Goal: Task Accomplishment & Management: Complete application form

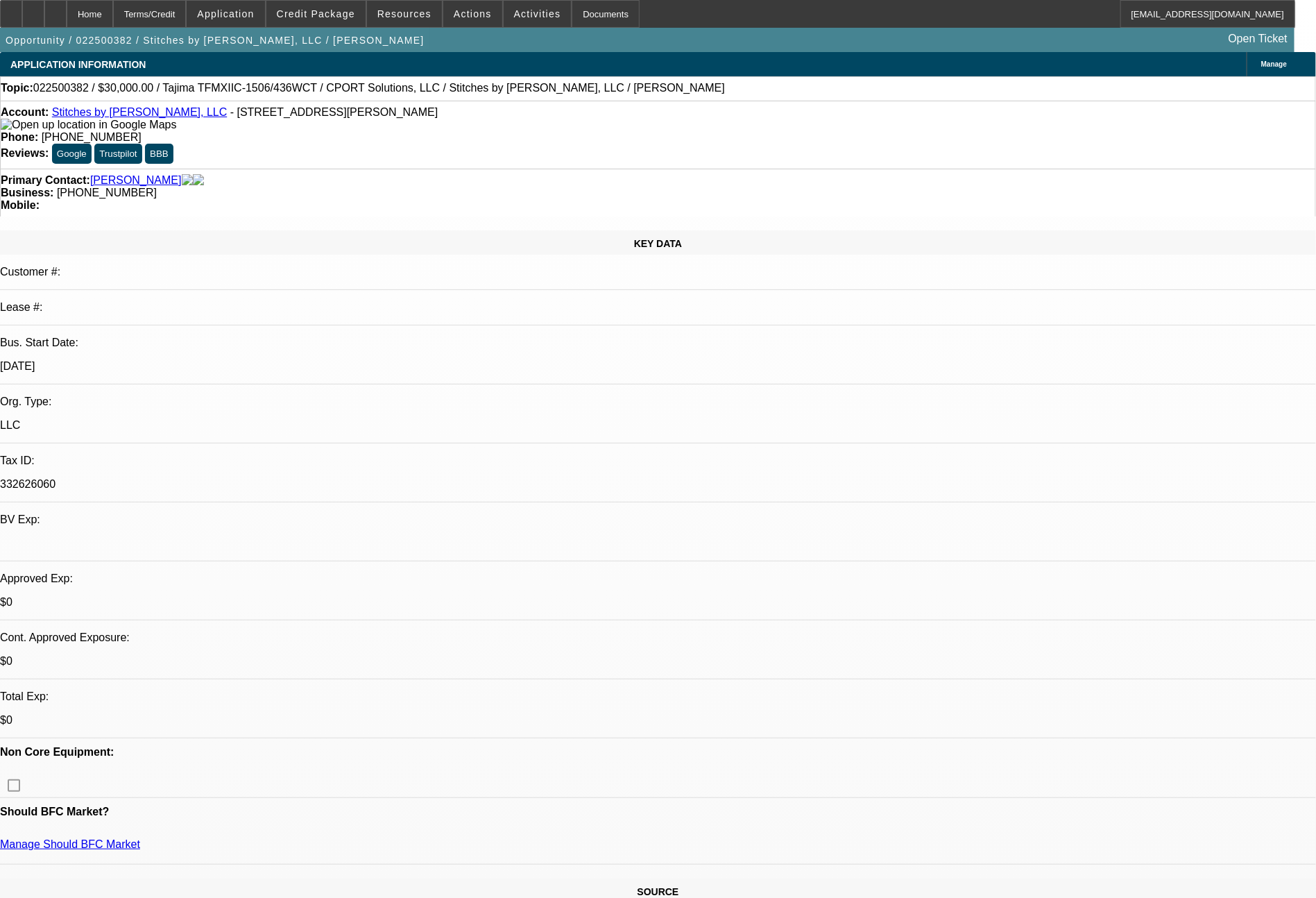
select select "0"
select select "2"
select select "0"
select select "6"
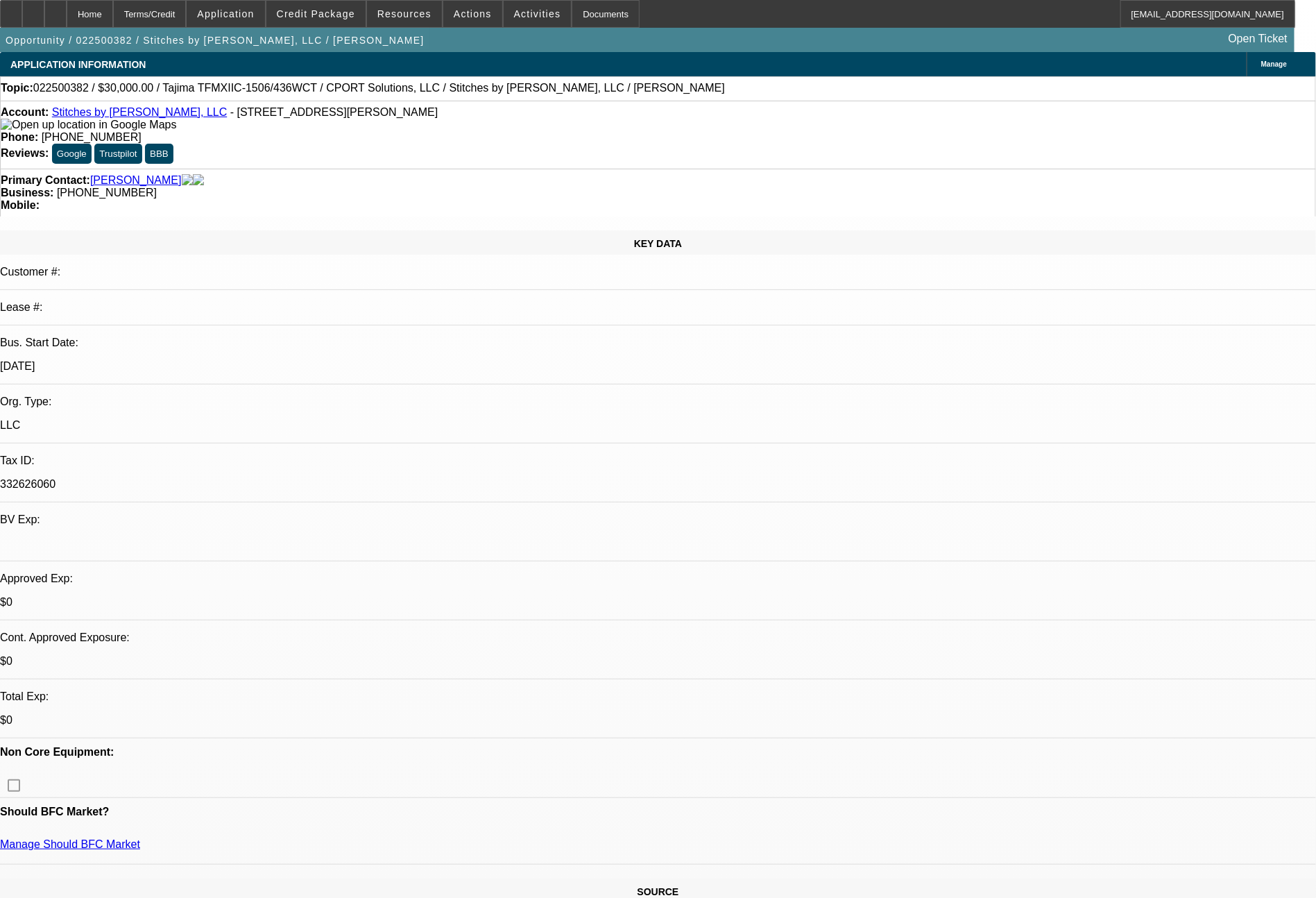
select select "0"
select select "2"
select select "0"
select select "6"
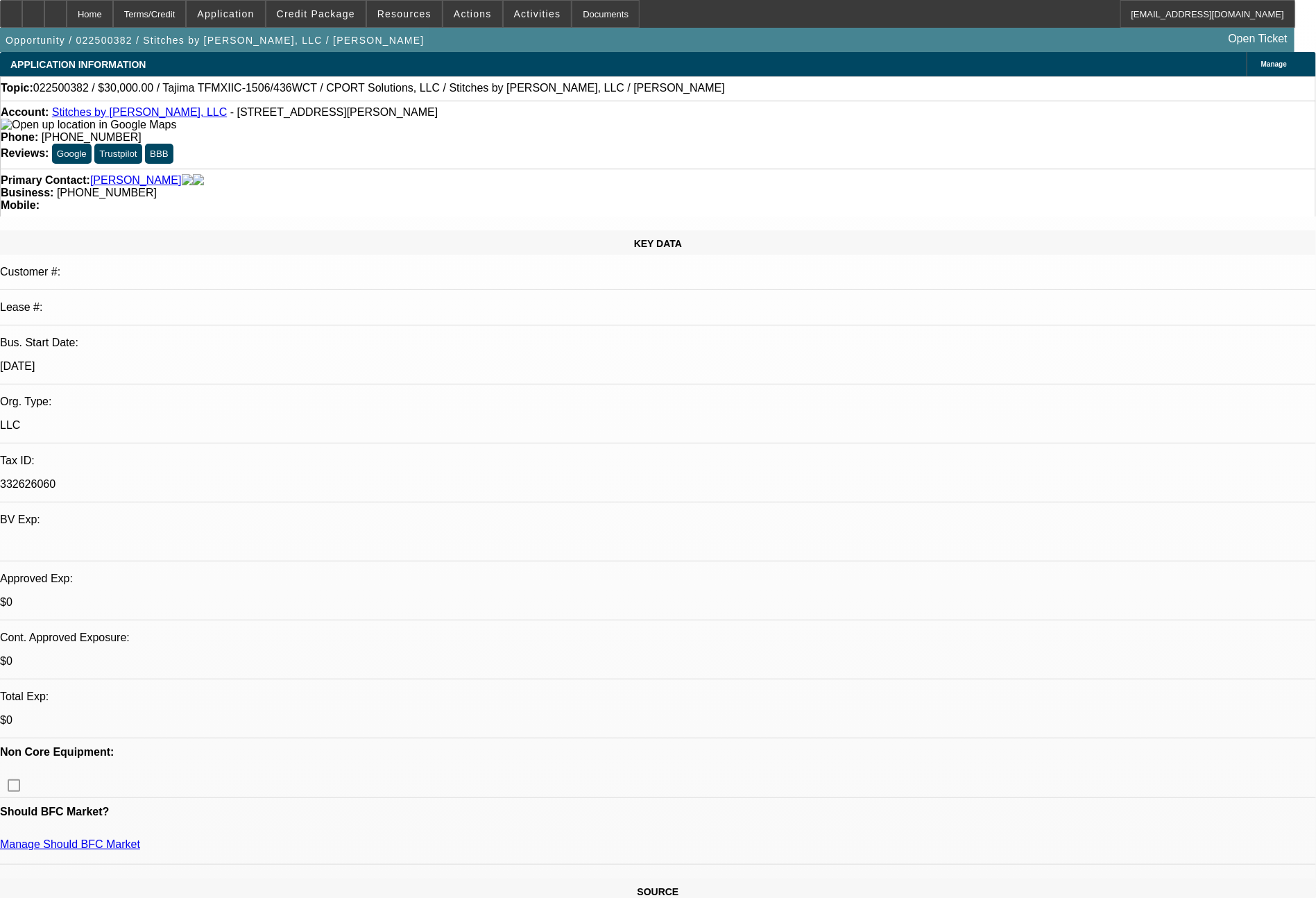
select select "0"
select select "3"
select select "2"
select select "0"
select select "6"
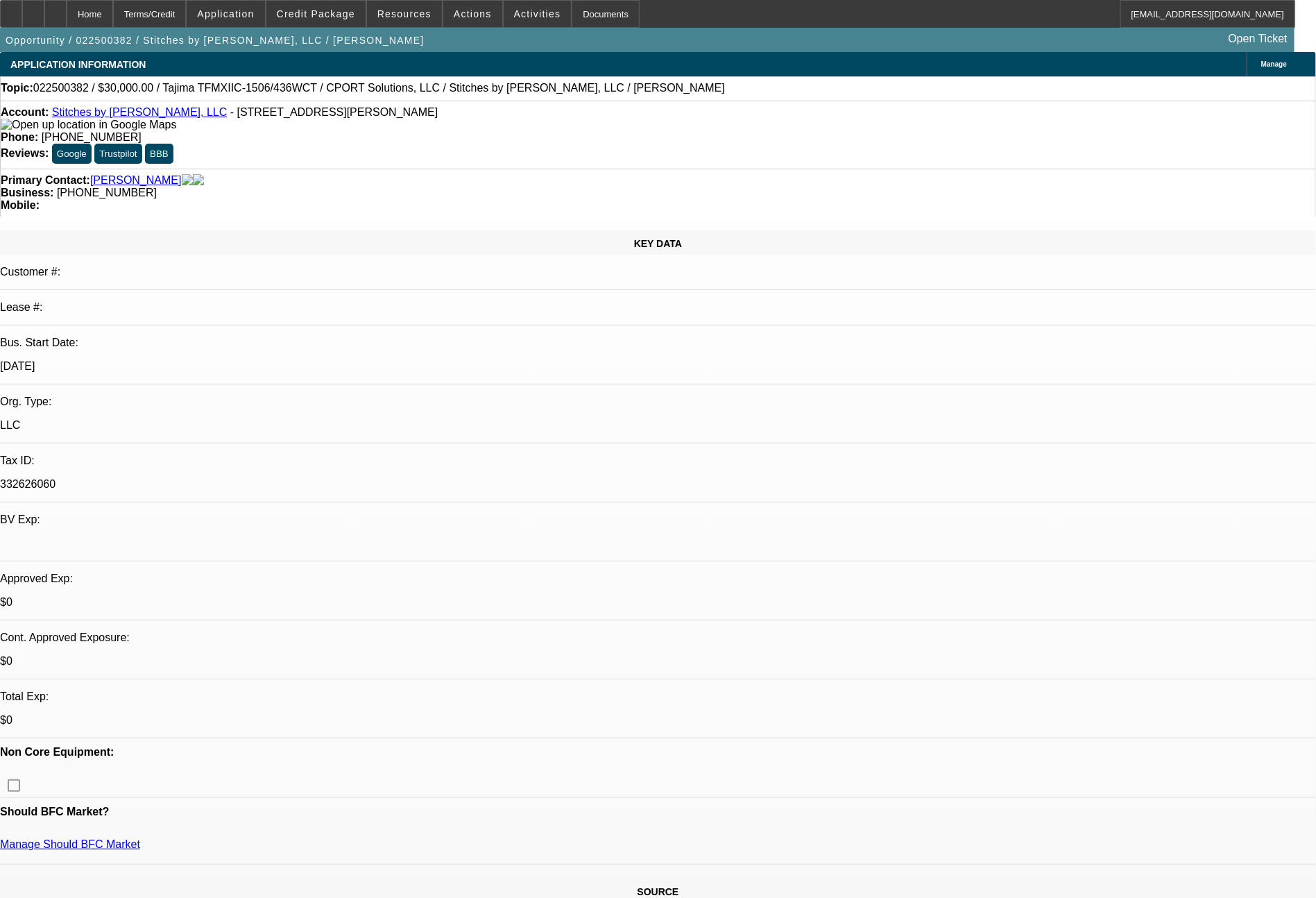
select select "0"
select select "2"
select select "0"
select select "6"
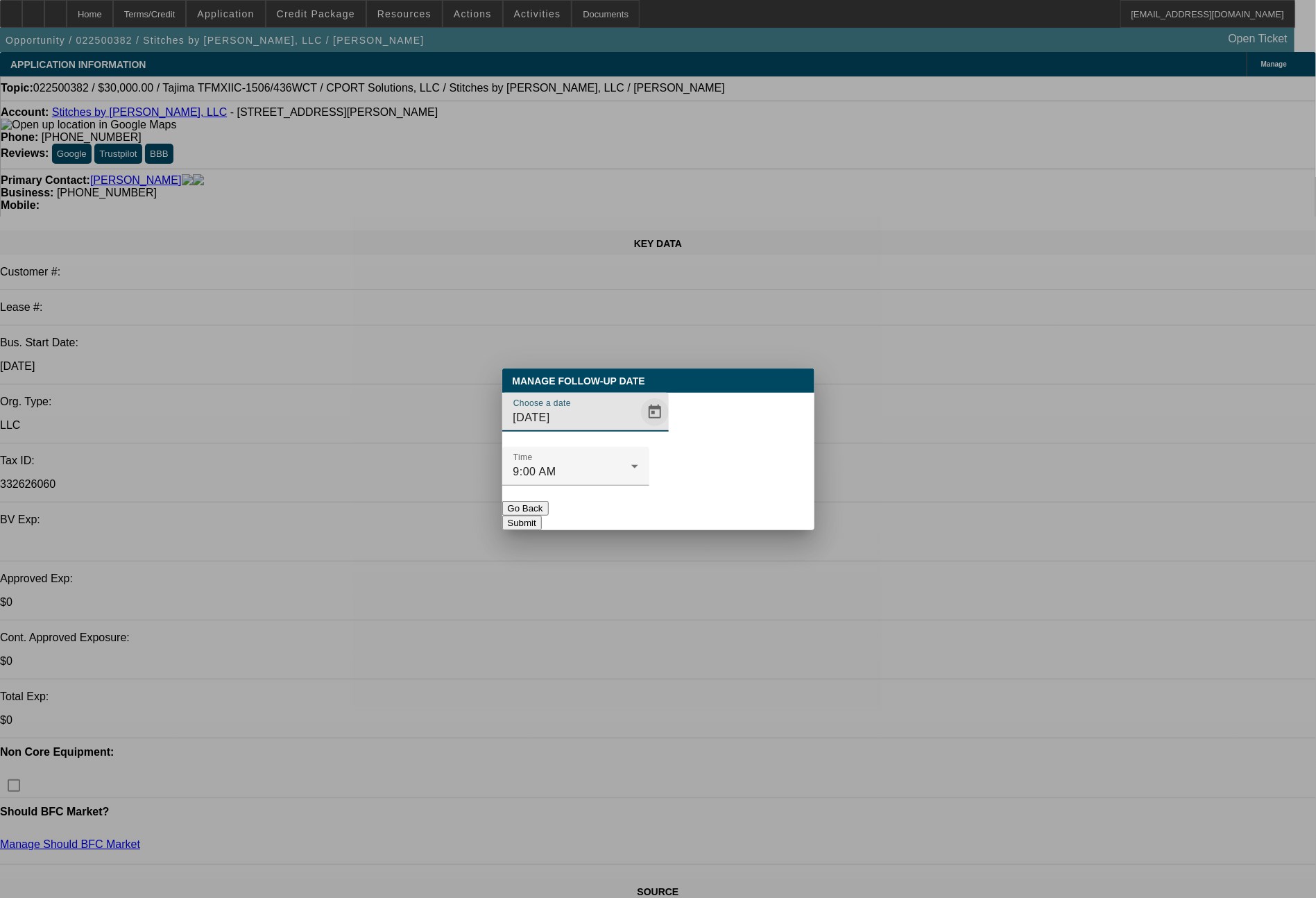
click at [638, 429] on span "Open calendar" at bounding box center [654, 412] width 33 height 33
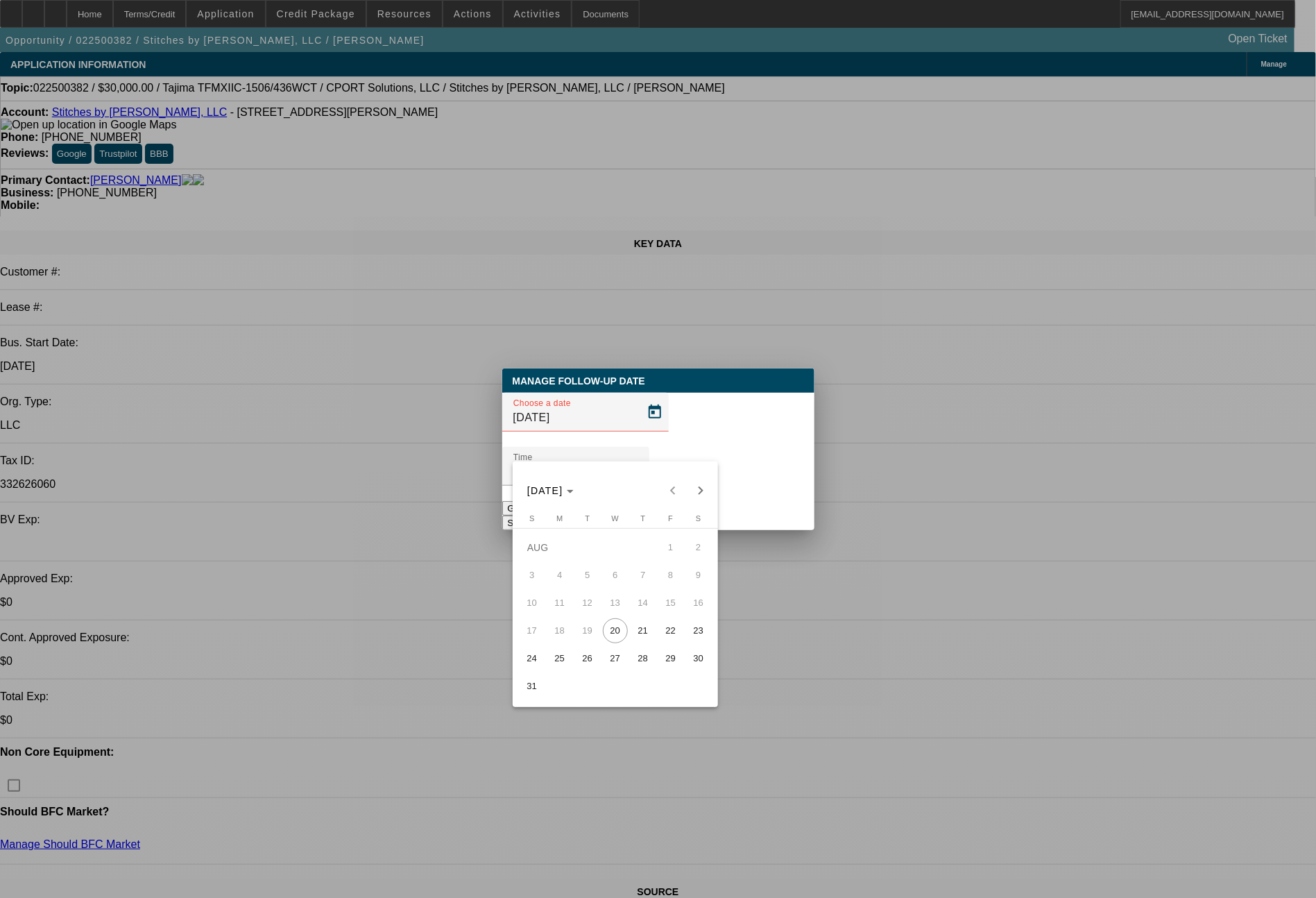
click at [670, 627] on span "22" at bounding box center [670, 631] width 25 height 25
type input "8/22/2025"
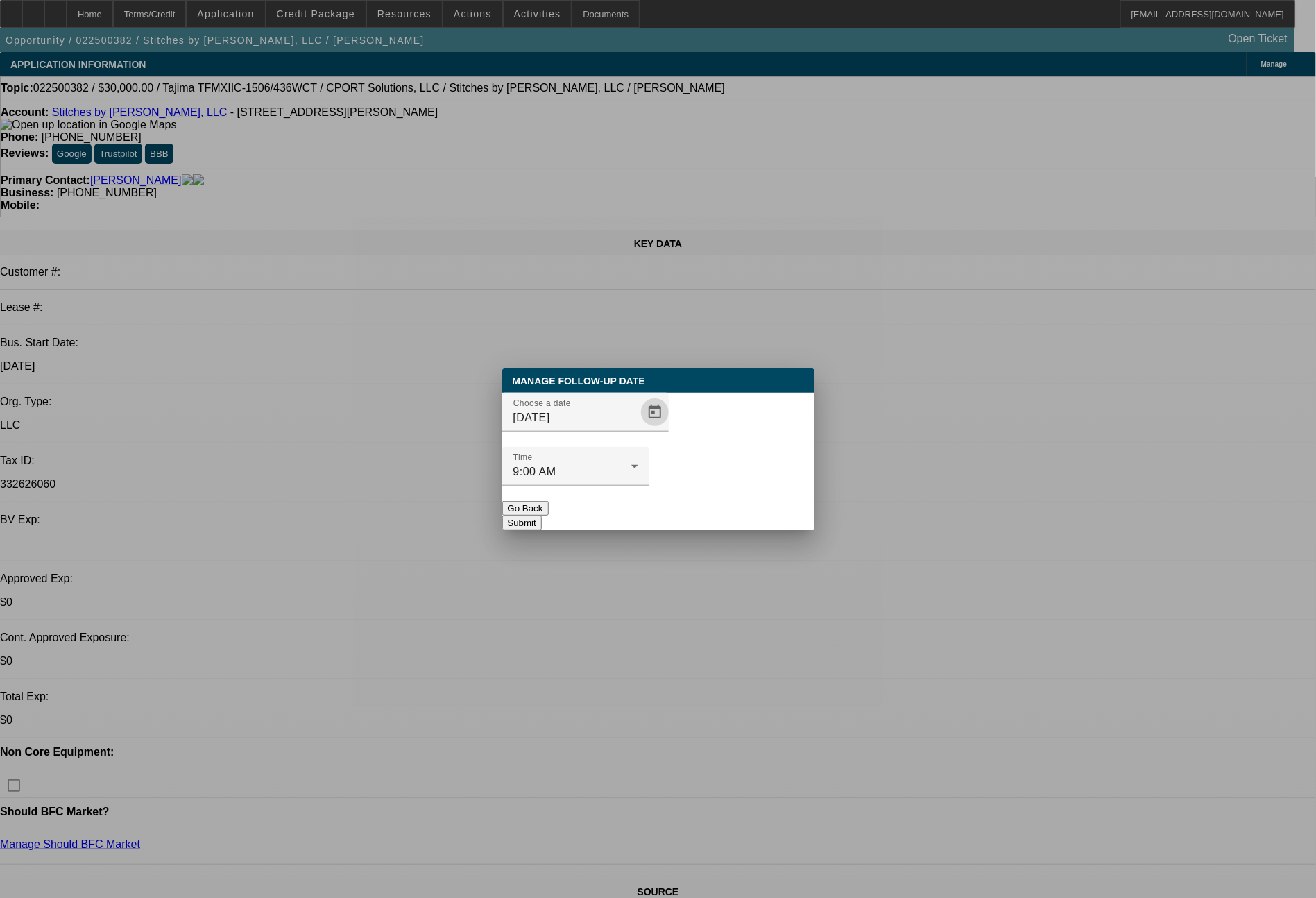
click at [542, 516] on button "Submit" at bounding box center [522, 522] width 40 height 14
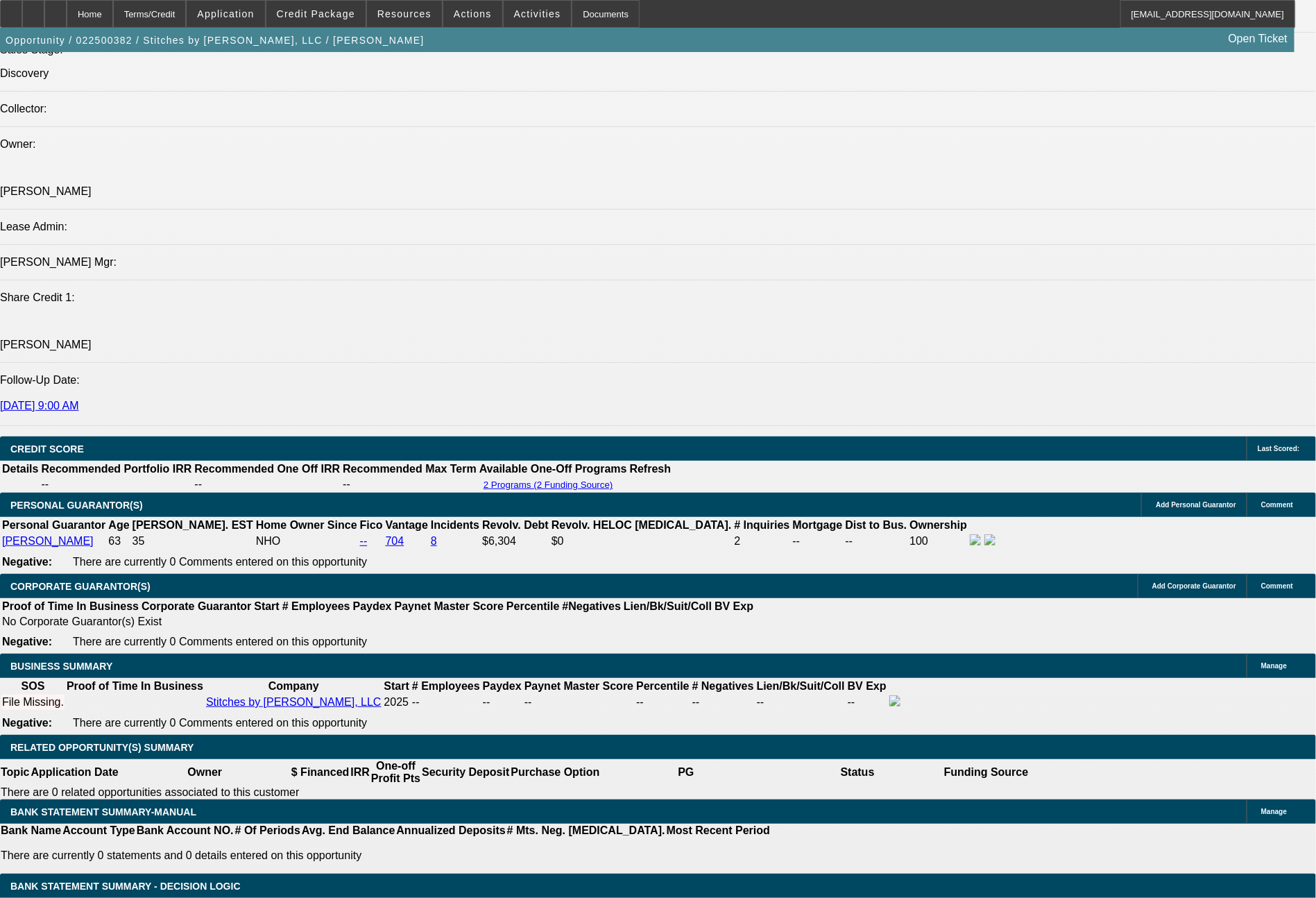
scroll to position [1690, 0]
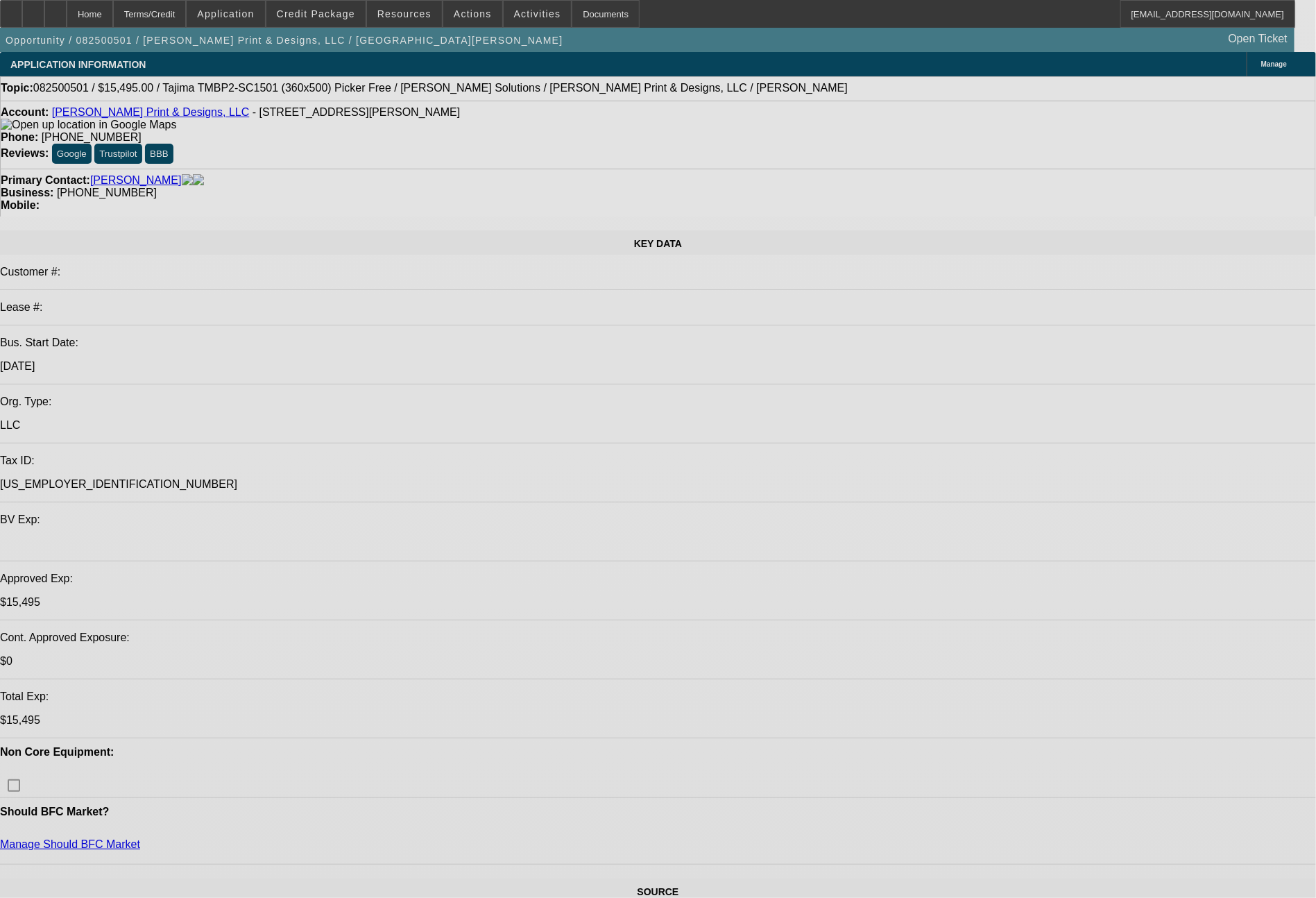
select select "0"
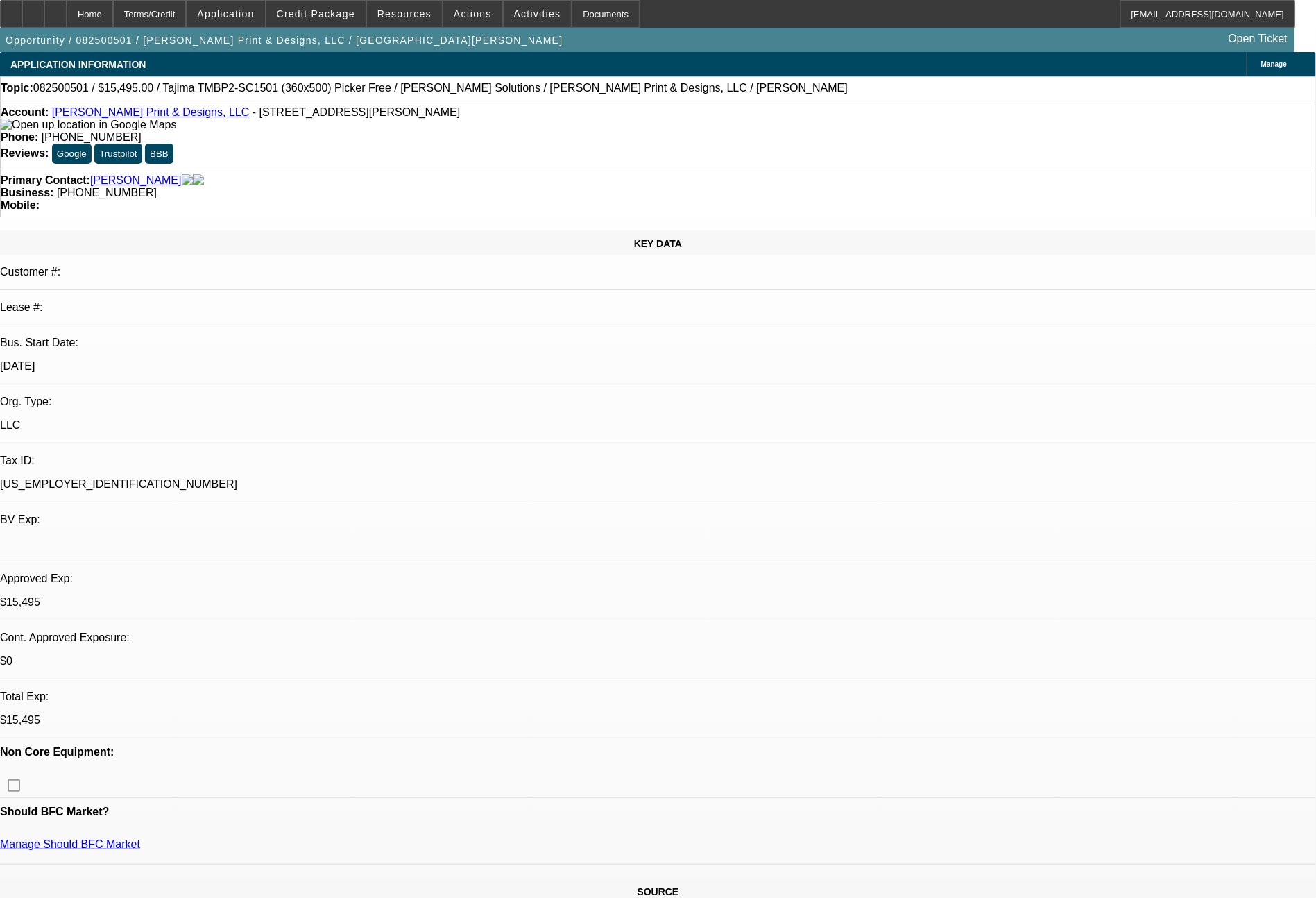
select select "2"
select select "0.1"
select select "4"
select select "0"
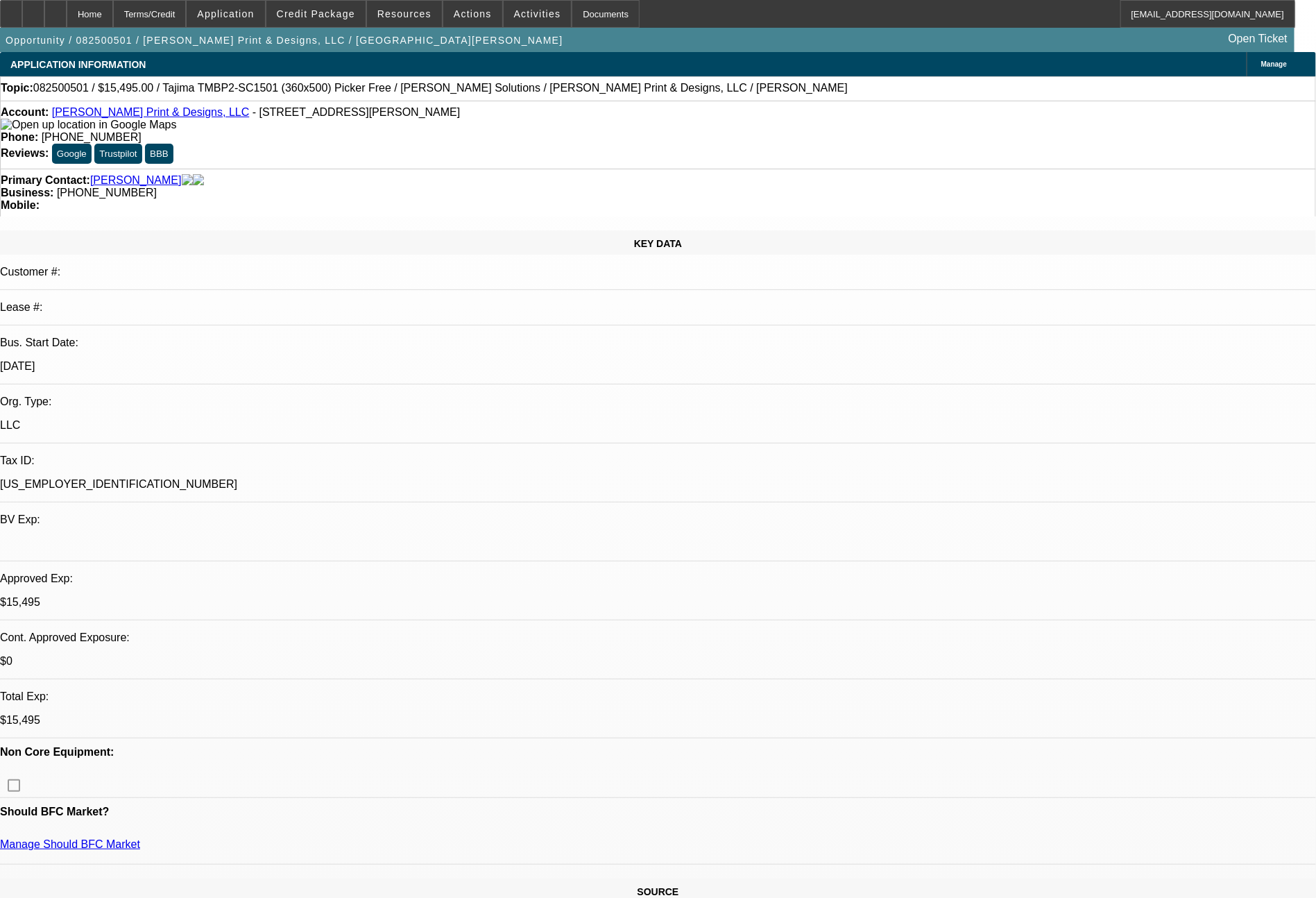
select select "2"
select select "0.1"
select select "4"
select select "0"
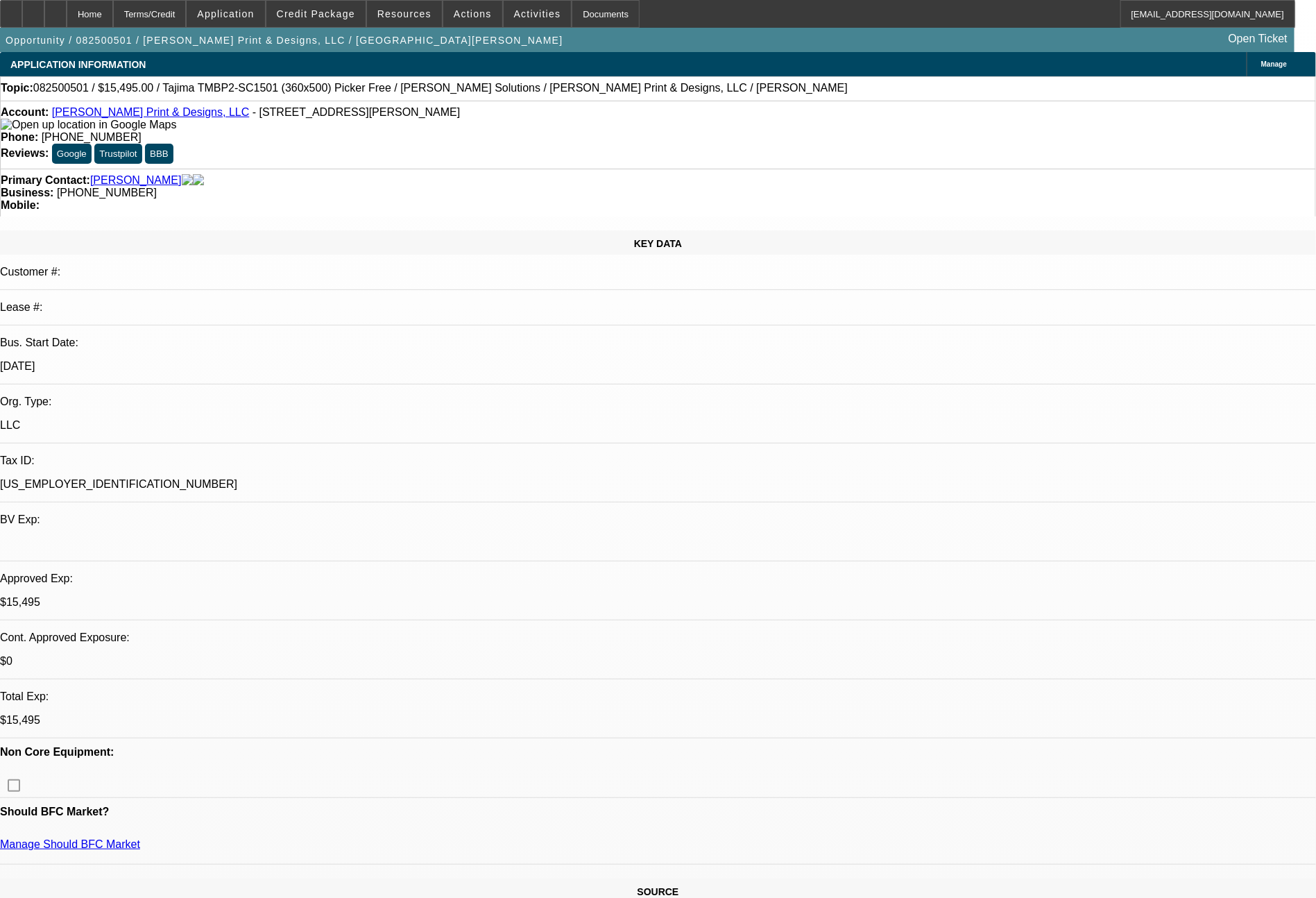
select select "2"
select select "0.1"
select select "4"
select select "0"
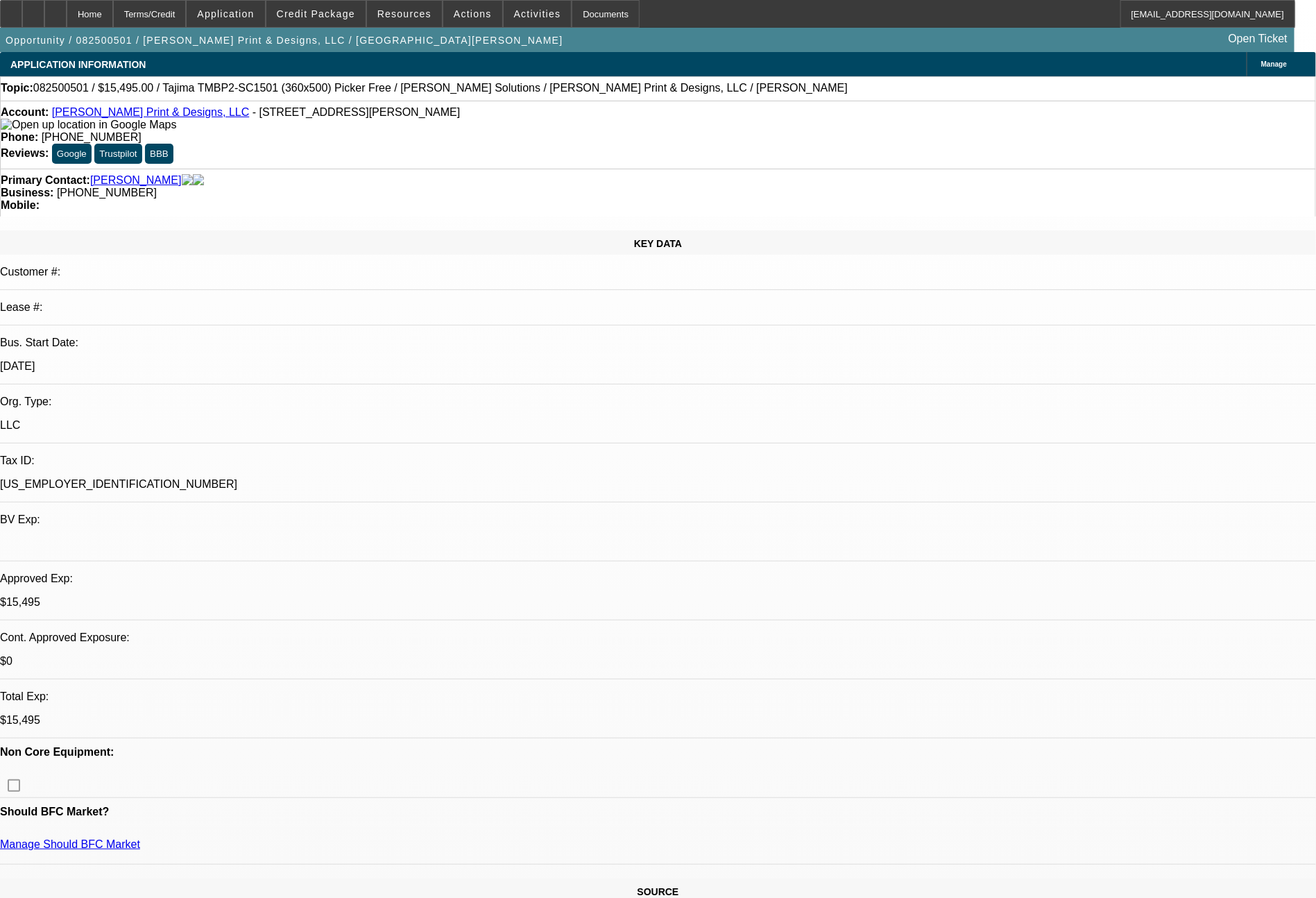
select select "2"
select select "0.1"
select select "4"
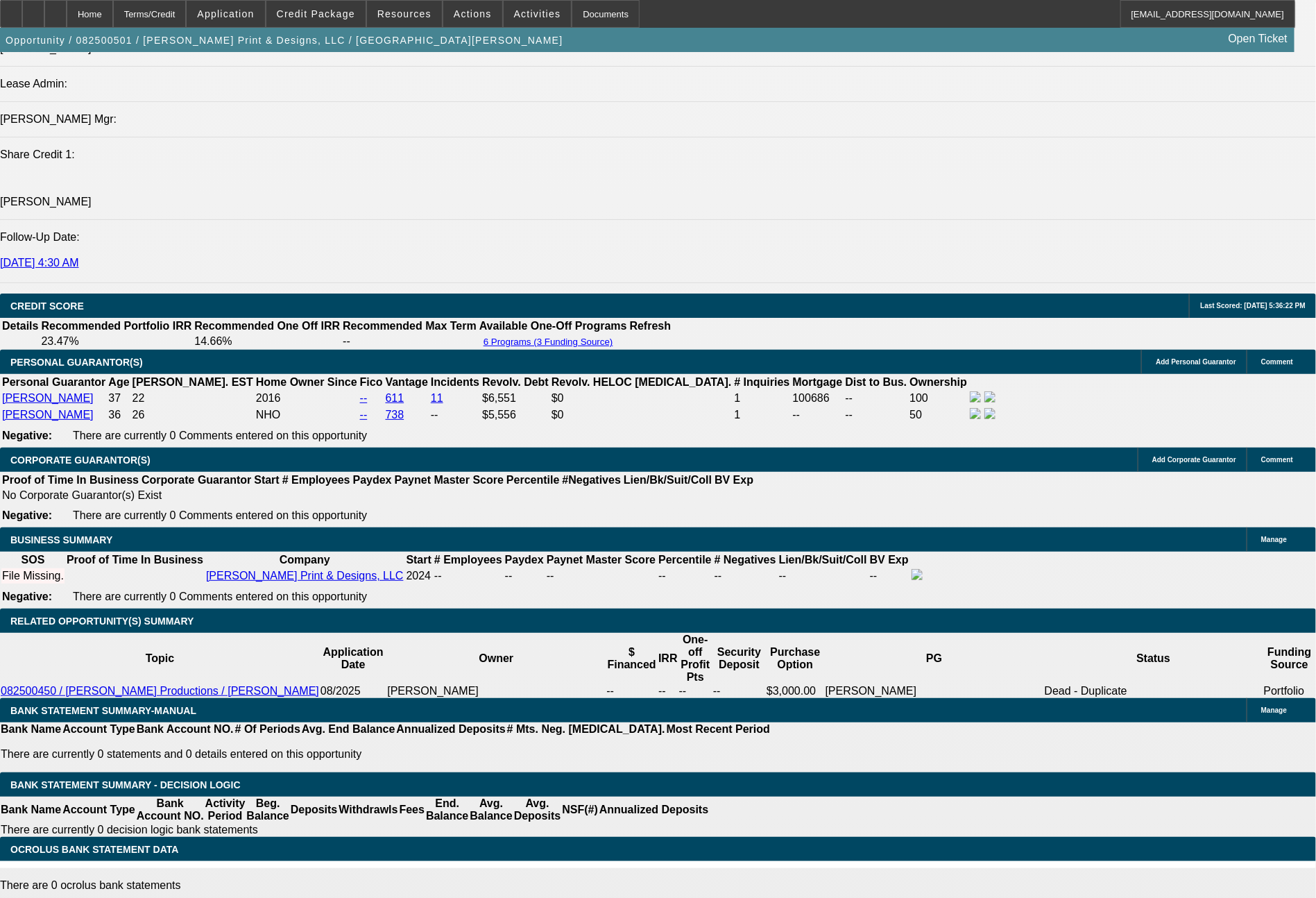
scroll to position [1849, 0]
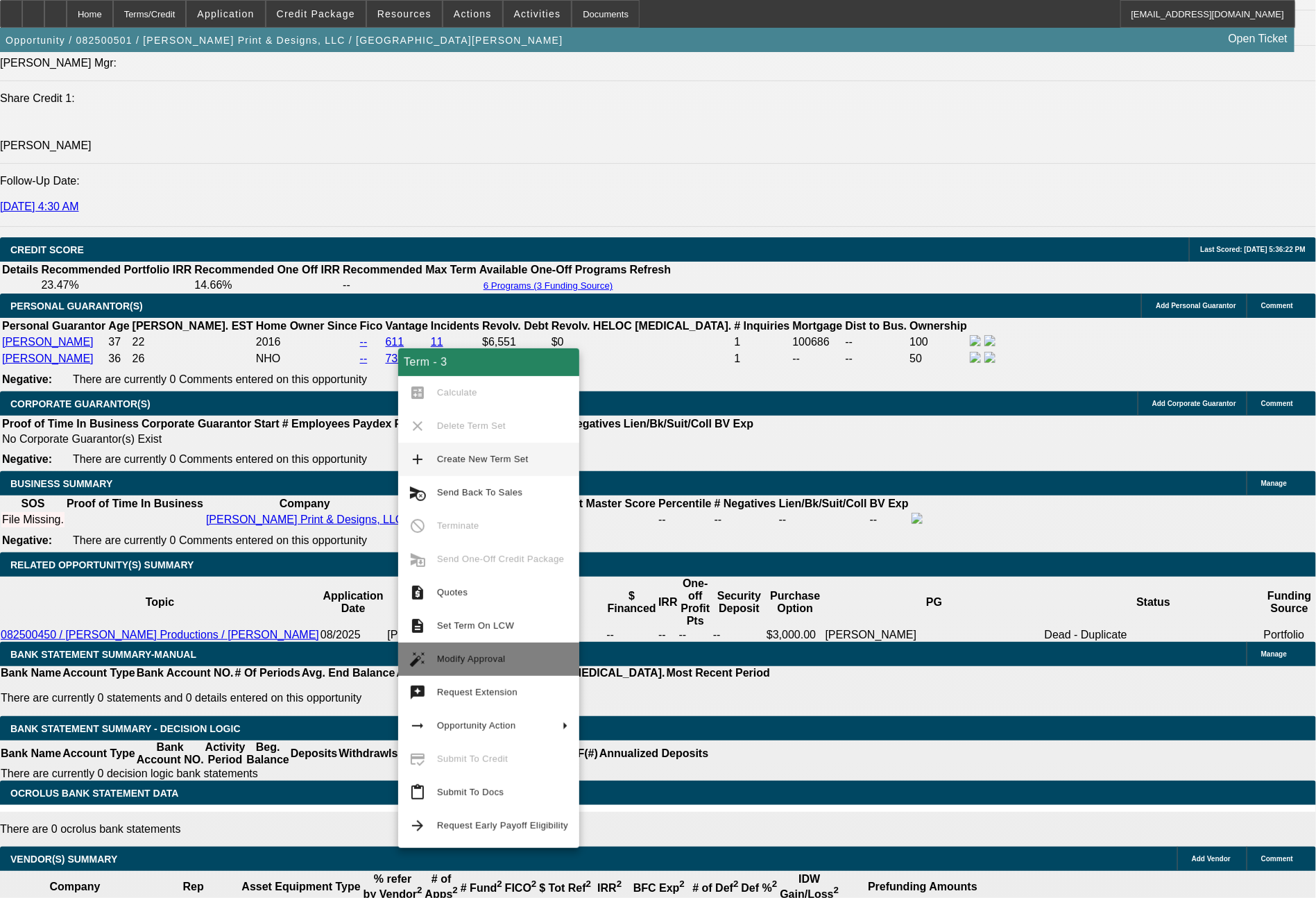
click at [487, 669] on button "auto_fix_high Modify Approval" at bounding box center [489, 658] width 181 height 33
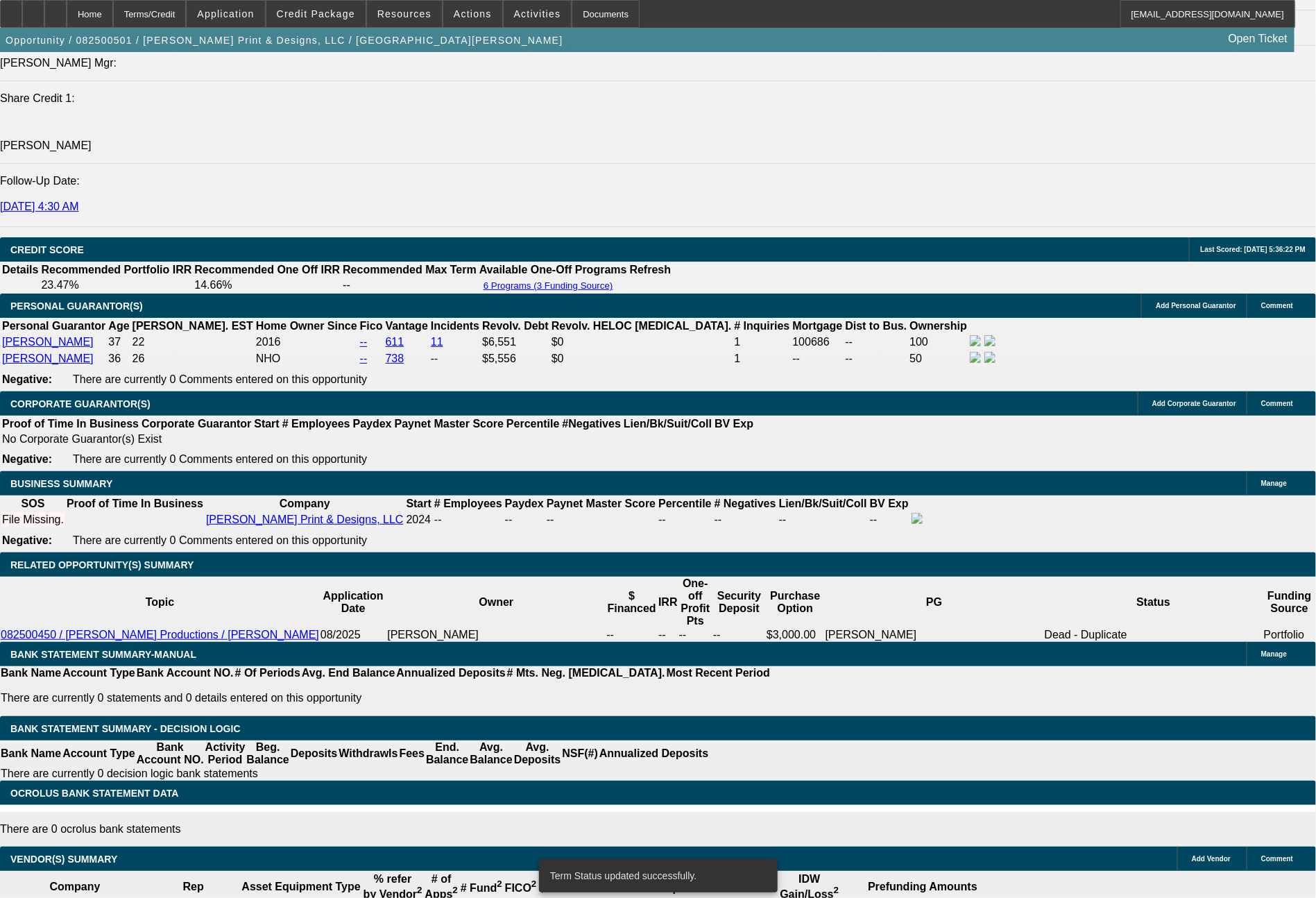
select select "0"
select select "2"
select select "0.1"
select select "4"
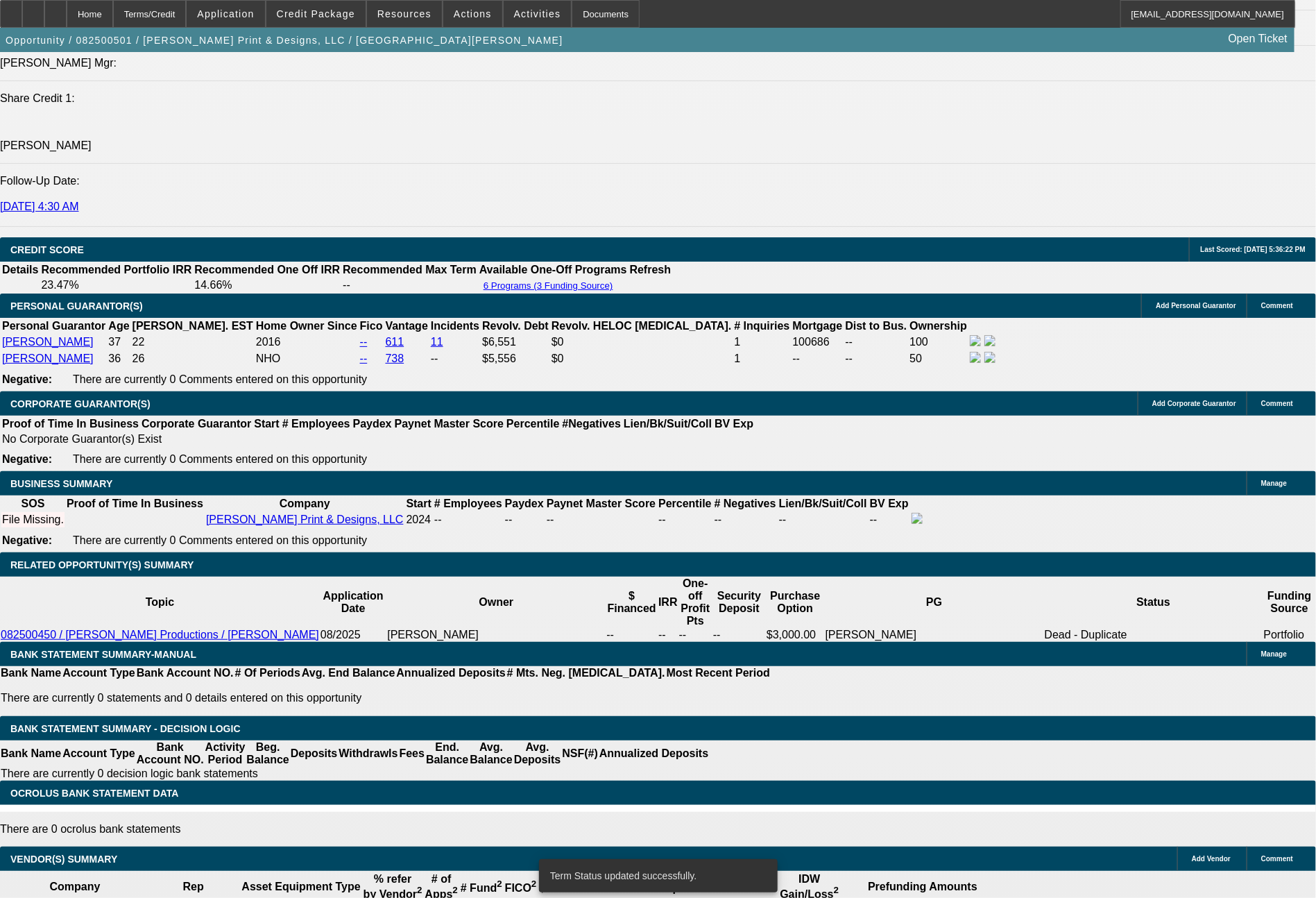
select select "0"
select select "2"
select select "0.1"
select select "4"
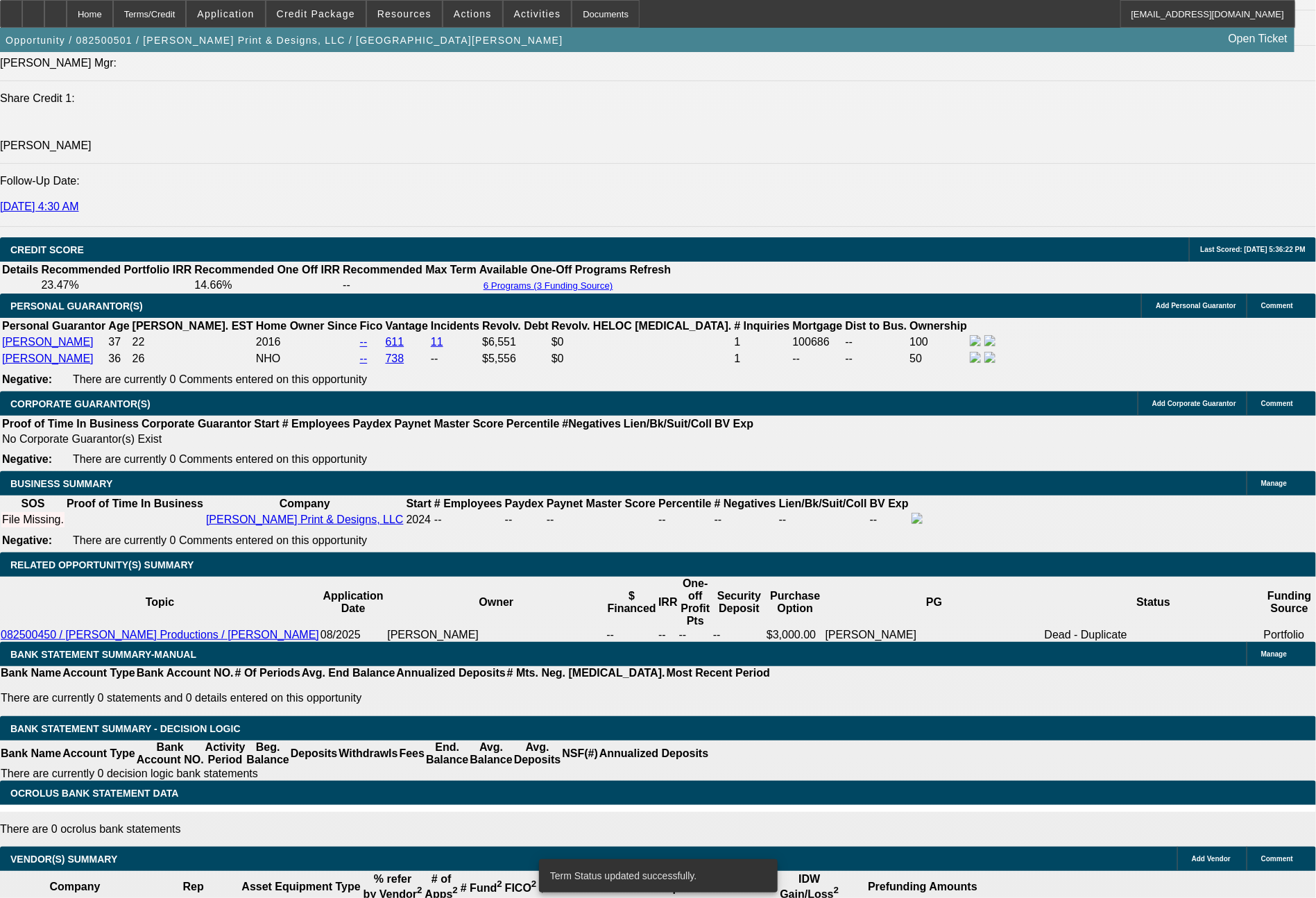
select select "0"
select select "2"
select select "0.1"
select select "4"
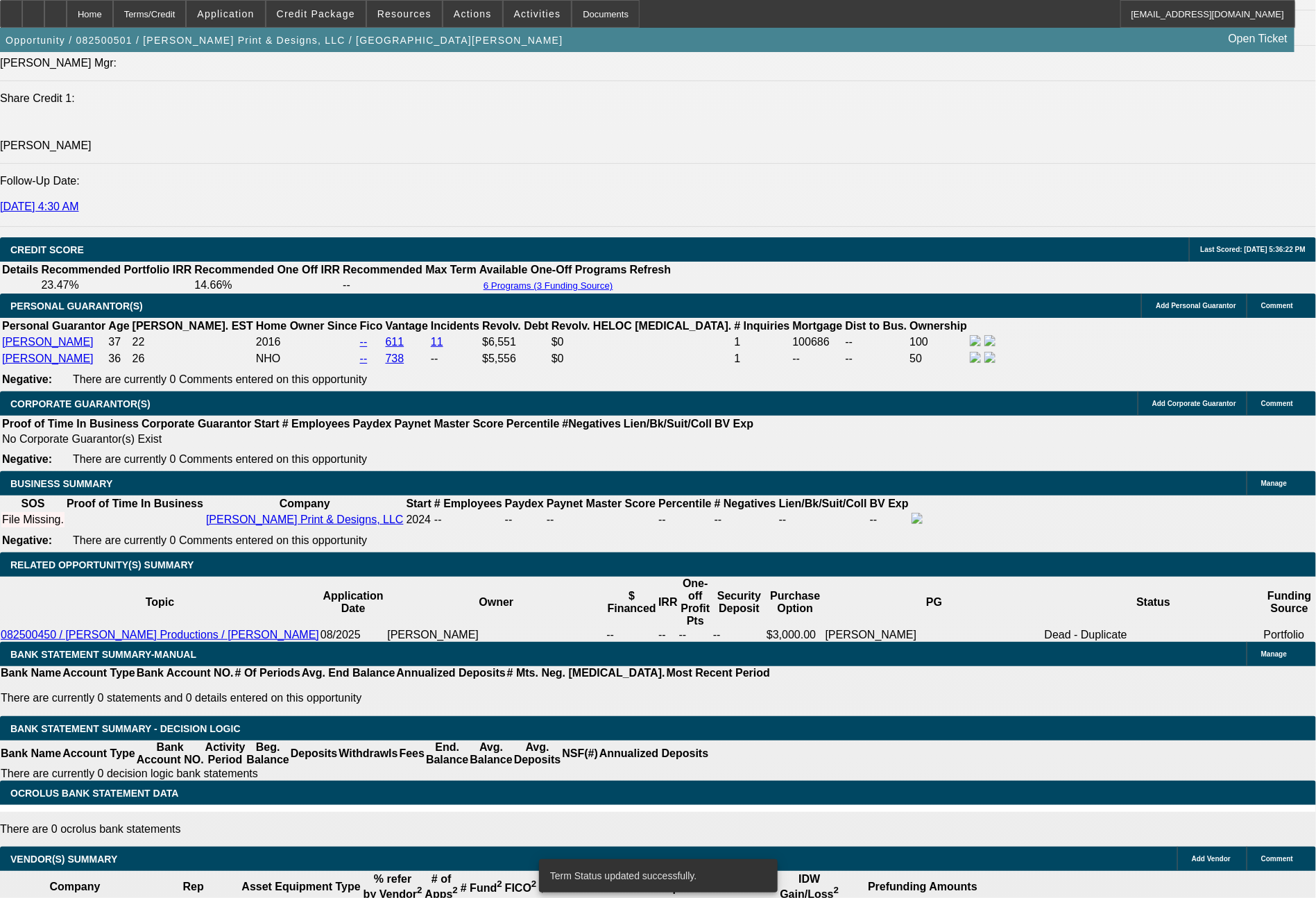
select select "0"
select select "2"
select select "0.1"
select select "4"
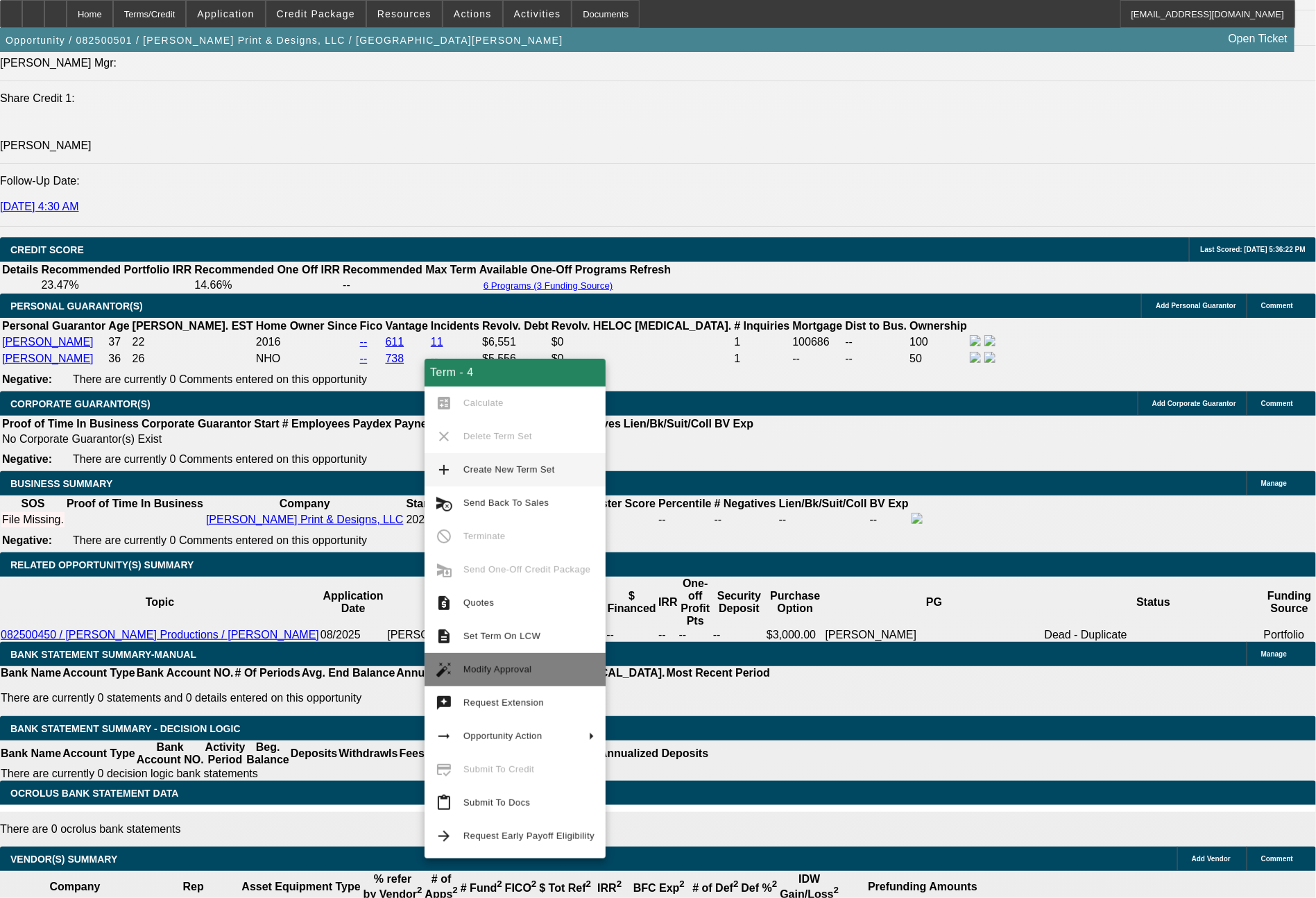
click at [496, 658] on button "auto_fix_high Modify Approval" at bounding box center [514, 669] width 181 height 33
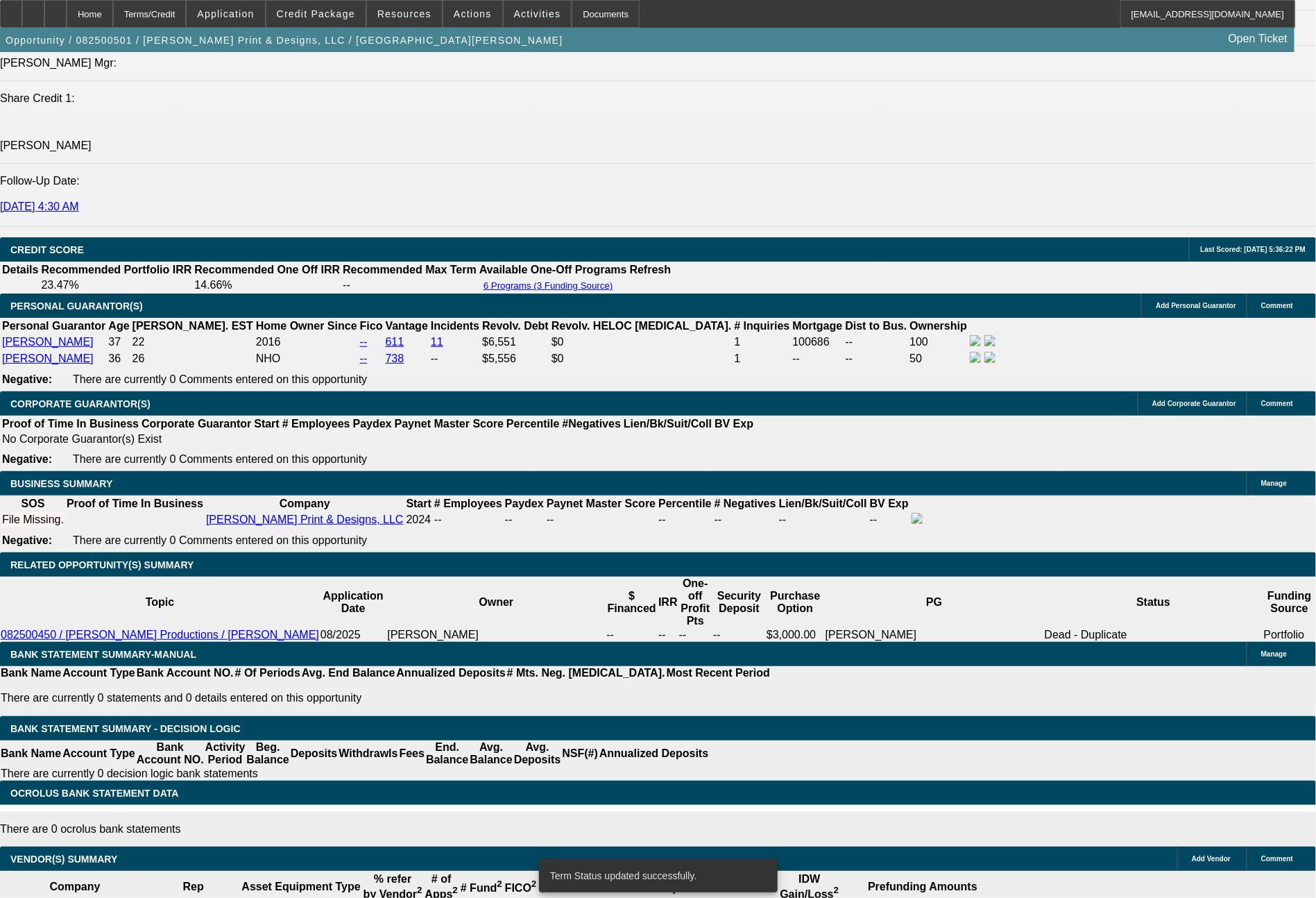
select select "0"
select select "2"
select select "0.1"
select select "4"
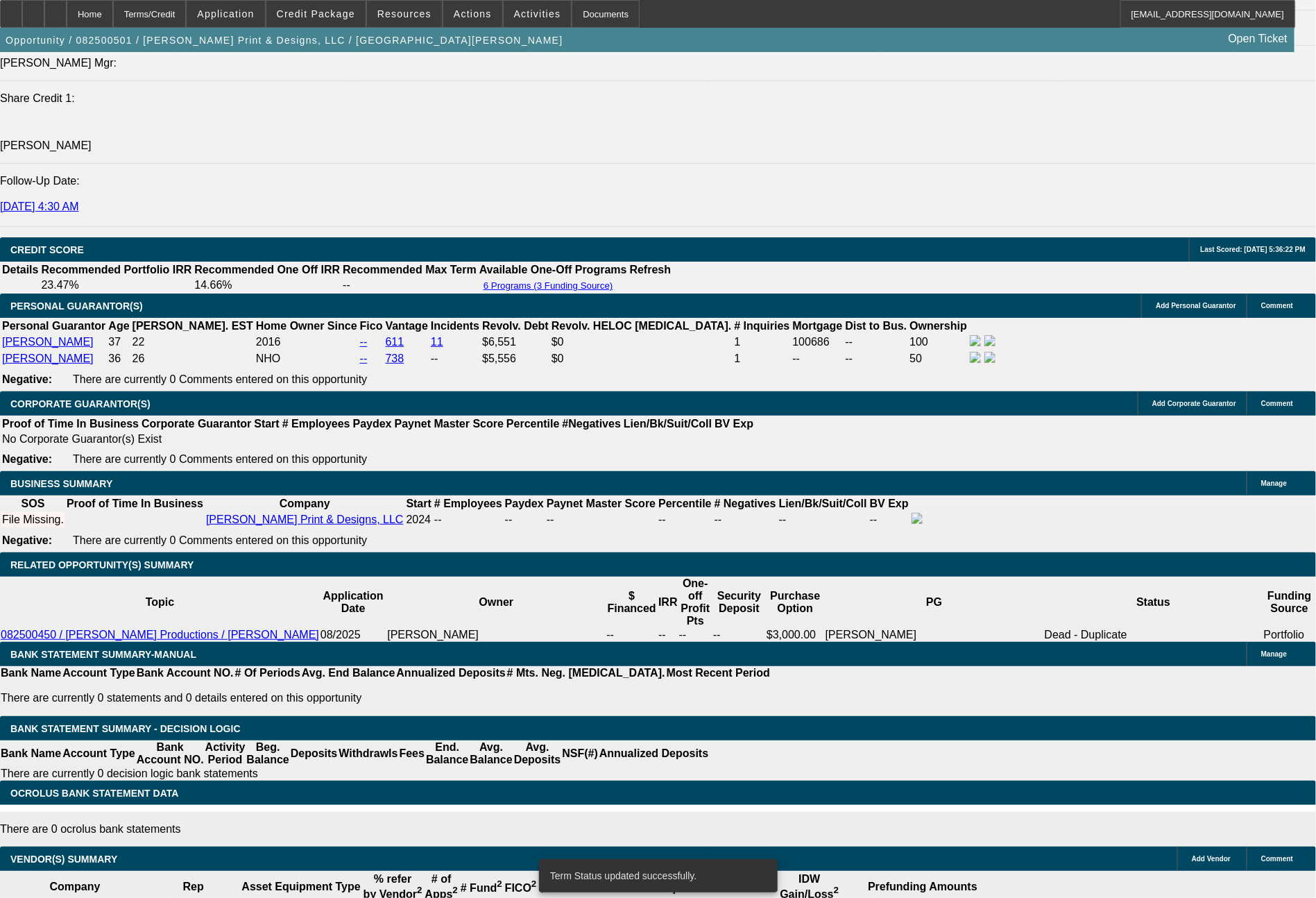
select select "0"
select select "2"
select select "0.1"
select select "4"
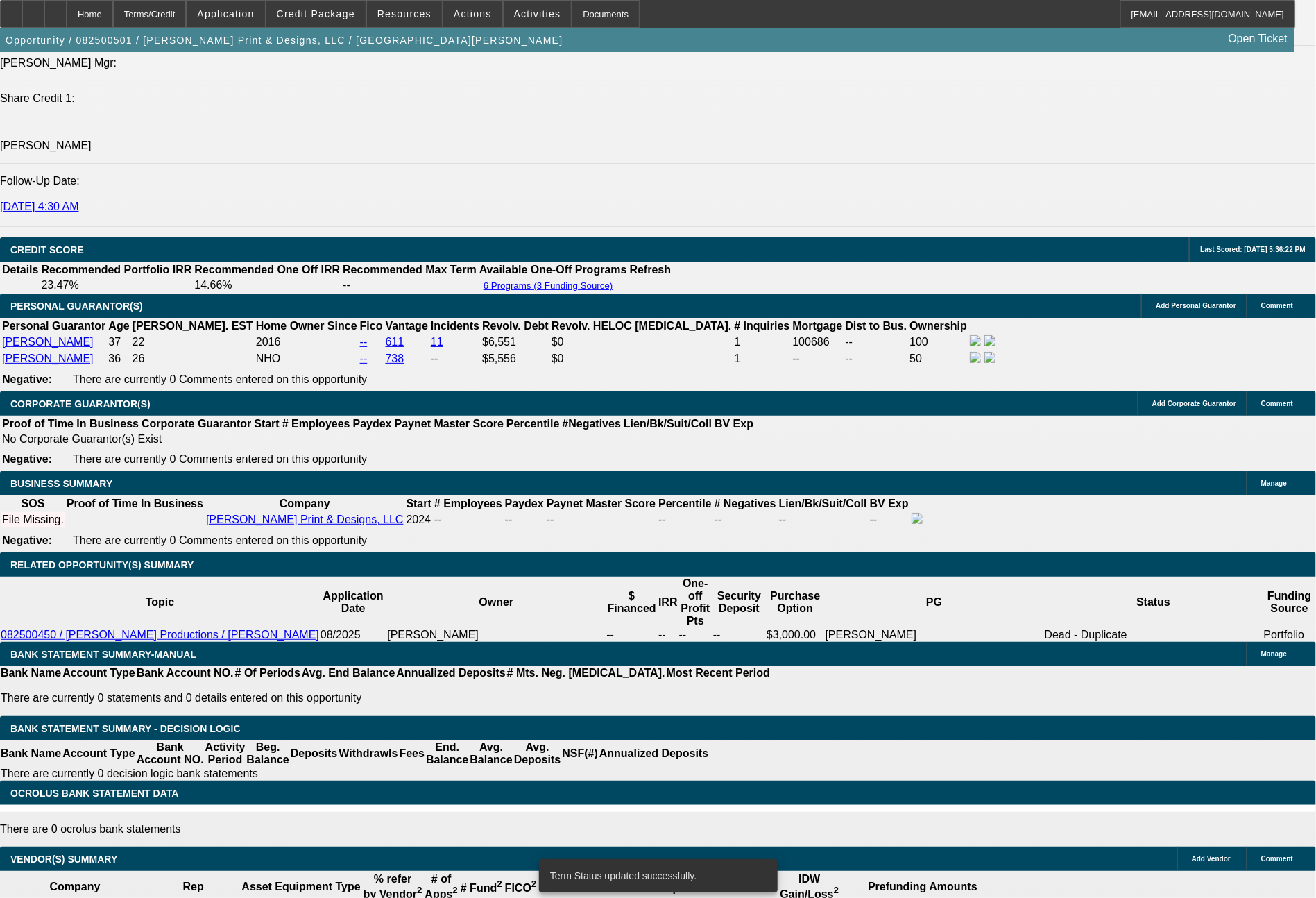
select select "0"
select select "2"
select select "0.1"
select select "4"
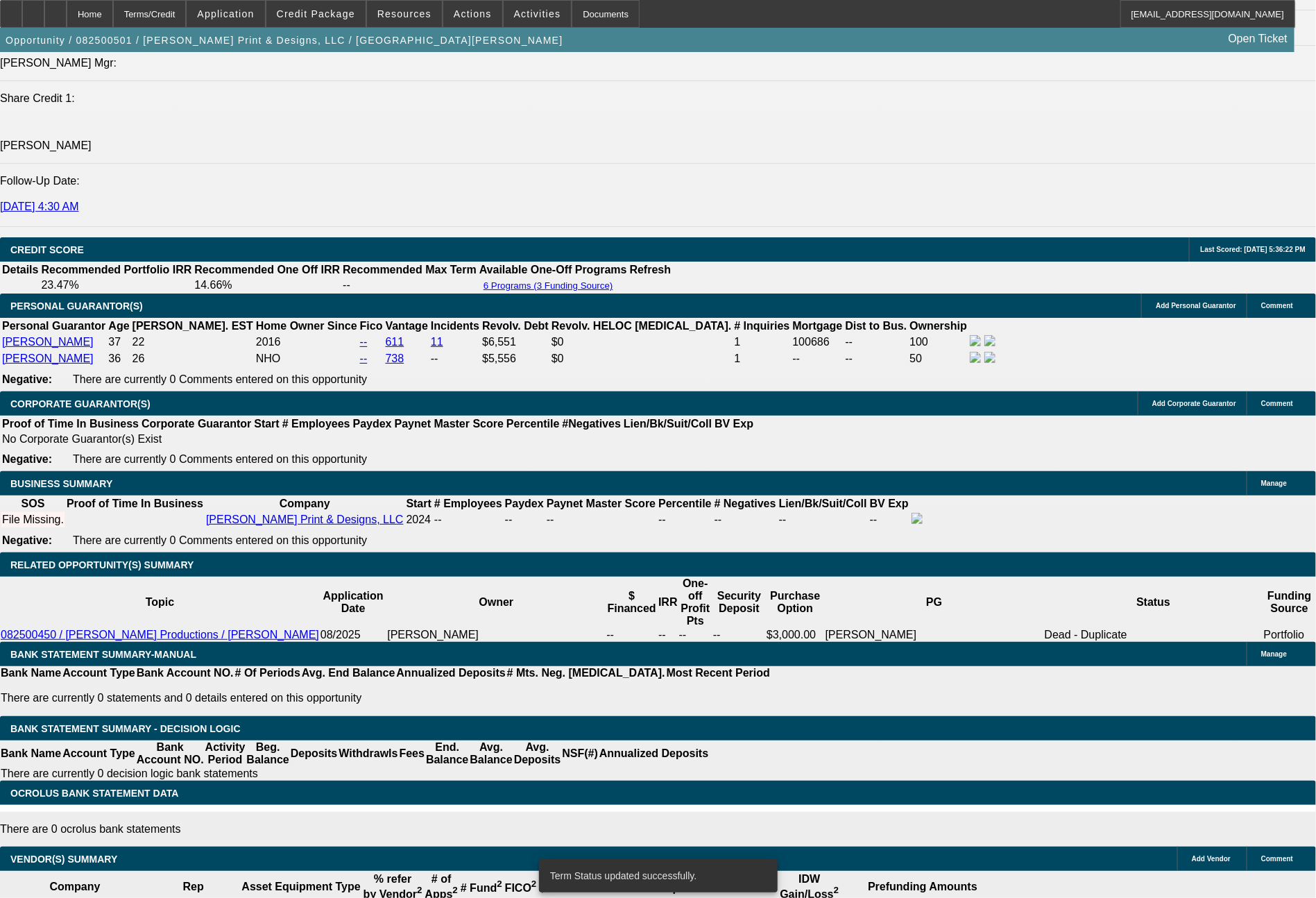
select select "0"
select select "2"
select select "0.1"
select select "4"
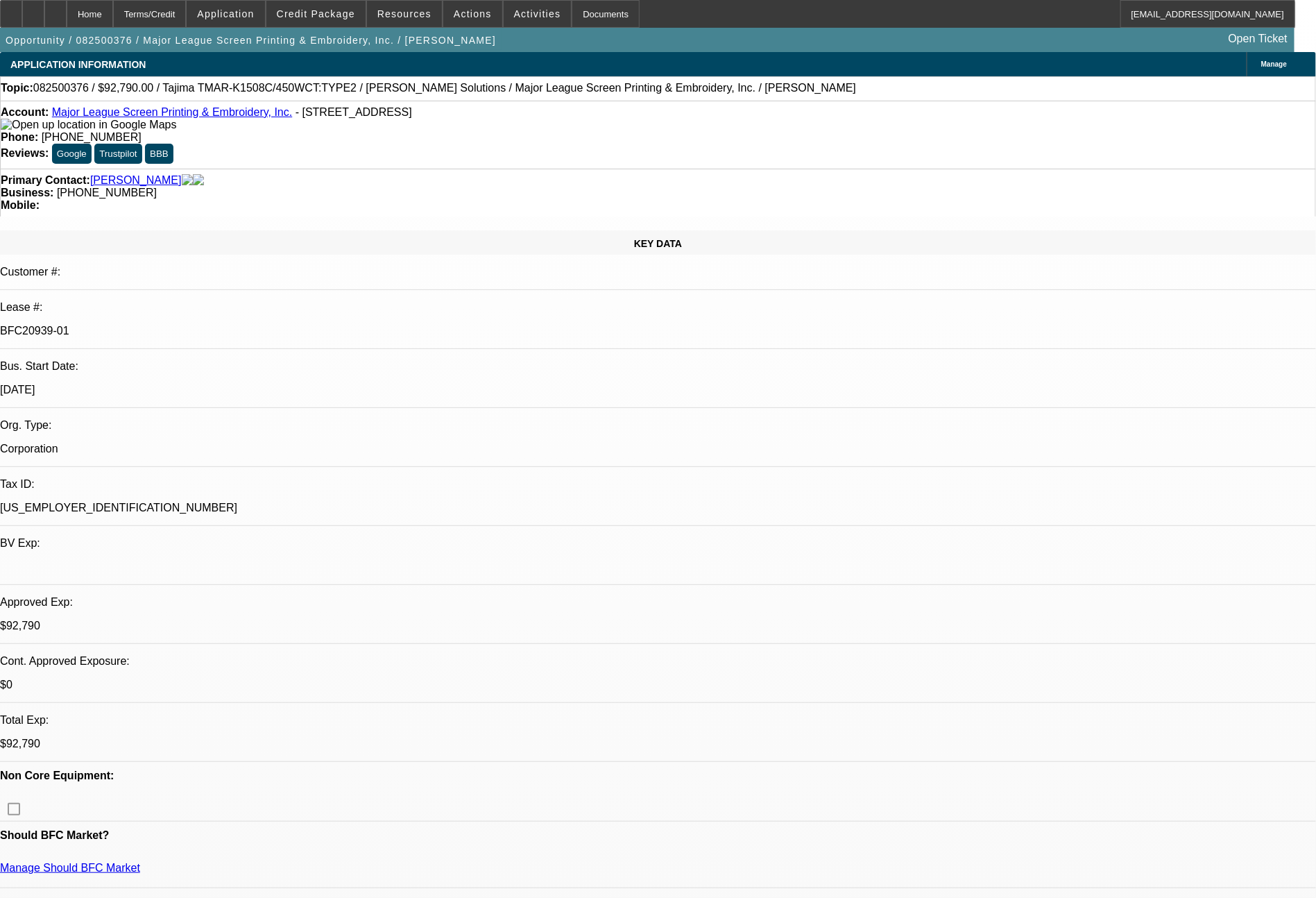
select select "0"
select select "2"
select select "0.1"
select select "4"
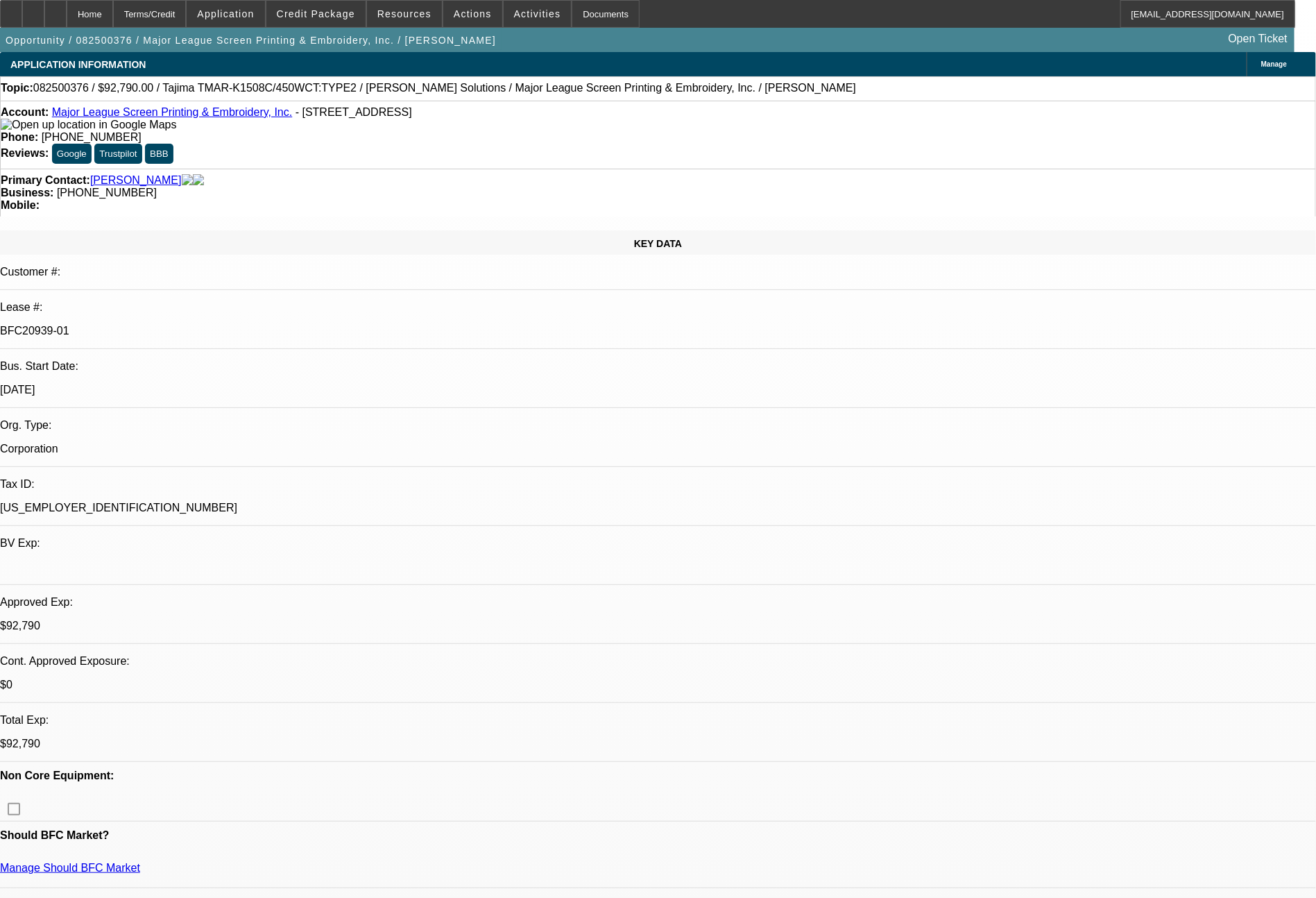
select select "0"
select select "2"
select select "0.1"
select select "4"
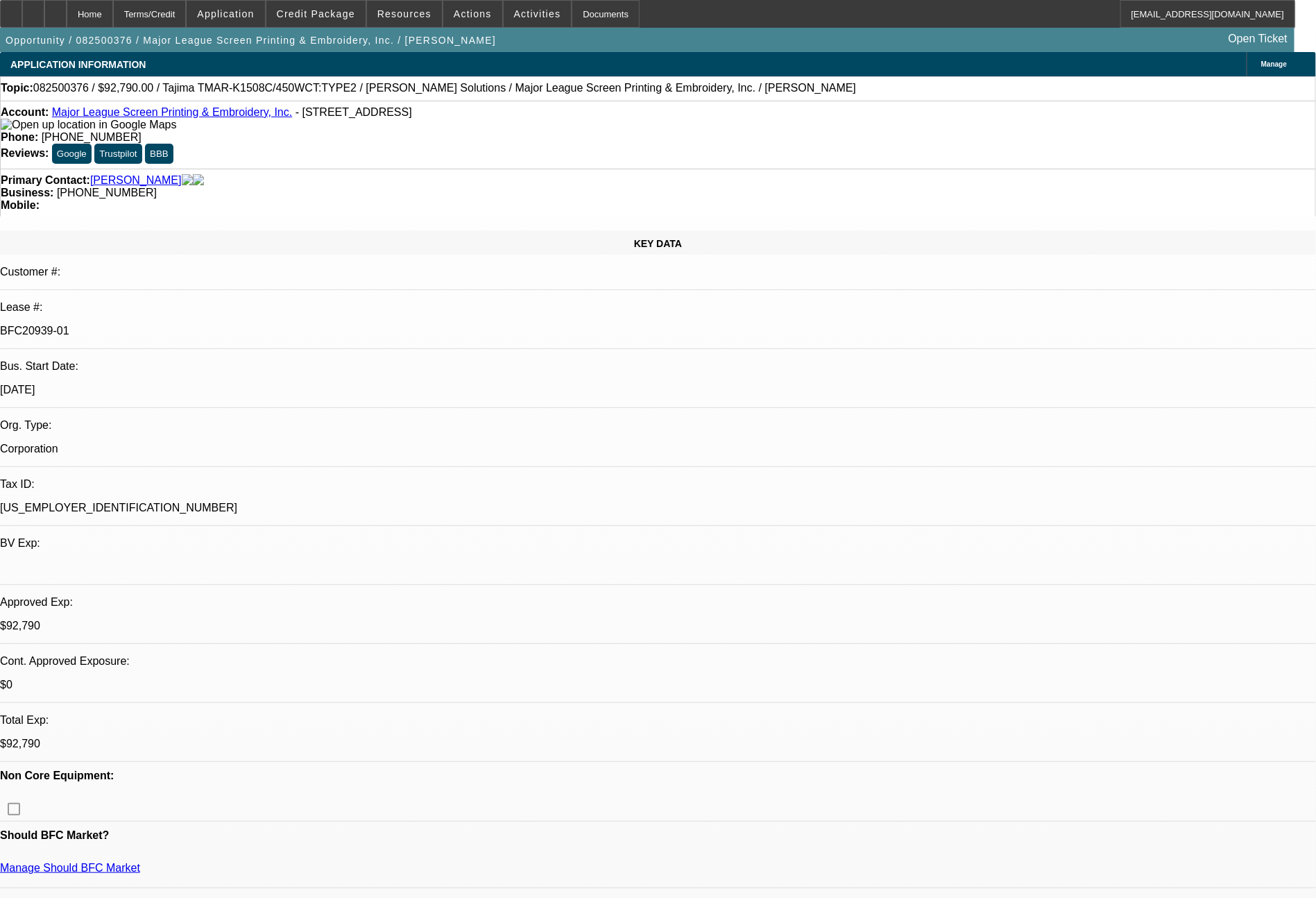
select select "0"
select select "2"
select select "0.1"
select select "4"
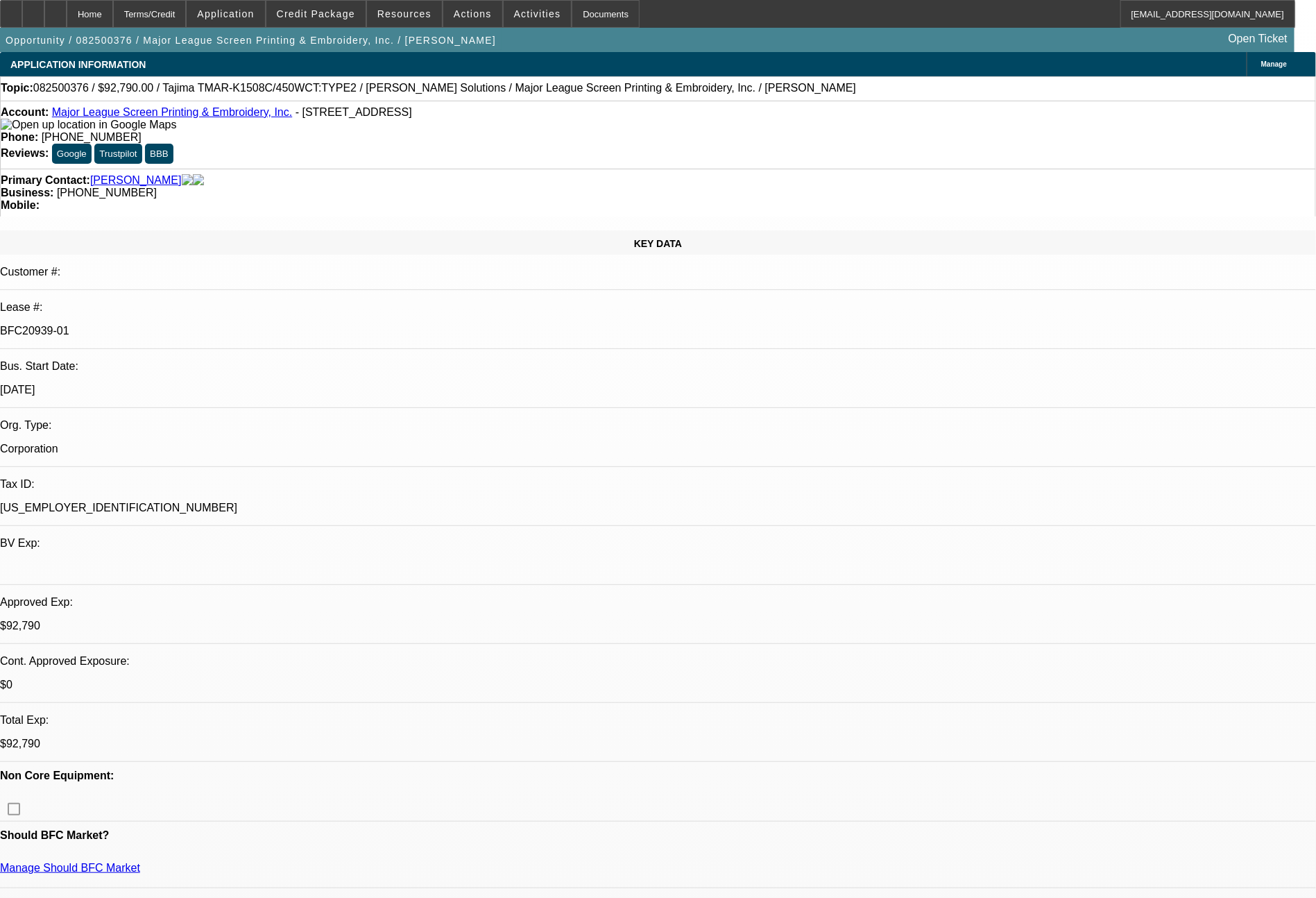
select select "0"
select select "2"
select select "0.1"
select select "4"
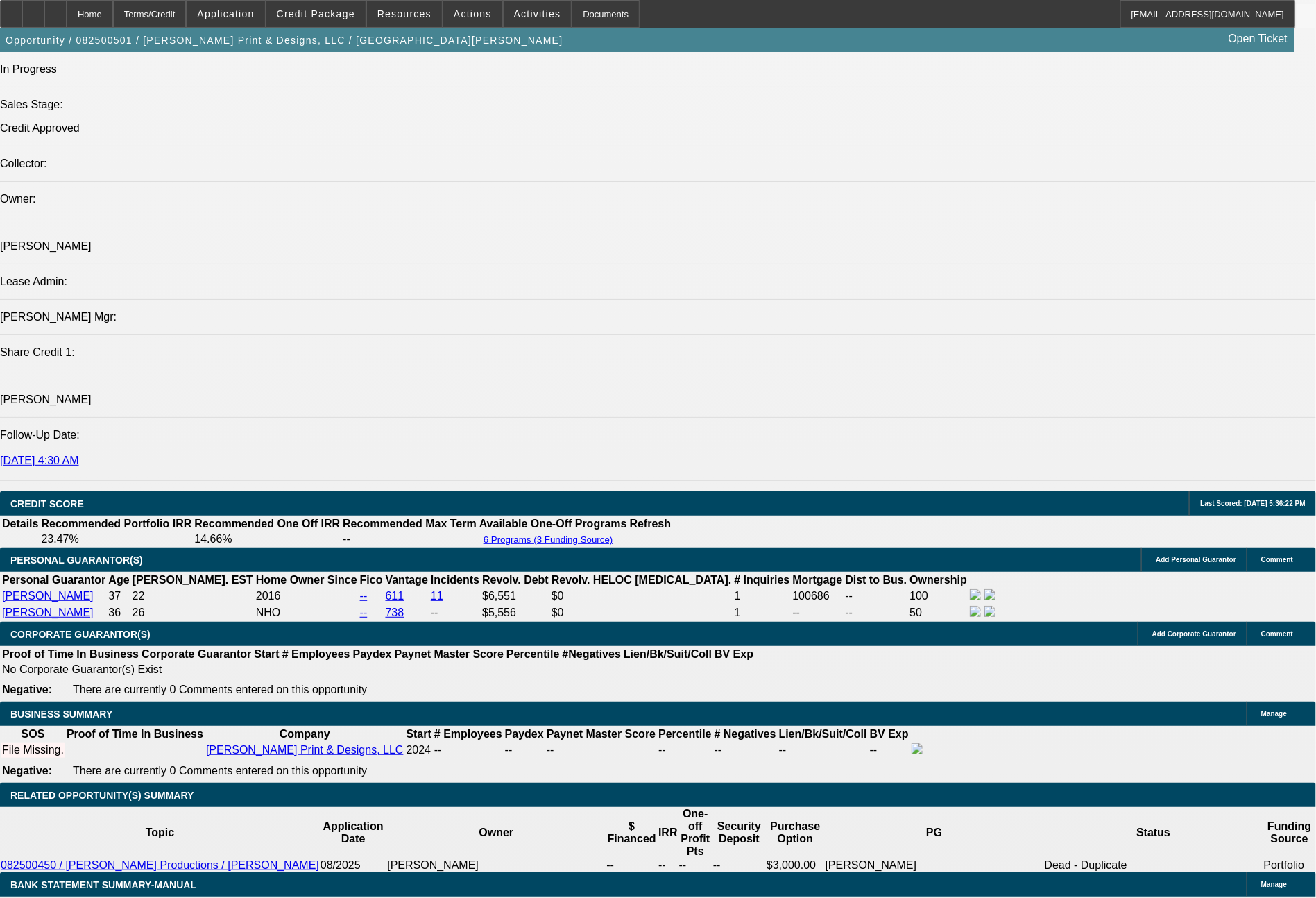
select select "0"
select select "2"
select select "0.1"
select select "4"
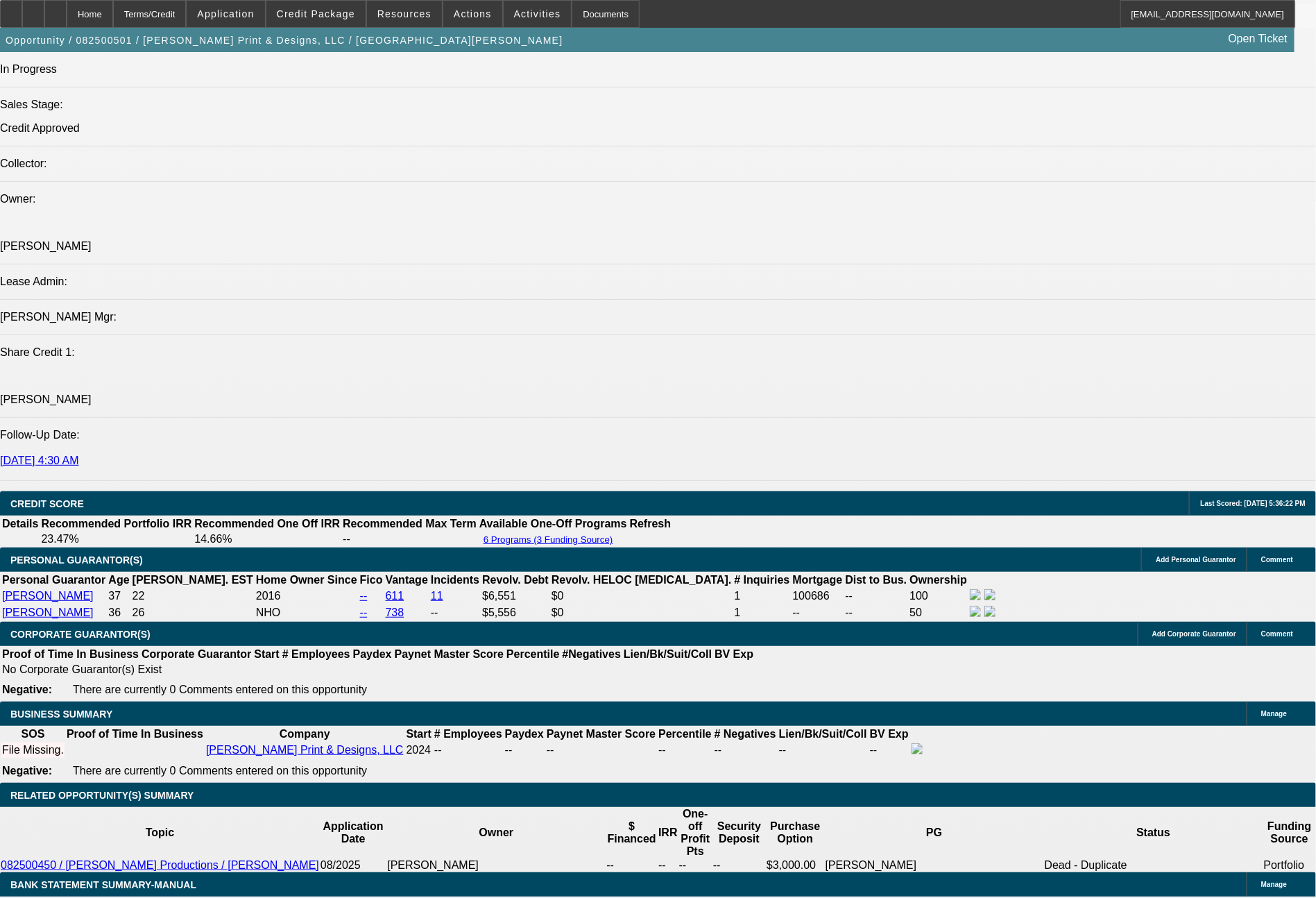
select select "0"
select select "2"
select select "0.1"
select select "4"
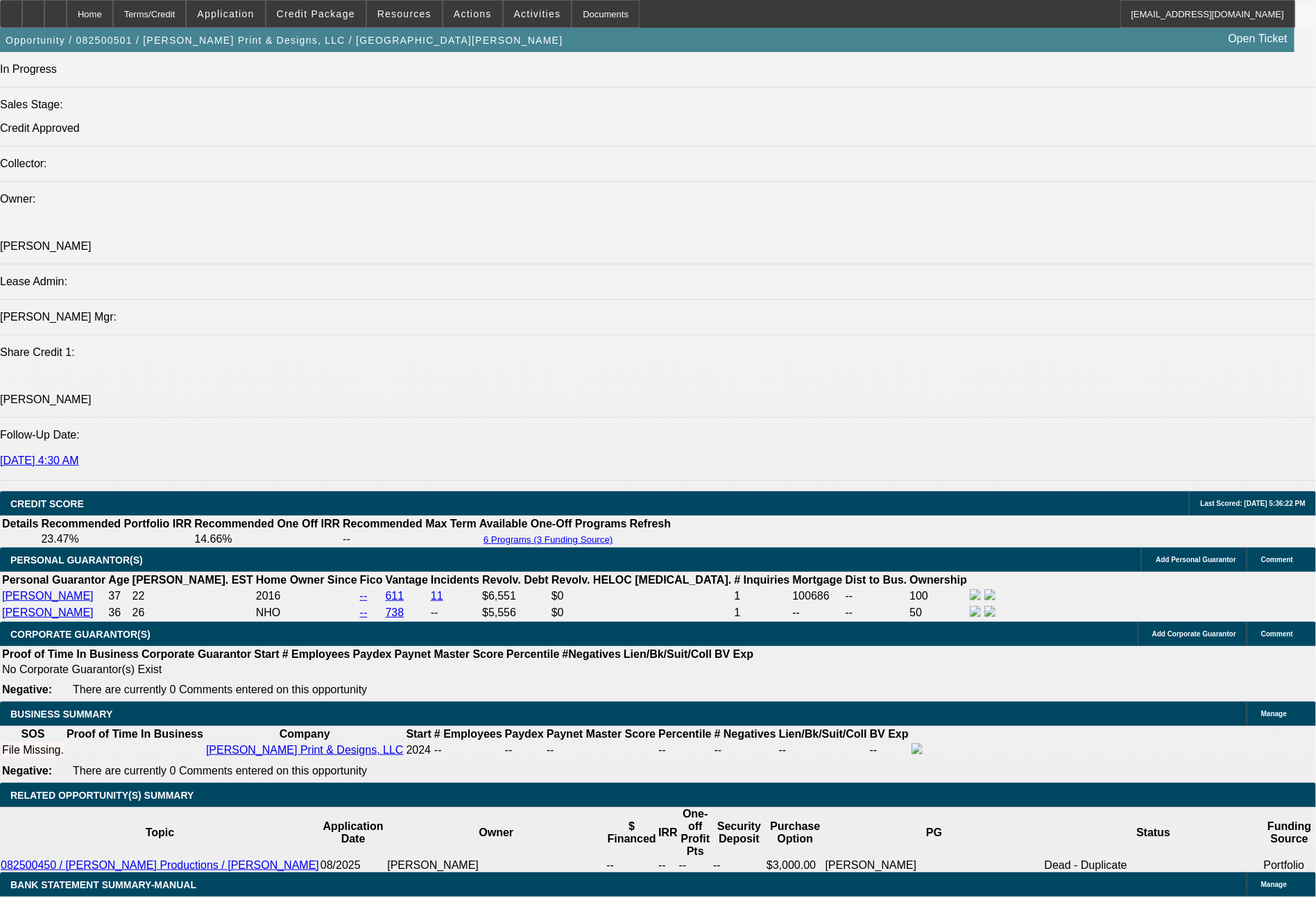
select select "0"
select select "2"
select select "0.1"
select select "4"
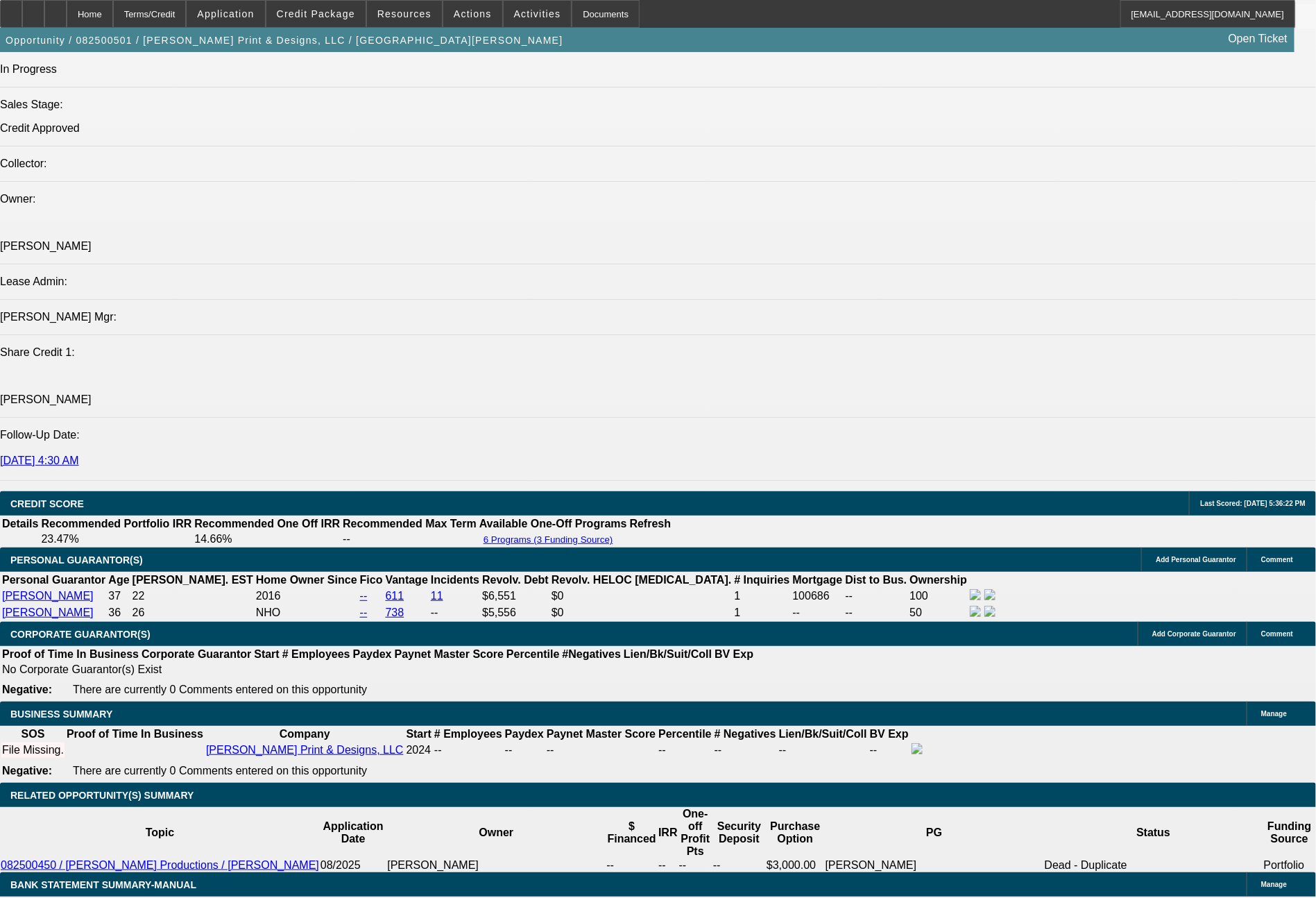
select select "0"
select select "2"
select select "0.1"
select select "4"
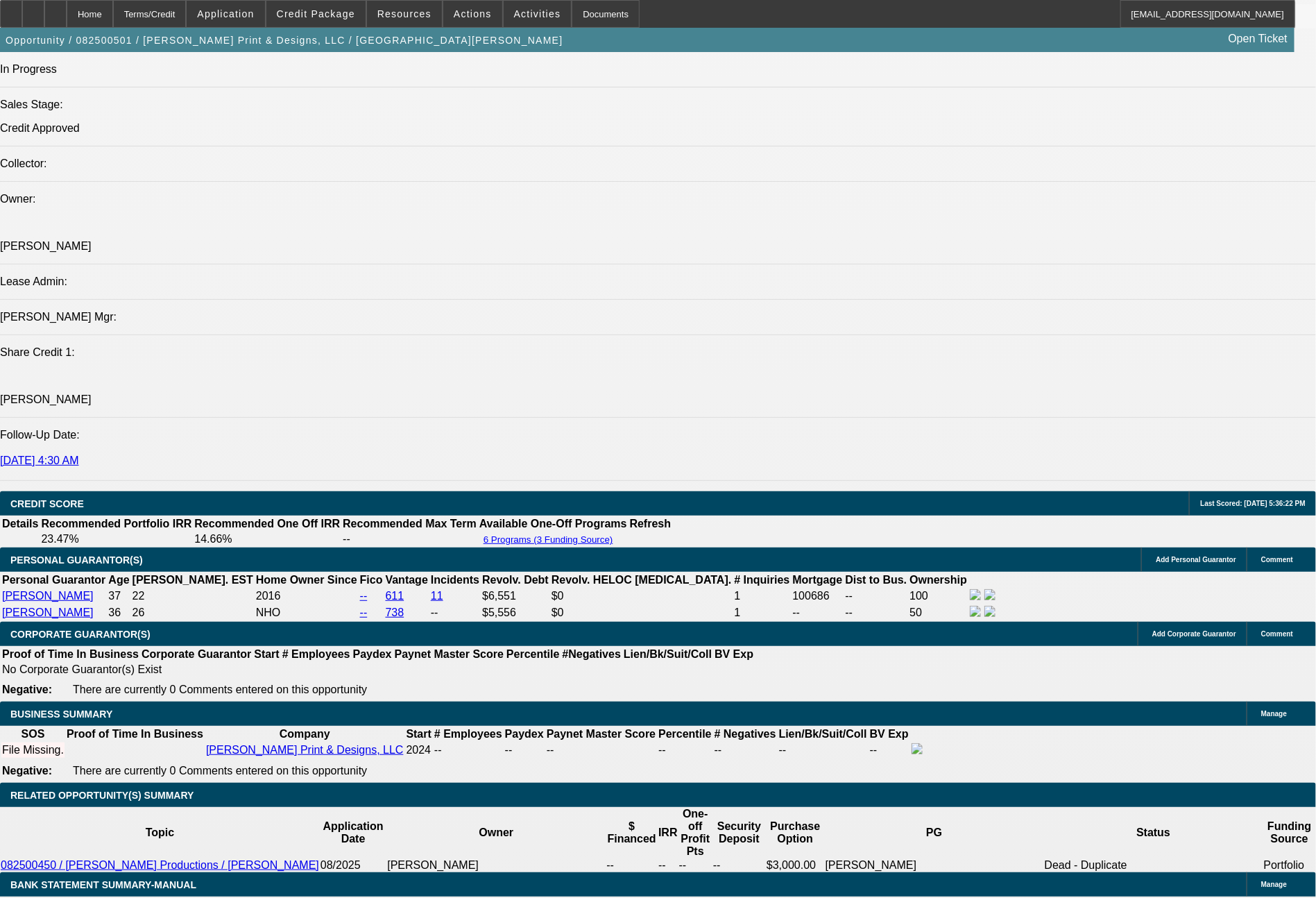
scroll to position [1775, 0]
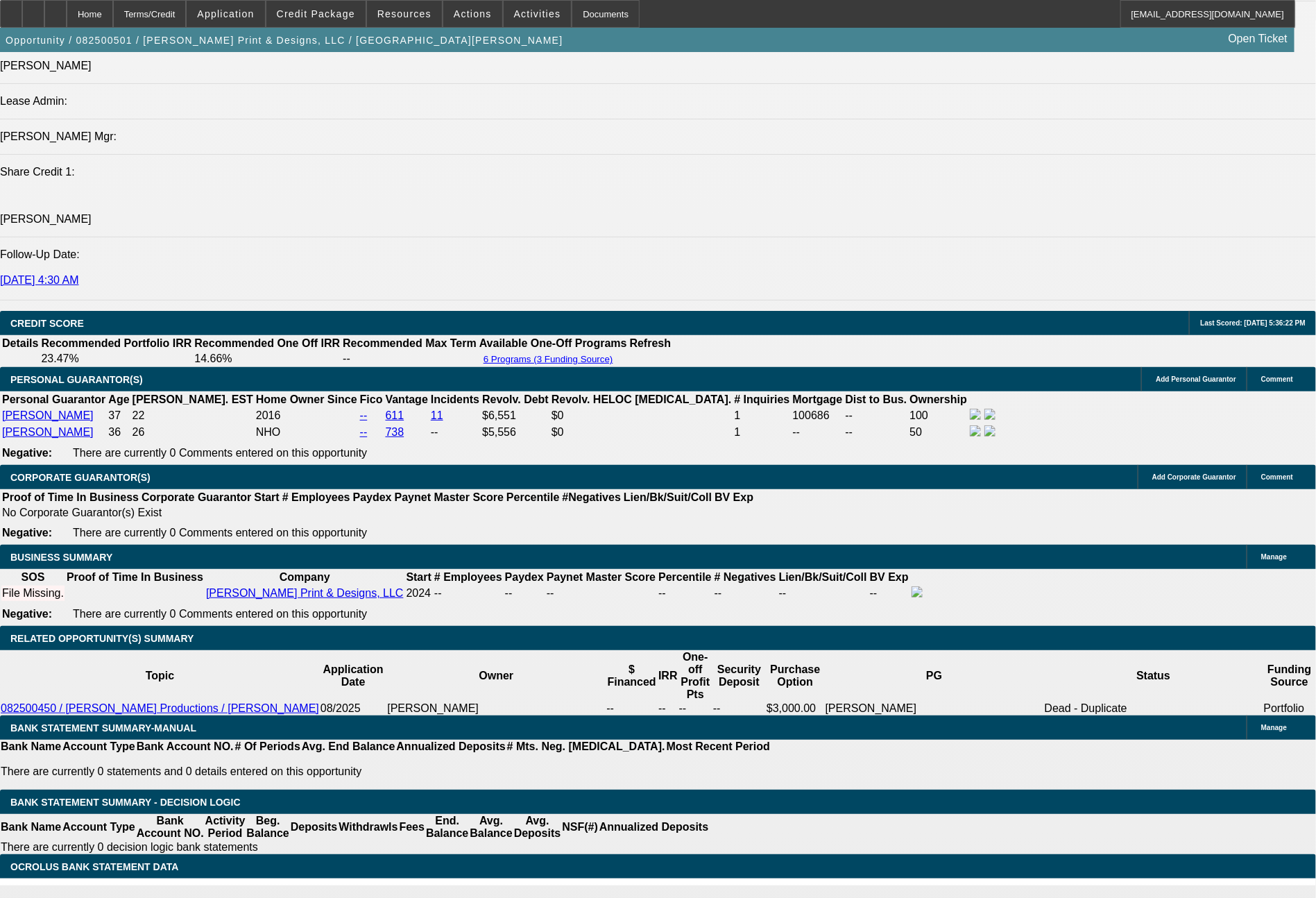
drag, startPoint x: 371, startPoint y: 600, endPoint x: 494, endPoint y: 622, distance: 125.0
type input "41"
type input "$82.00"
type input "UNKNOWN"
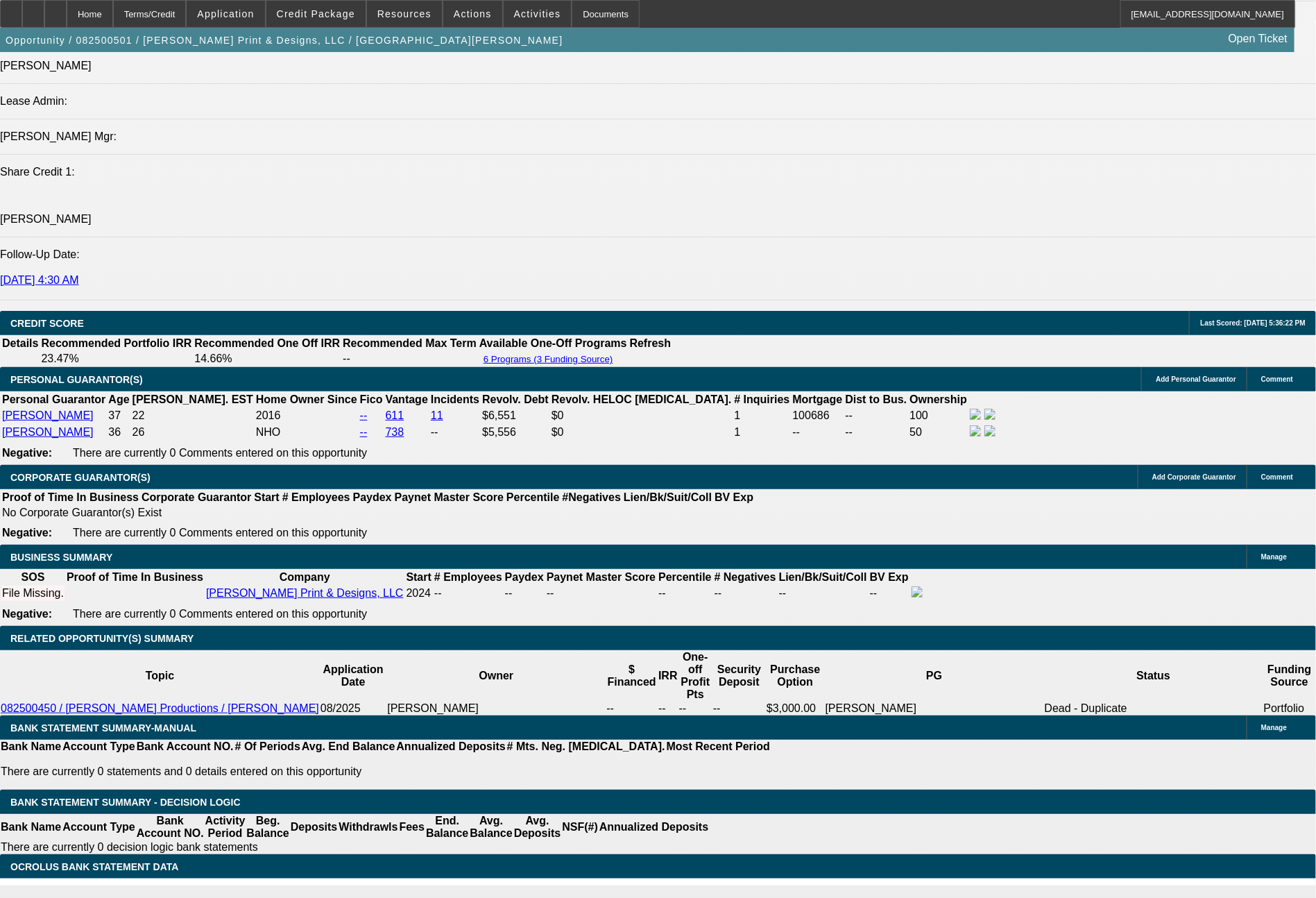
type input "411"
type input "$822.00"
type input "411."
type input "20.1"
type input "411.47"
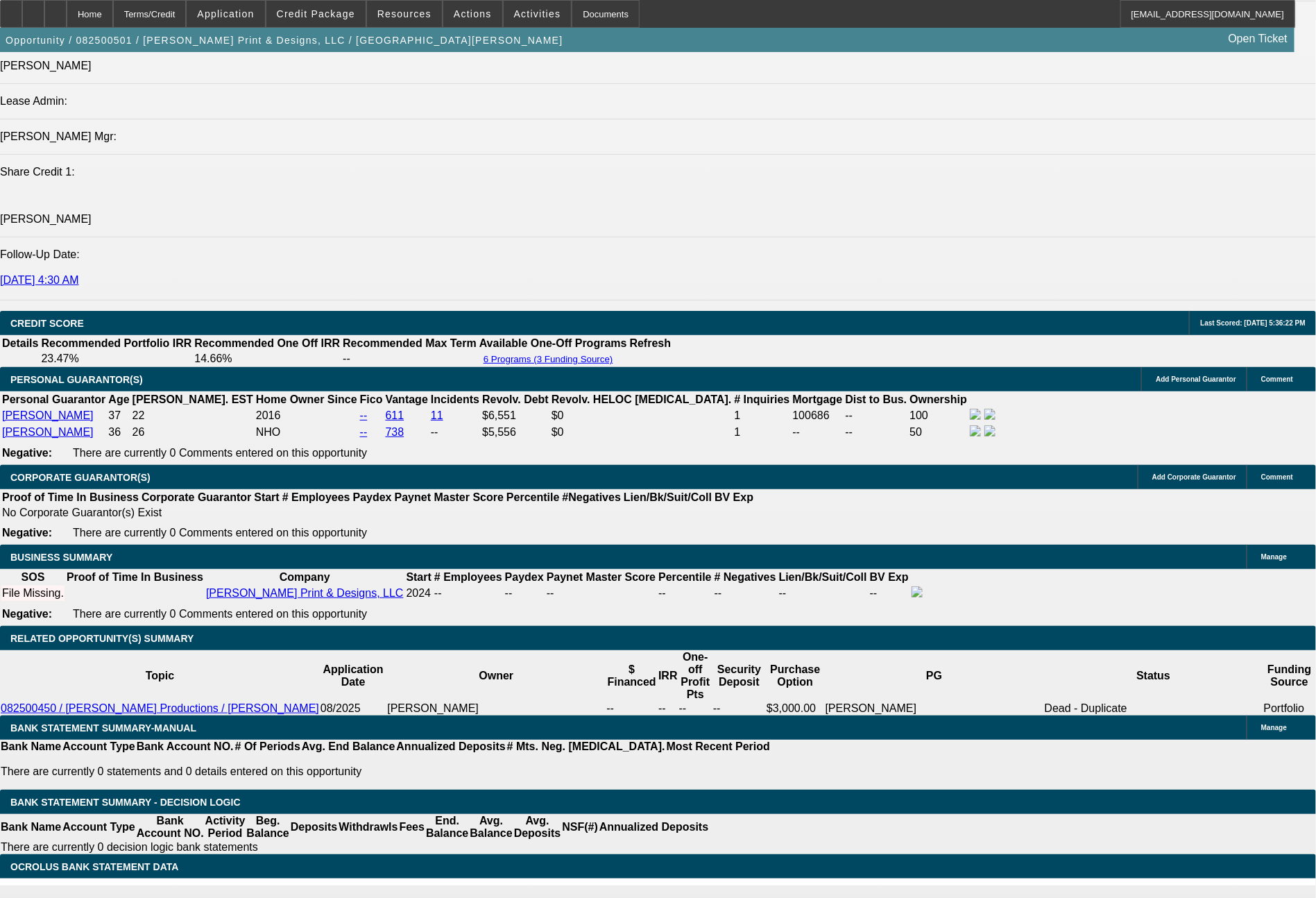
type input "$822.94"
type input "$411.47"
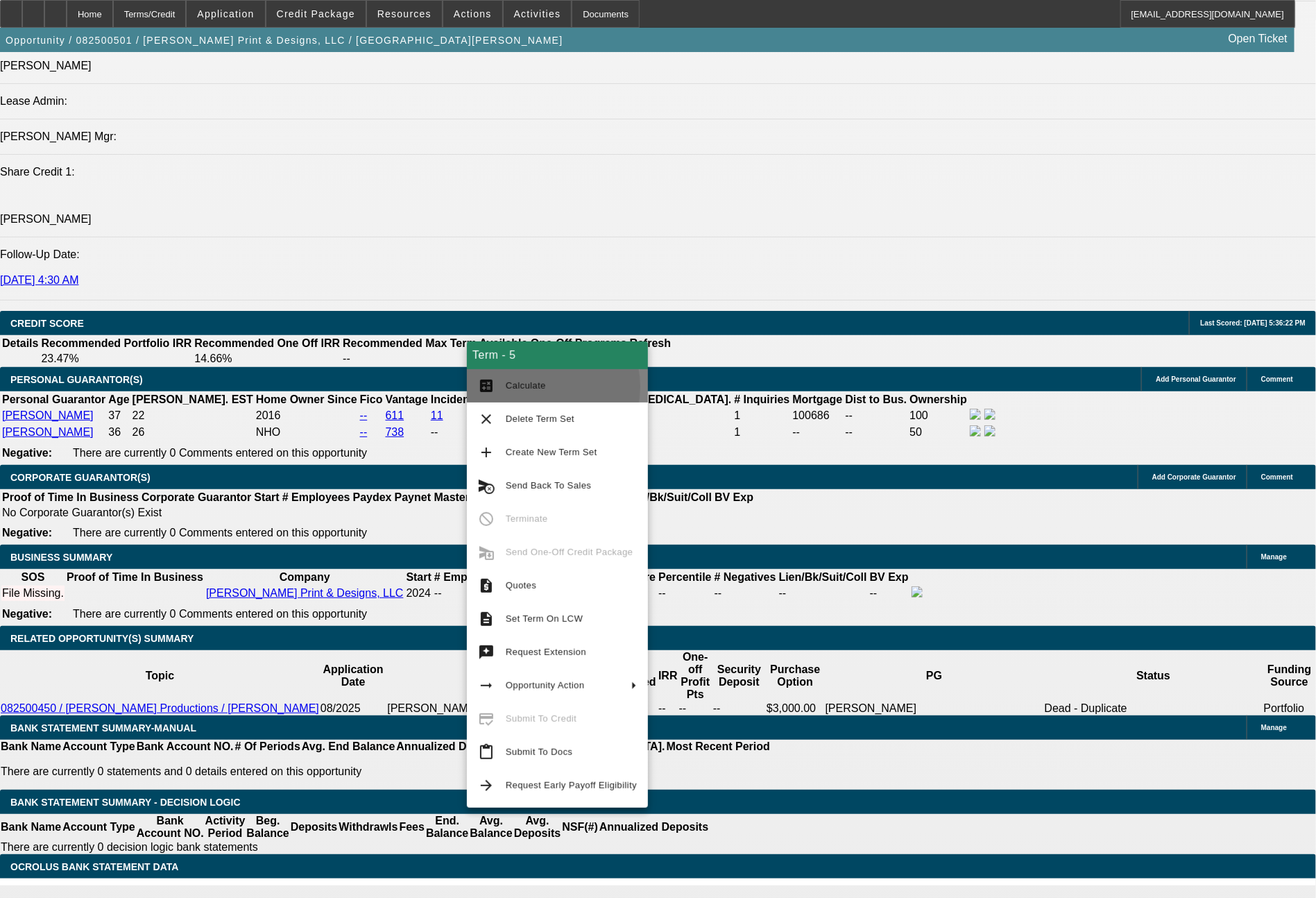
click at [530, 387] on span "Calculate" at bounding box center [526, 385] width 40 height 10
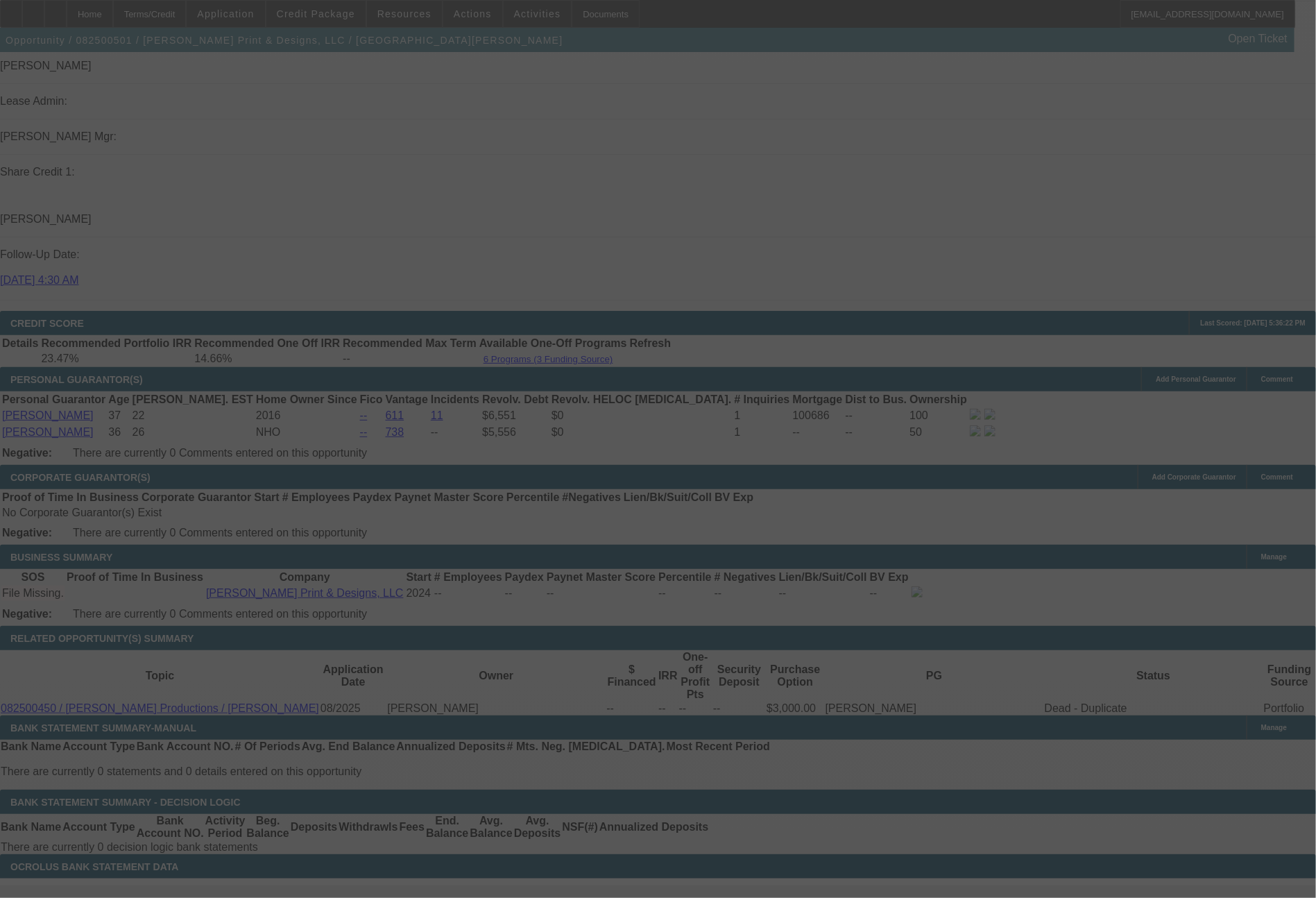
select select "0"
select select "2"
select select "0.1"
select select "4"
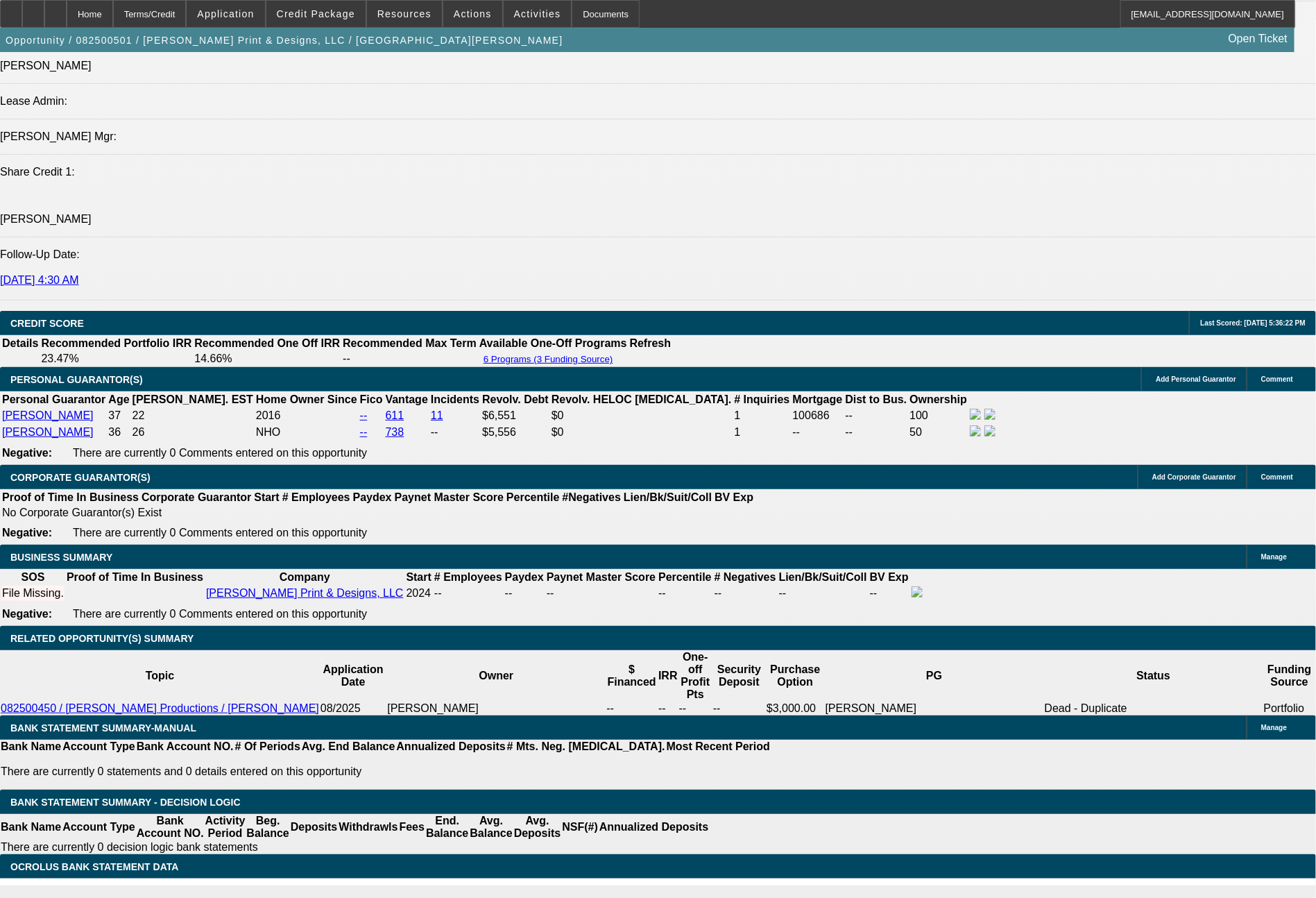
drag, startPoint x: 208, startPoint y: 609, endPoint x: 269, endPoint y: 613, distance: 61.1
type input "4"
type input "$8.00"
type input "UNKNOWN"
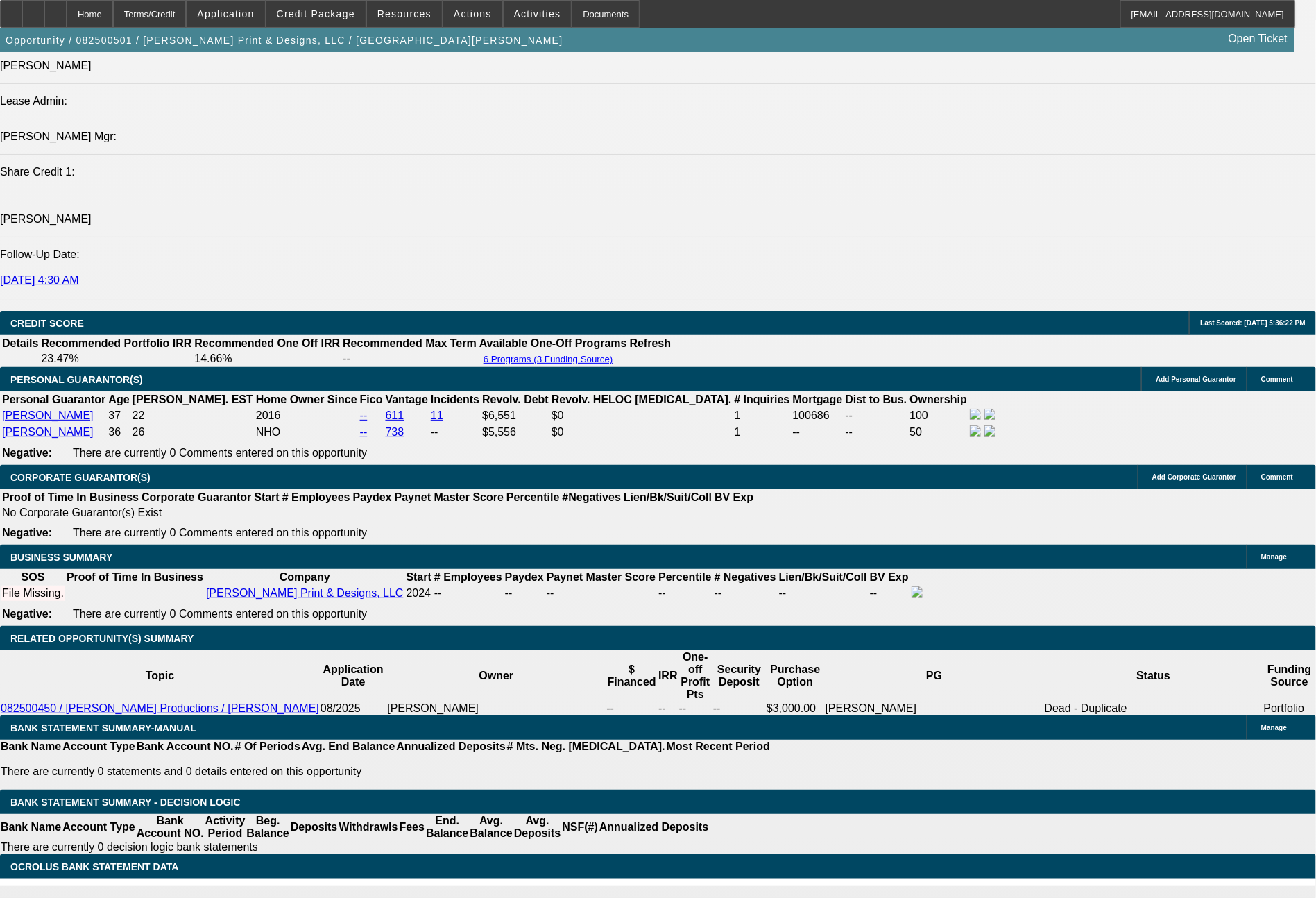
type input "469"
type input "19.7"
type input "$938.00"
type input "469.7"
type input "19.8"
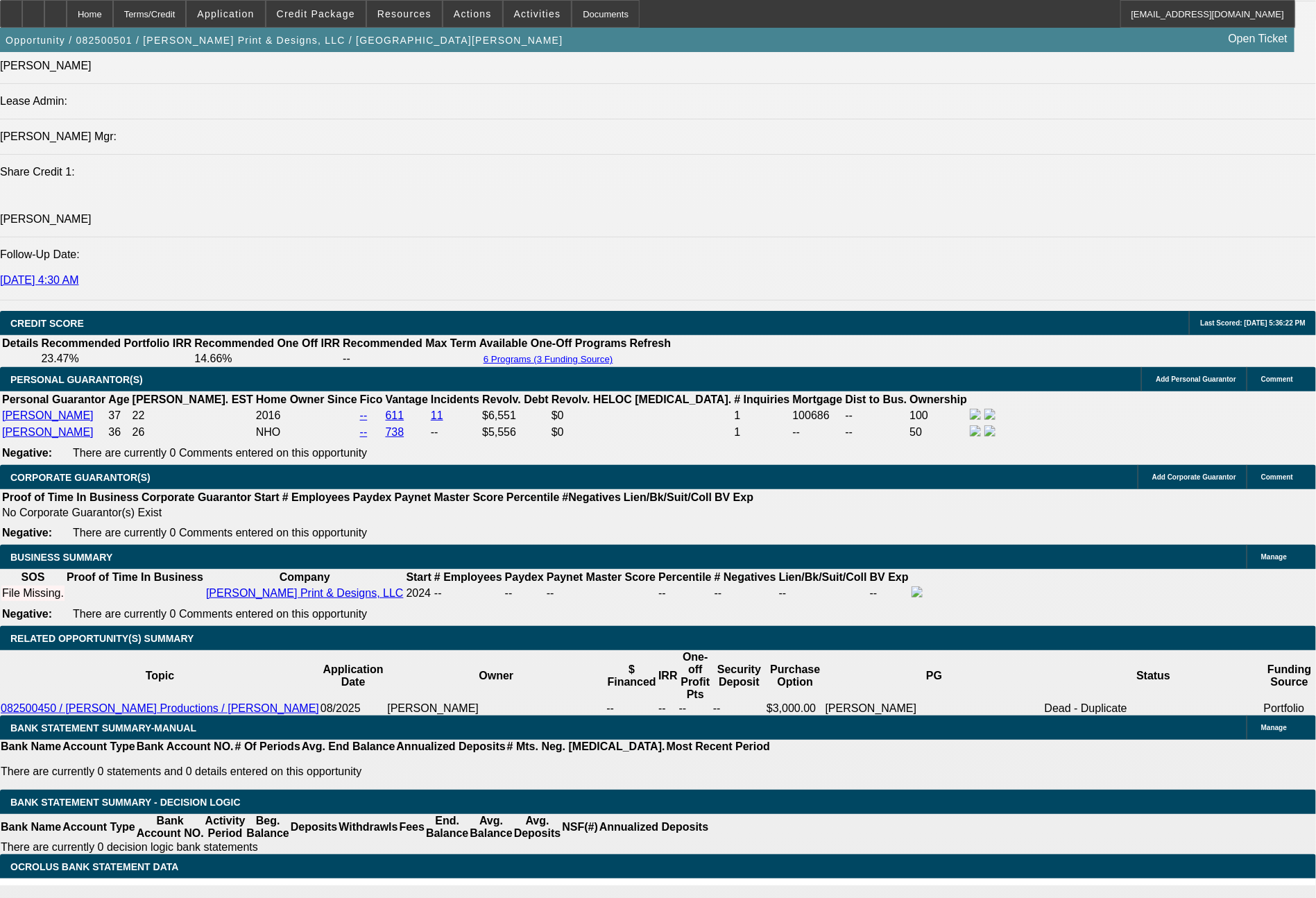
type input "$939.40"
type input "469.74"
type input "$939.48"
type input "469.7"
type input "$939.40"
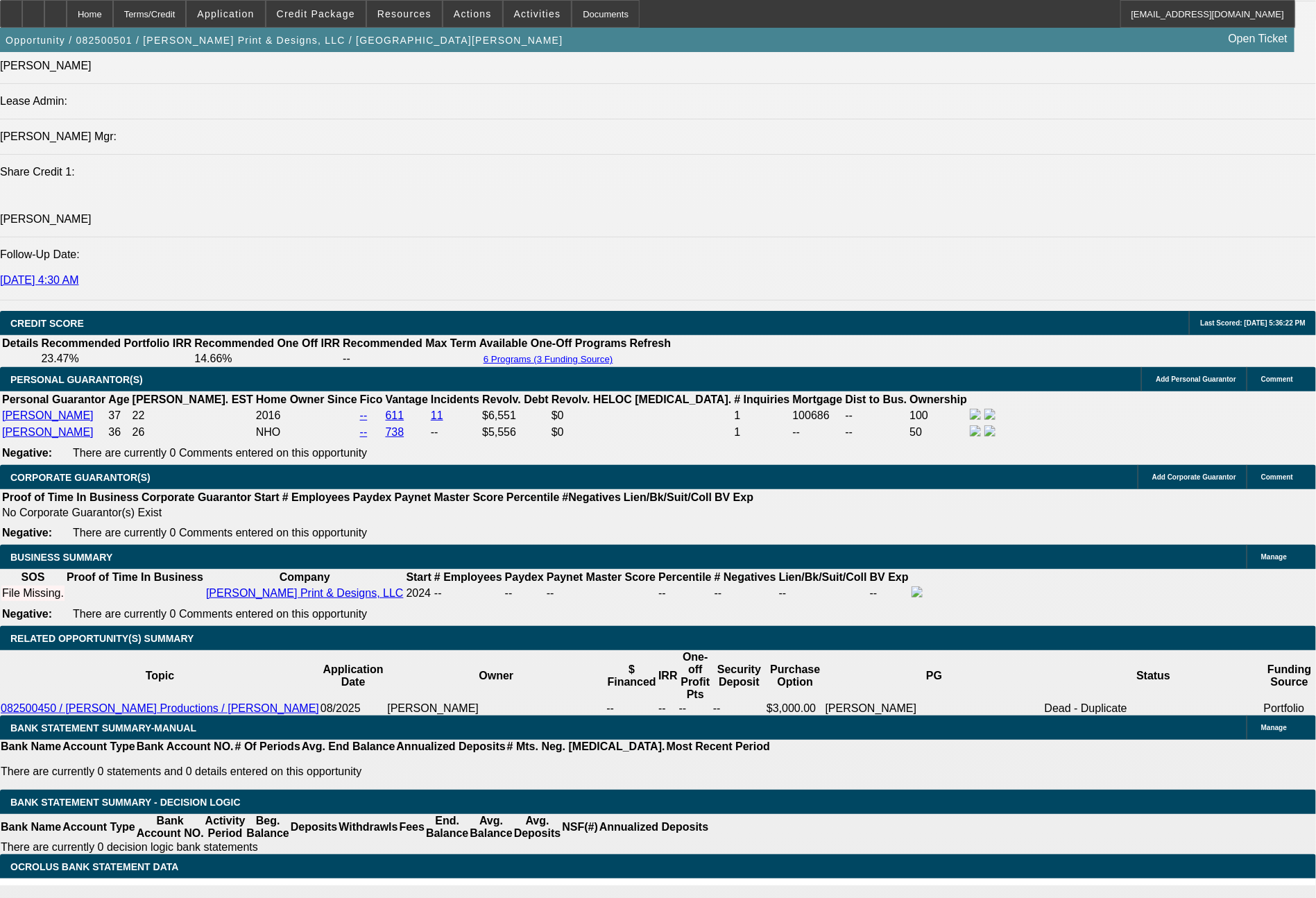
type input "469.78"
type input "$939.56"
type input "$469.78"
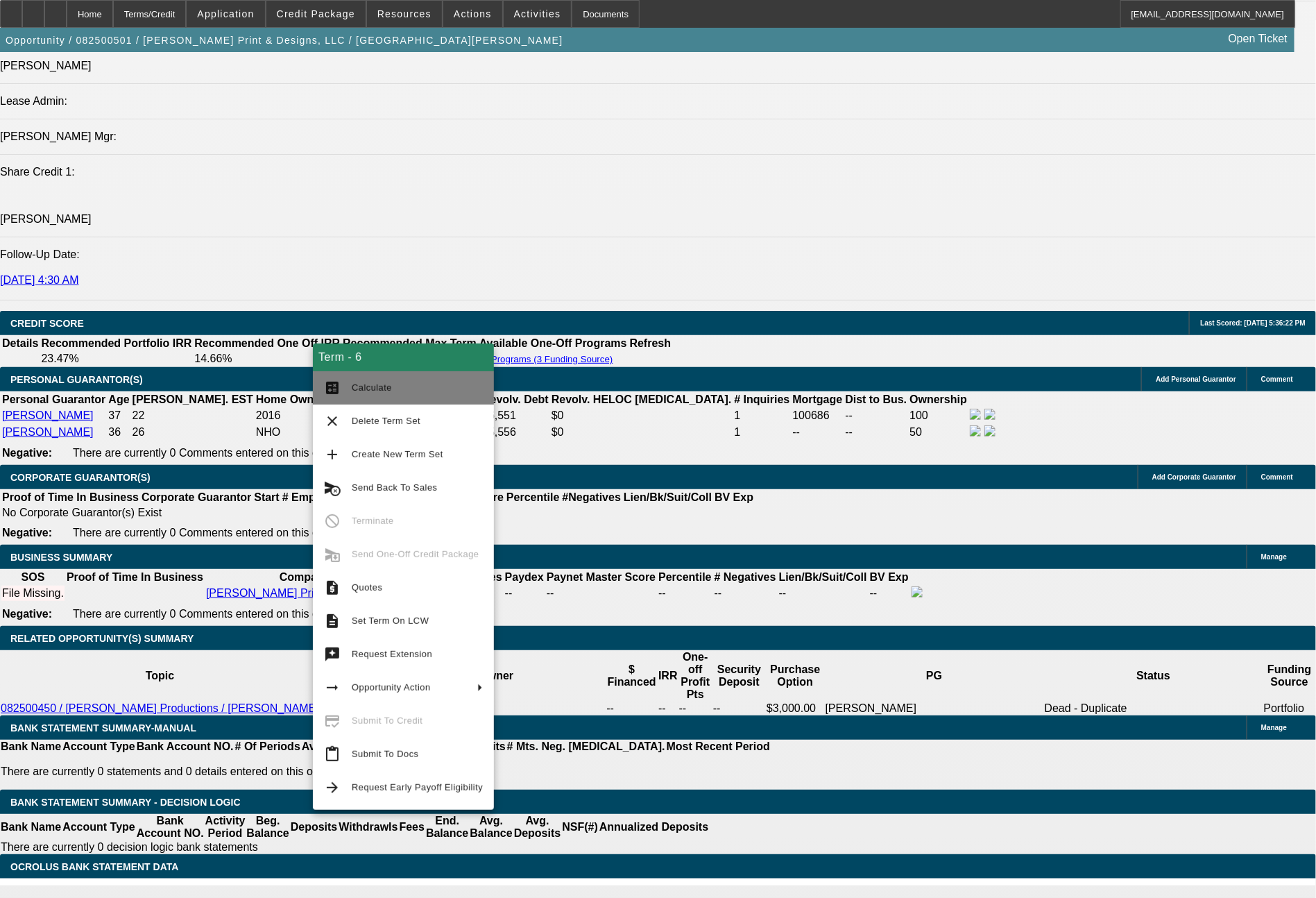
click at [367, 394] on span "Calculate" at bounding box center [417, 388] width 131 height 17
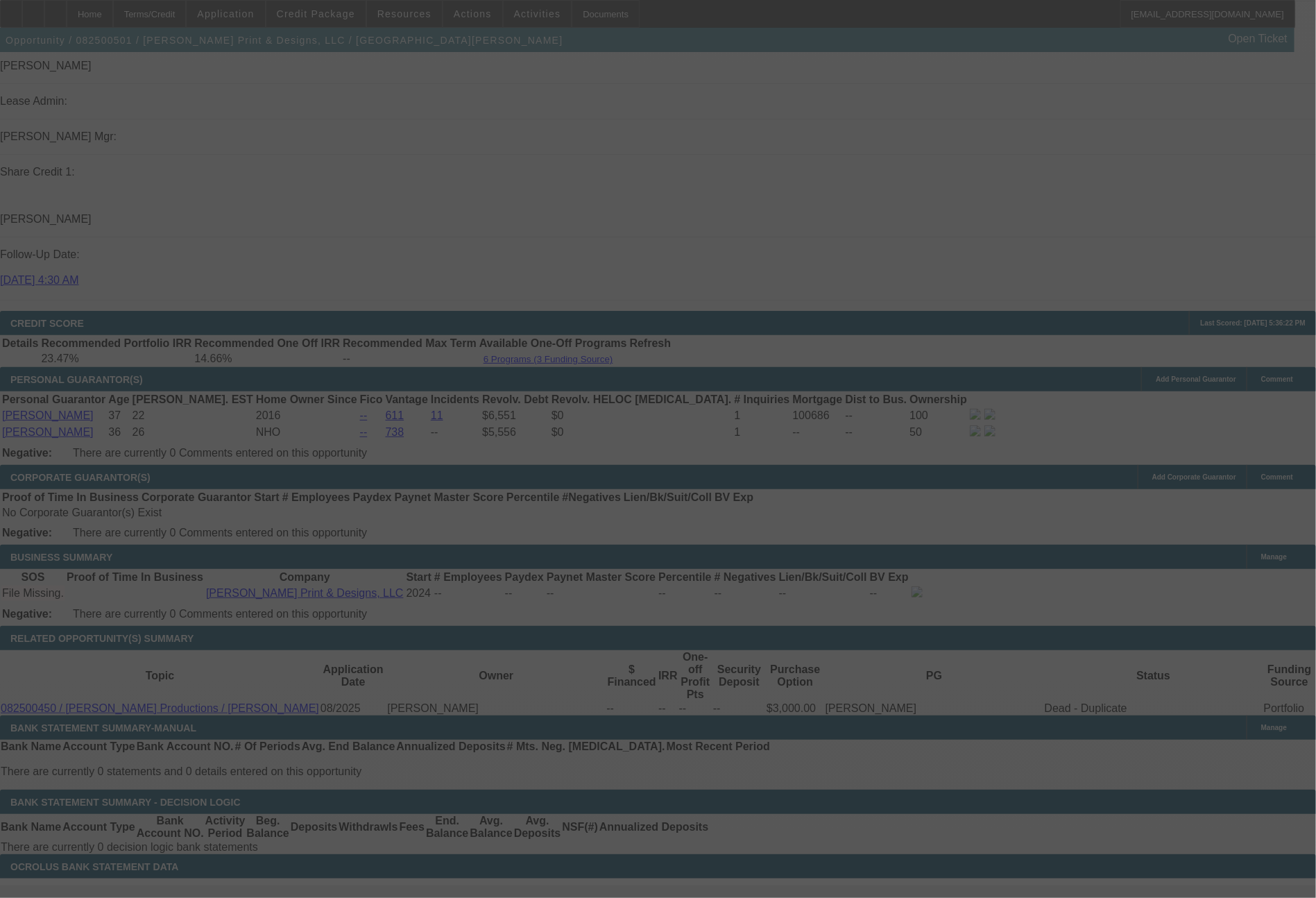
select select "0"
select select "2"
select select "0.1"
select select "4"
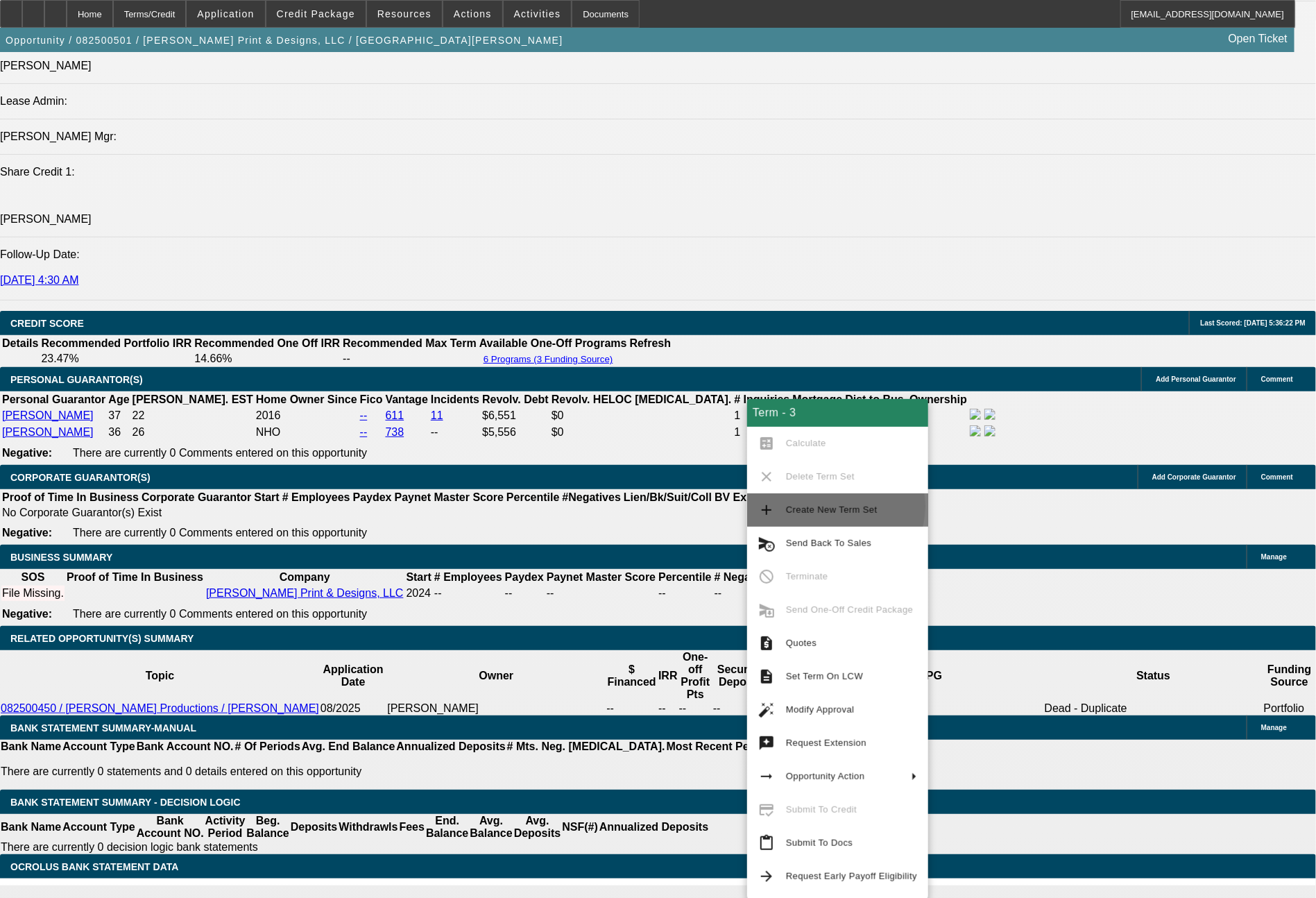
click at [835, 506] on span "Create New Term Set" at bounding box center [831, 509] width 91 height 10
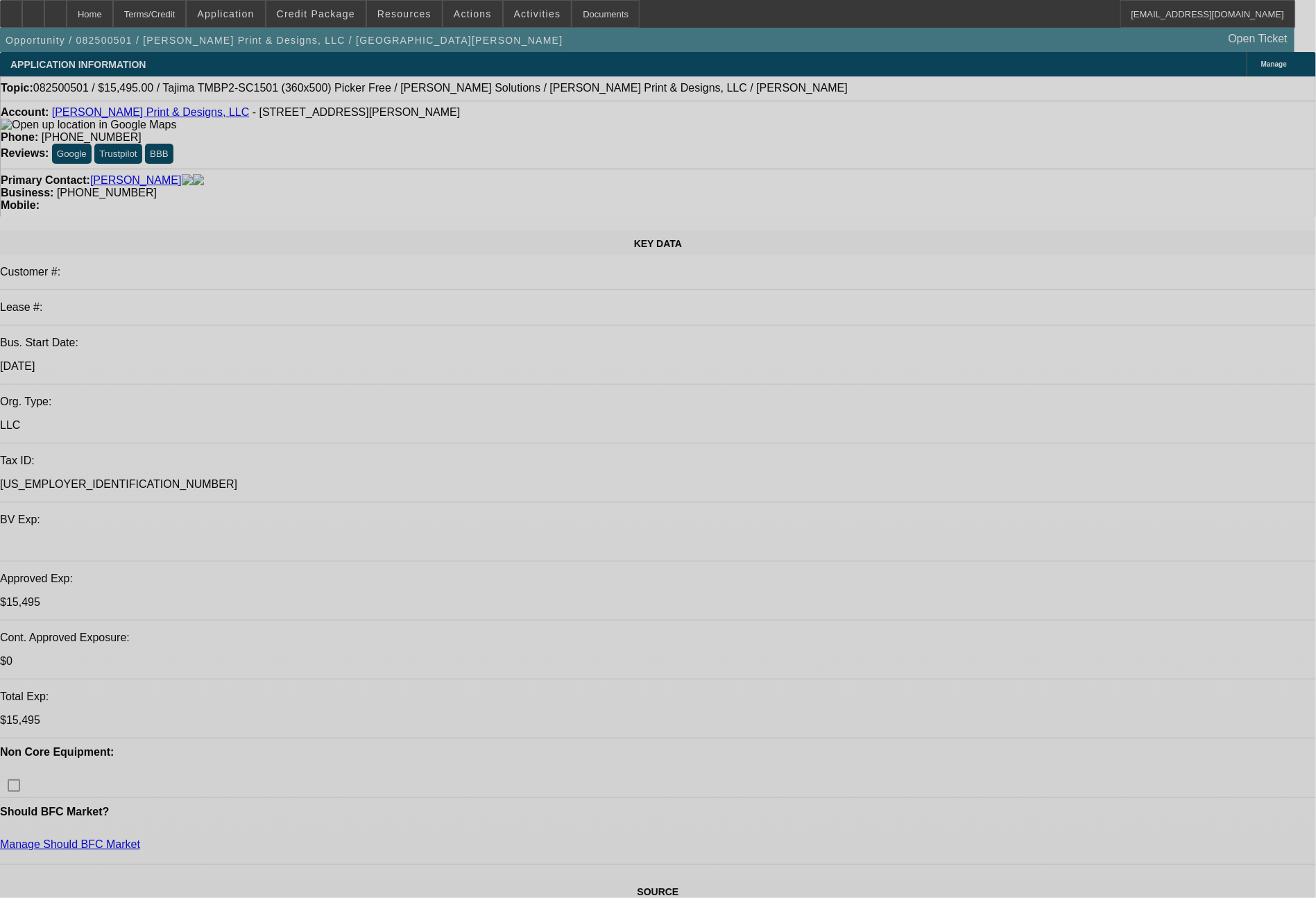
select select "0"
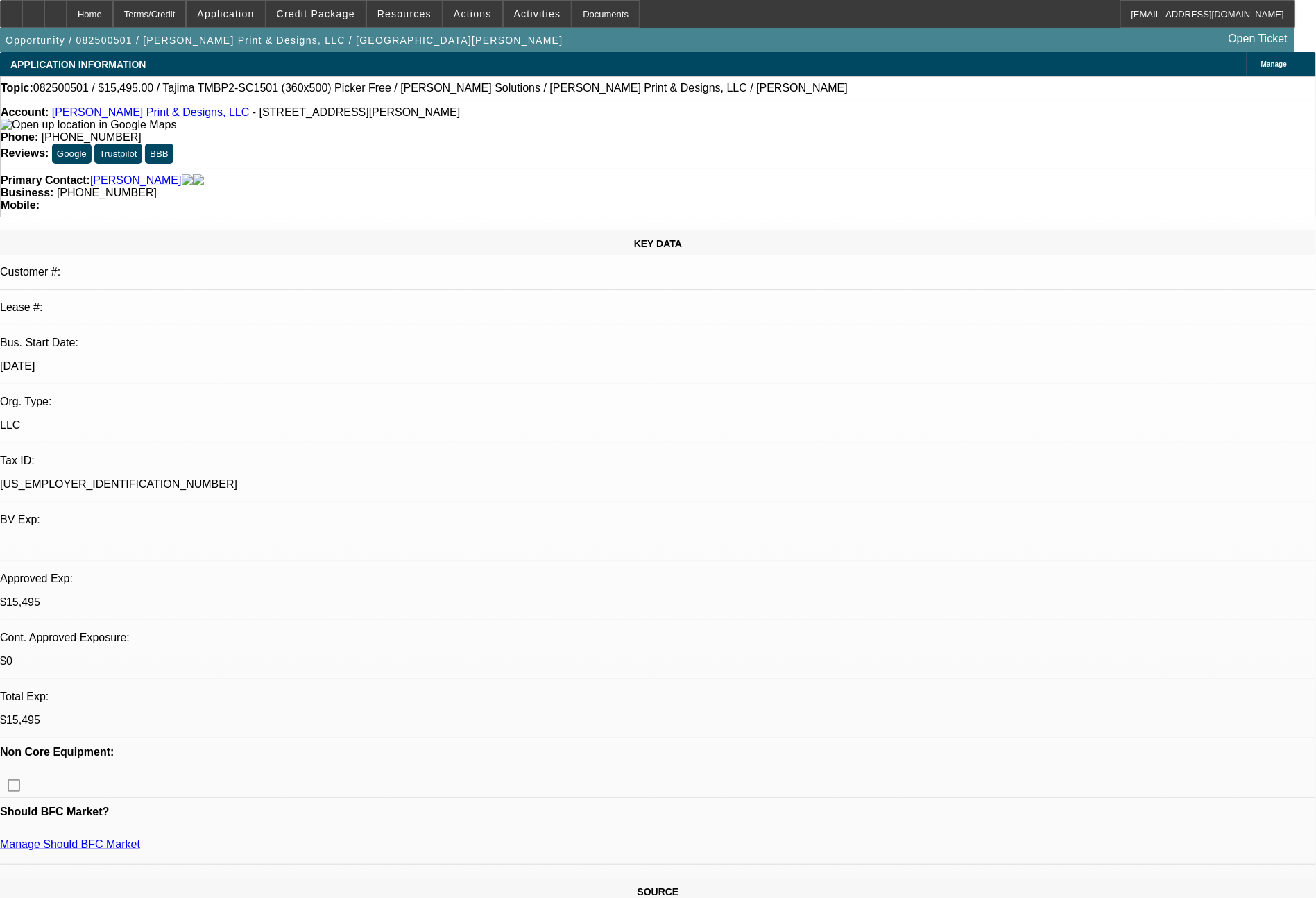
select select "2"
select select "0.1"
select select "4"
select select "0"
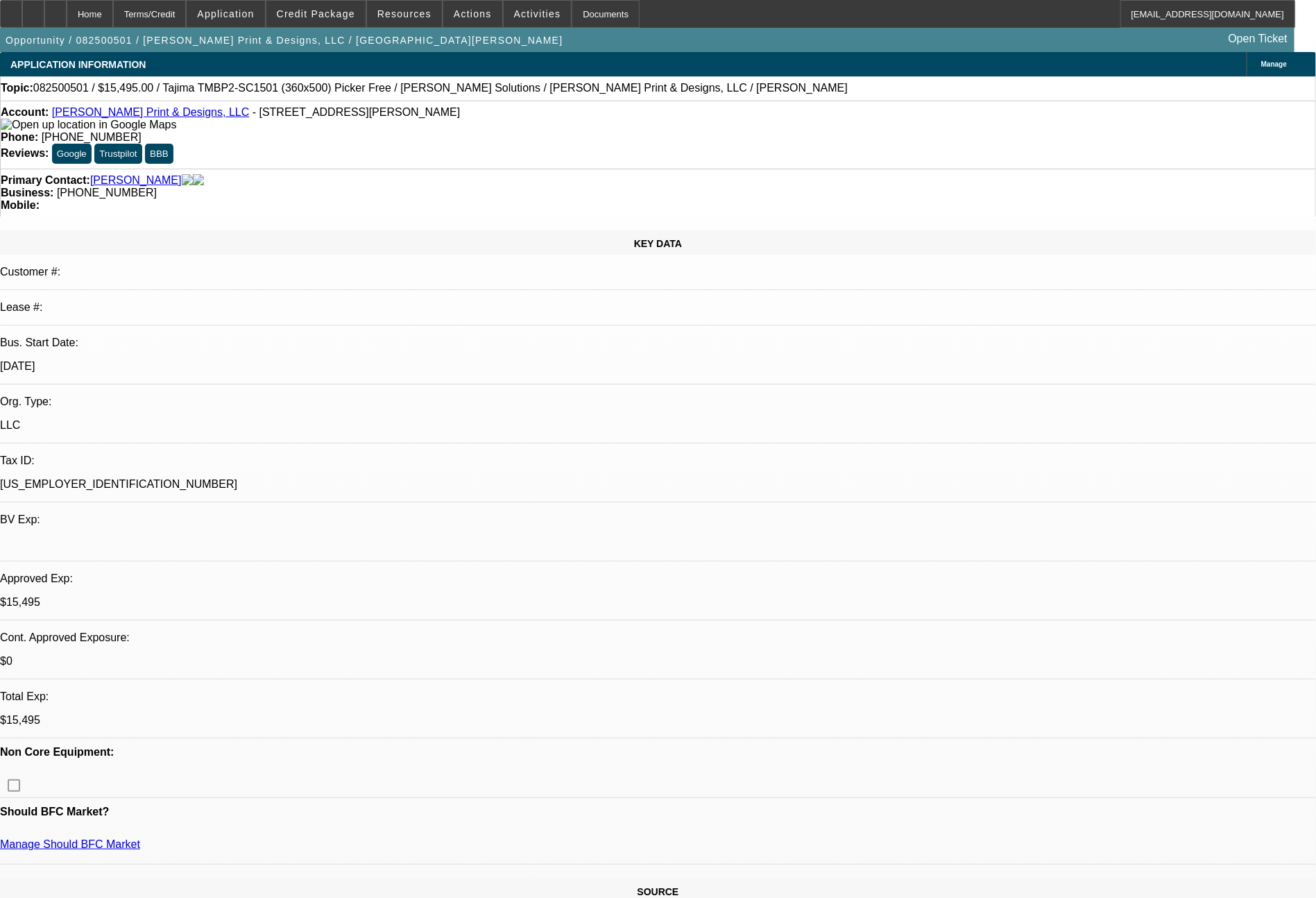
select select "2"
select select "0.1"
select select "4"
select select "0"
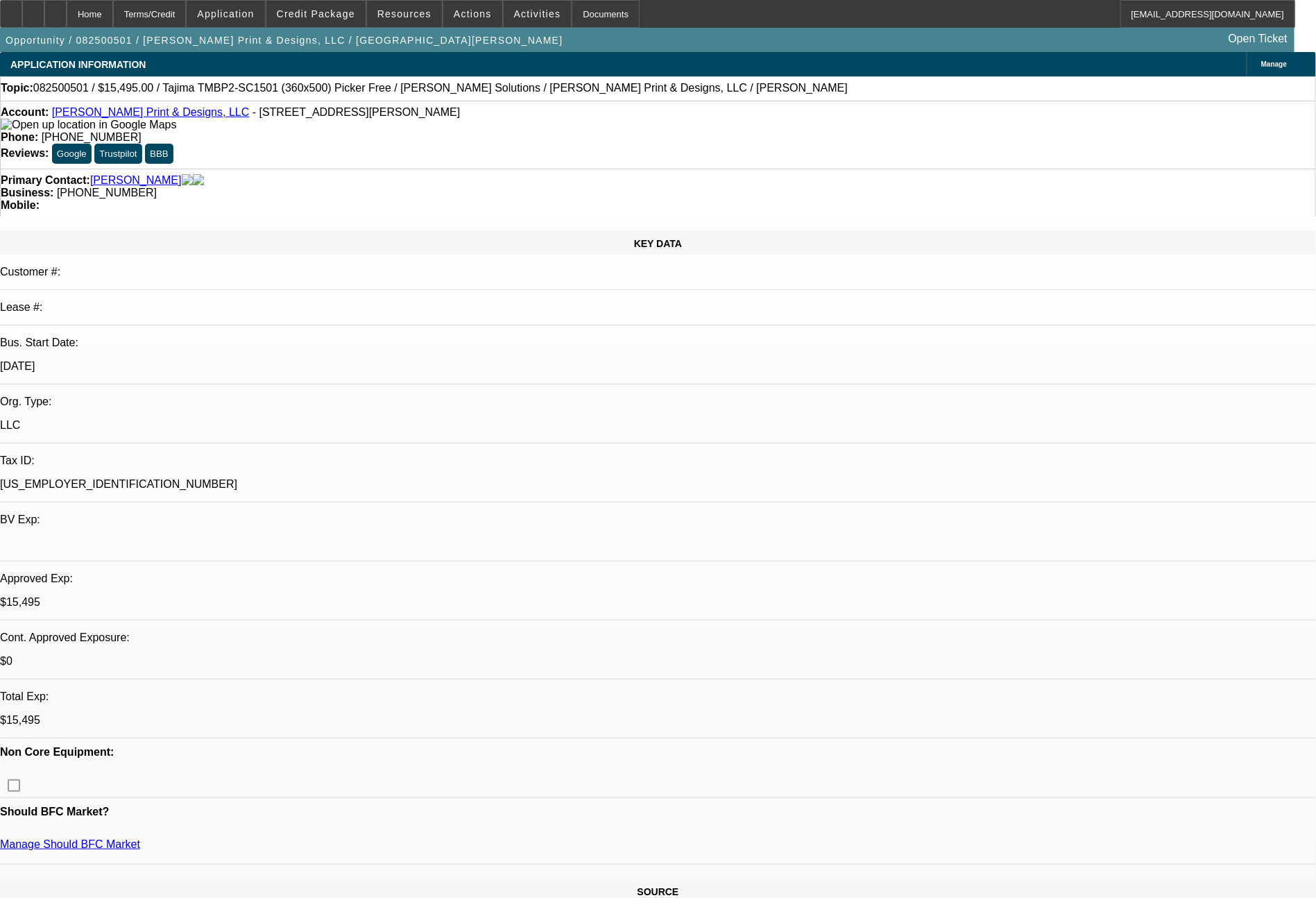
select select "2"
select select "0.1"
select select "4"
select select "0"
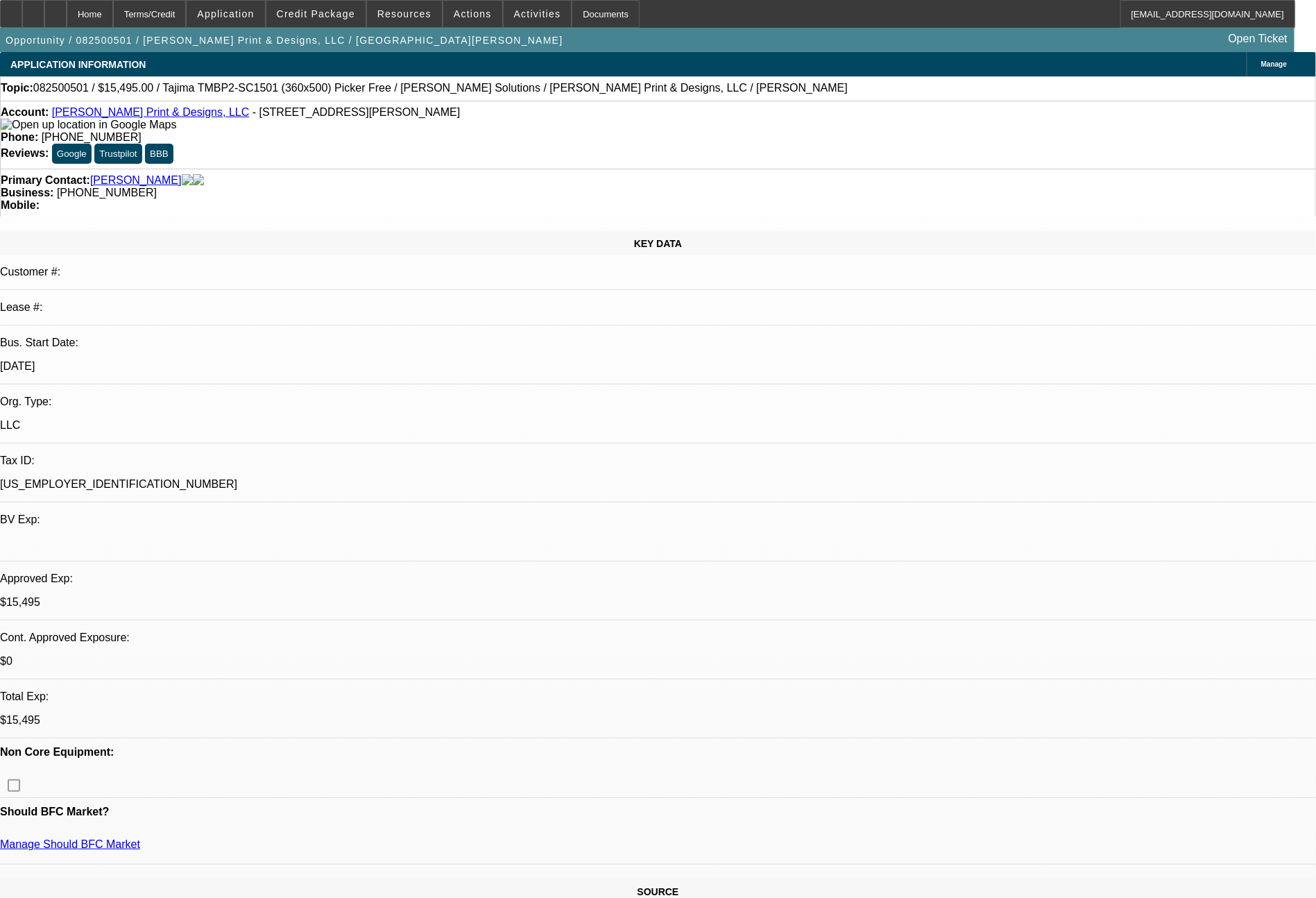
select select "2"
select select "0.1"
select select "4"
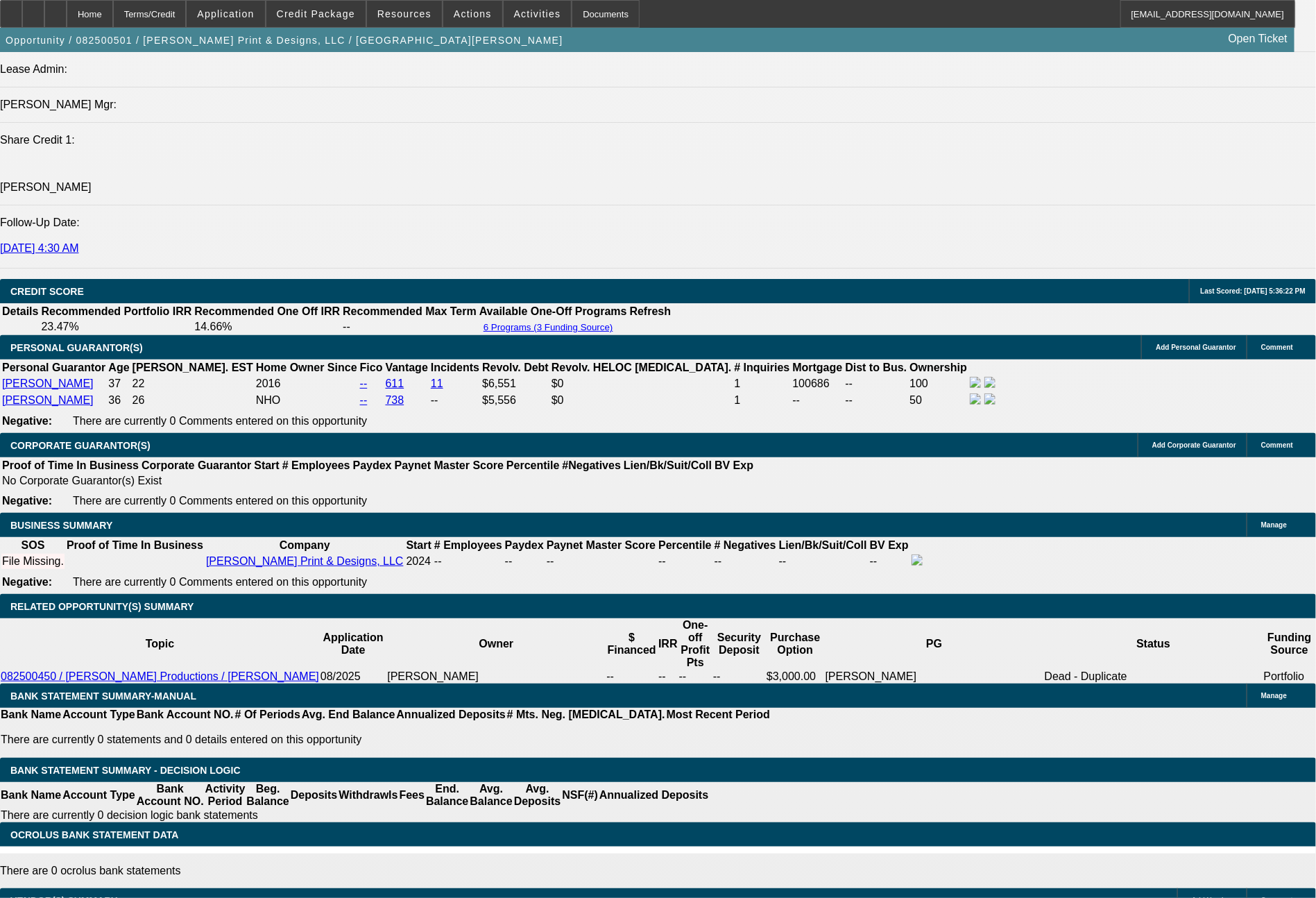
scroll to position [1876, 0]
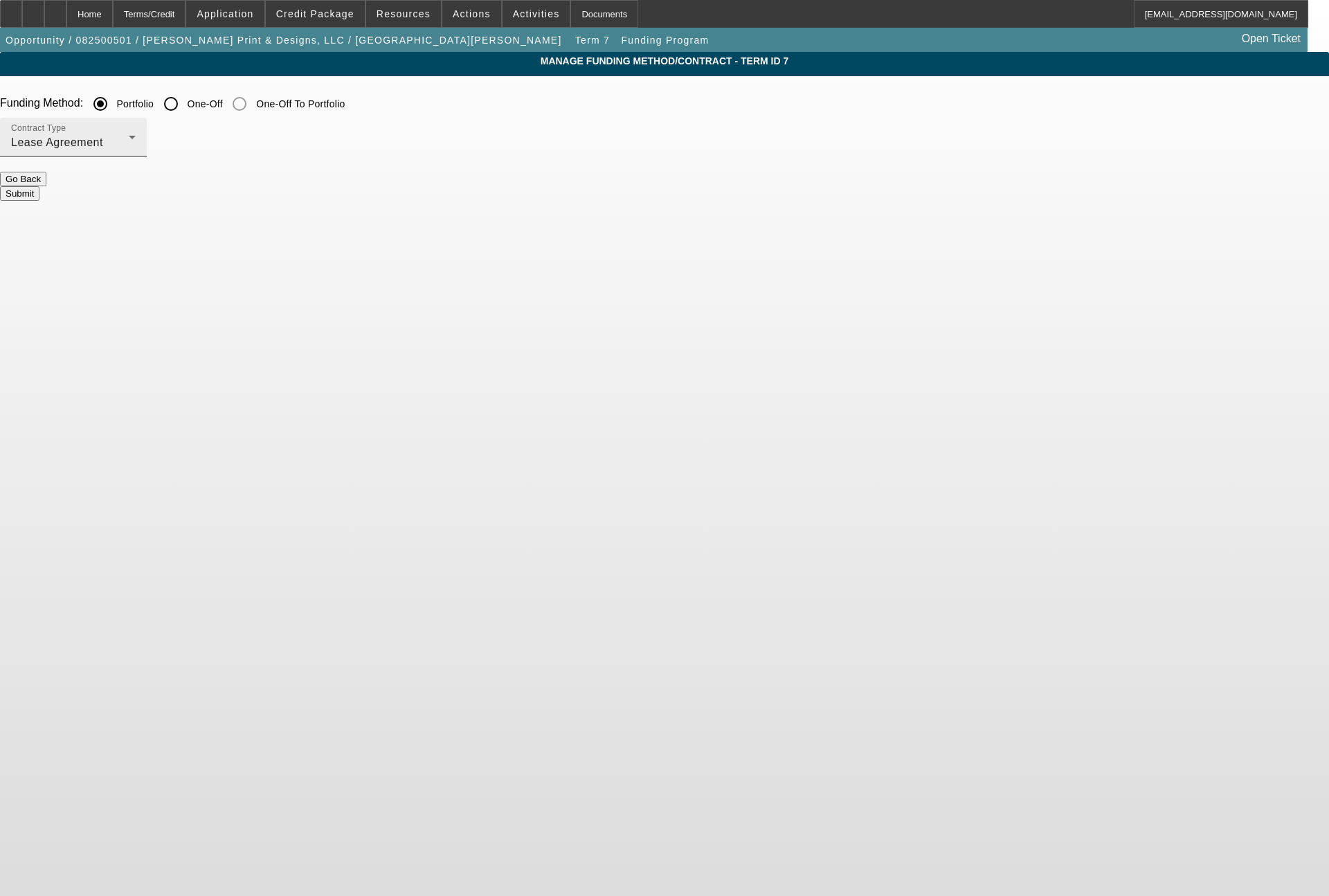
click at [129, 150] on div "Lease Agreement" at bounding box center [70, 142] width 118 height 17
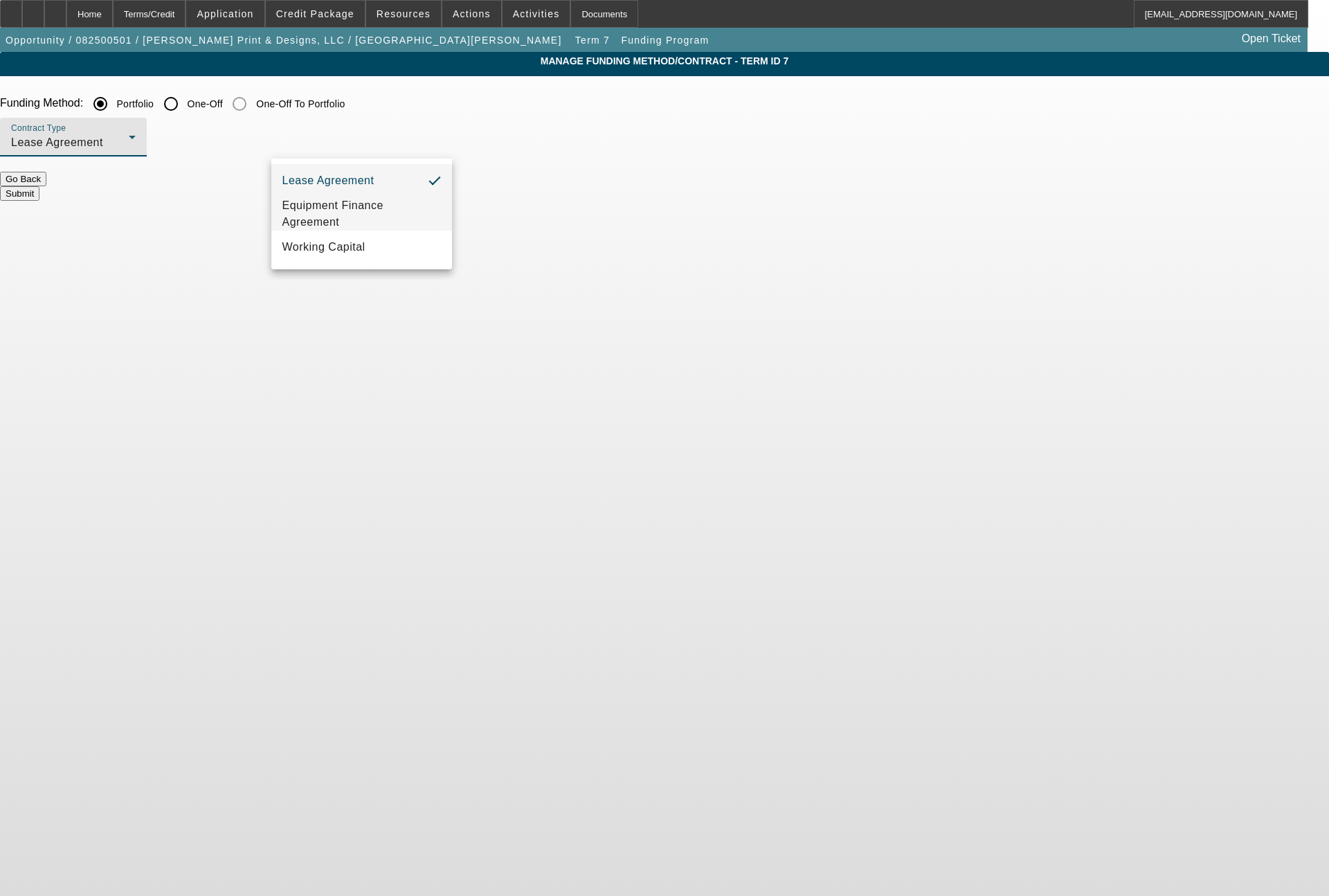
click at [360, 200] on span "Equipment Finance Agreement" at bounding box center [363, 214] width 159 height 33
click at [40, 190] on button "Submit" at bounding box center [20, 193] width 40 height 14
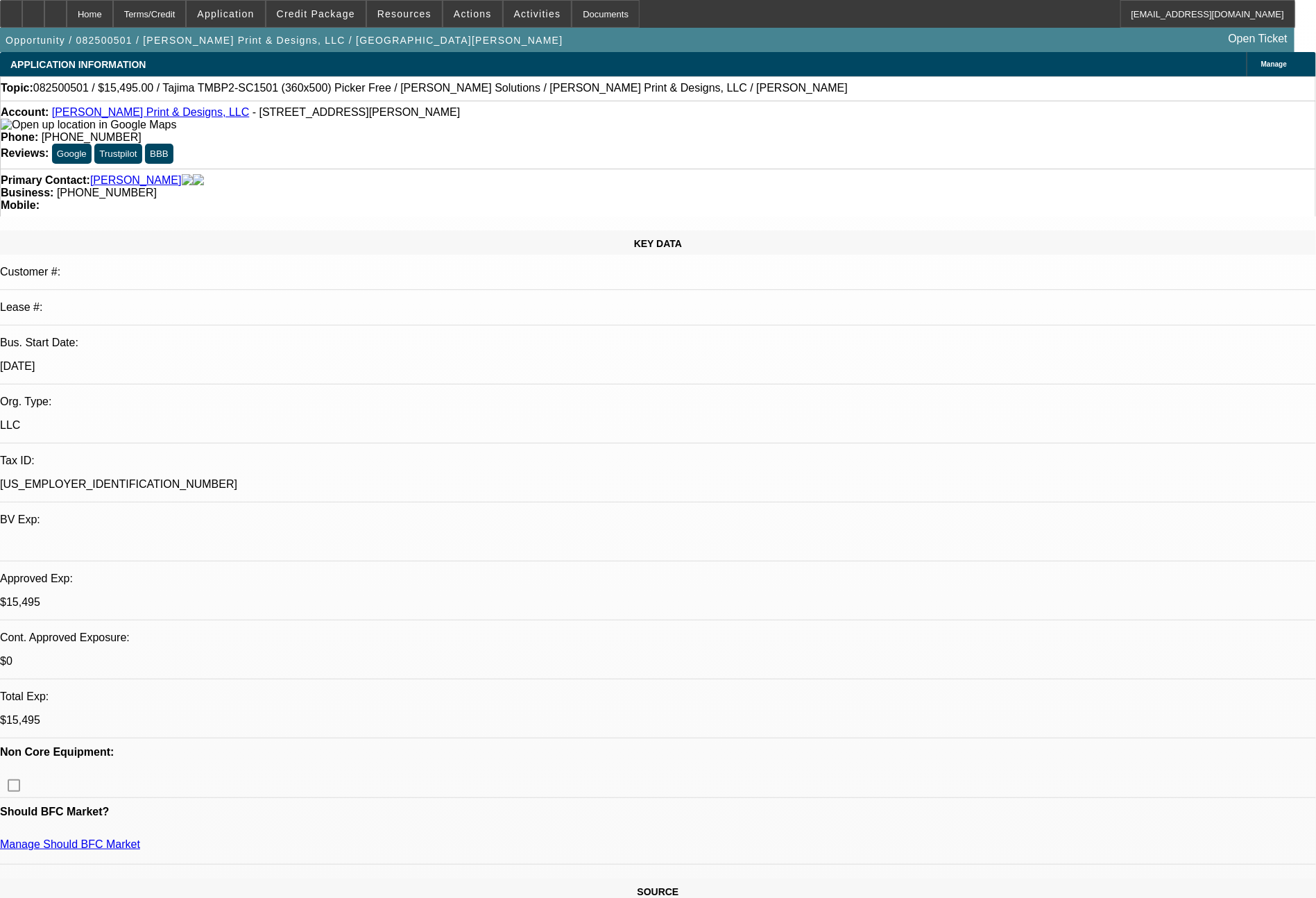
select select "0"
select select "2"
select select "0"
select select "6"
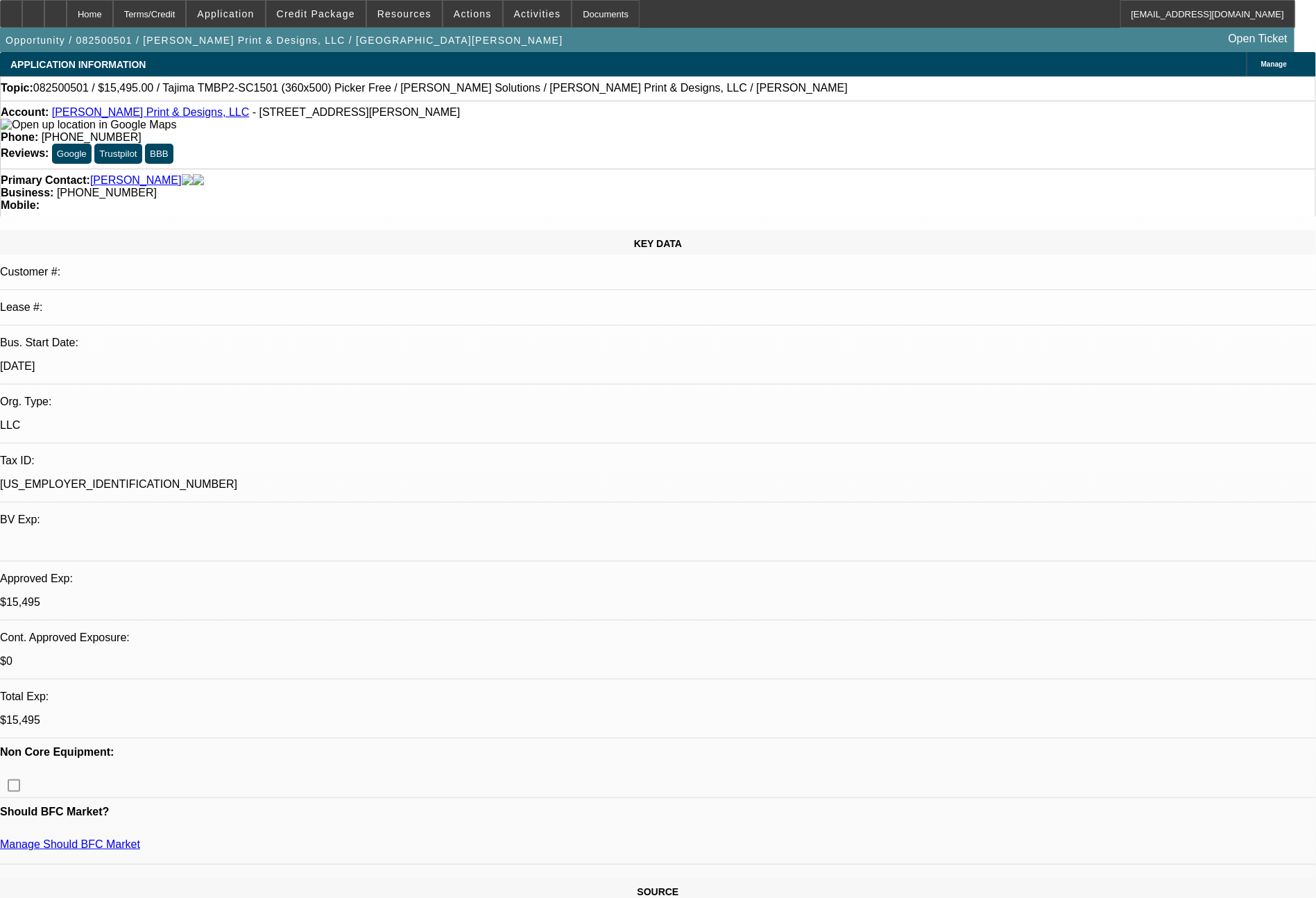
select select "0"
select select "2"
select select "0.1"
select select "4"
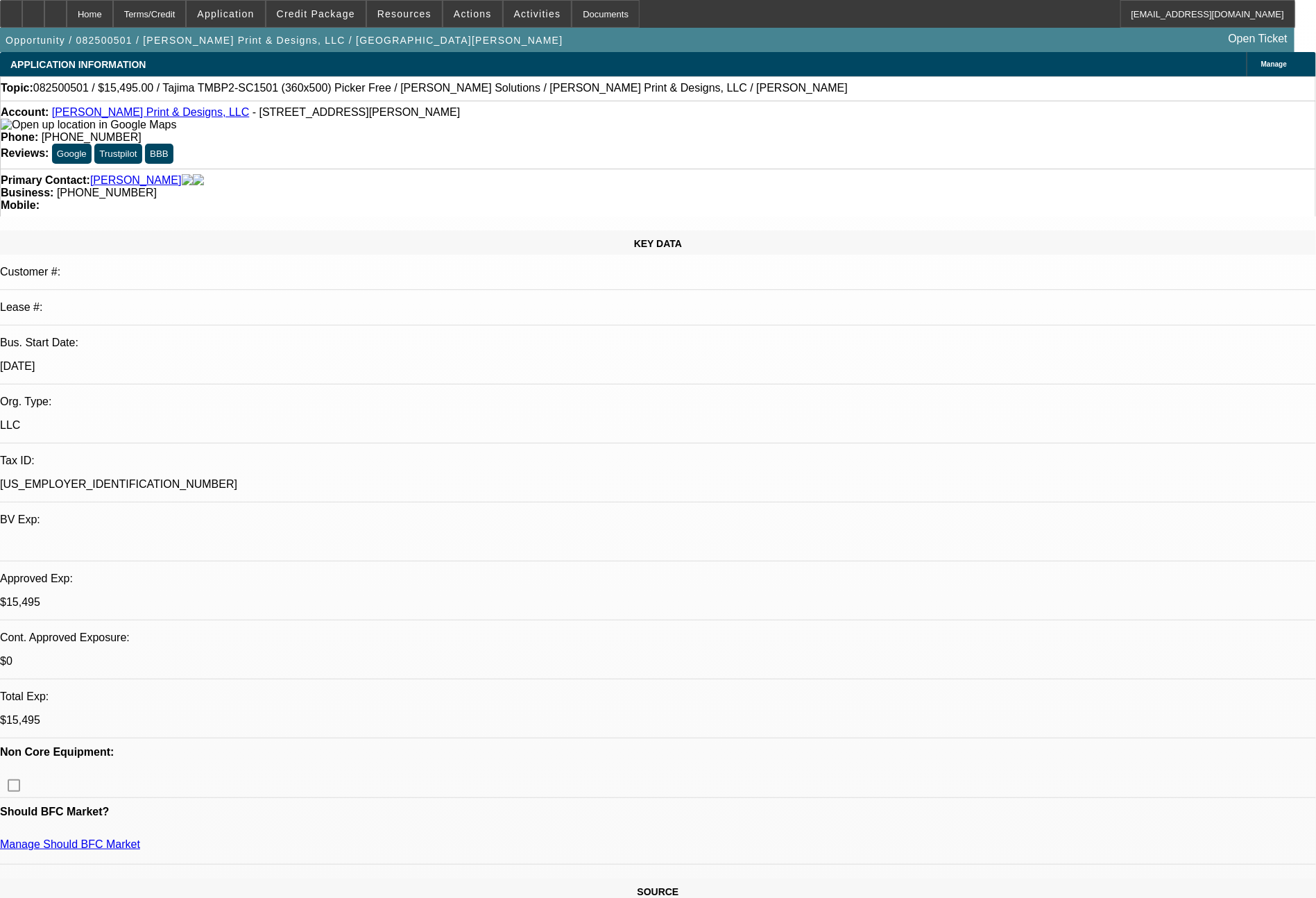
select select "0"
select select "2"
select select "0.1"
select select "4"
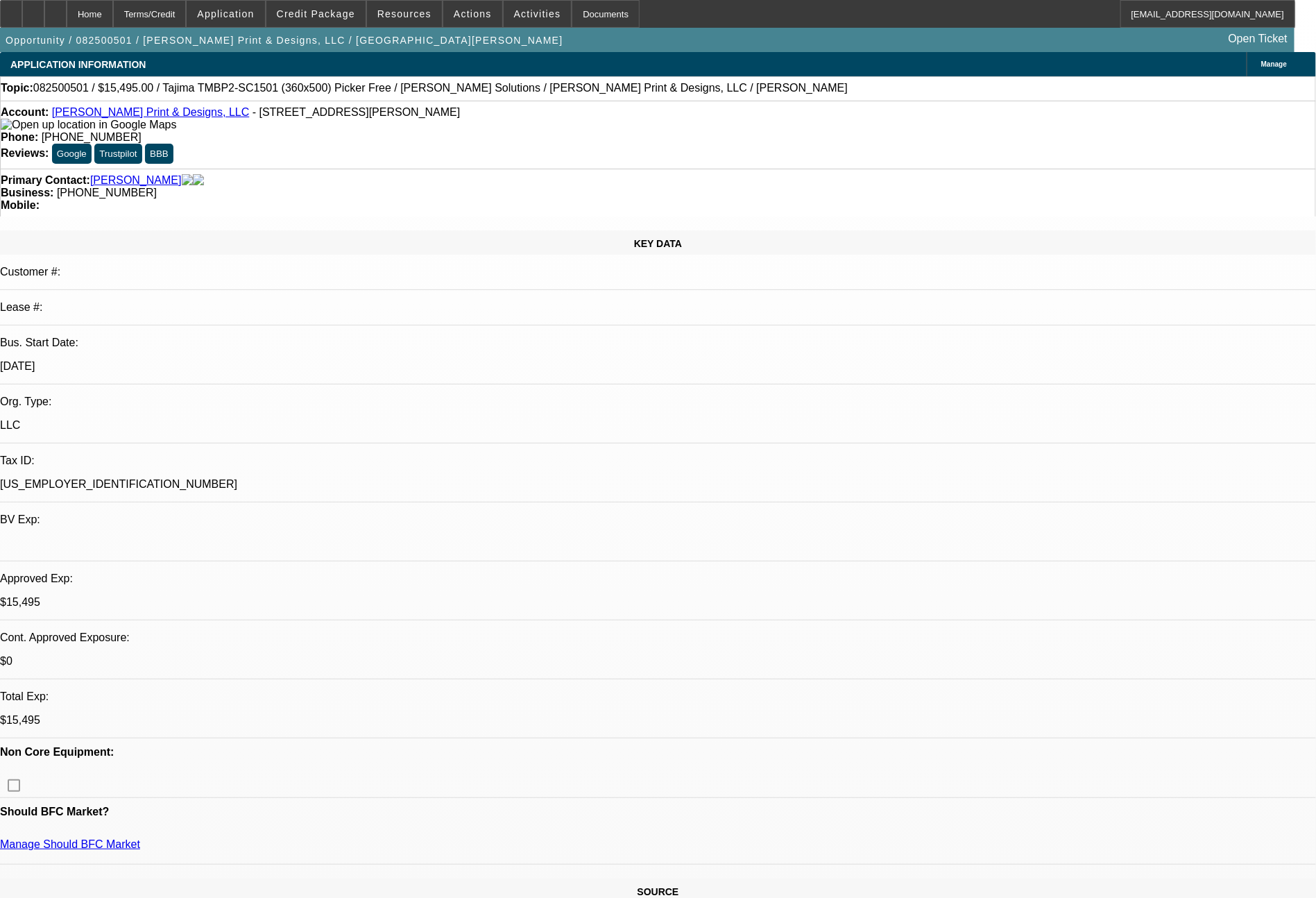
select select "0"
select select "2"
select select "0.1"
select select "4"
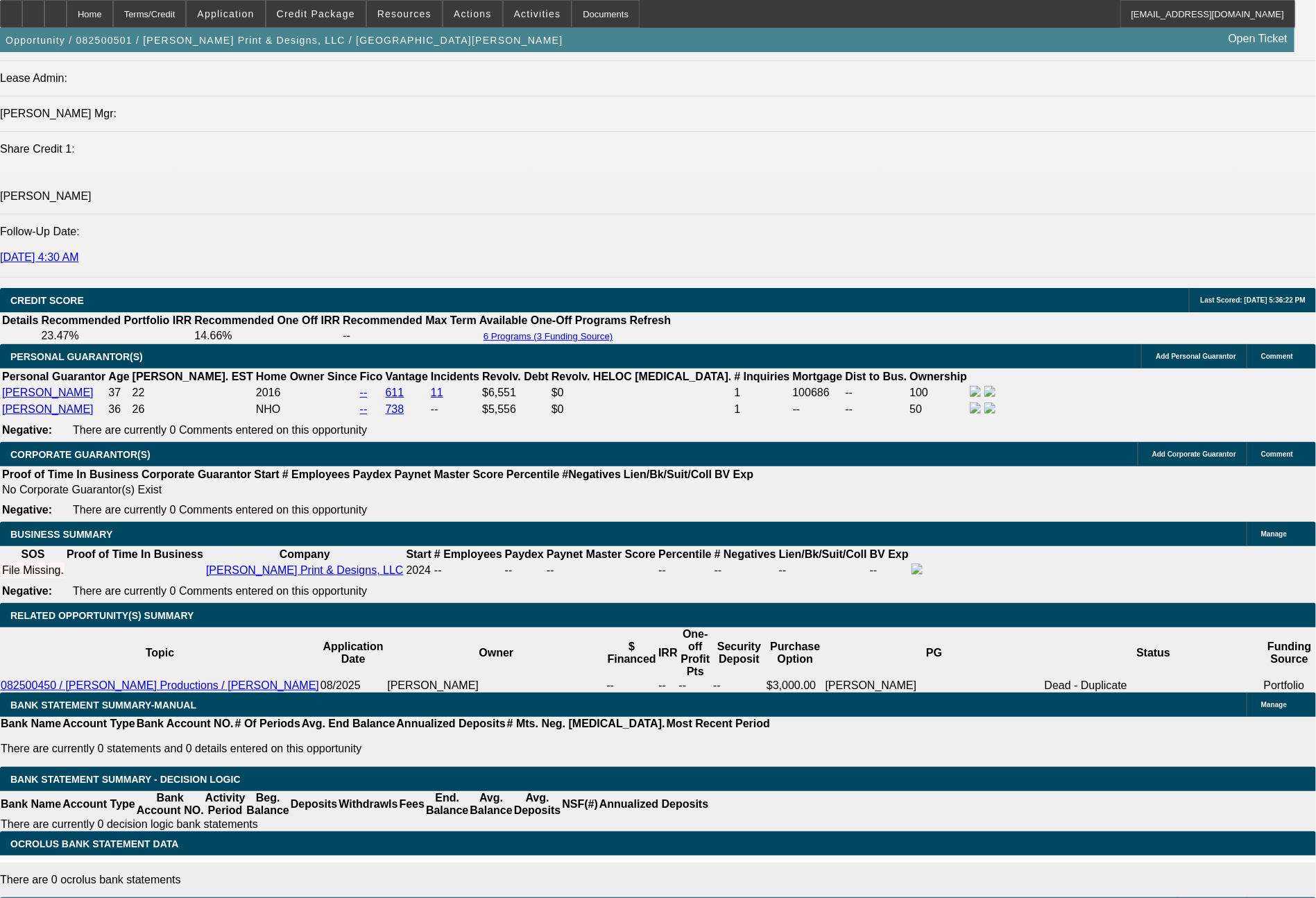
scroll to position [1822, 0]
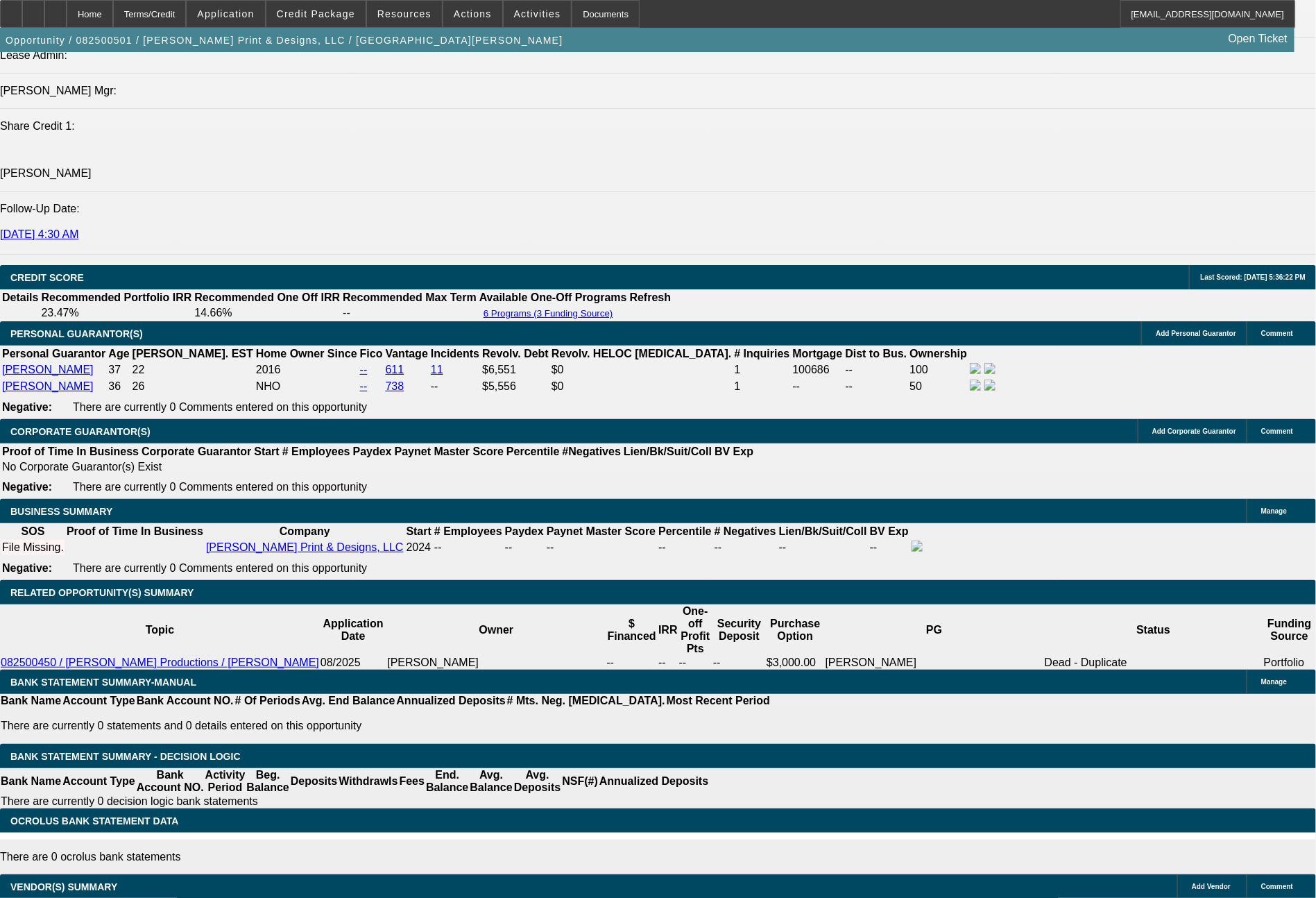
drag, startPoint x: 210, startPoint y: 560, endPoint x: 287, endPoint y: 565, distance: 77.2
type input "4"
type input "$8.00"
type input "UNKNOWN"
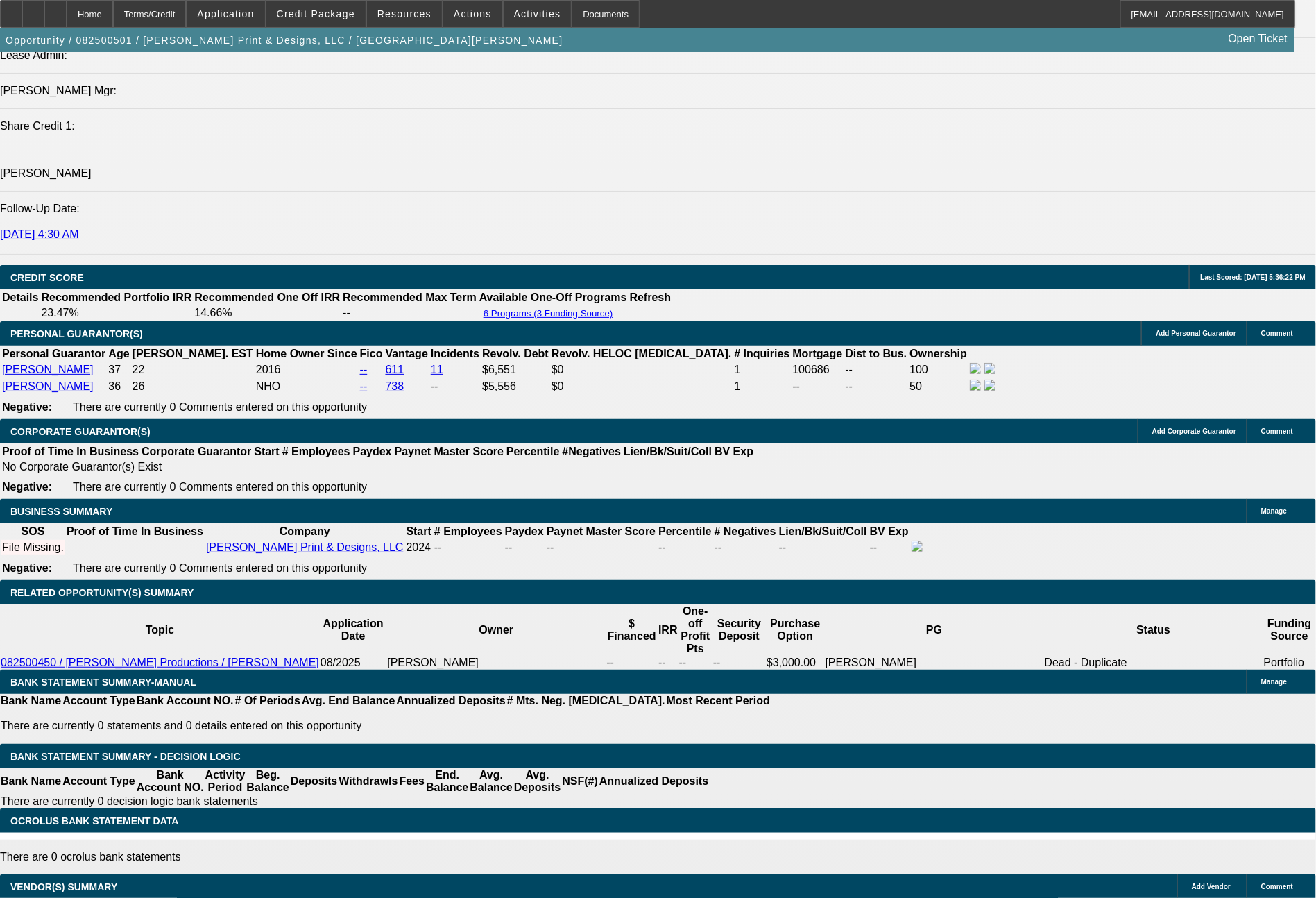
type input "439"
type input "23.2"
type input "$878.00"
type input "$439.00"
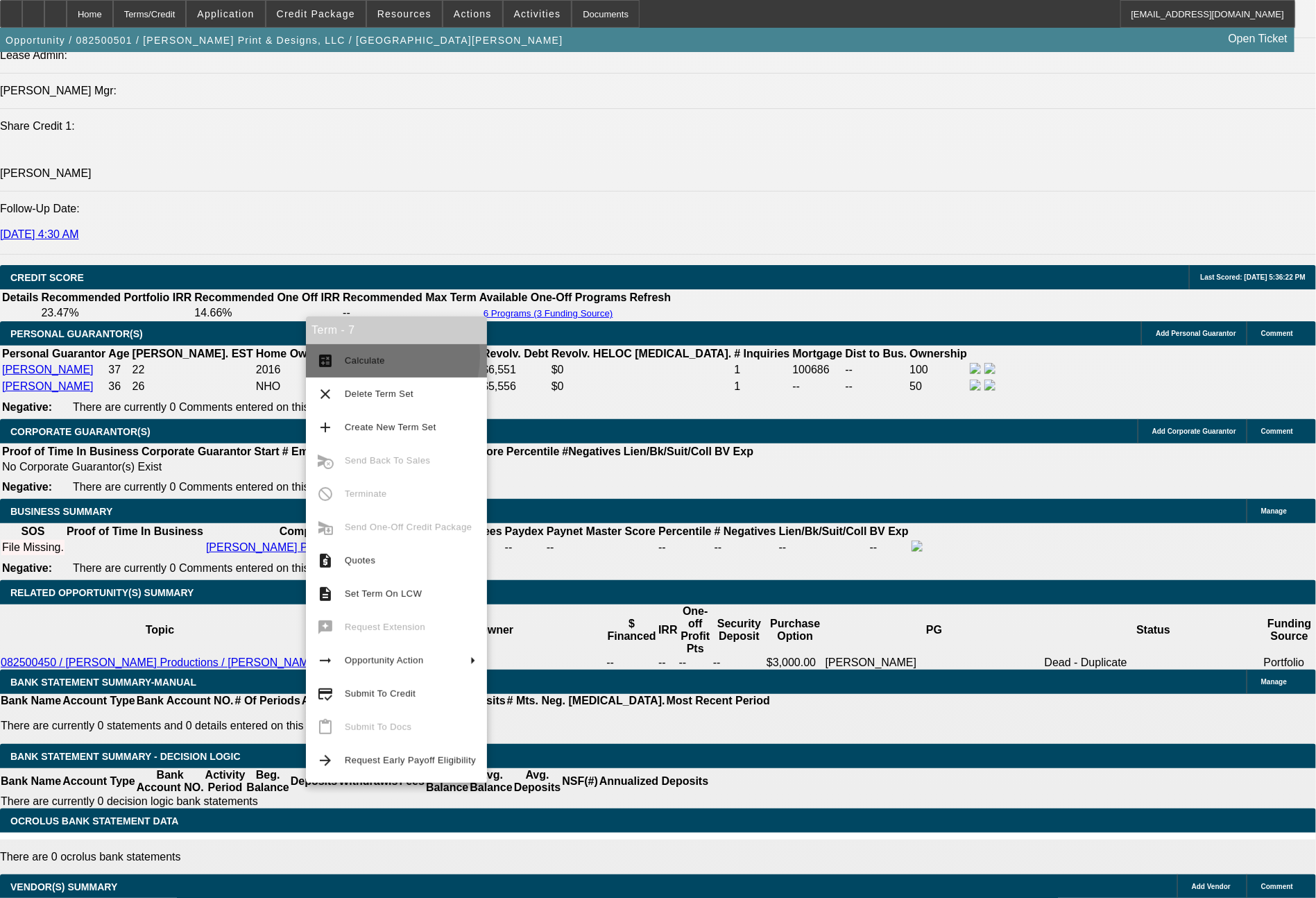
click at [371, 356] on span "Calculate" at bounding box center [364, 360] width 40 height 10
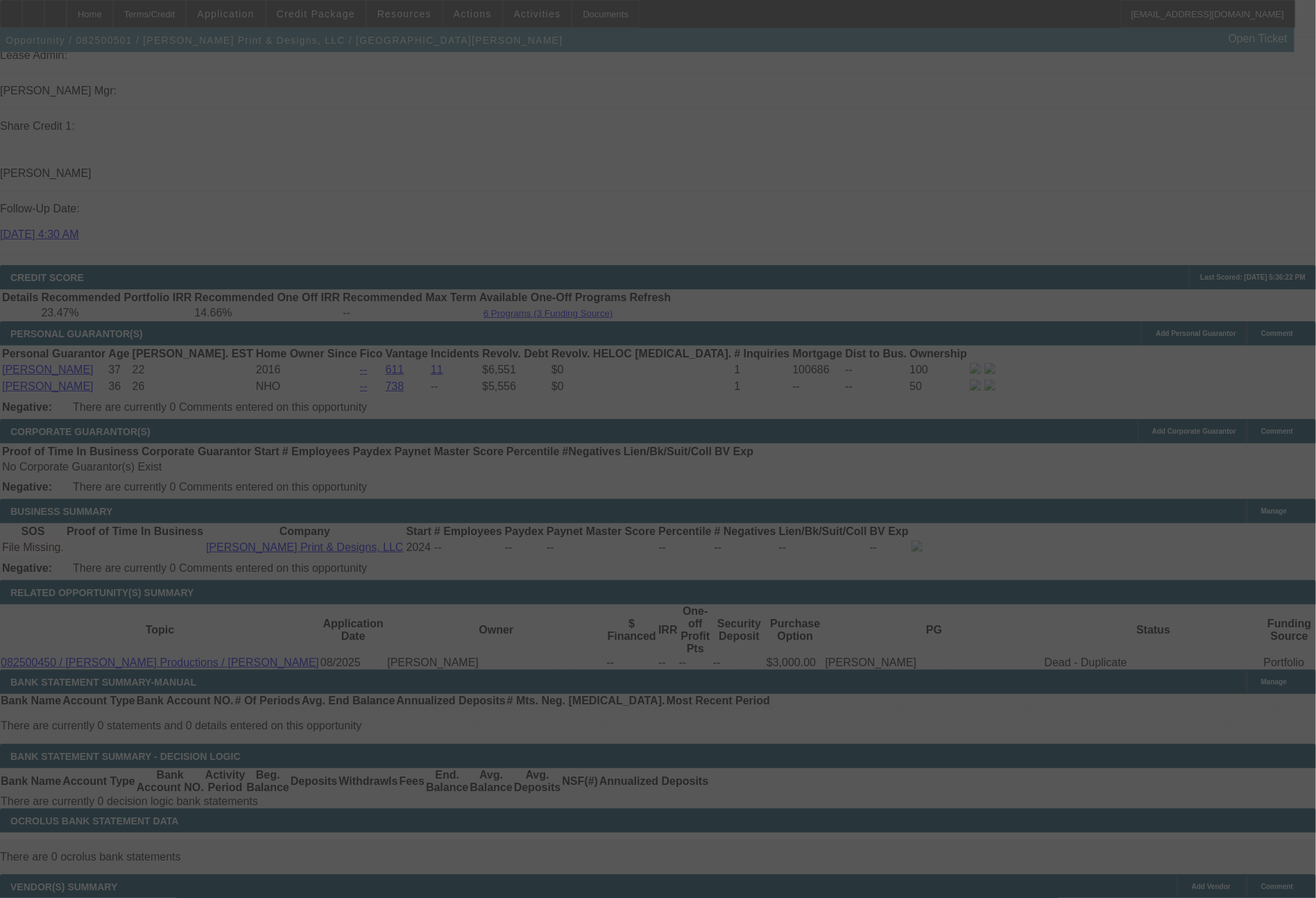
select select "0"
select select "2"
select select "0"
select select "6"
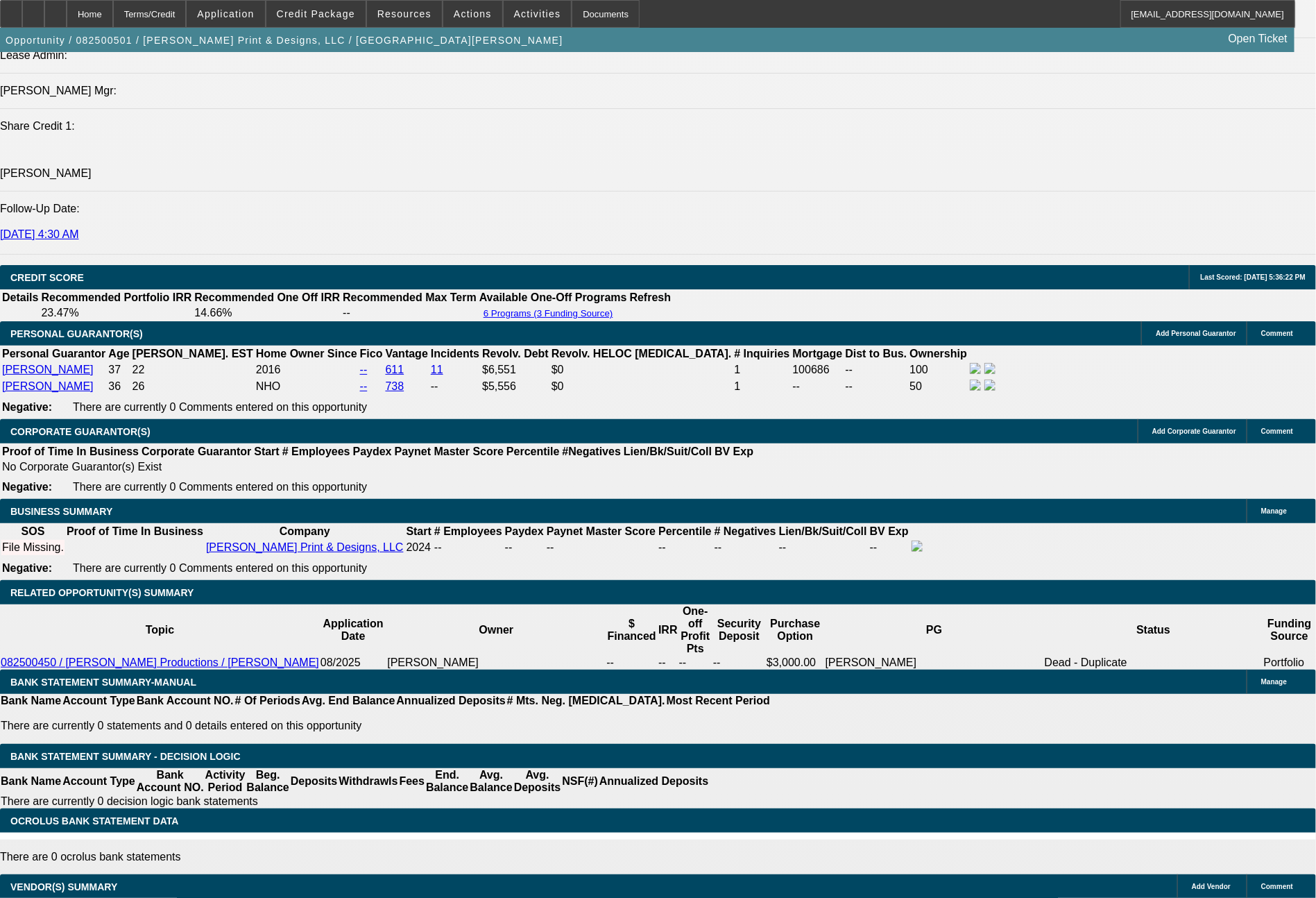
drag, startPoint x: 214, startPoint y: 566, endPoint x: 287, endPoint y: 565, distance: 73.0
type input "43"
type input "$86.00"
type input "UNKNOWN"
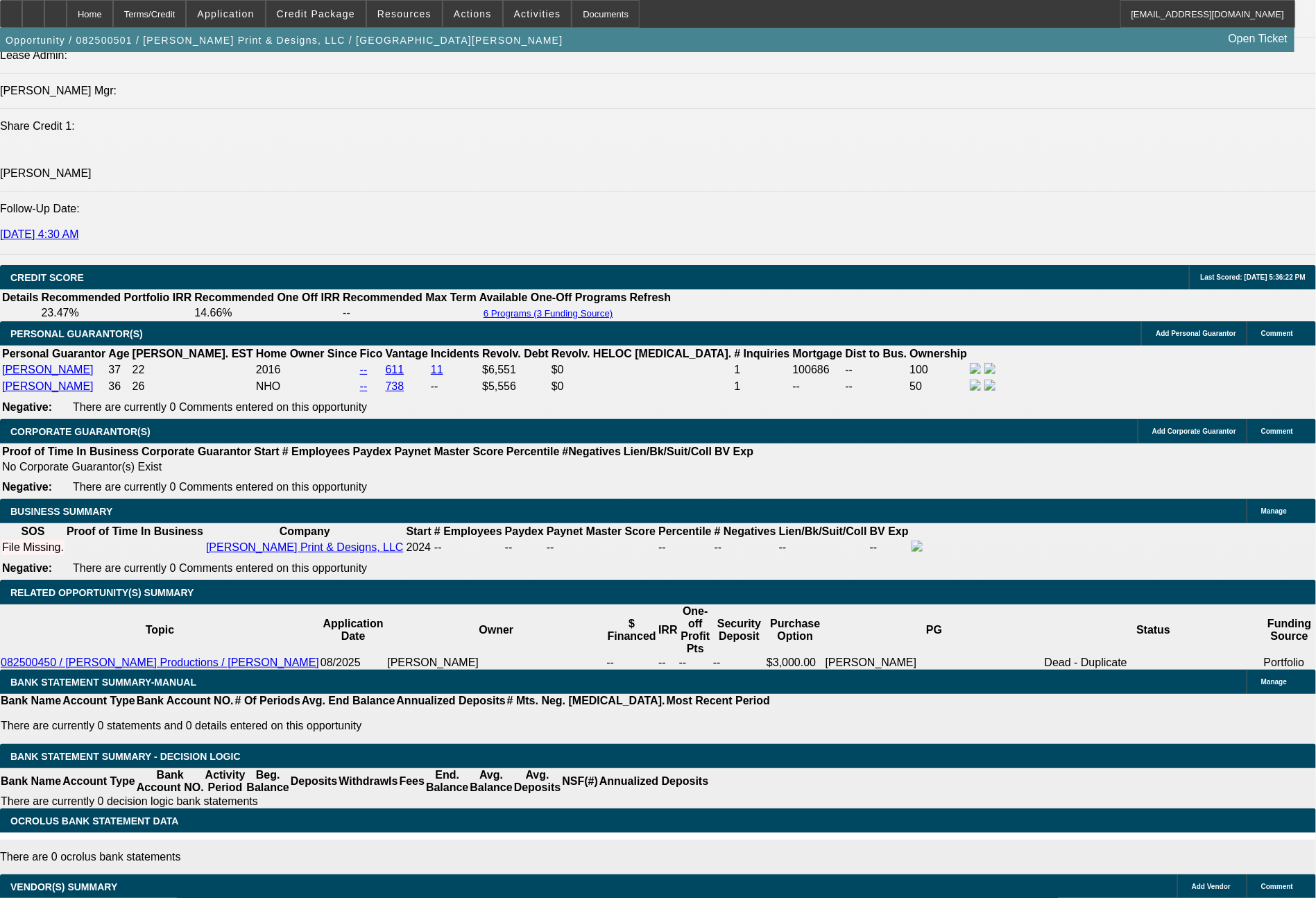
type input "432"
type input "22.5"
type input "$864.00"
type input "$432.00"
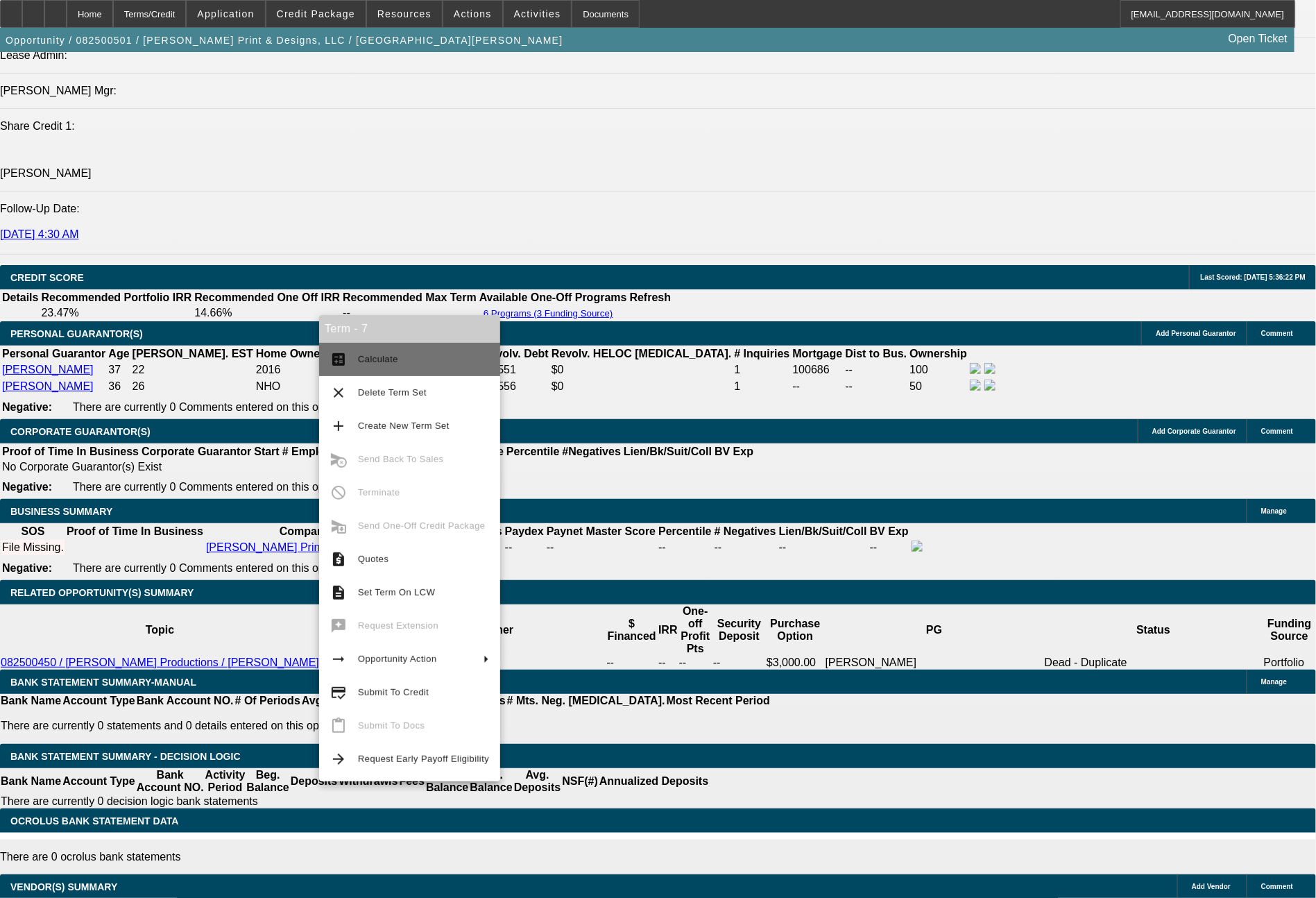
click at [425, 361] on span "Calculate" at bounding box center [423, 360] width 131 height 17
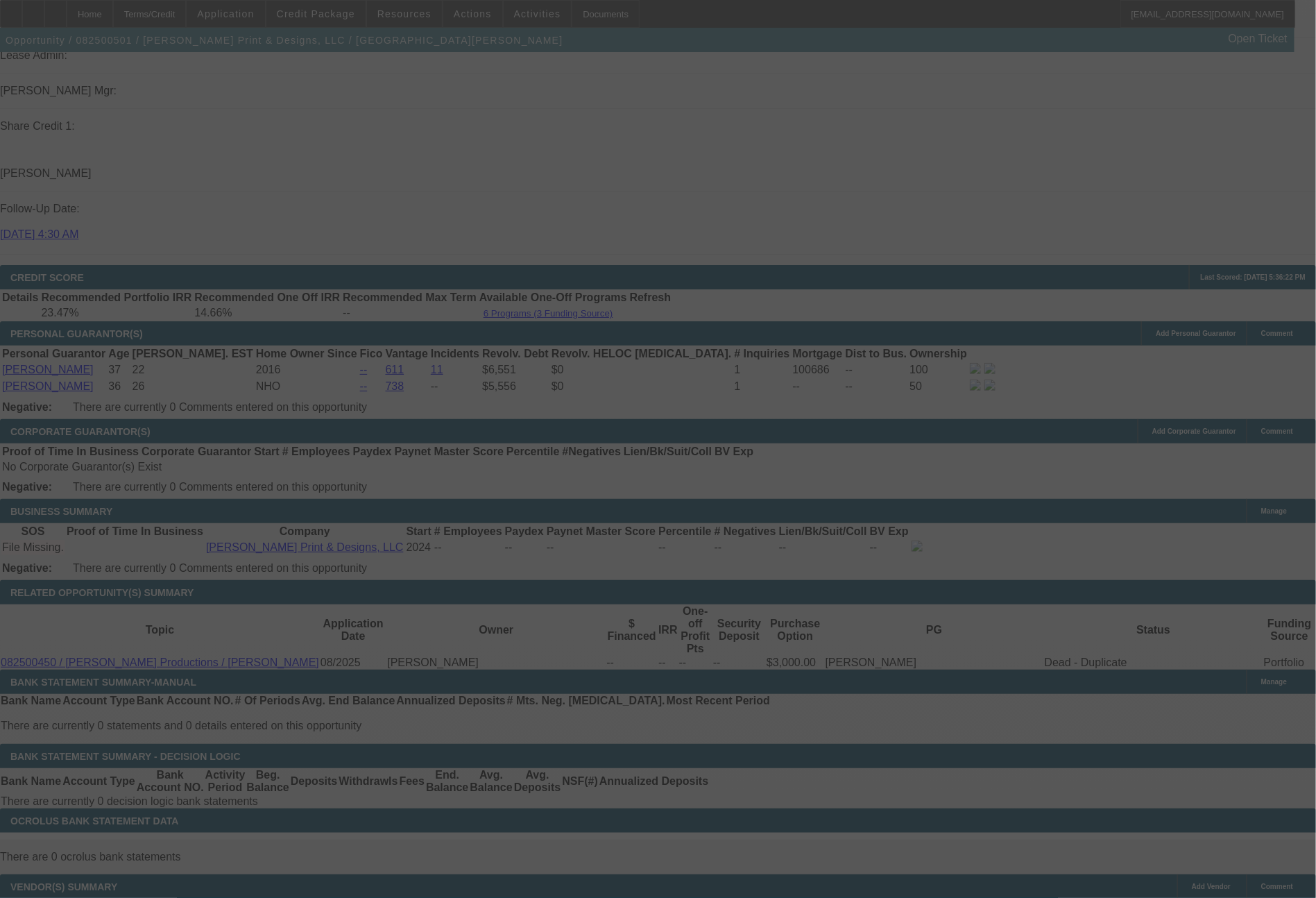
select select "0"
select select "2"
select select "0"
select select "6"
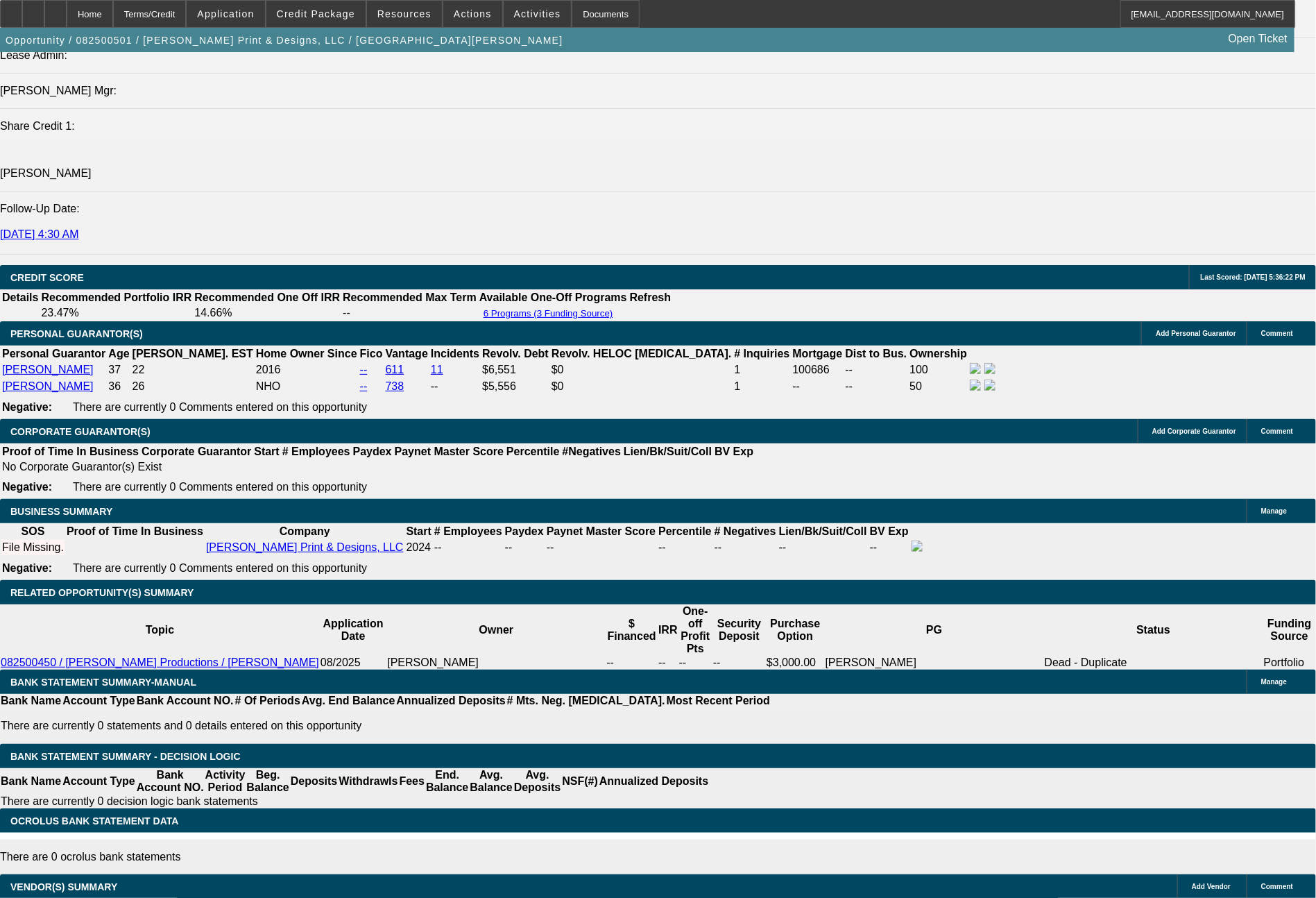
drag, startPoint x: 217, startPoint y: 563, endPoint x: 281, endPoint y: 571, distance: 64.5
type input "43"
type input "$86.00"
type input "UNKNOWN"
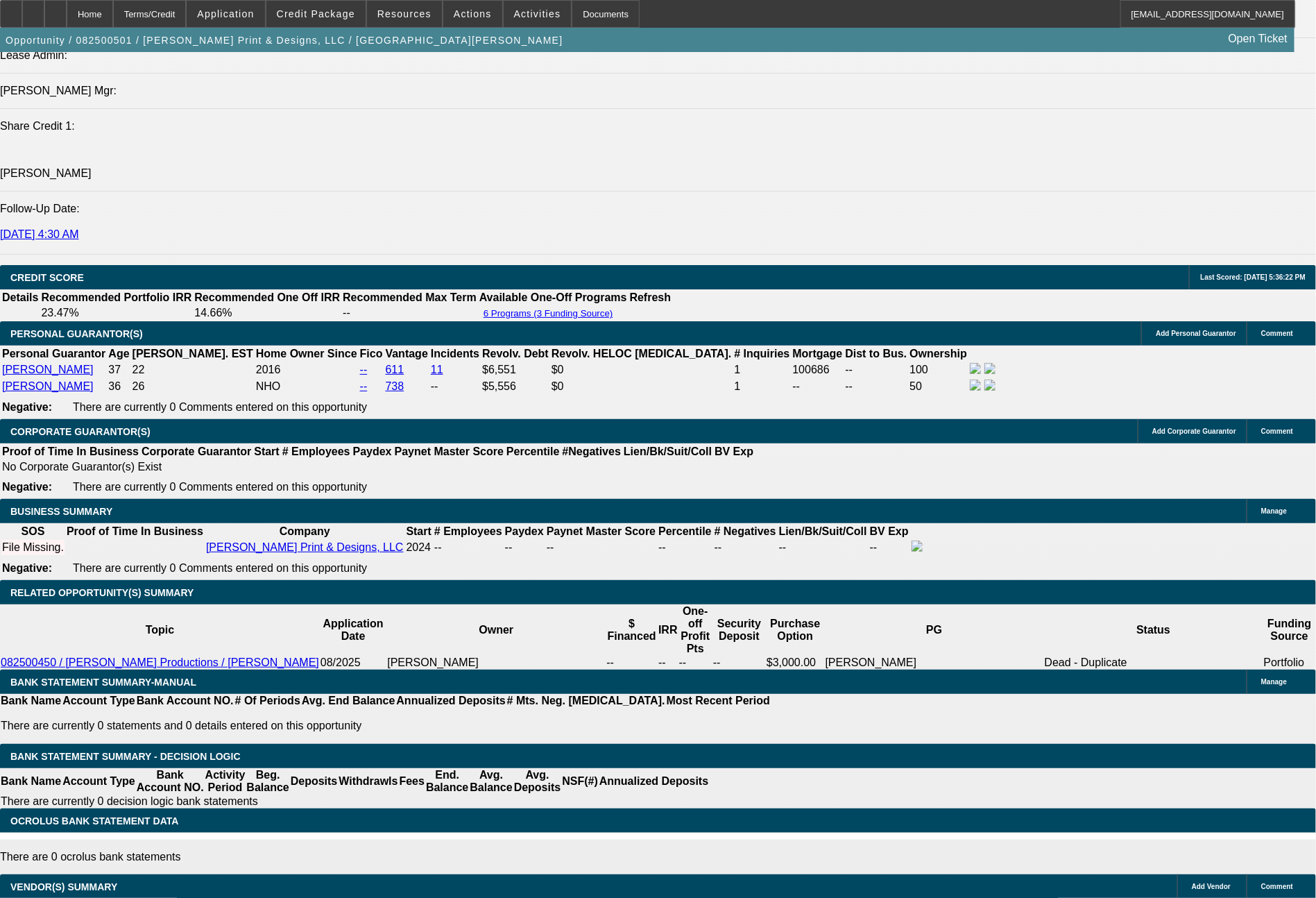
type input "434"
type input "$868.00"
type input "434."
type input "22.7"
type input "434.9"
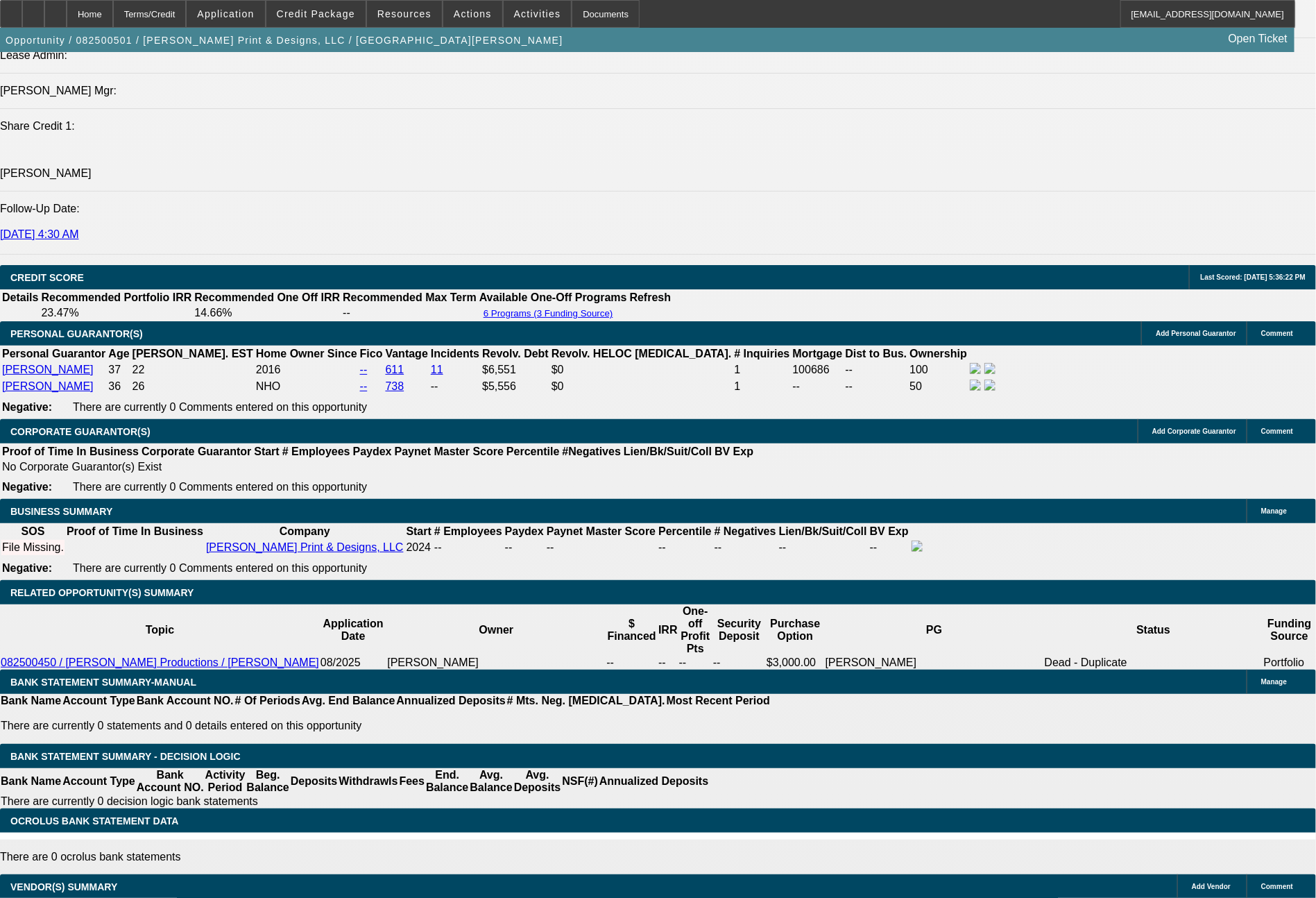
type input "$869.80"
type input "22.8"
type input "434.97"
type input "$869.94"
type input "$434.97"
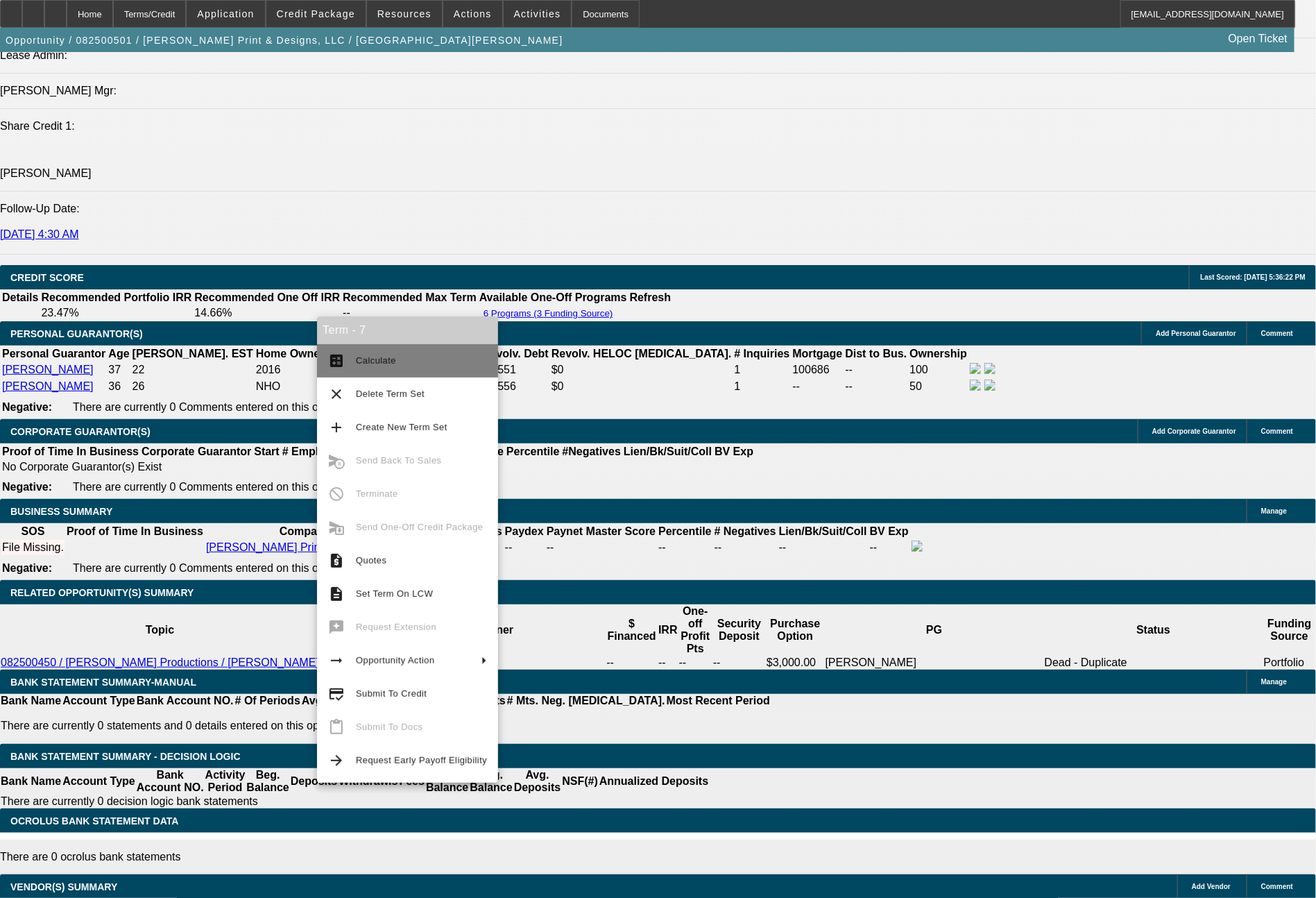
click at [356, 361] on span "Calculate" at bounding box center [376, 360] width 40 height 10
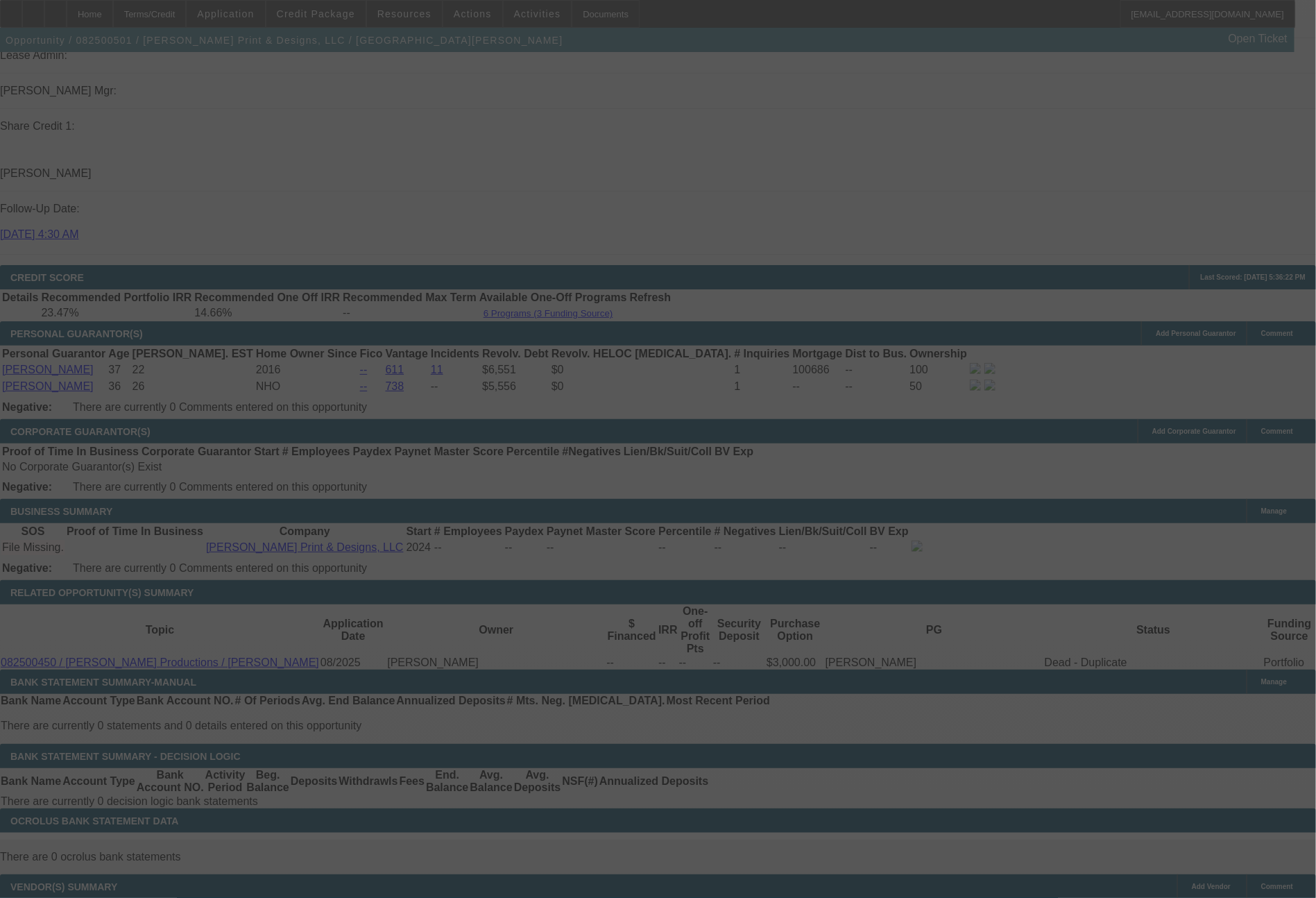
select select "0"
select select "2"
select select "0"
select select "6"
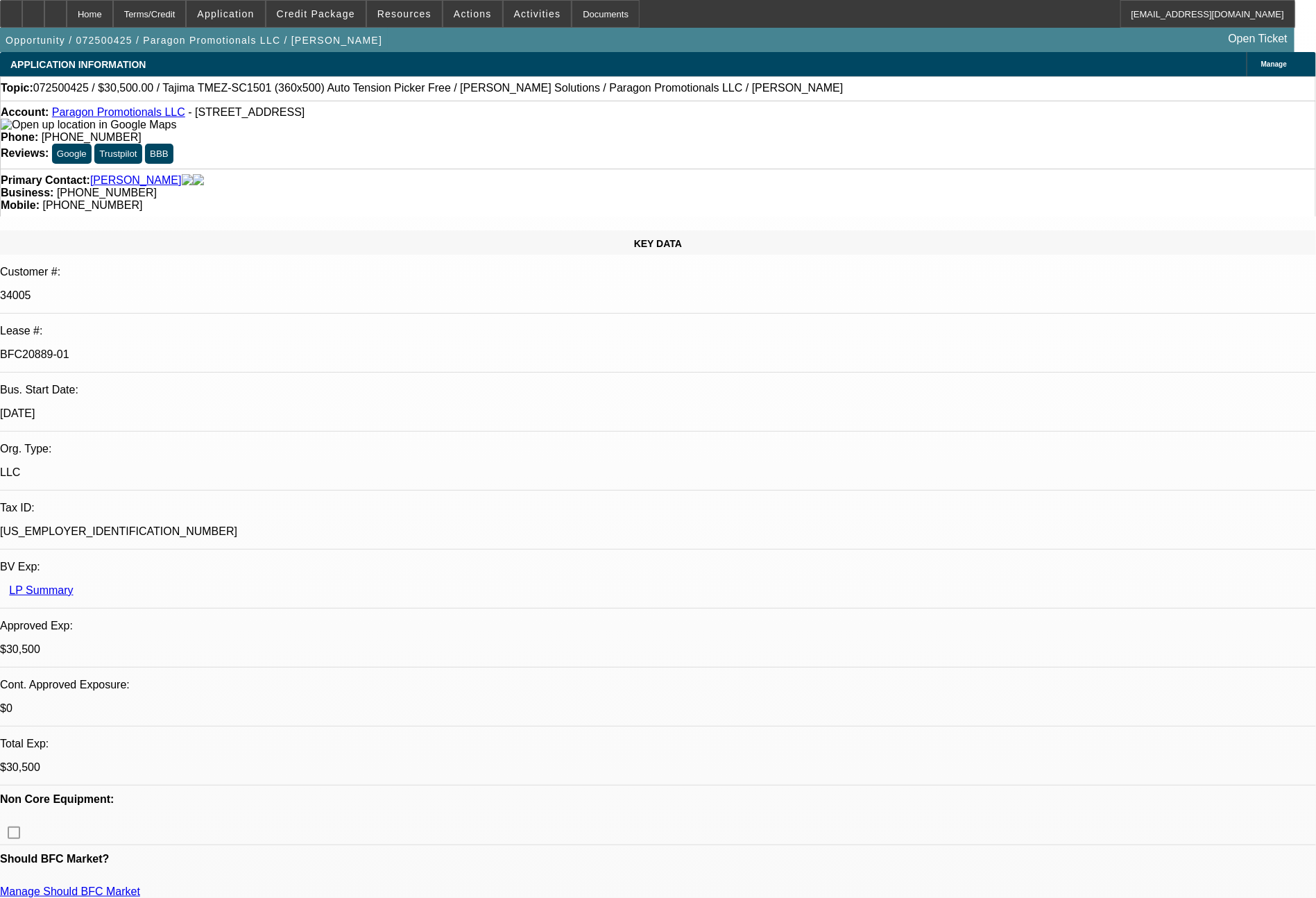
select select "0"
select select "2"
select select "0"
select select "6"
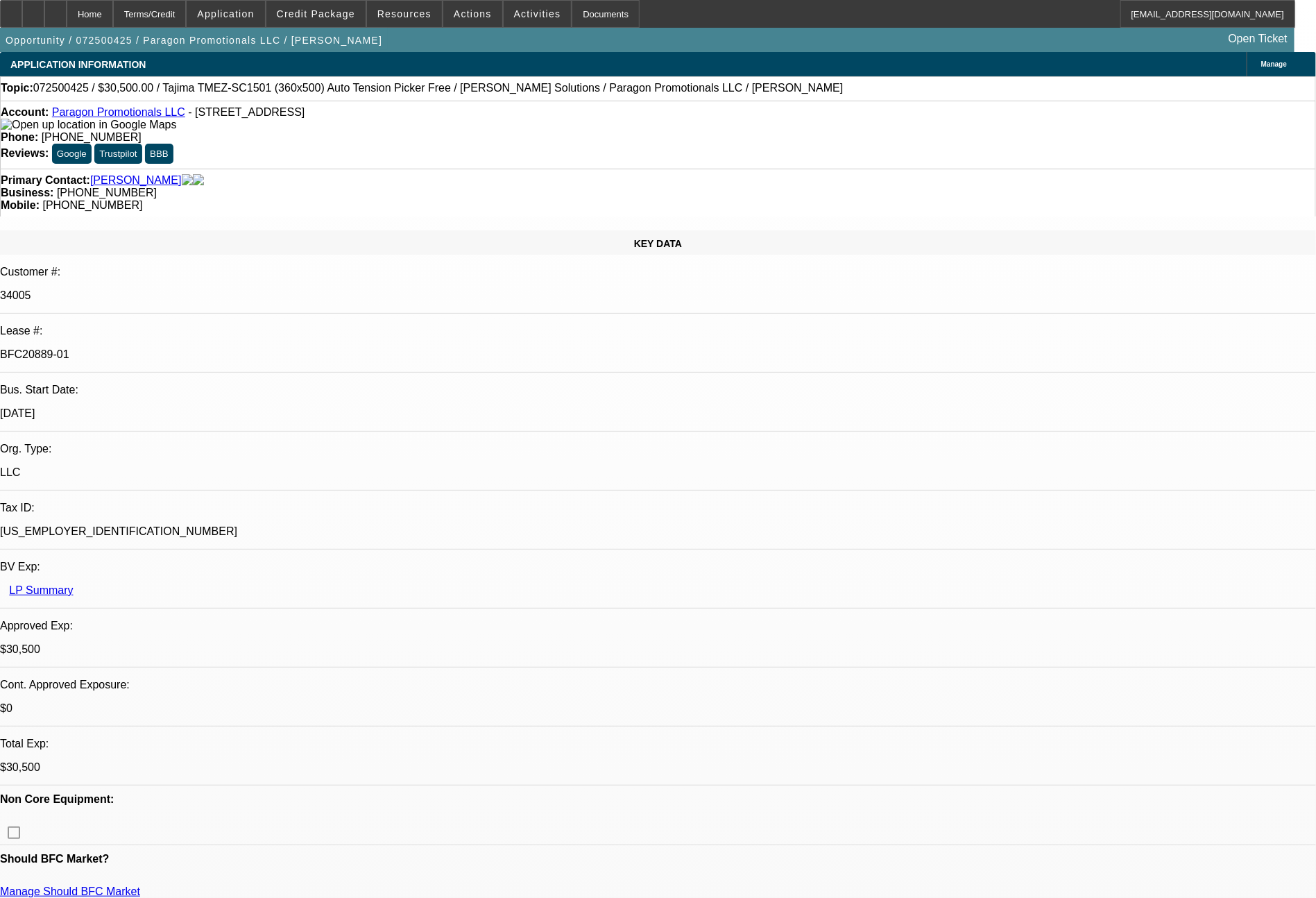
select select "0"
select select "2"
select select "0"
select select "6"
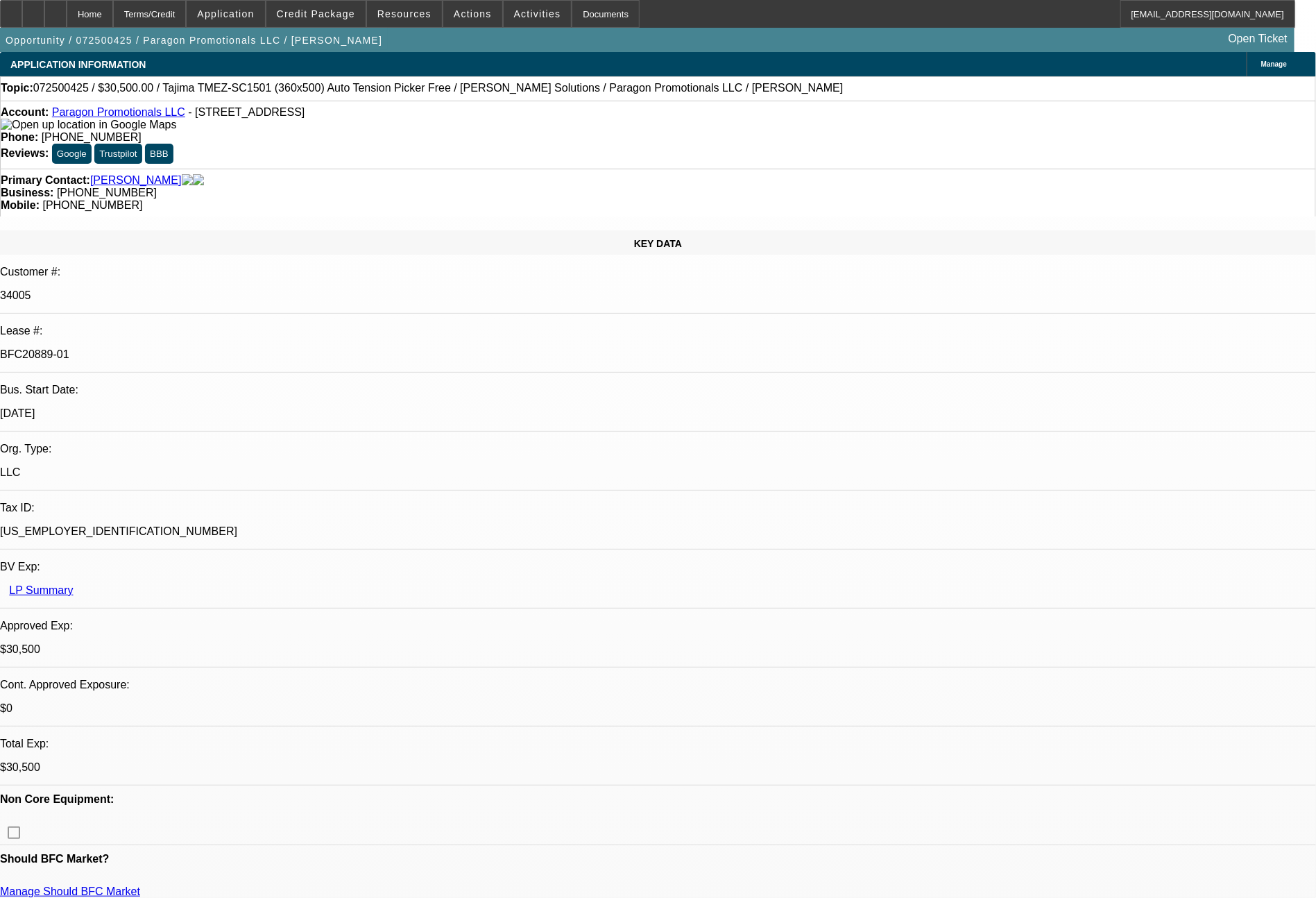
select select "0"
select select "2"
select select "0"
select select "6"
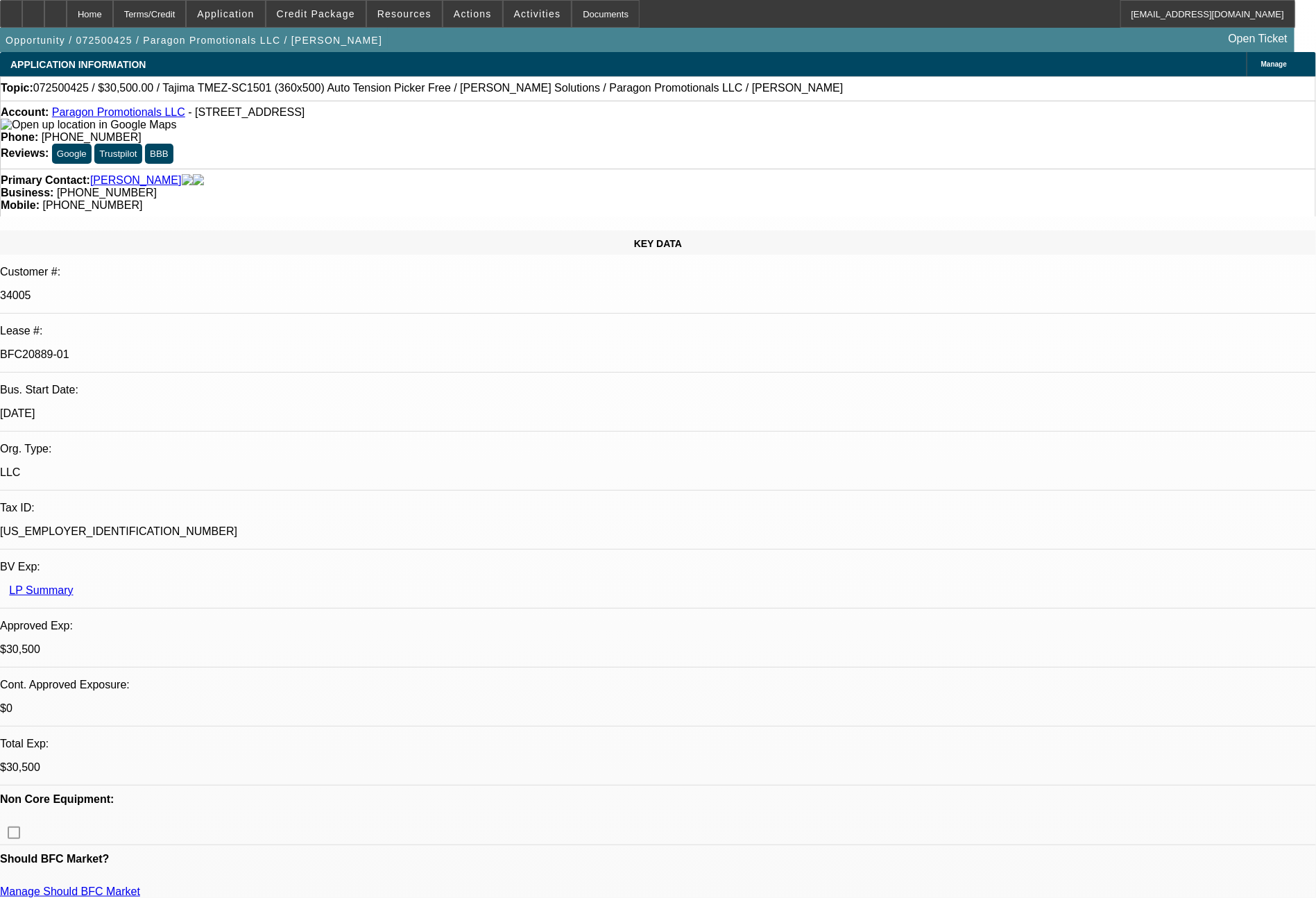
select select "0"
select select "2"
select select "0"
select select "6"
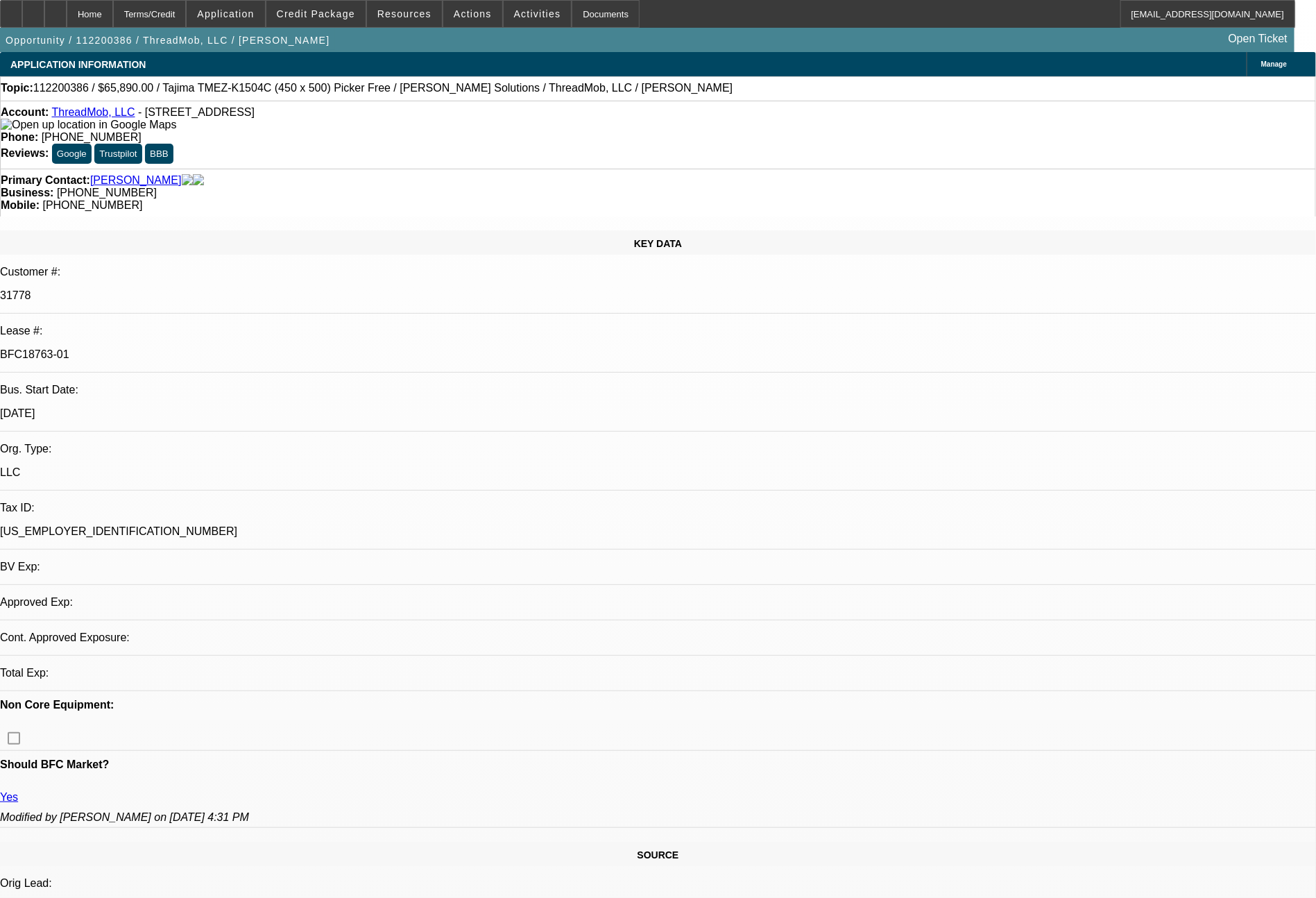
select select "0"
select select "2"
select select "0"
select select "2"
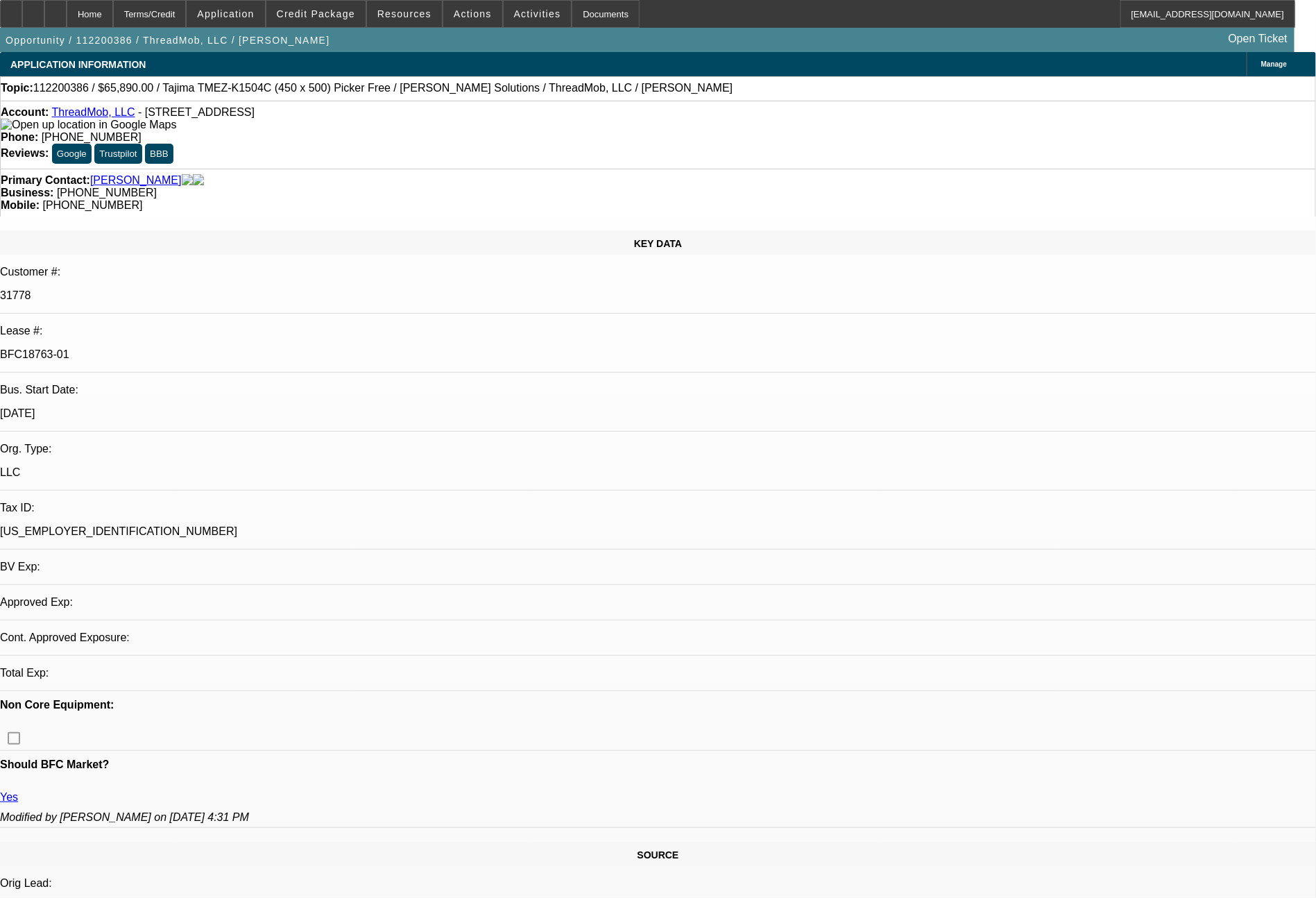
select select "0.1"
select select "0"
select select "2"
select select "0"
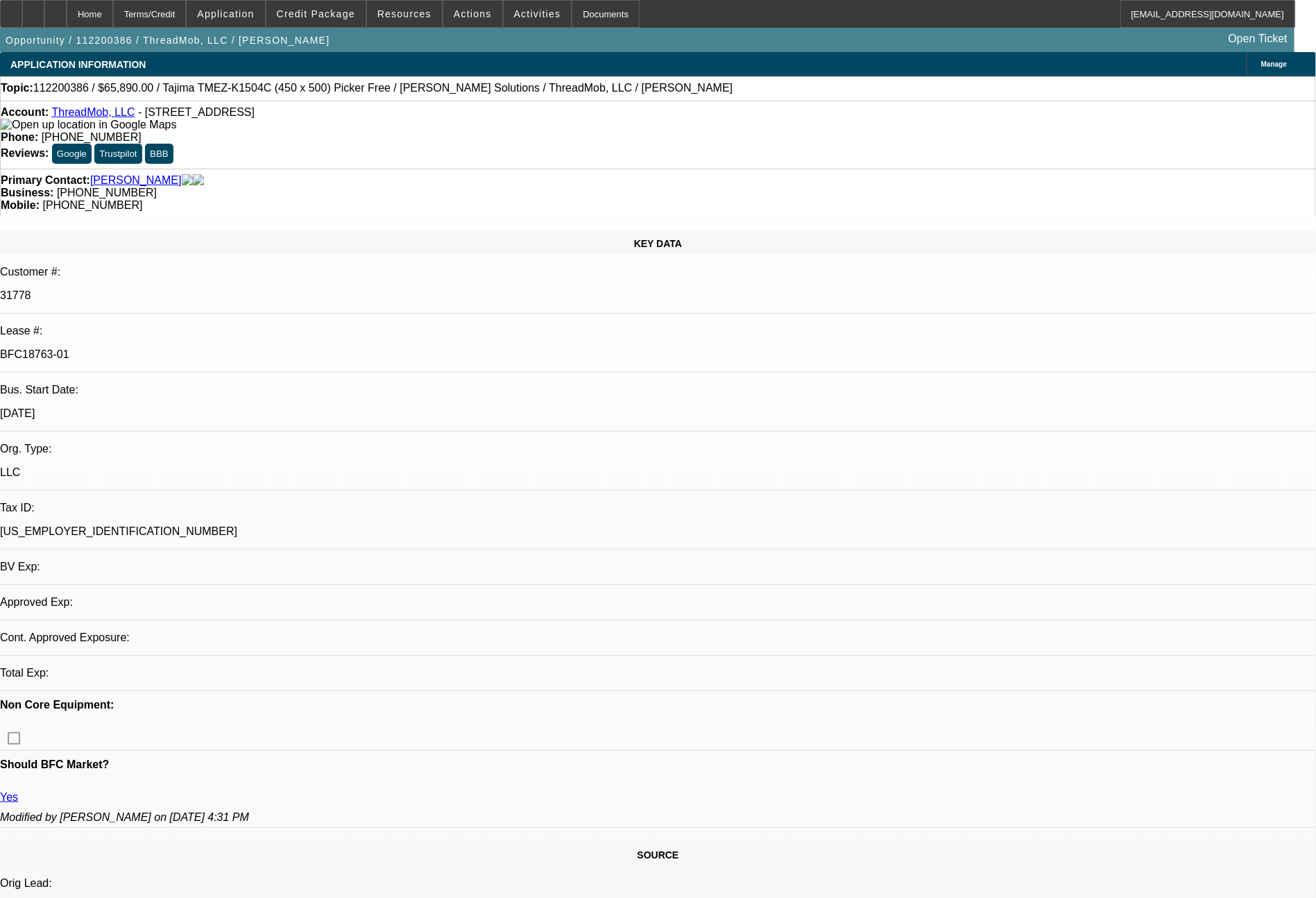
select select "2"
select select "0.1"
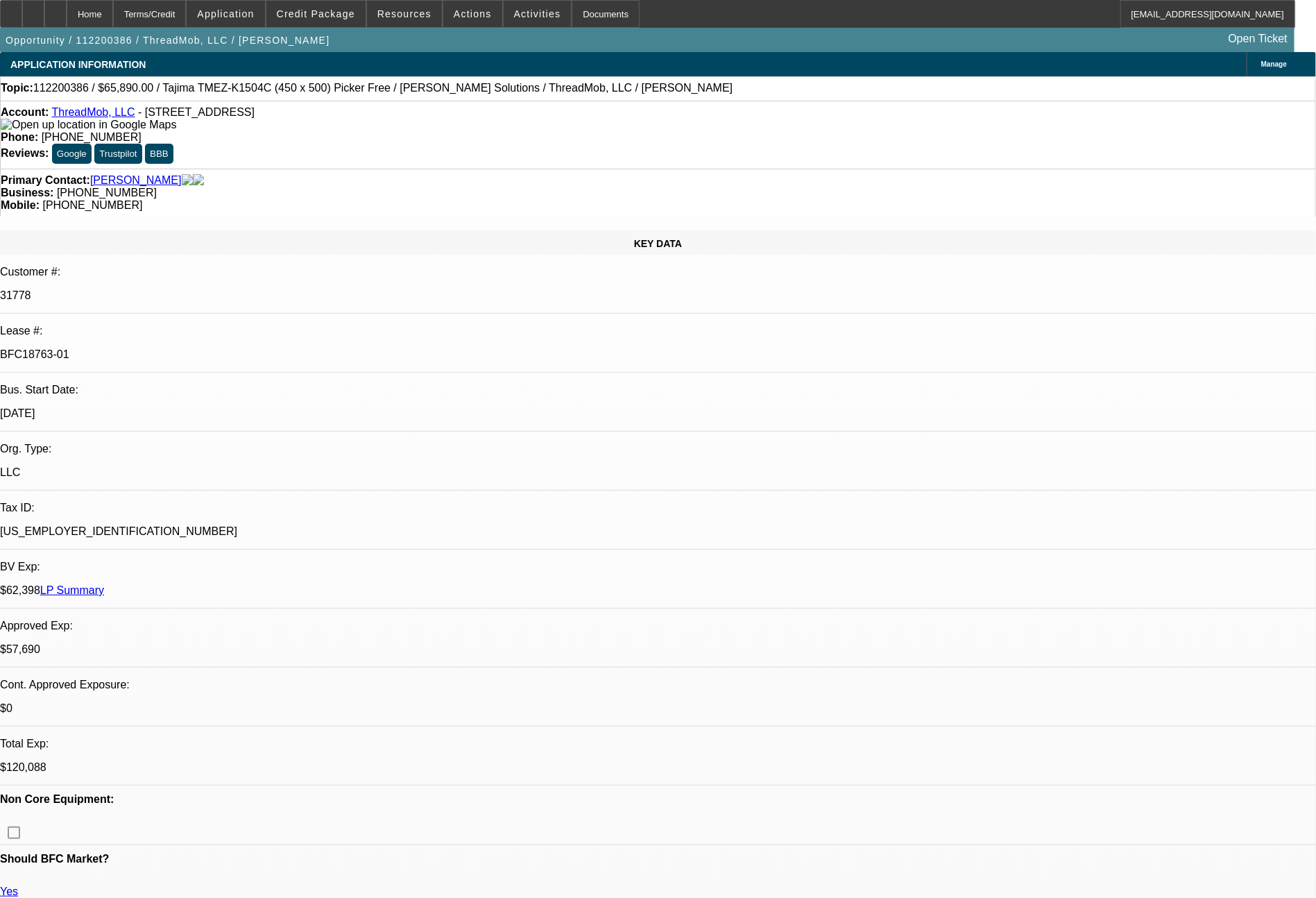
select select "1"
select select "2"
select select "6"
select select "1"
select select "2"
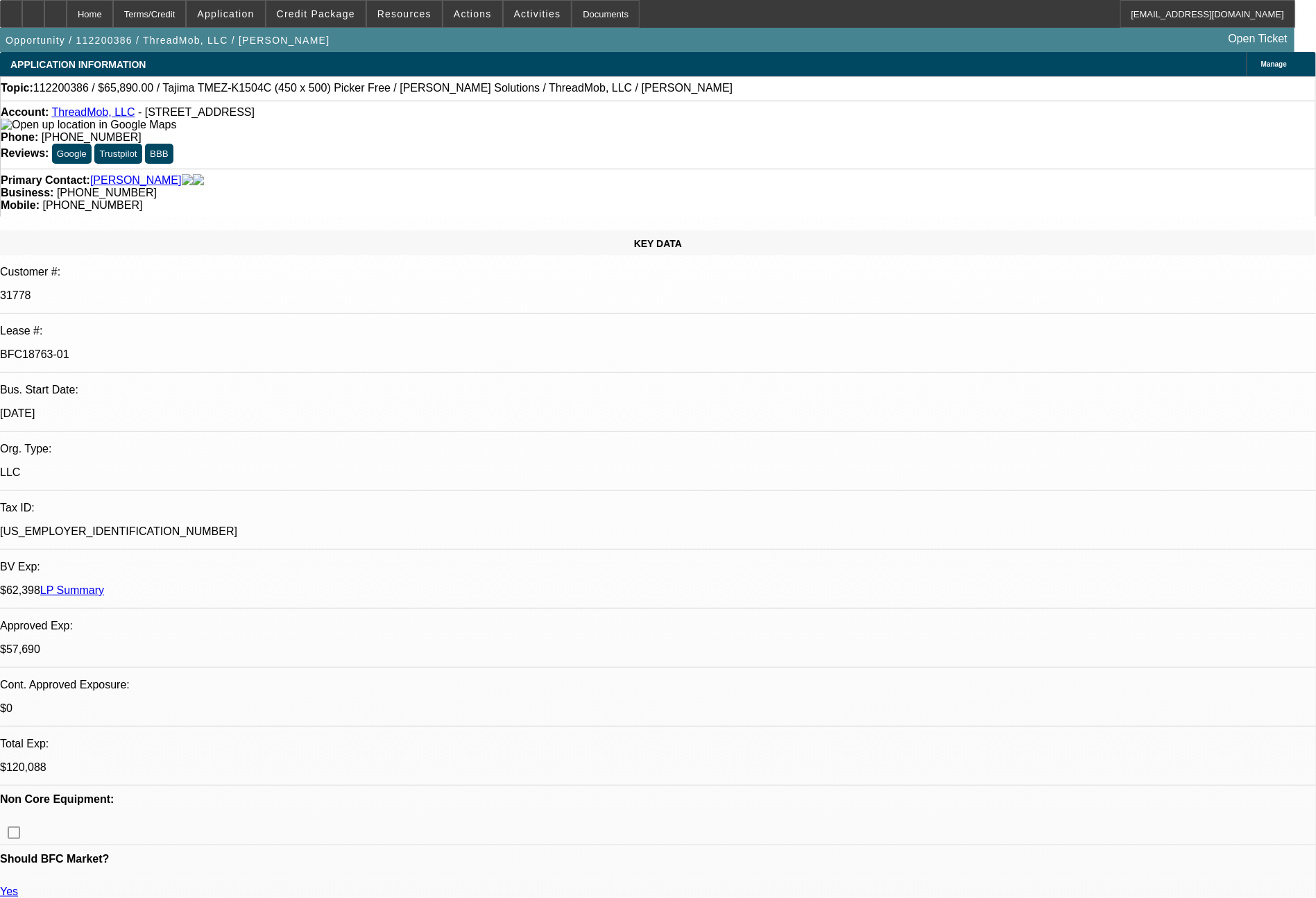
select select "4"
select select "1"
select select "2"
select select "6"
select select "1"
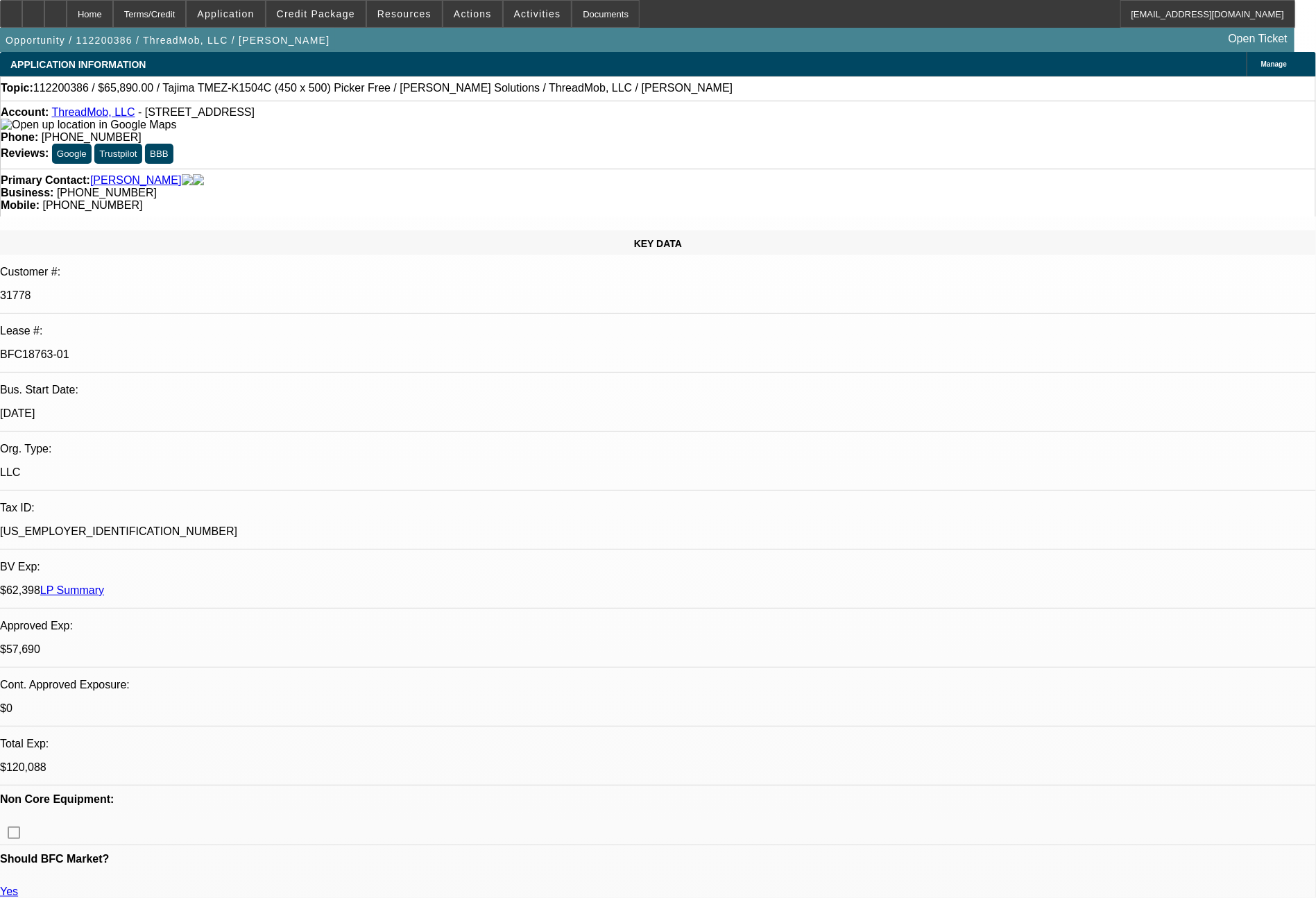
select select "2"
select select "4"
click at [104, 584] on link "LP Summary" at bounding box center [71, 590] width 64 height 11
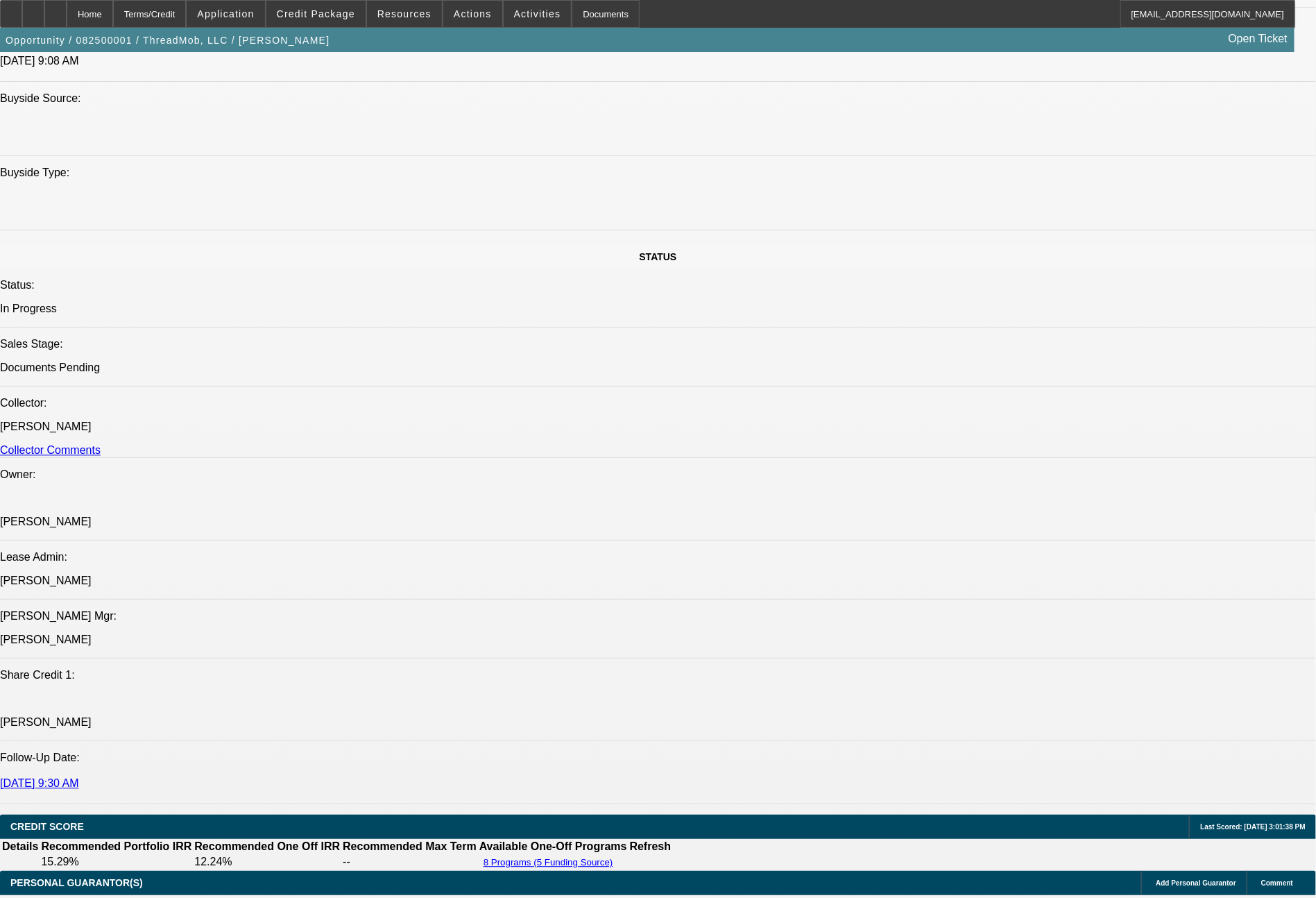
select select "0"
select select "2"
select select "0"
select select "6"
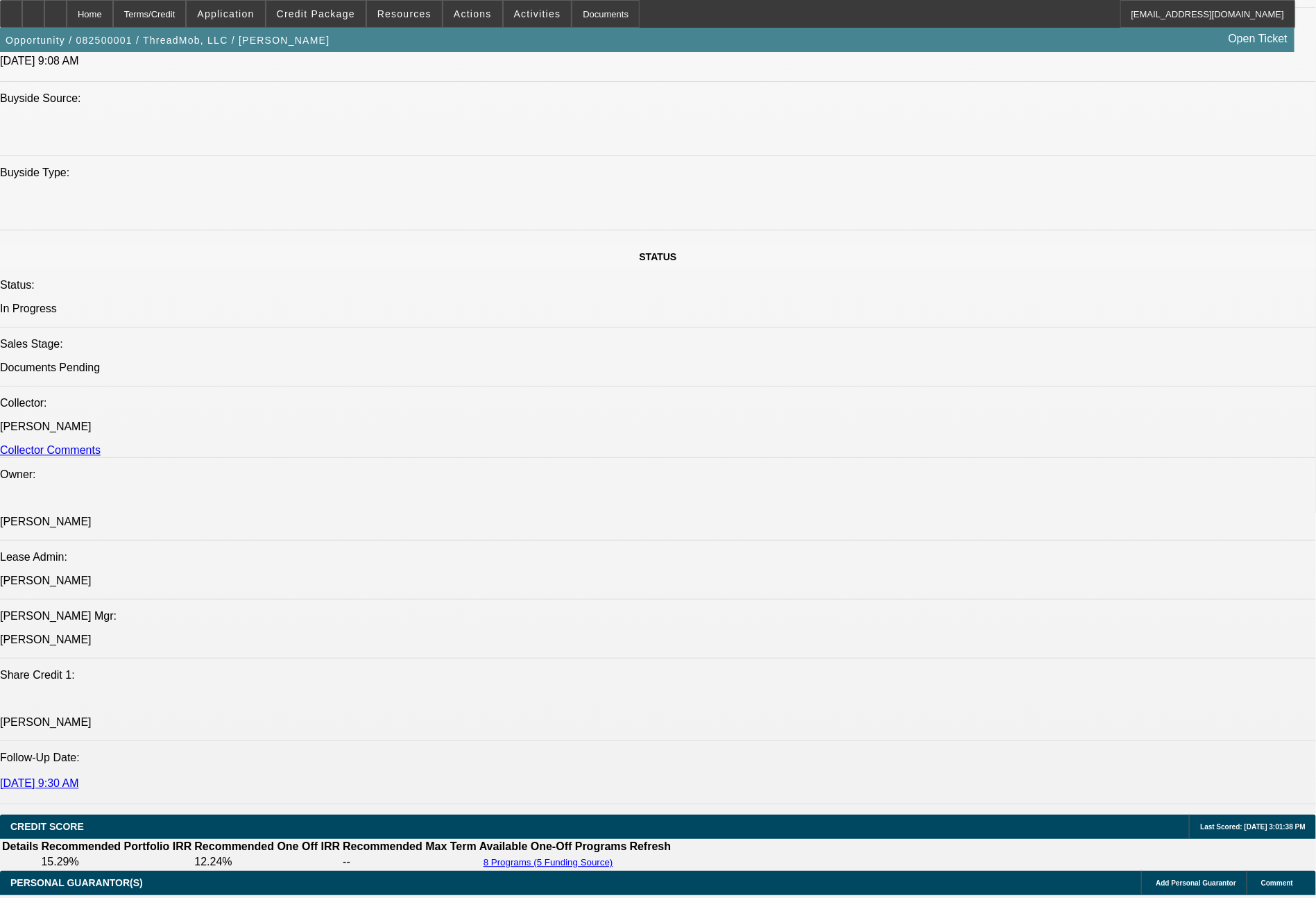
select select "0"
select select "2"
select select "0"
select select "6"
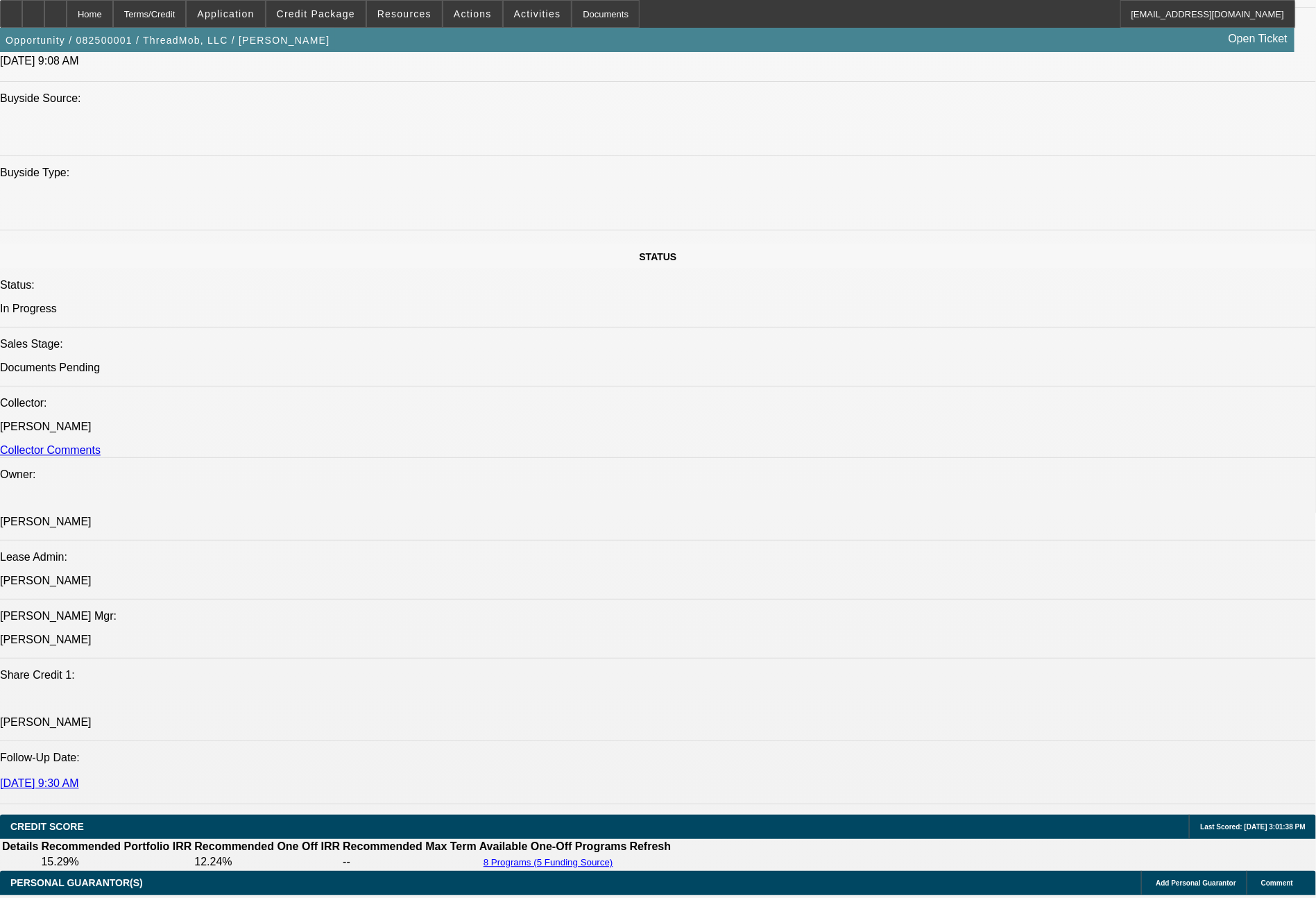
select select "0"
select select "2"
select select "0"
select select "6"
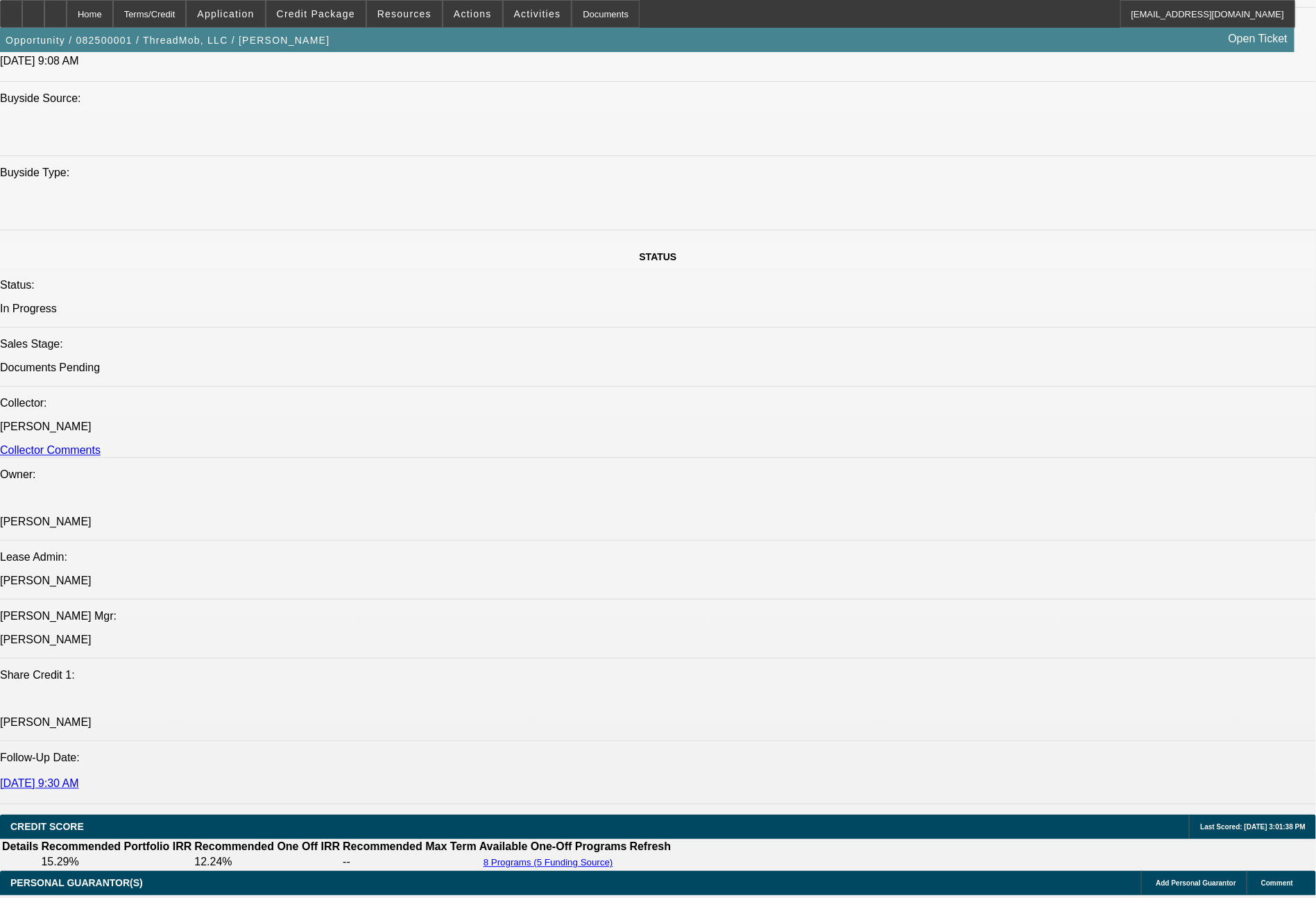
select select "0"
select select "2"
select select "0"
select select "6"
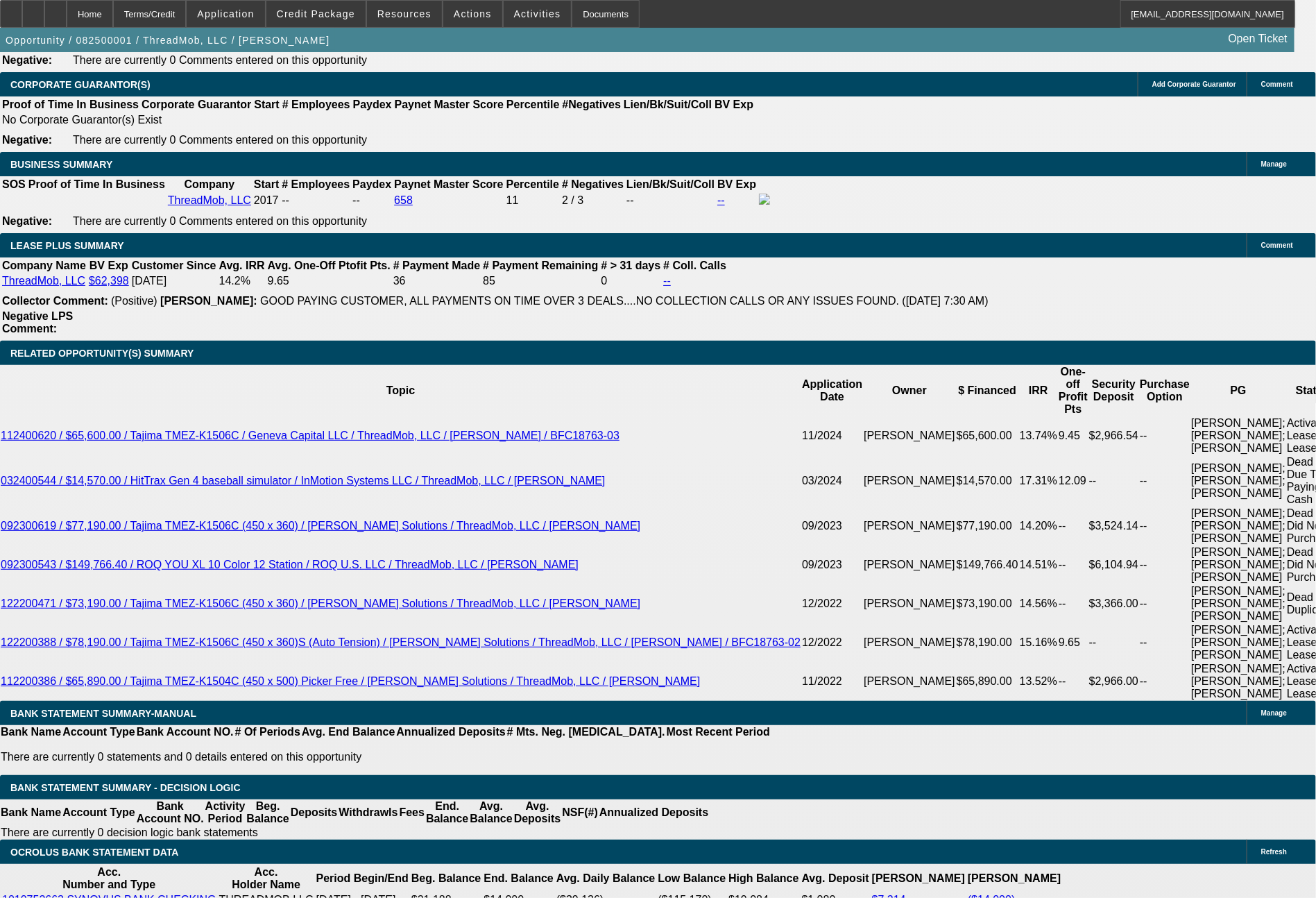
scroll to position [2305, 0]
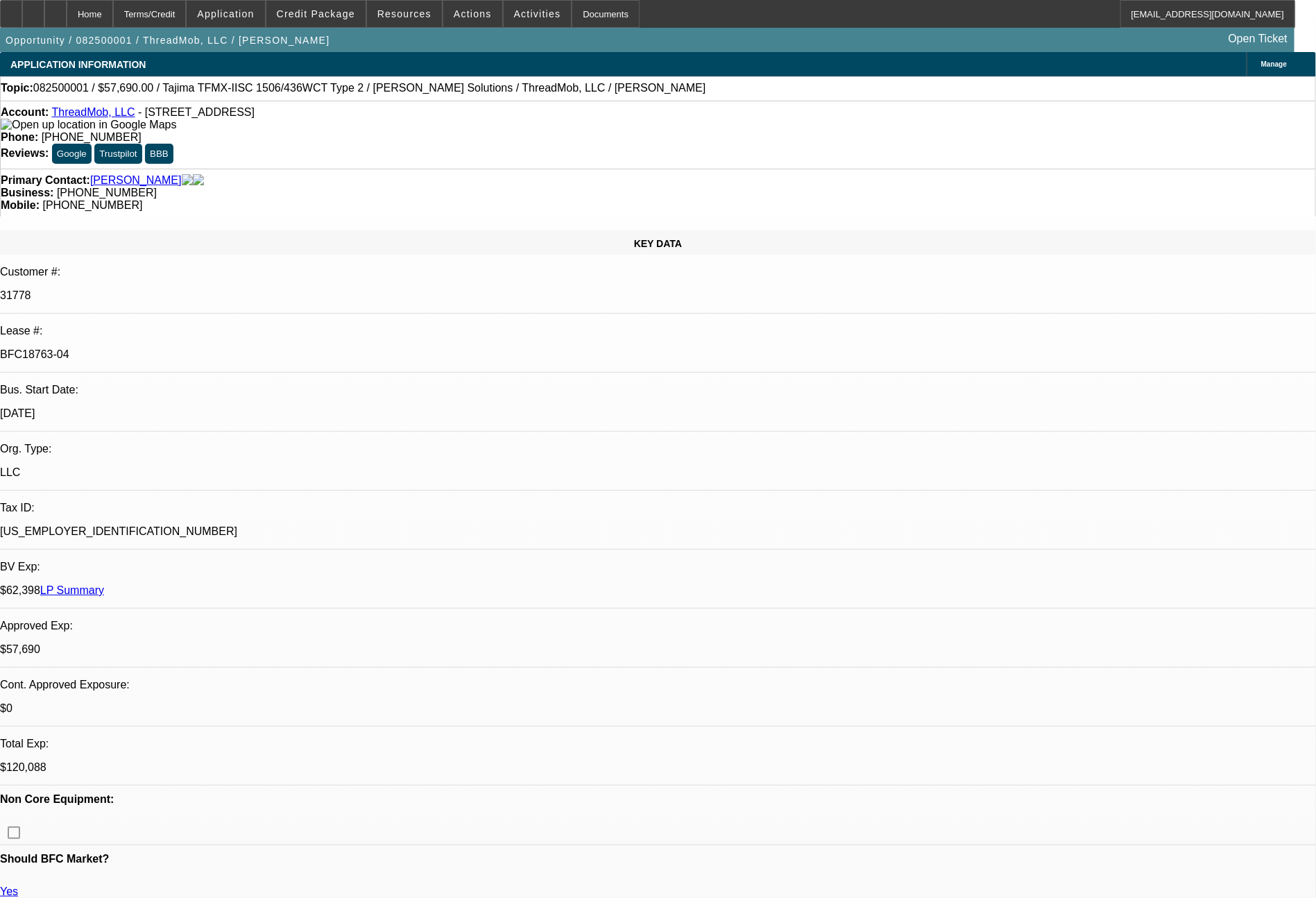
select select "0"
select select "2"
select select "0"
select select "6"
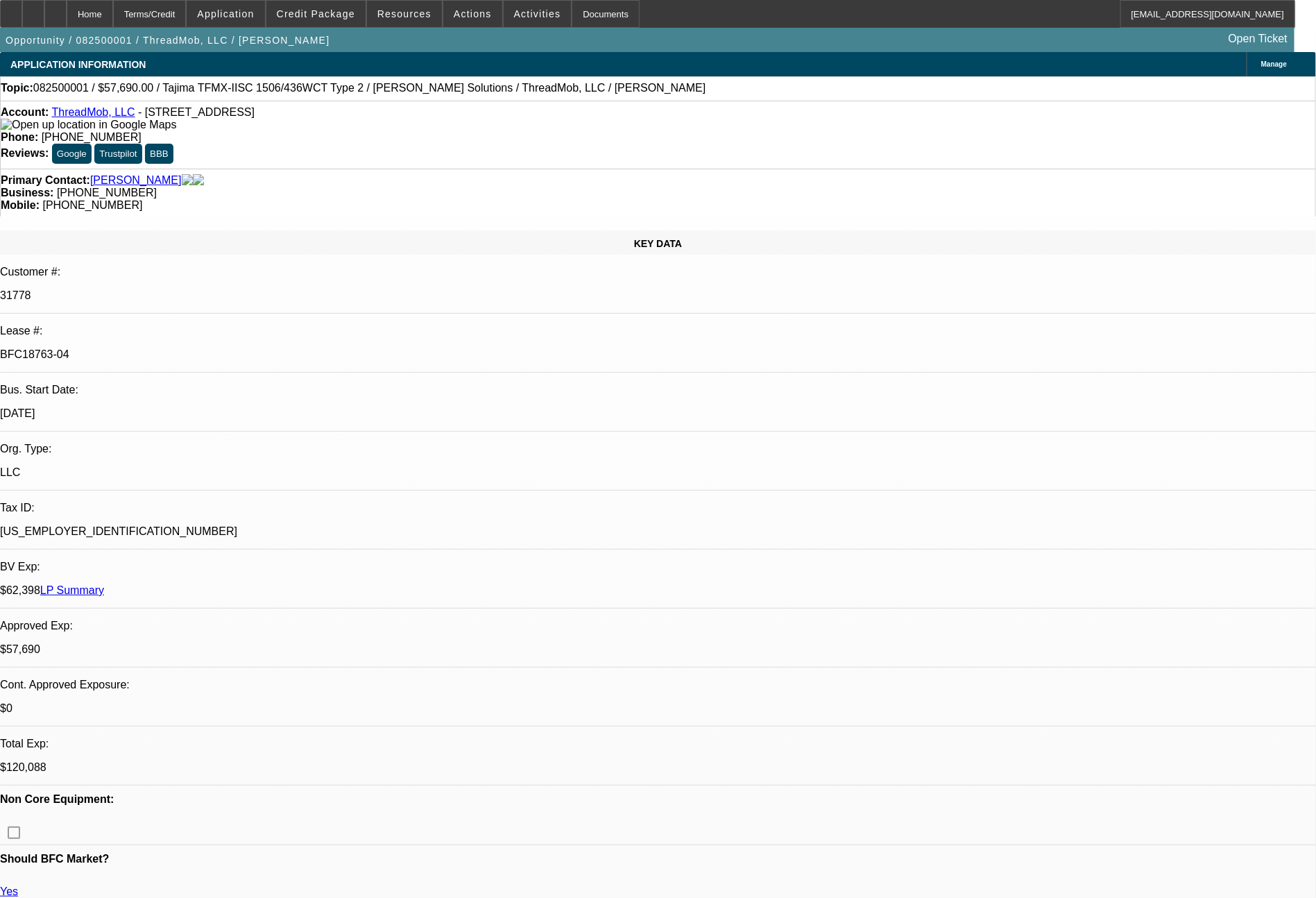
select select "0"
select select "2"
select select "0"
select select "6"
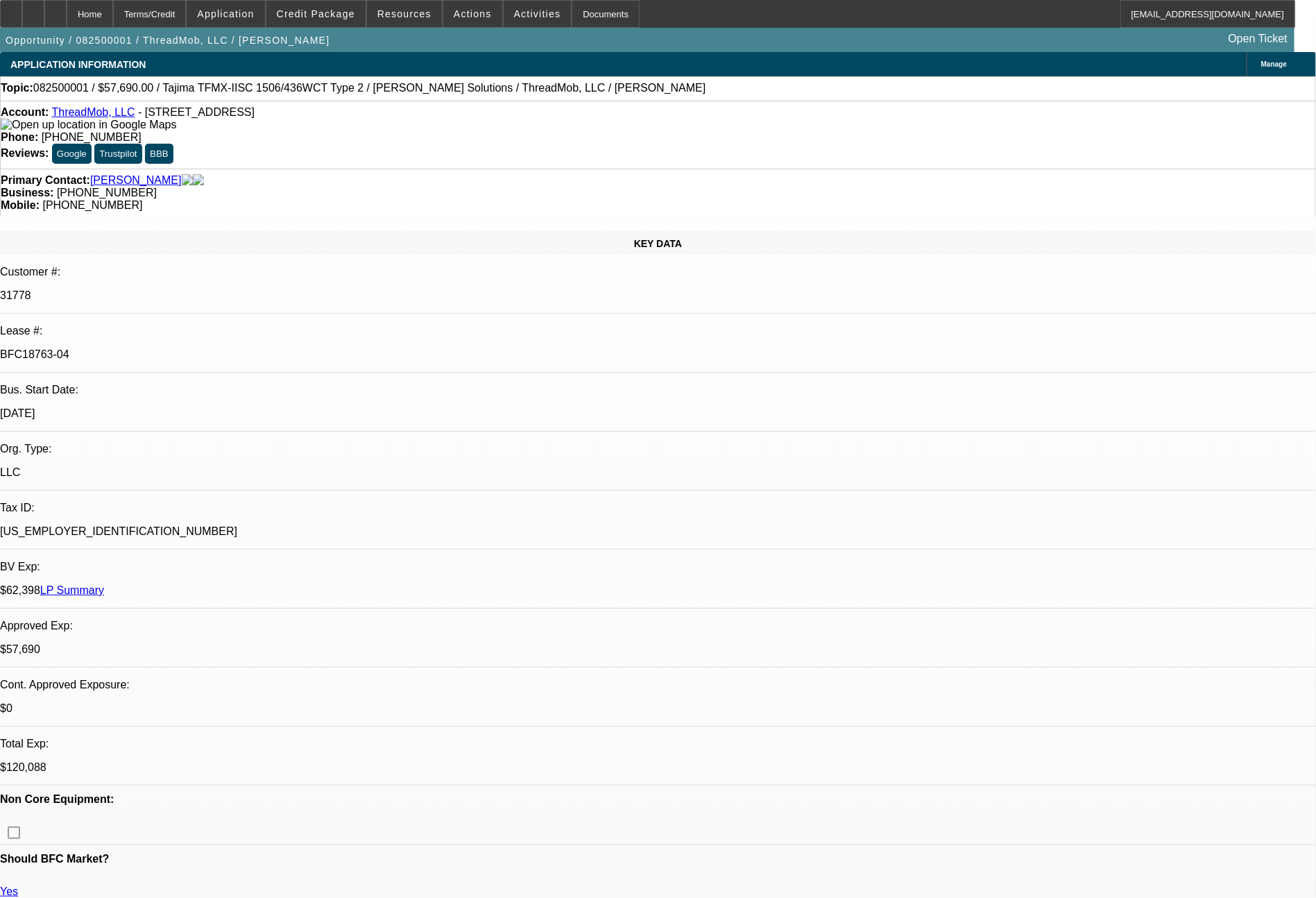
select select "0"
select select "2"
select select "0"
select select "6"
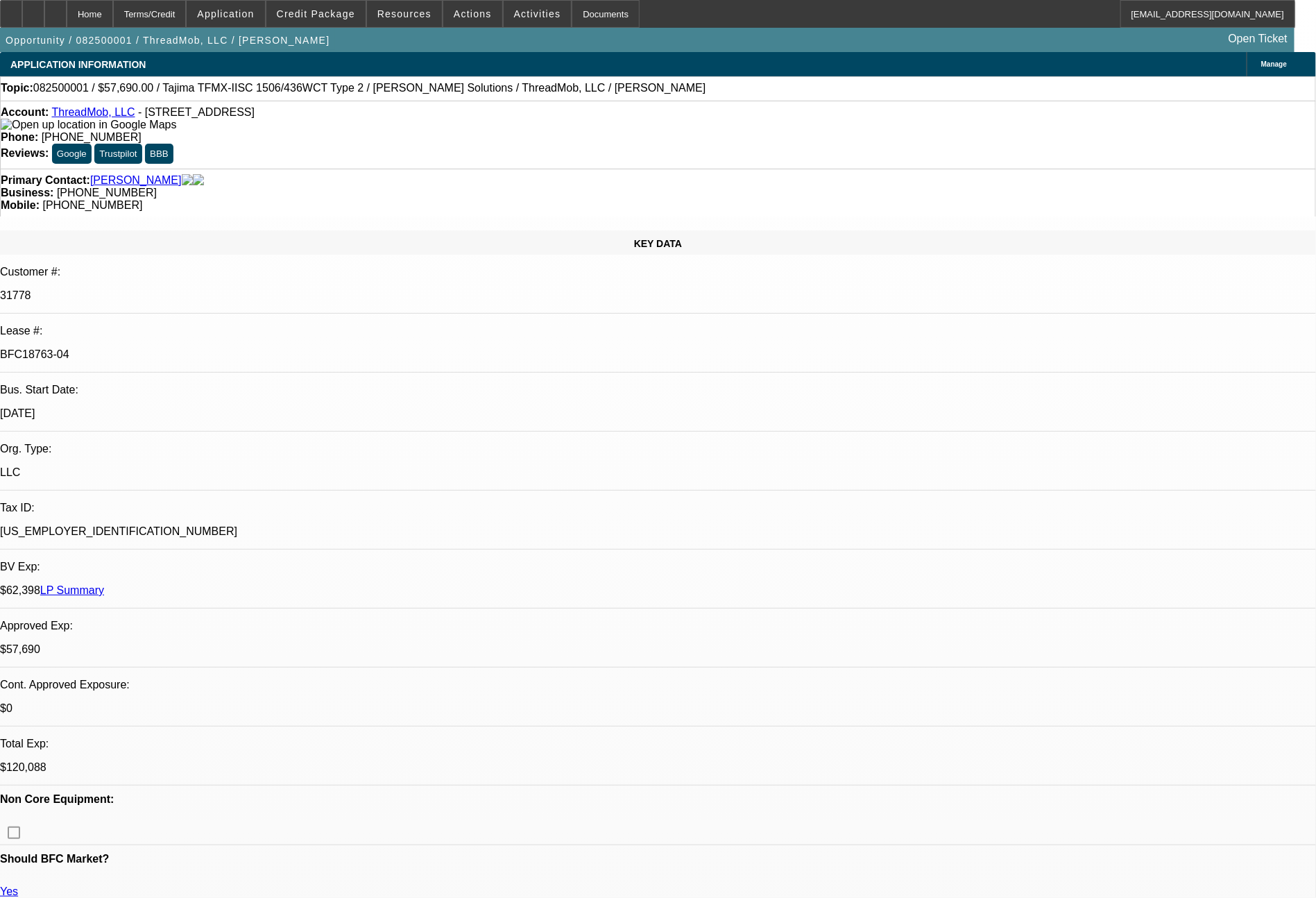
select select "0"
select select "2"
select select "0"
select select "6"
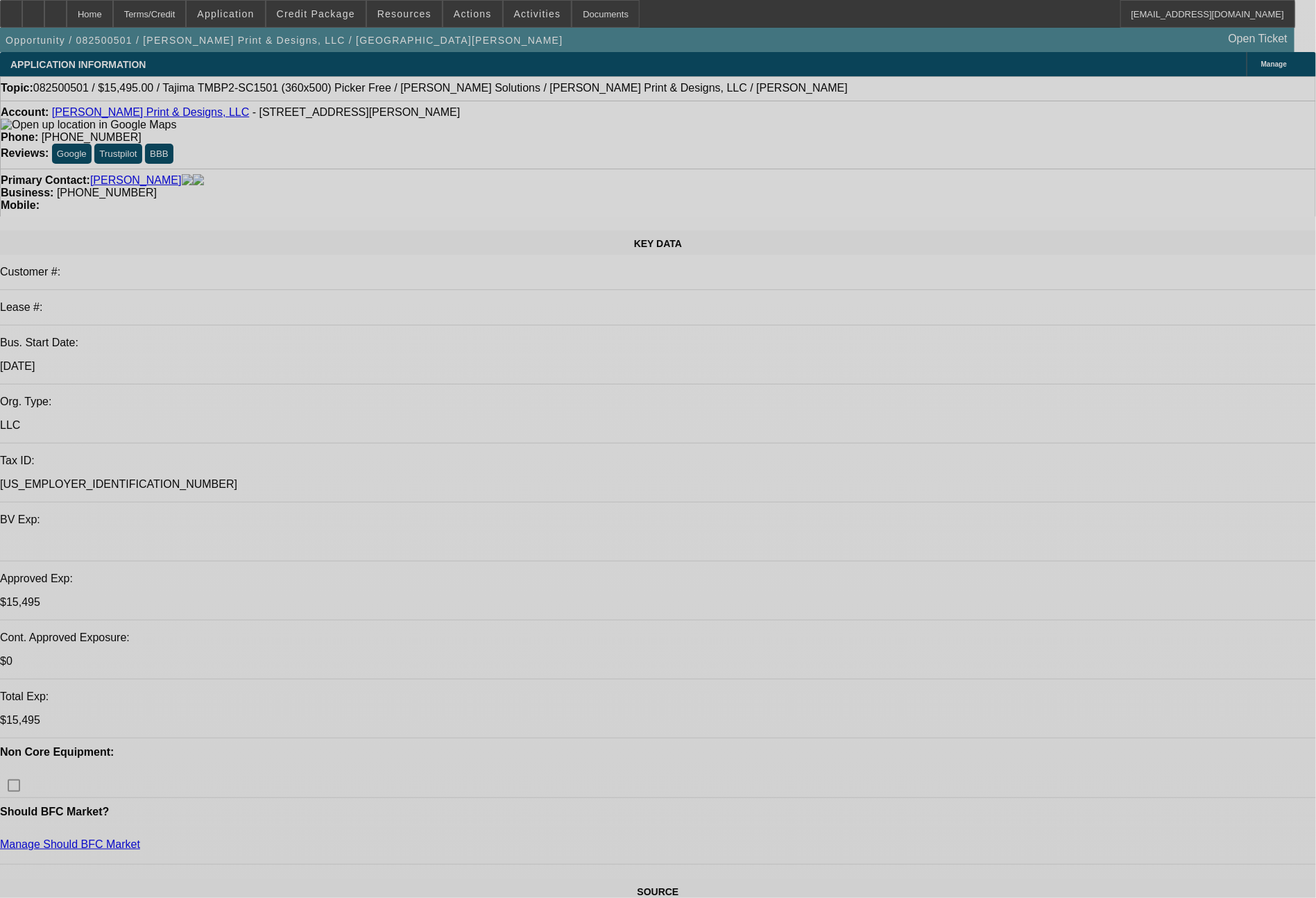
select select "0"
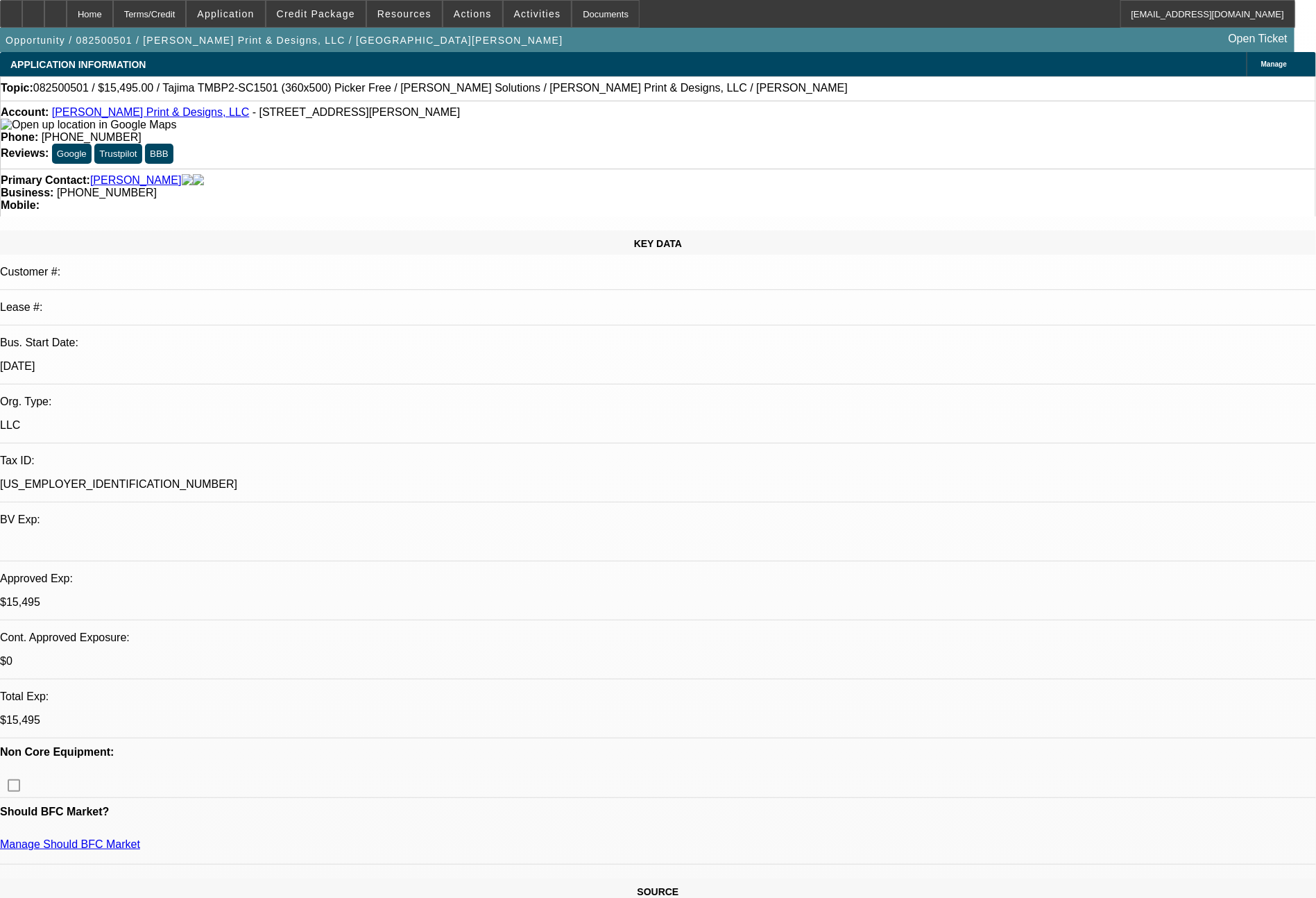
select select "2"
select select "0"
select select "6"
select select "0"
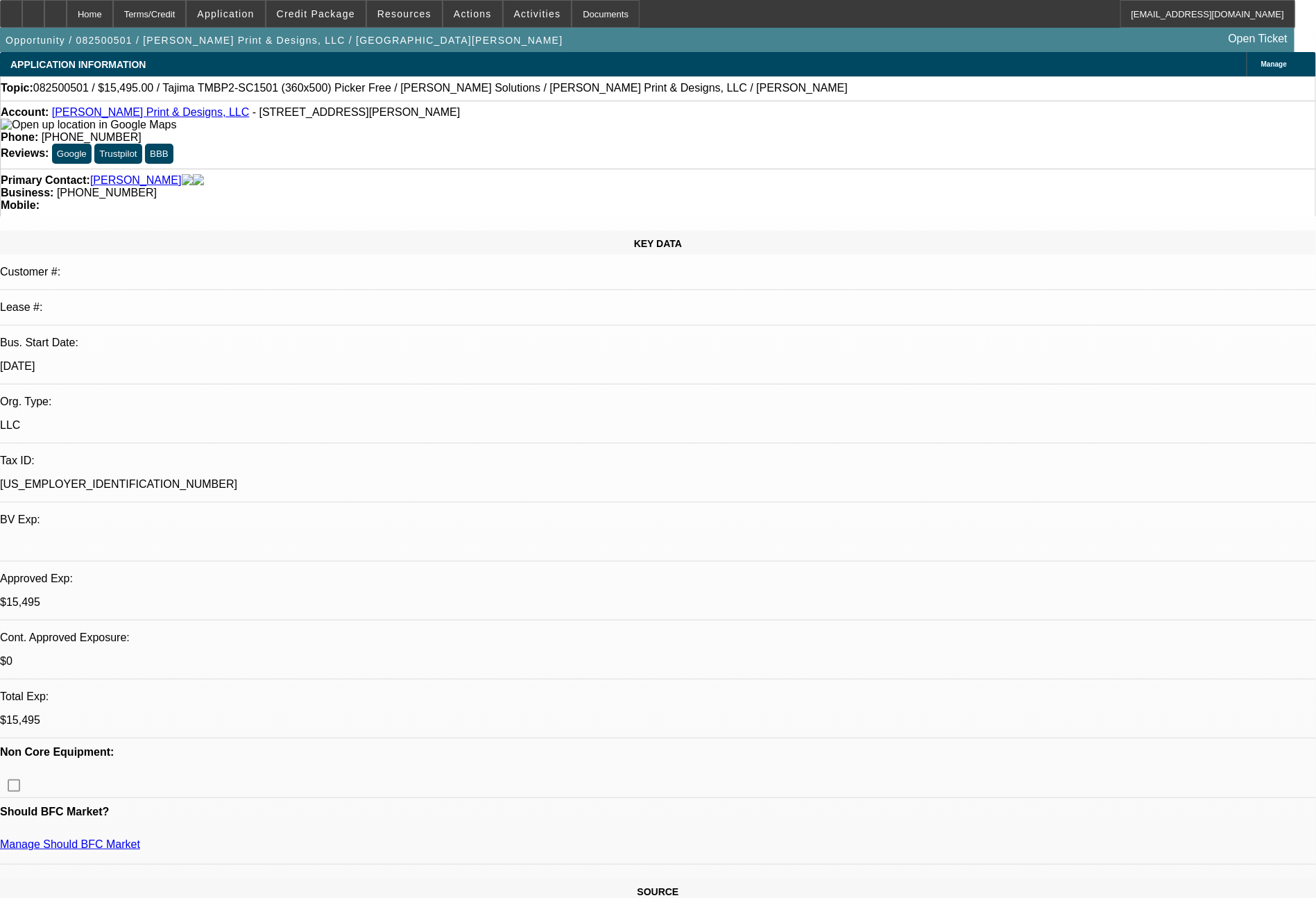
select select "2"
select select "0.1"
select select "4"
select select "0"
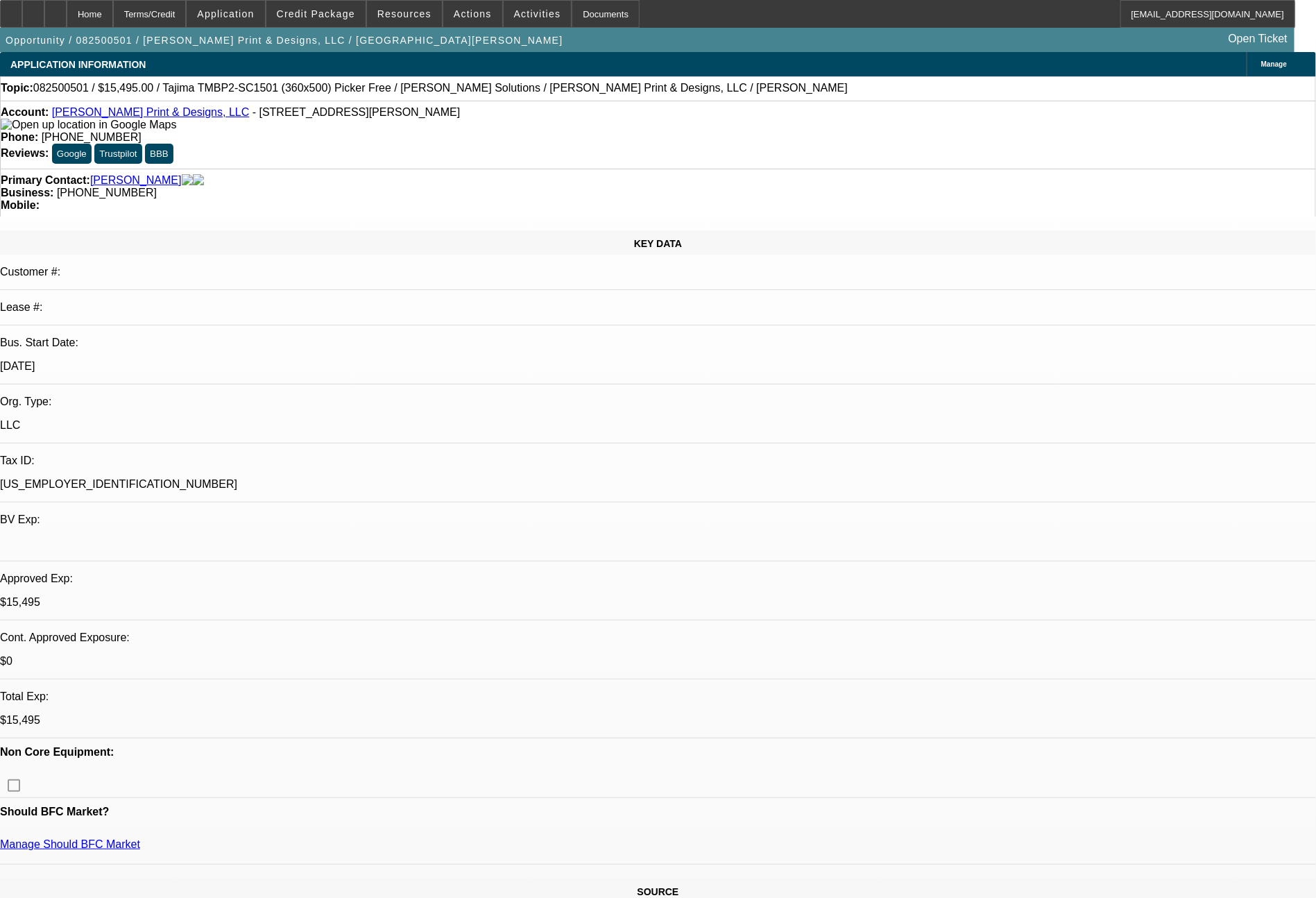
select select "2"
select select "0.1"
select select "4"
select select "0"
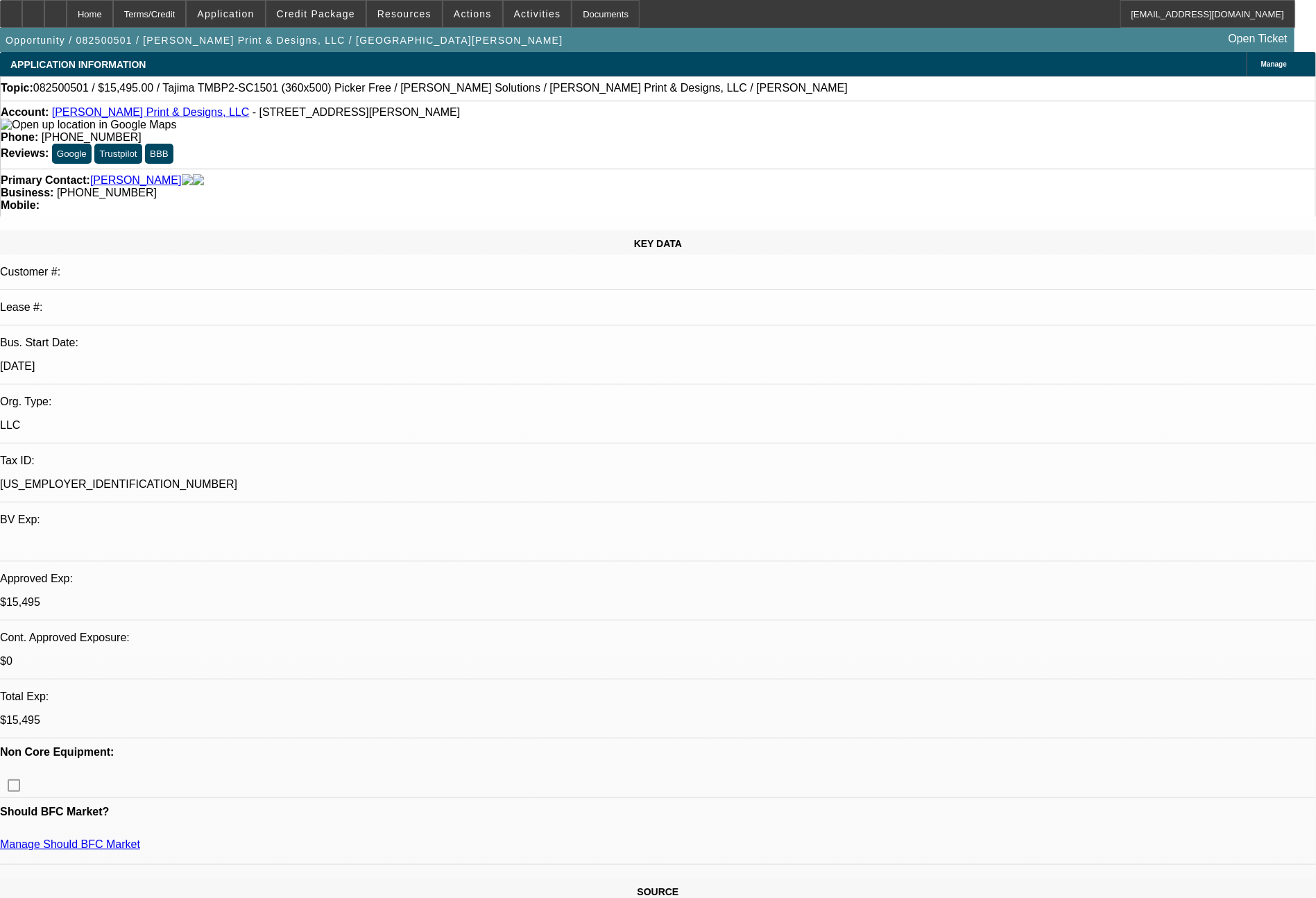
select select "2"
select select "0.1"
select select "4"
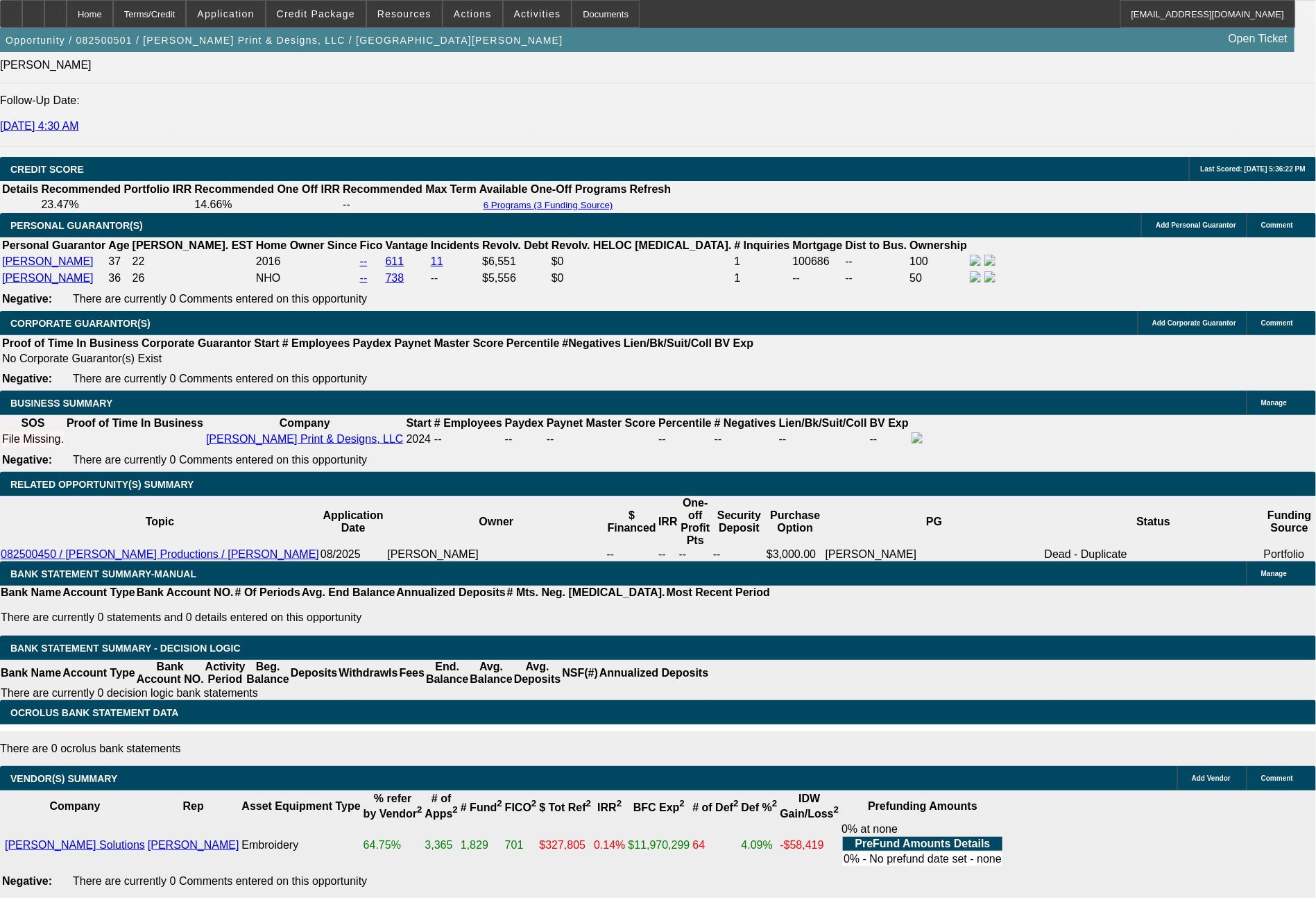
scroll to position [1946, 0]
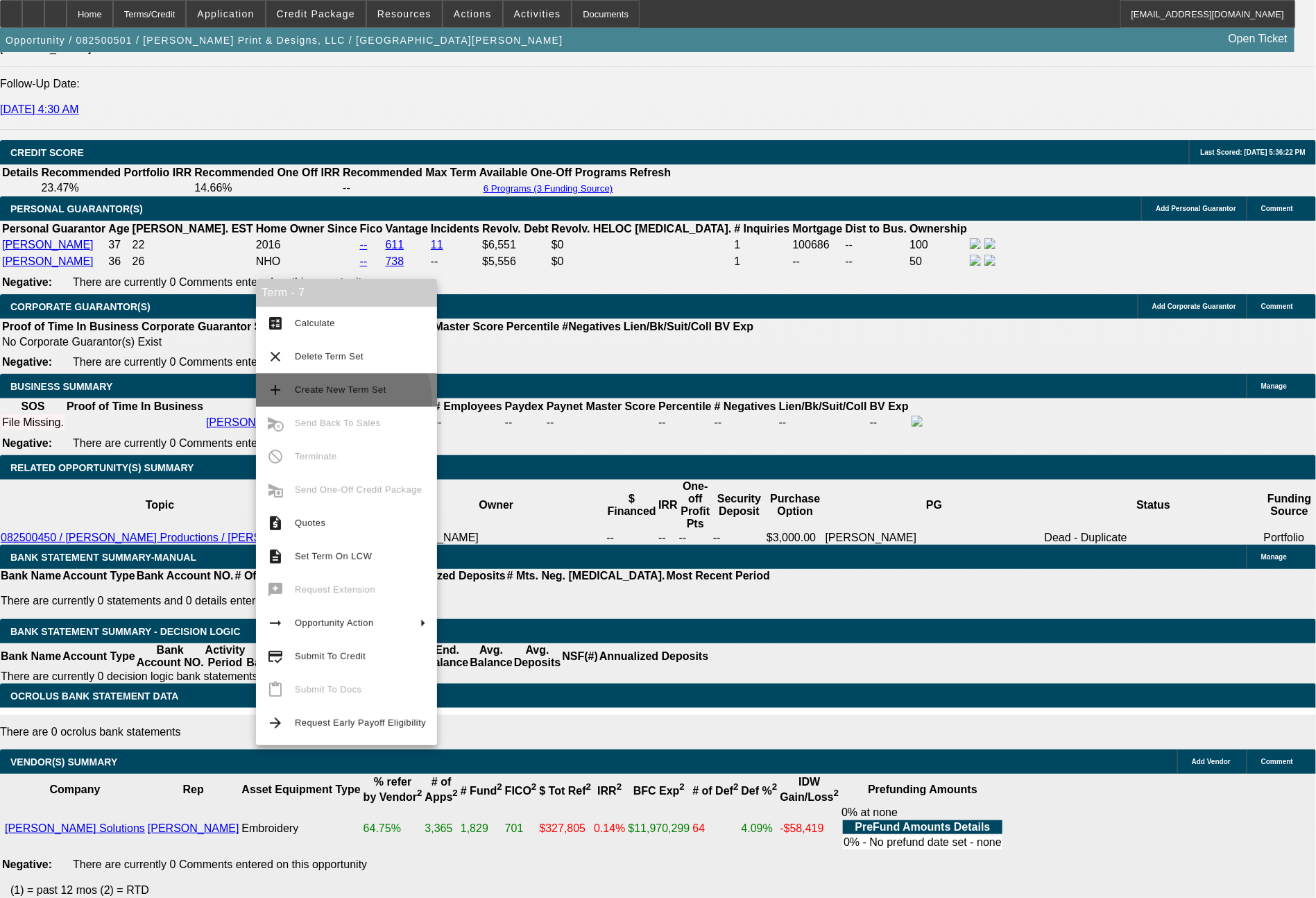
click at [337, 401] on button "add Create New Term Set" at bounding box center [346, 389] width 181 height 33
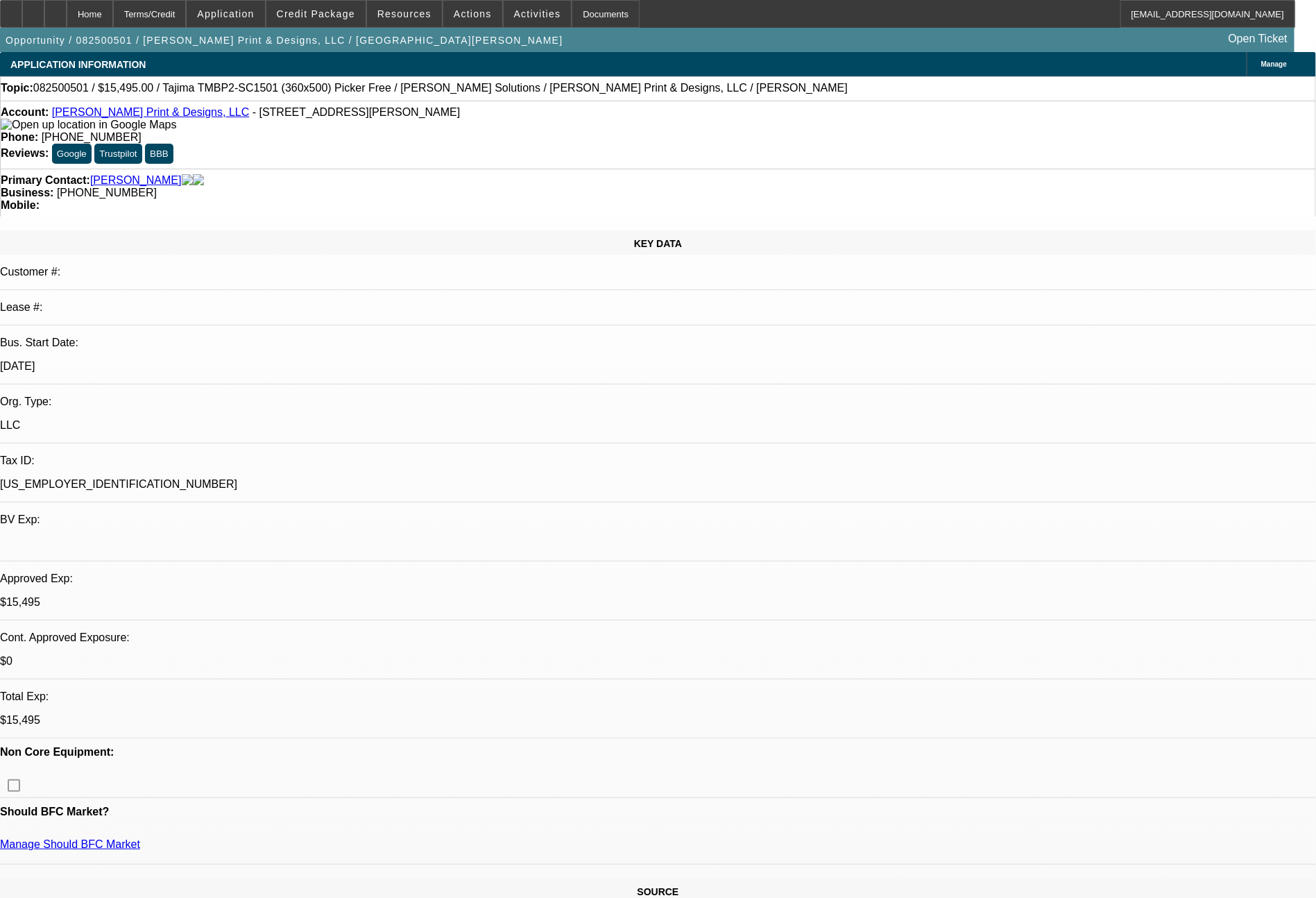
select select "0"
select select "2"
select select "0"
select select "6"
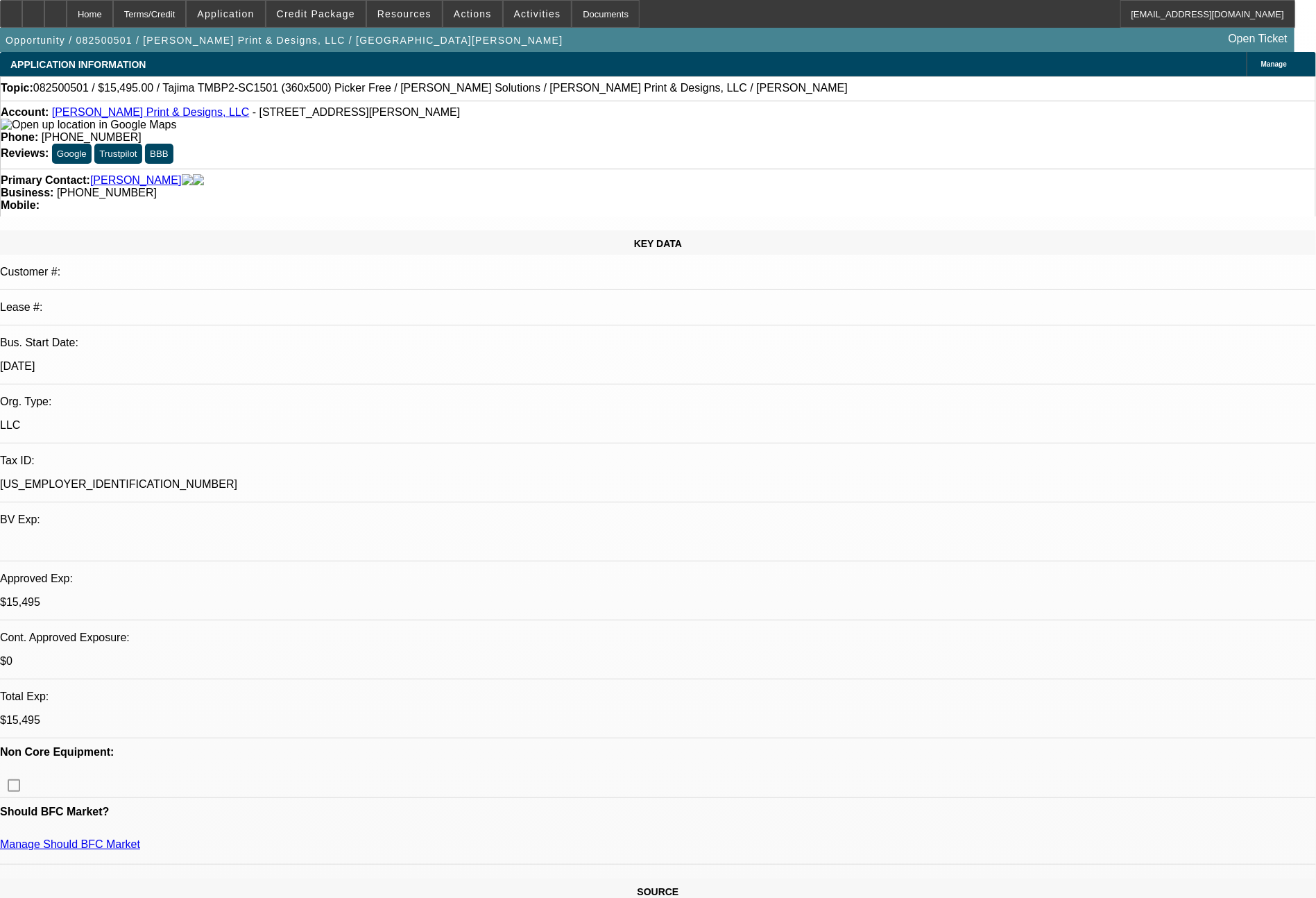
select select "0"
select select "2"
select select "0"
select select "6"
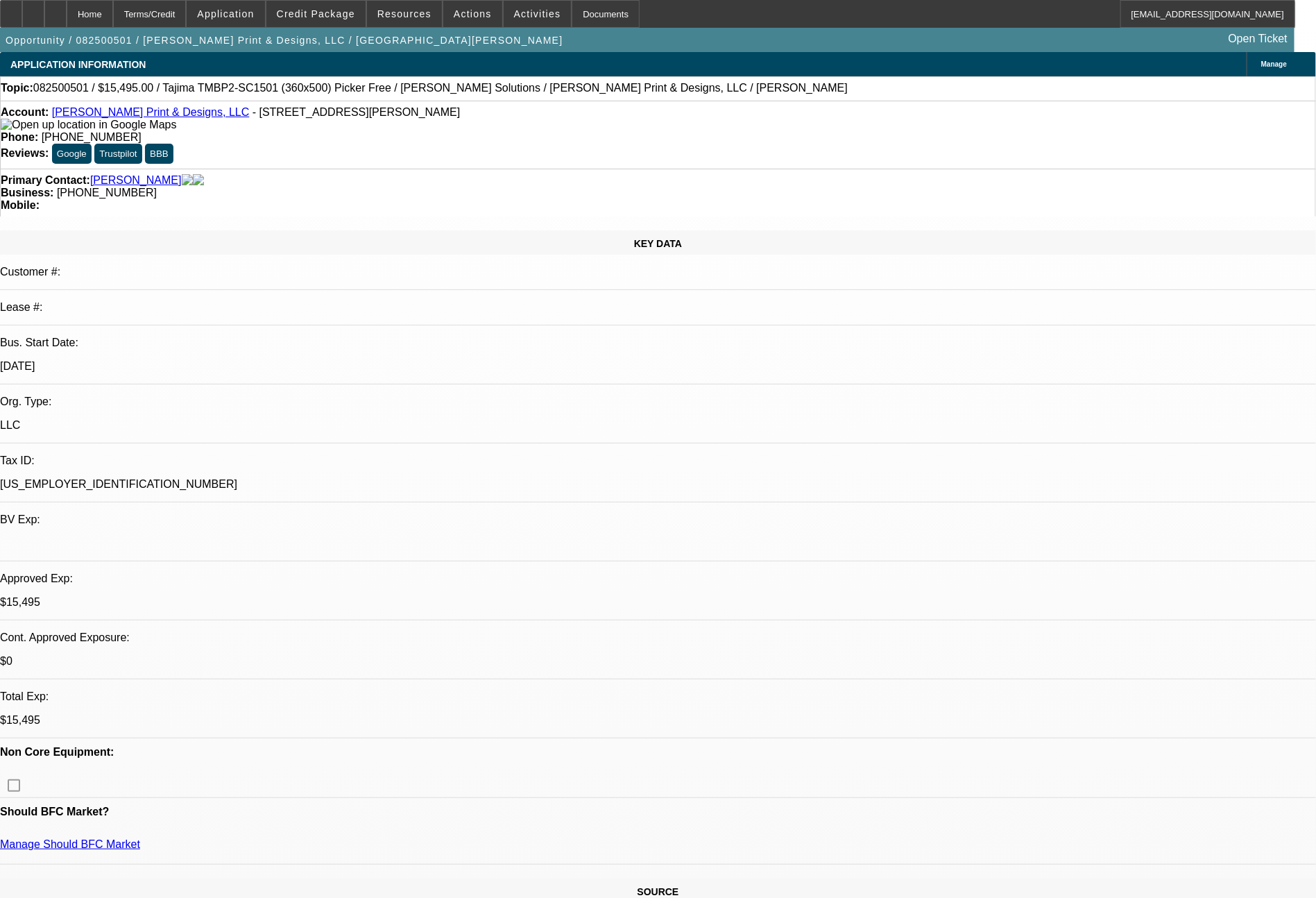
select select "0"
select select "2"
select select "0.1"
select select "4"
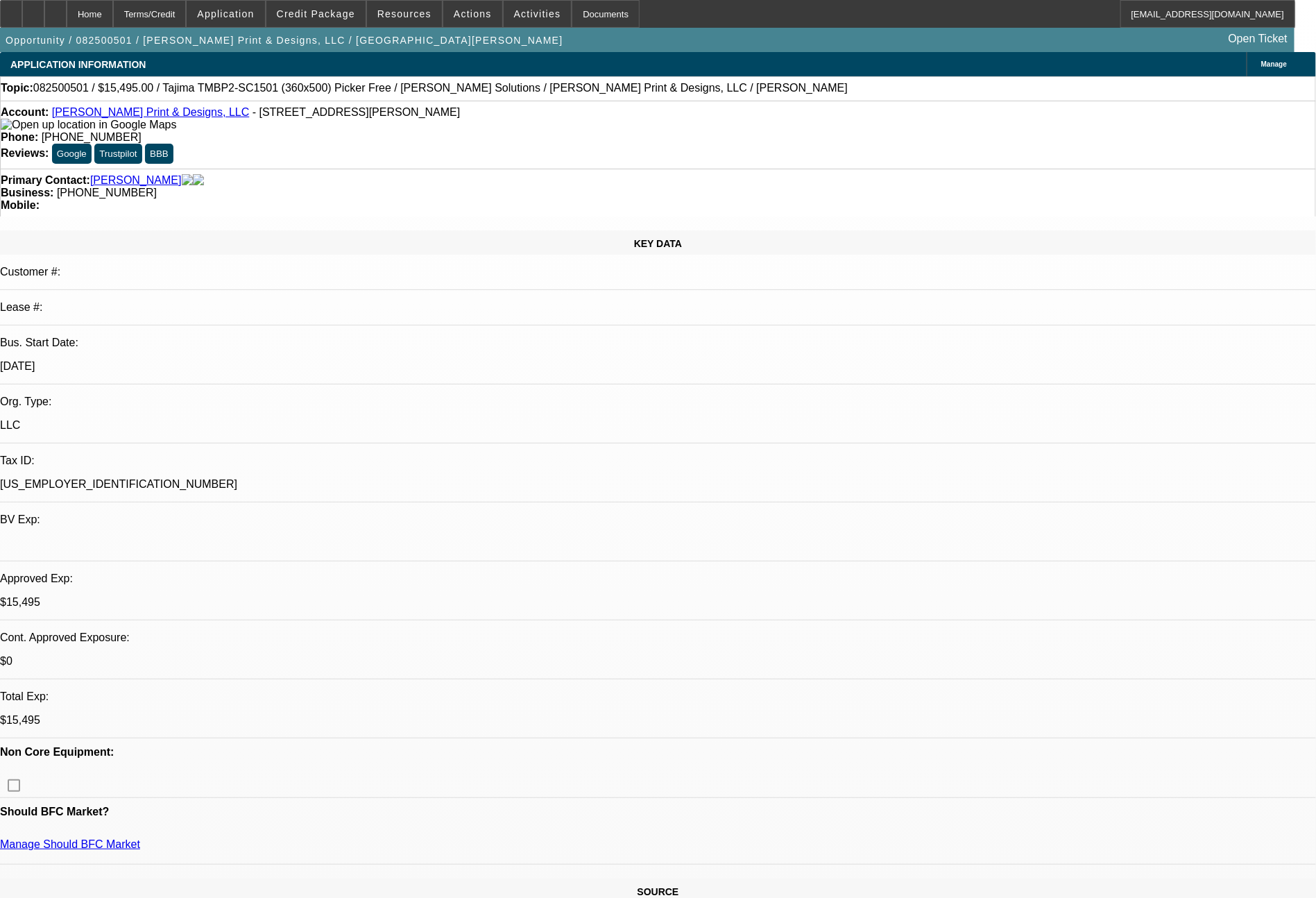
select select "0"
select select "2"
select select "0.1"
select select "4"
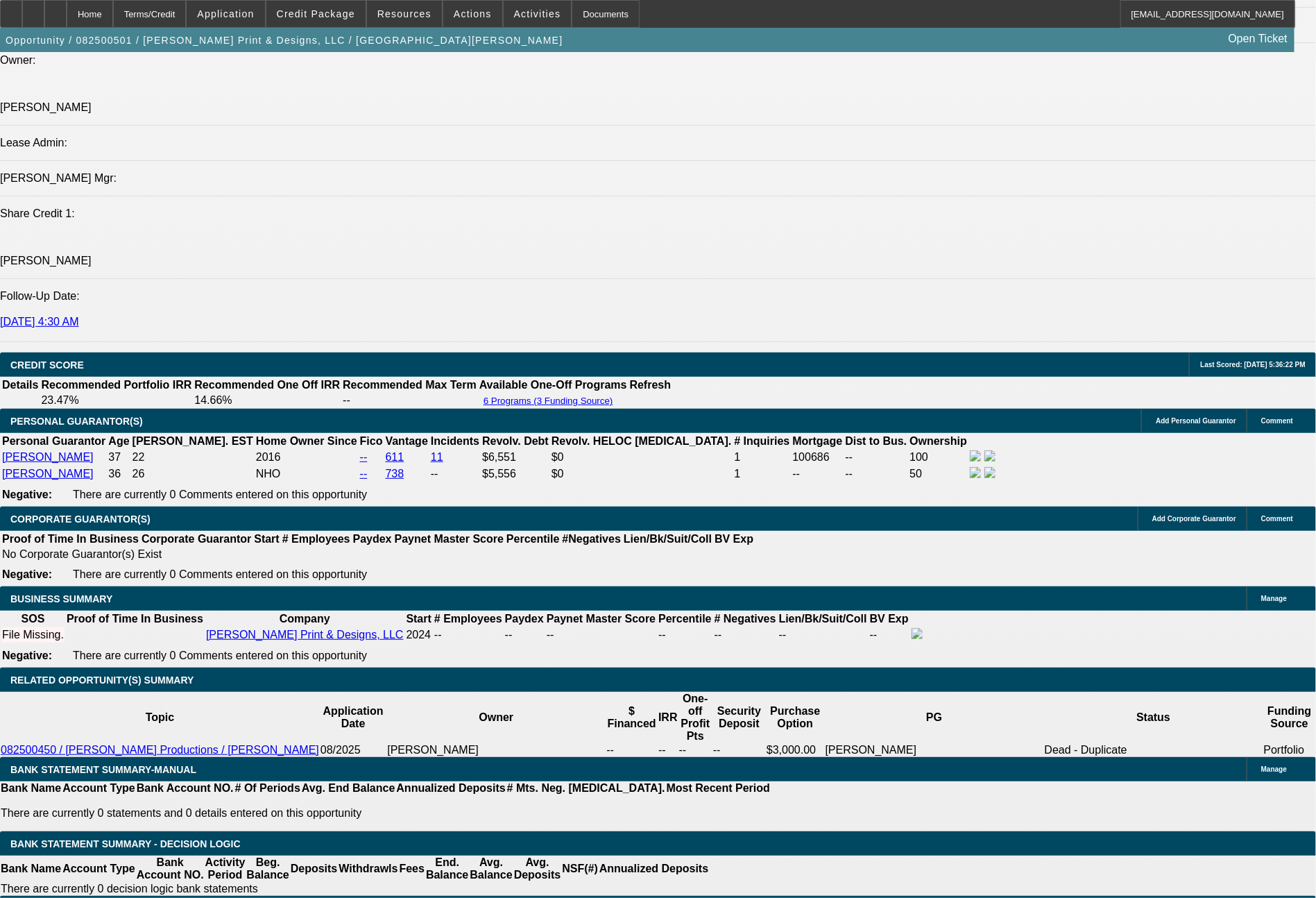
scroll to position [1804, 0]
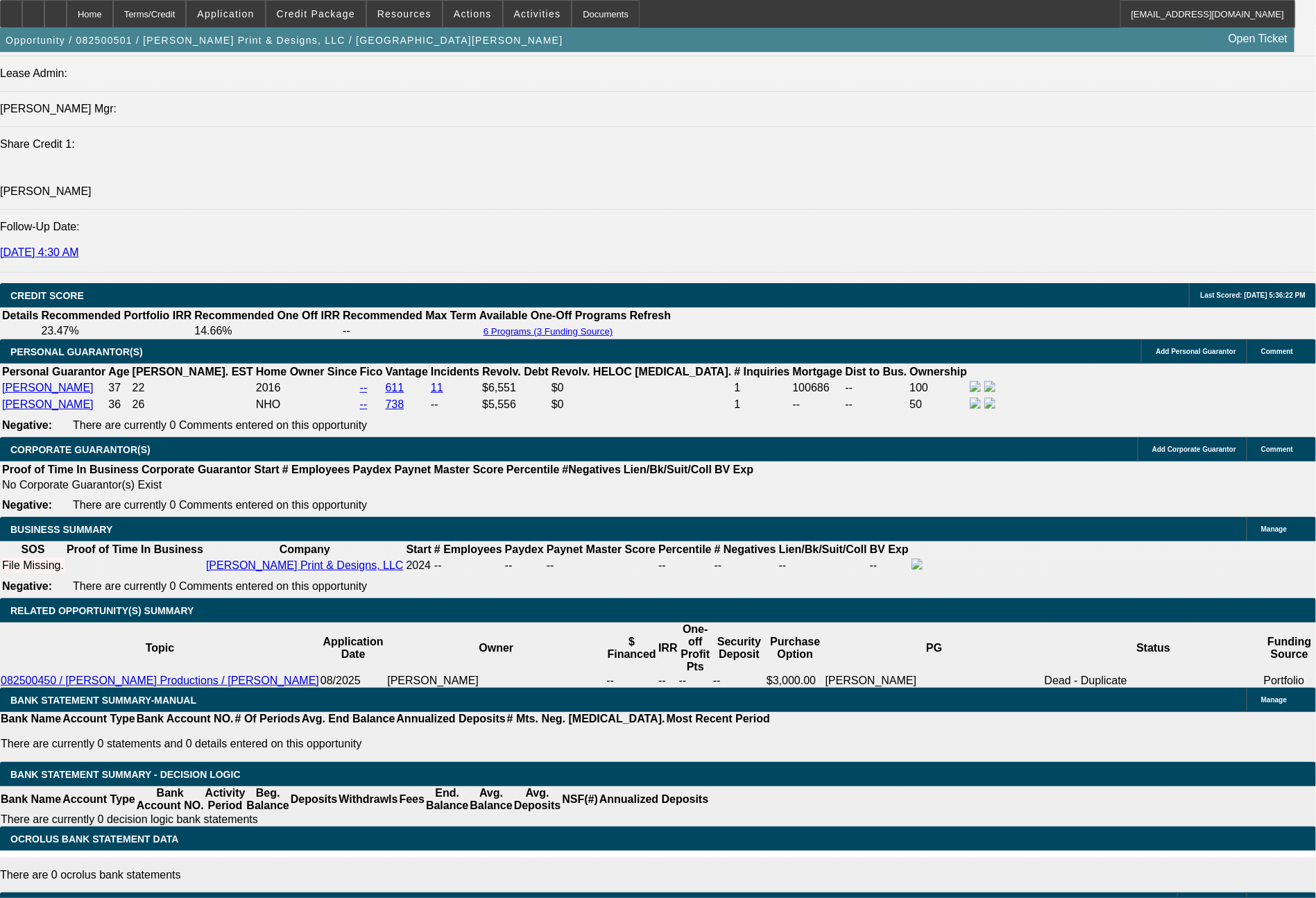
drag, startPoint x: 267, startPoint y: 577, endPoint x: 298, endPoint y: 577, distance: 31.0
type input "4"
type input "UNKNOWN"
type input "$4,059.43"
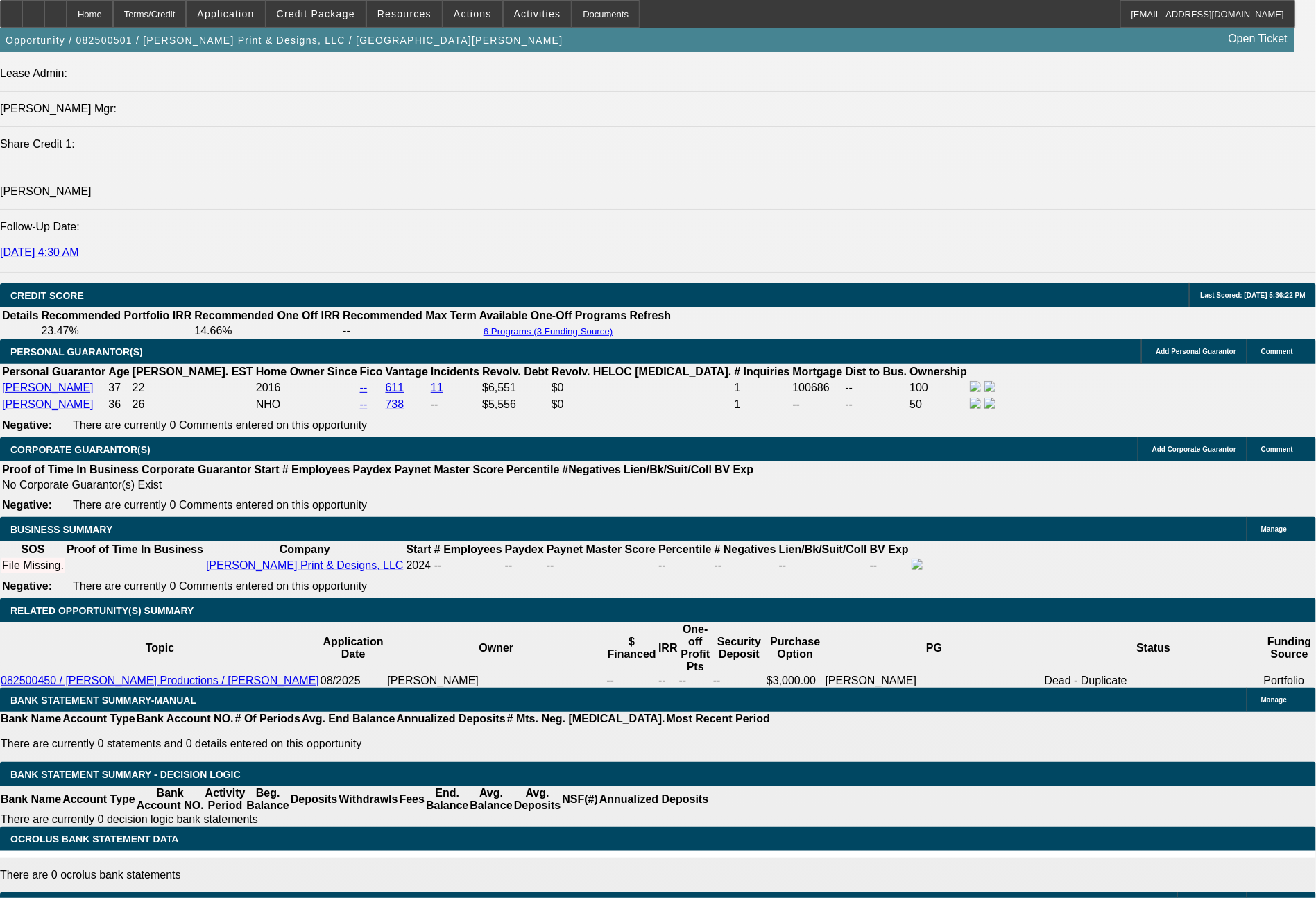
type input "$8,118.86"
type input "48"
type input "$494.88"
type input "$989.76"
type input "48"
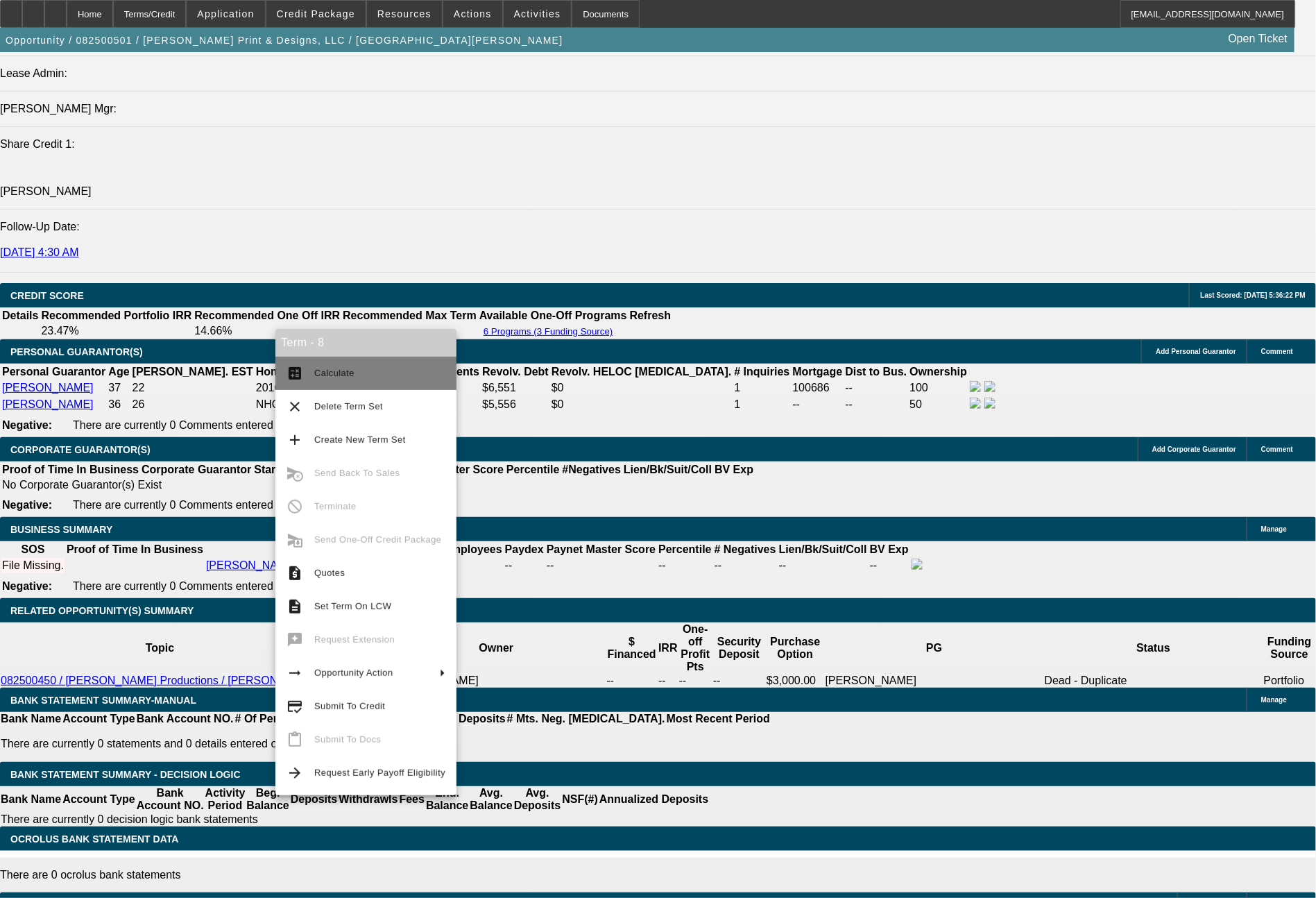
click at [343, 383] on button "calculate Calculate" at bounding box center [366, 373] width 181 height 33
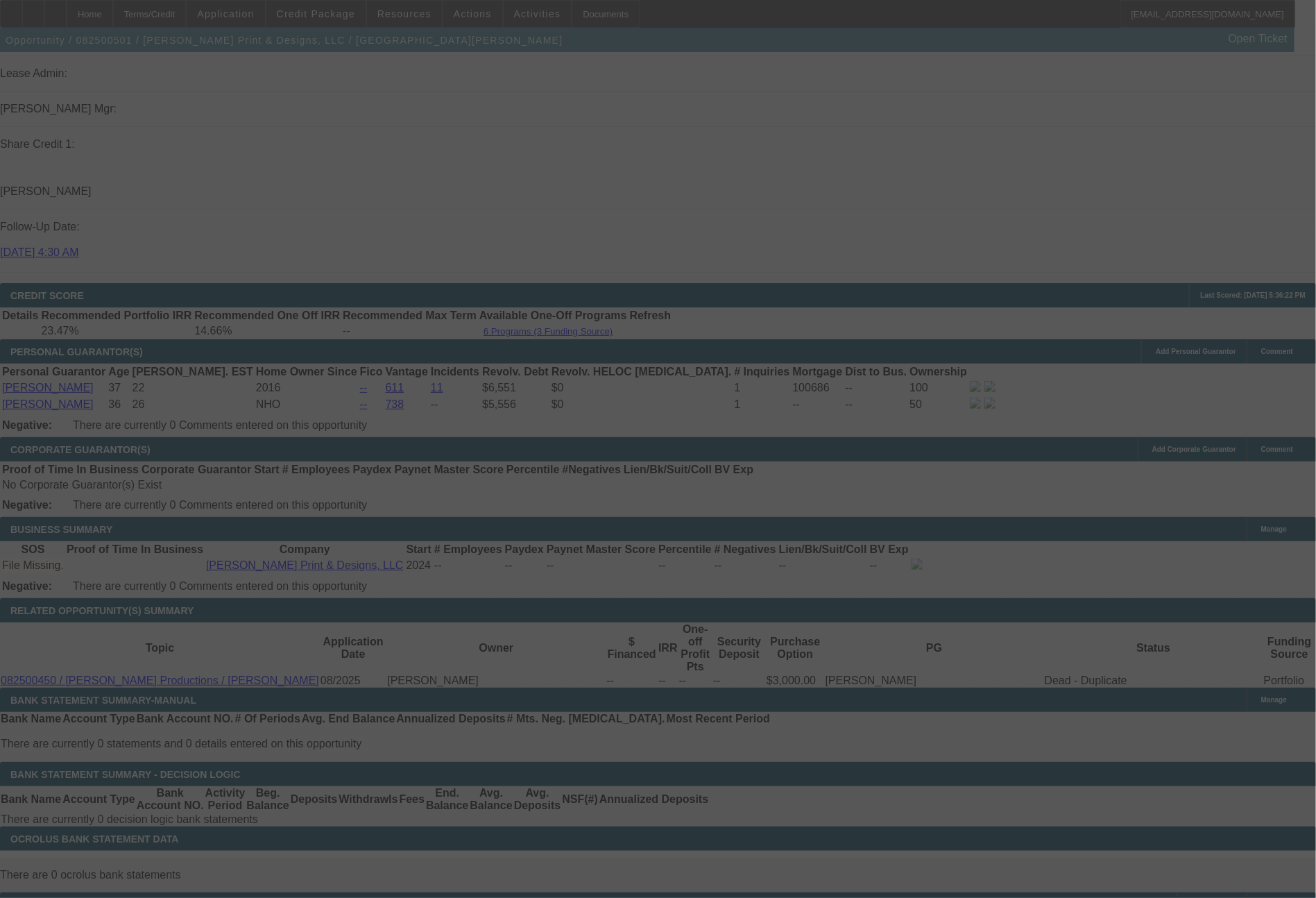
select select "0"
select select "2"
select select "0"
select select "6"
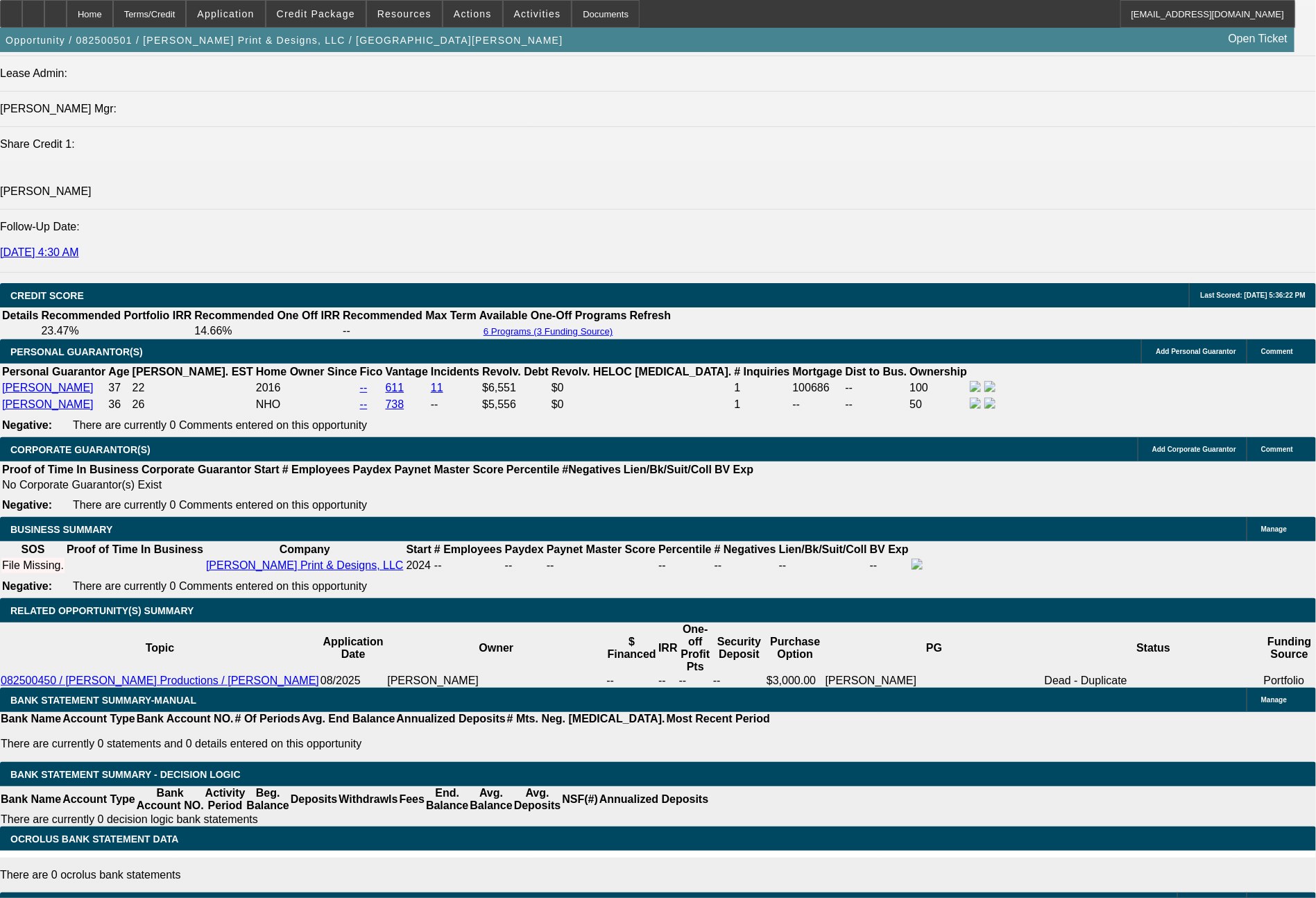
drag, startPoint x: 219, startPoint y: 576, endPoint x: 296, endPoint y: 587, distance: 77.8
type input "4"
type input "$98.00"
type input "UNKNOWN"
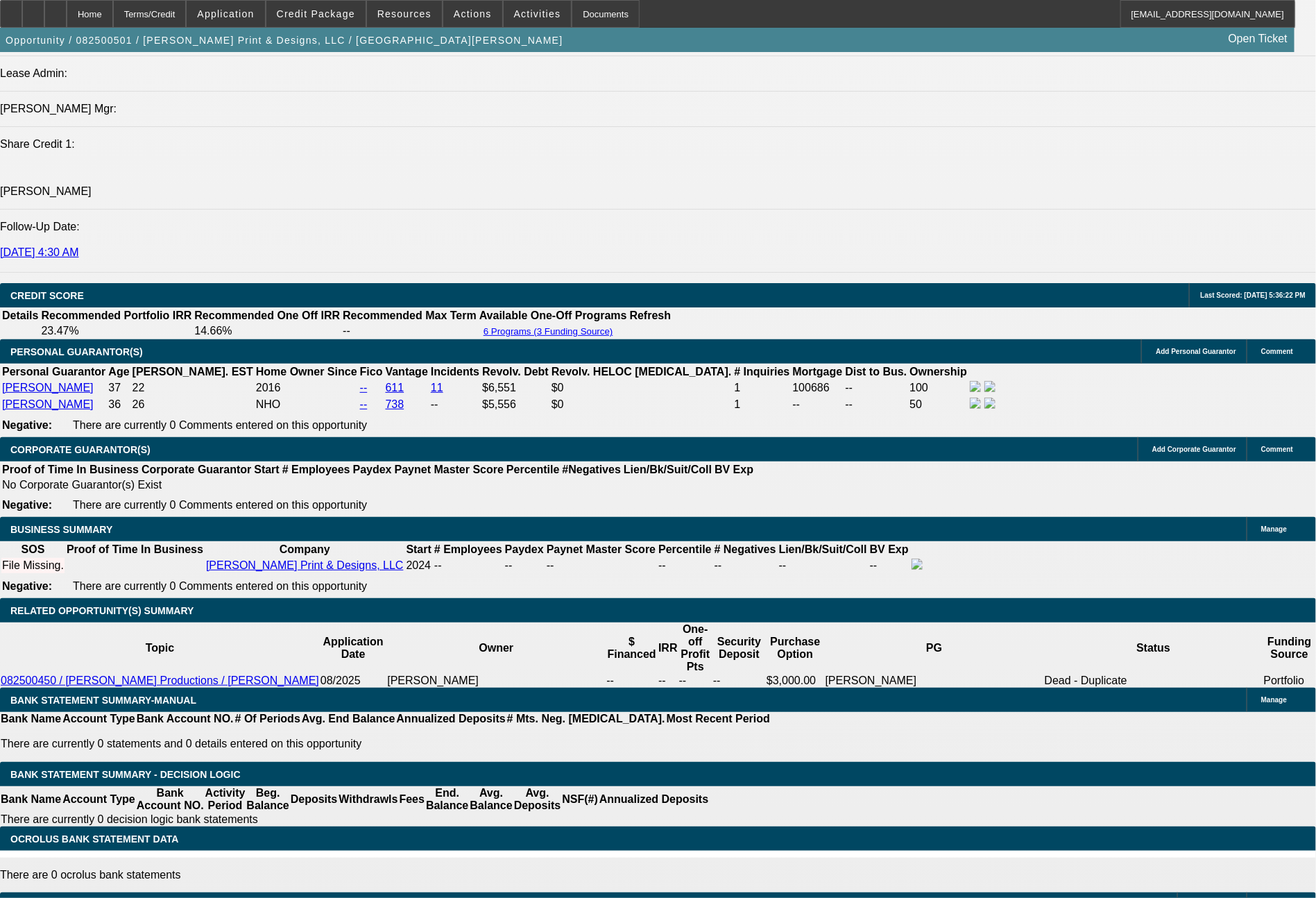
type input "49"
type input "493"
type input "$986.00"
type input "22.6"
type input "493.61"
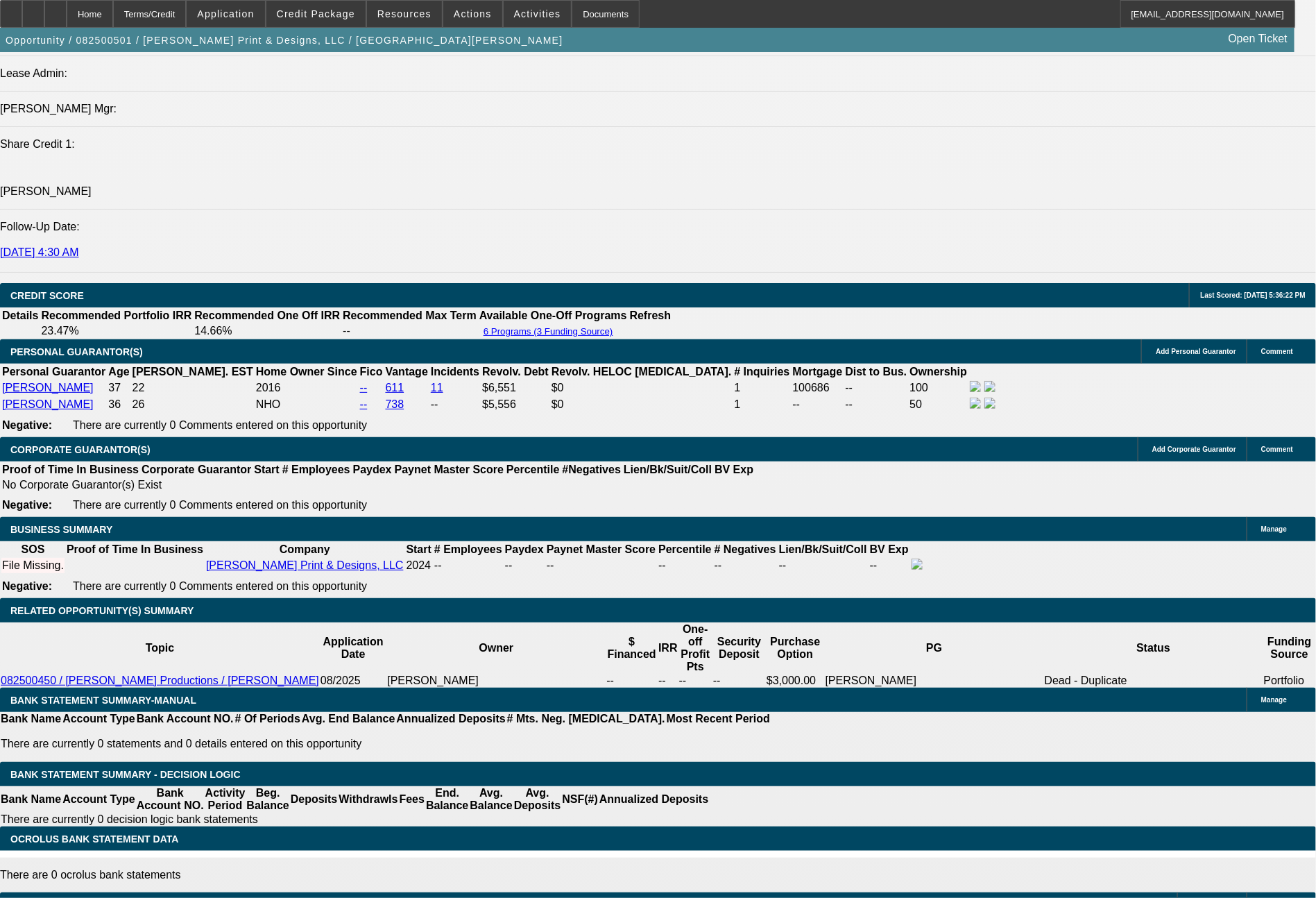
type input "$987.22"
type input "$493.61"
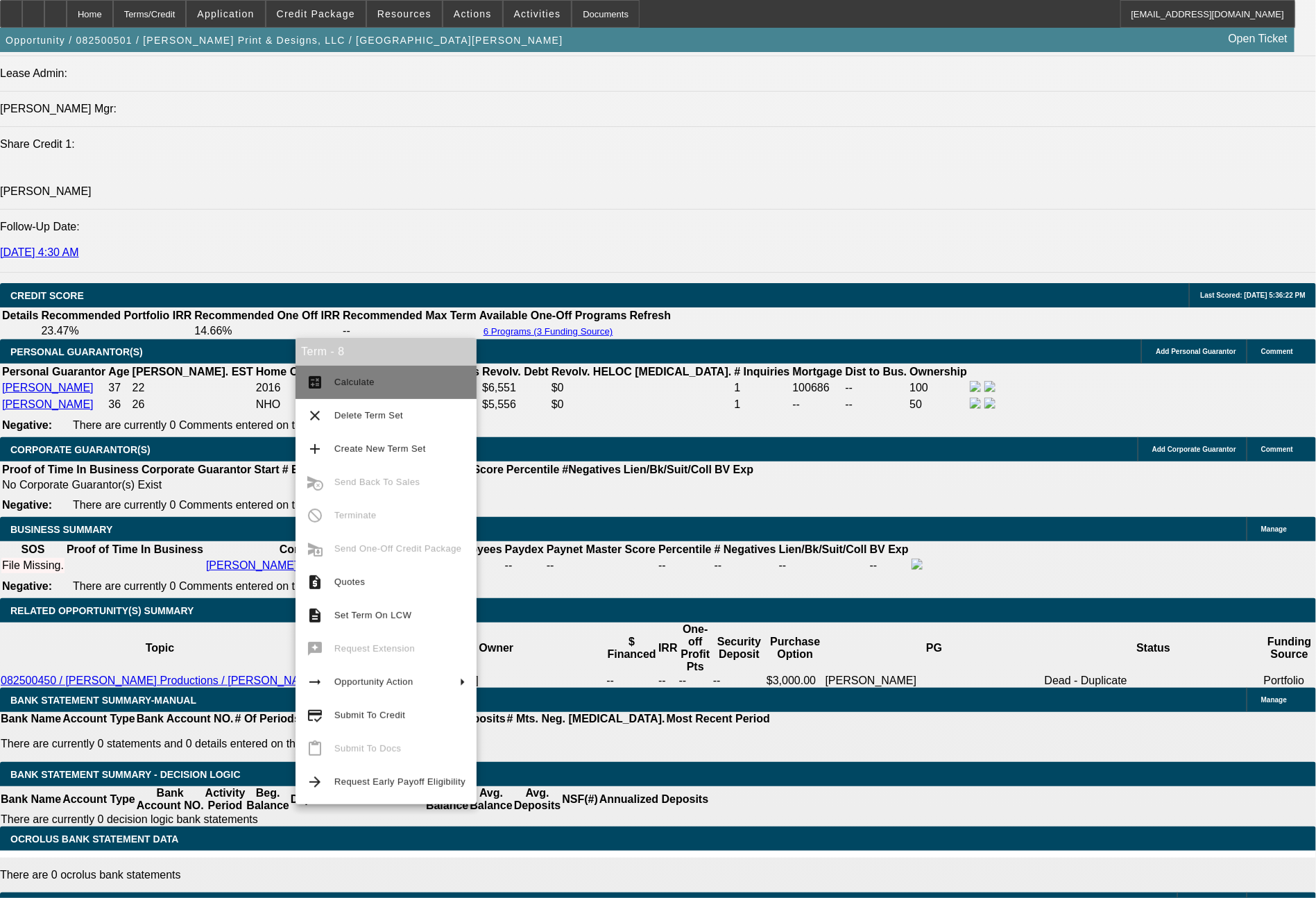
click at [341, 392] on button "calculate Calculate" at bounding box center [386, 381] width 181 height 33
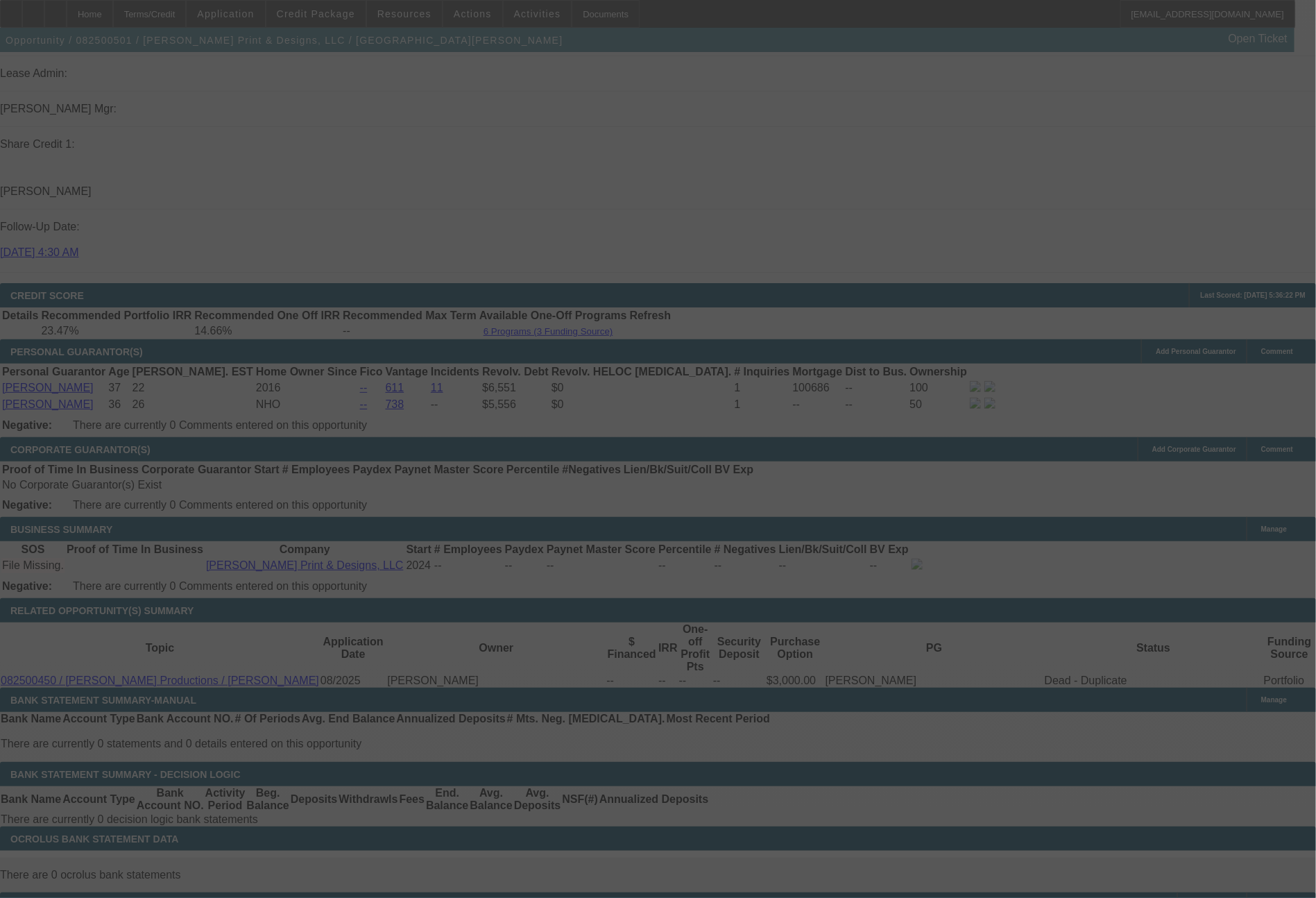
select select "0"
select select "2"
select select "0"
select select "6"
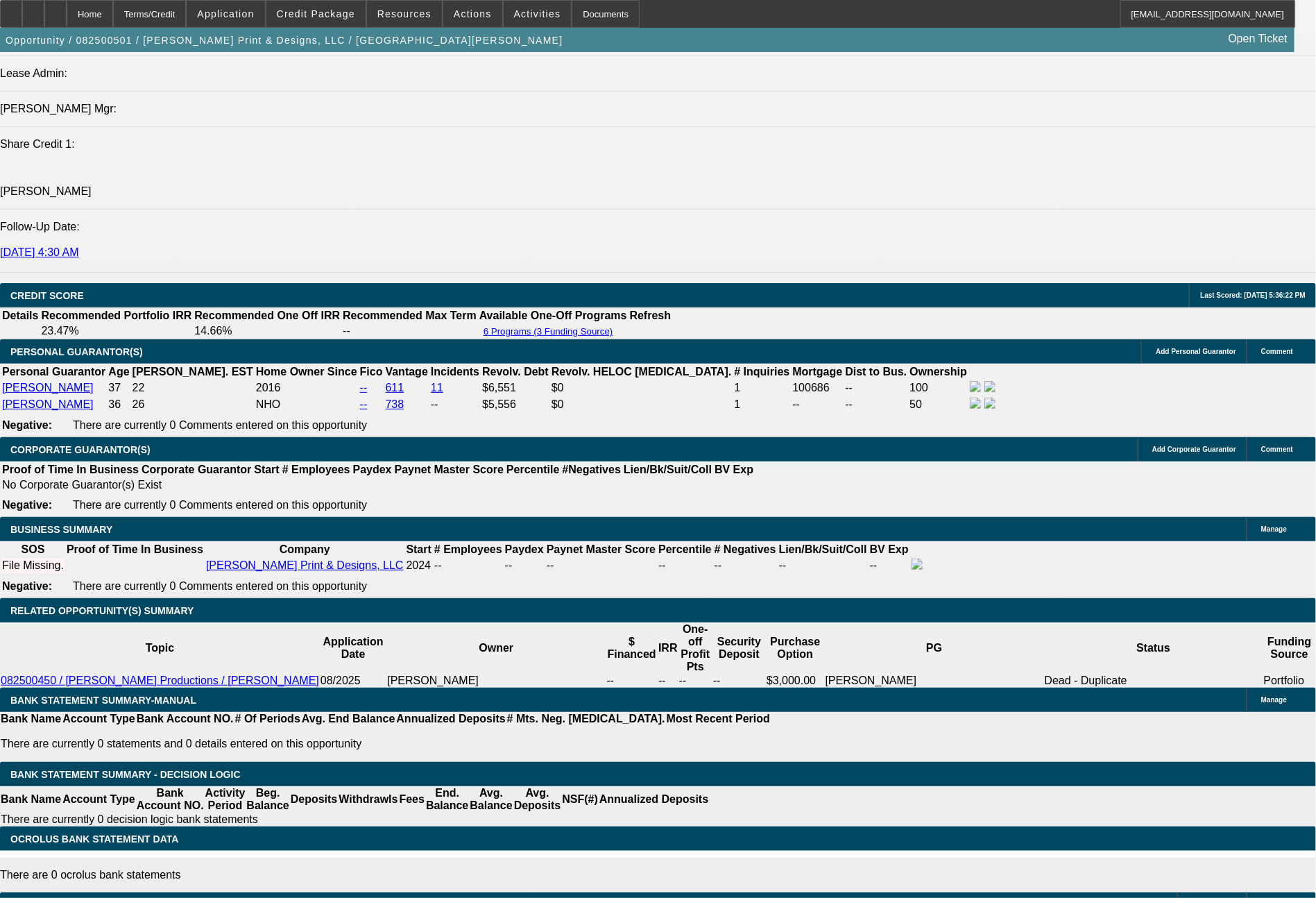
select select "0"
select select "2"
select select "0.1"
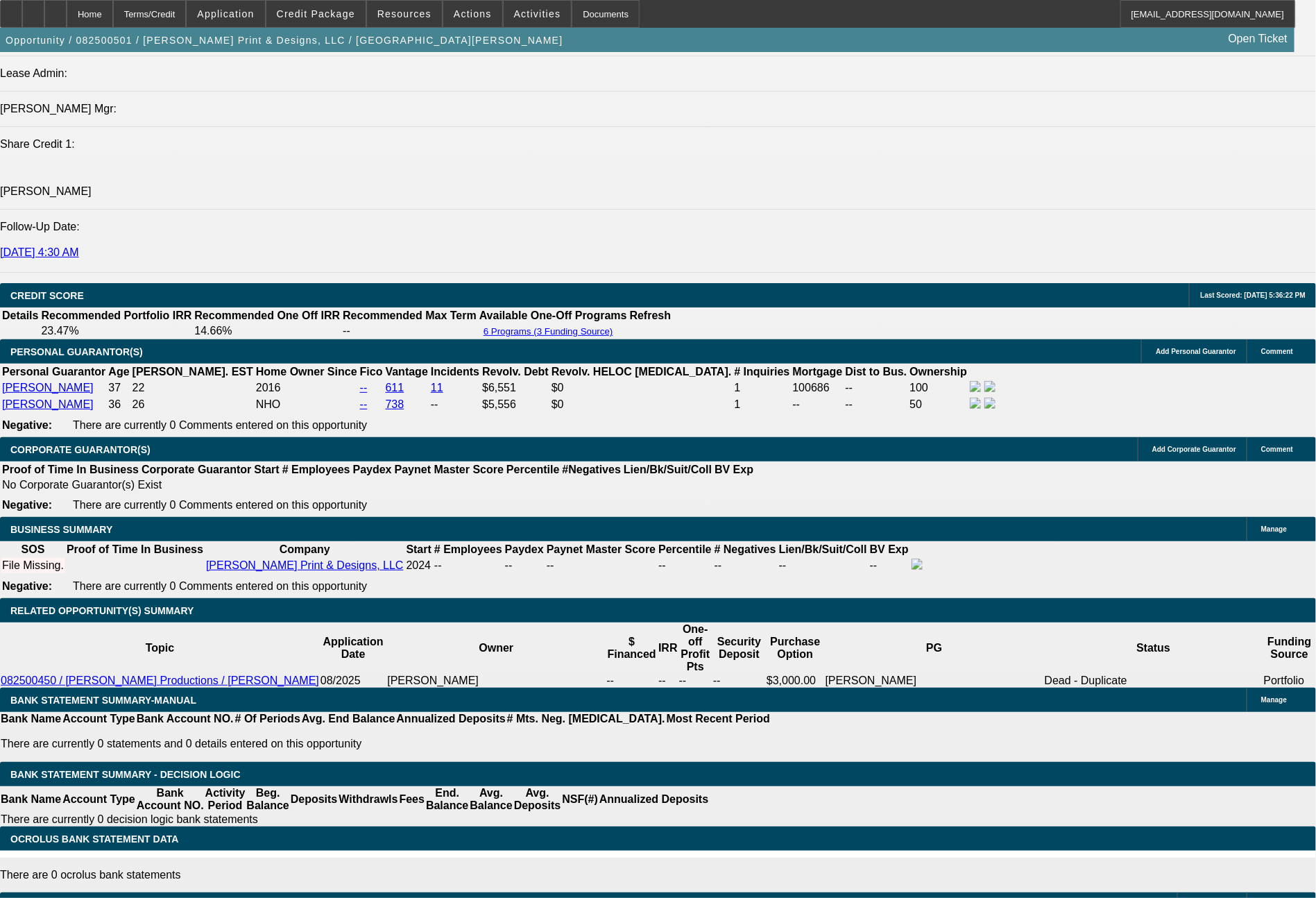
select select "4"
select select "0"
select select "2"
select select "0.1"
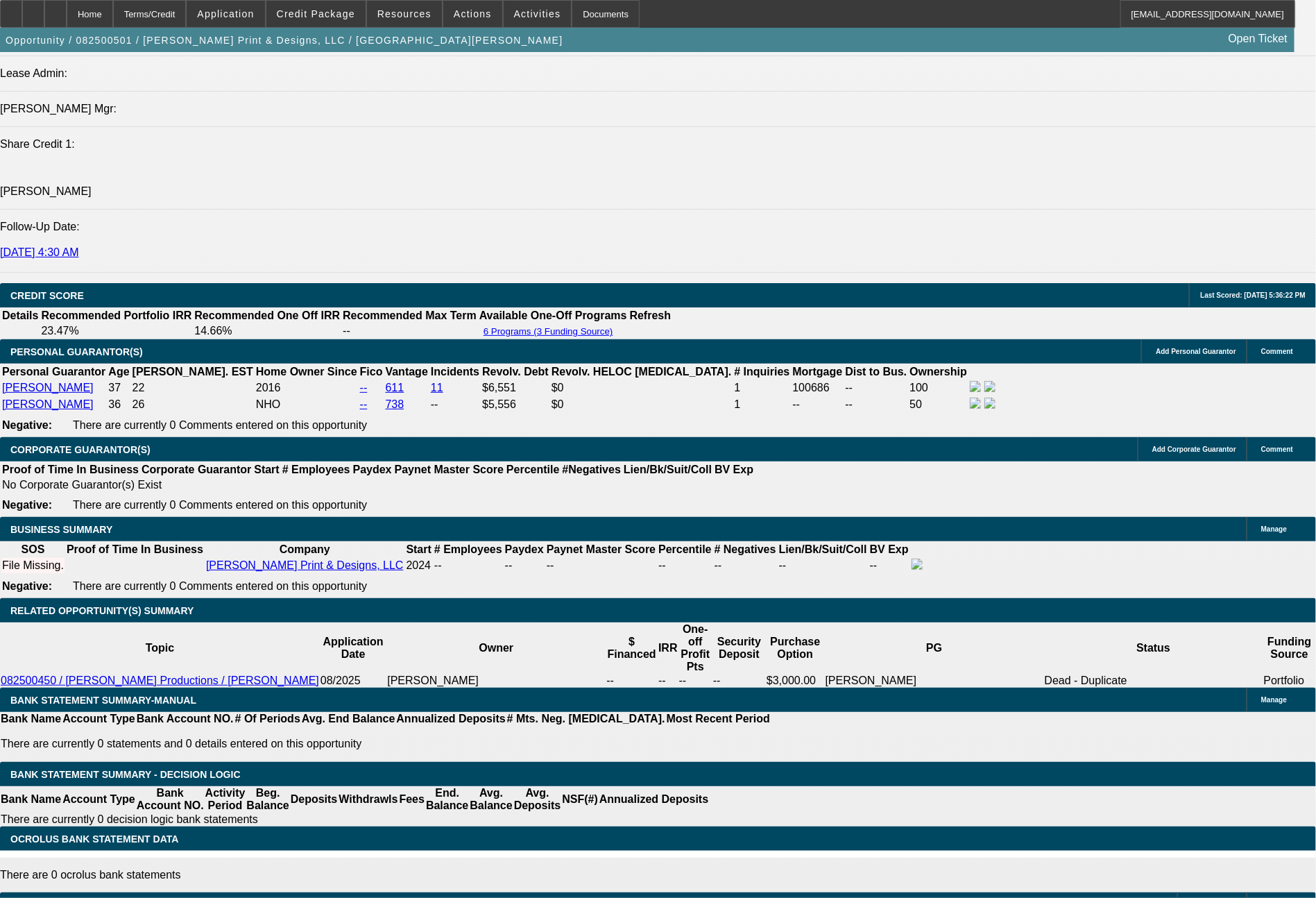
select select "4"
select select "0"
select select "2"
select select "0.1"
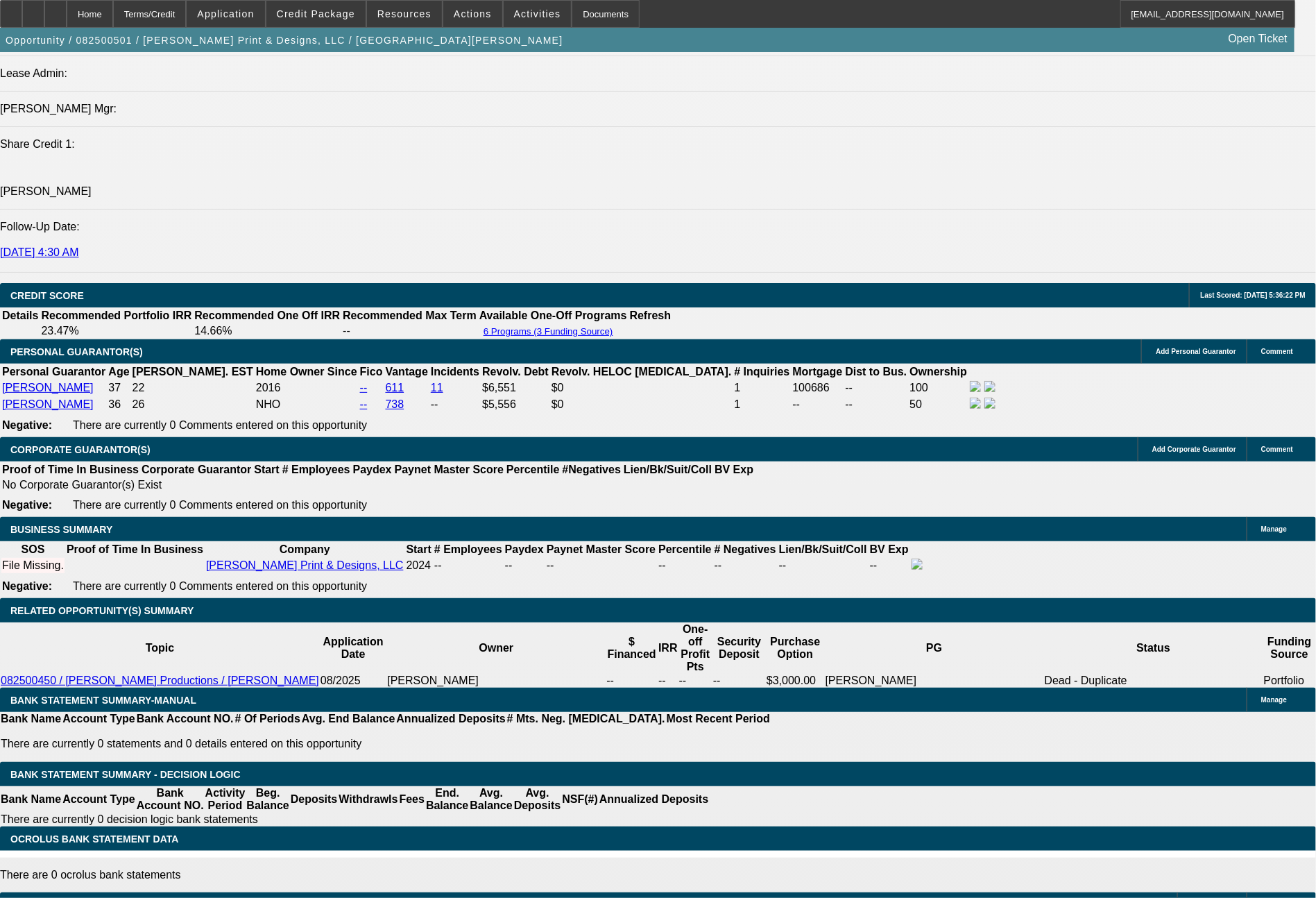
select select "4"
select select "0"
select select "2"
select select "0.1"
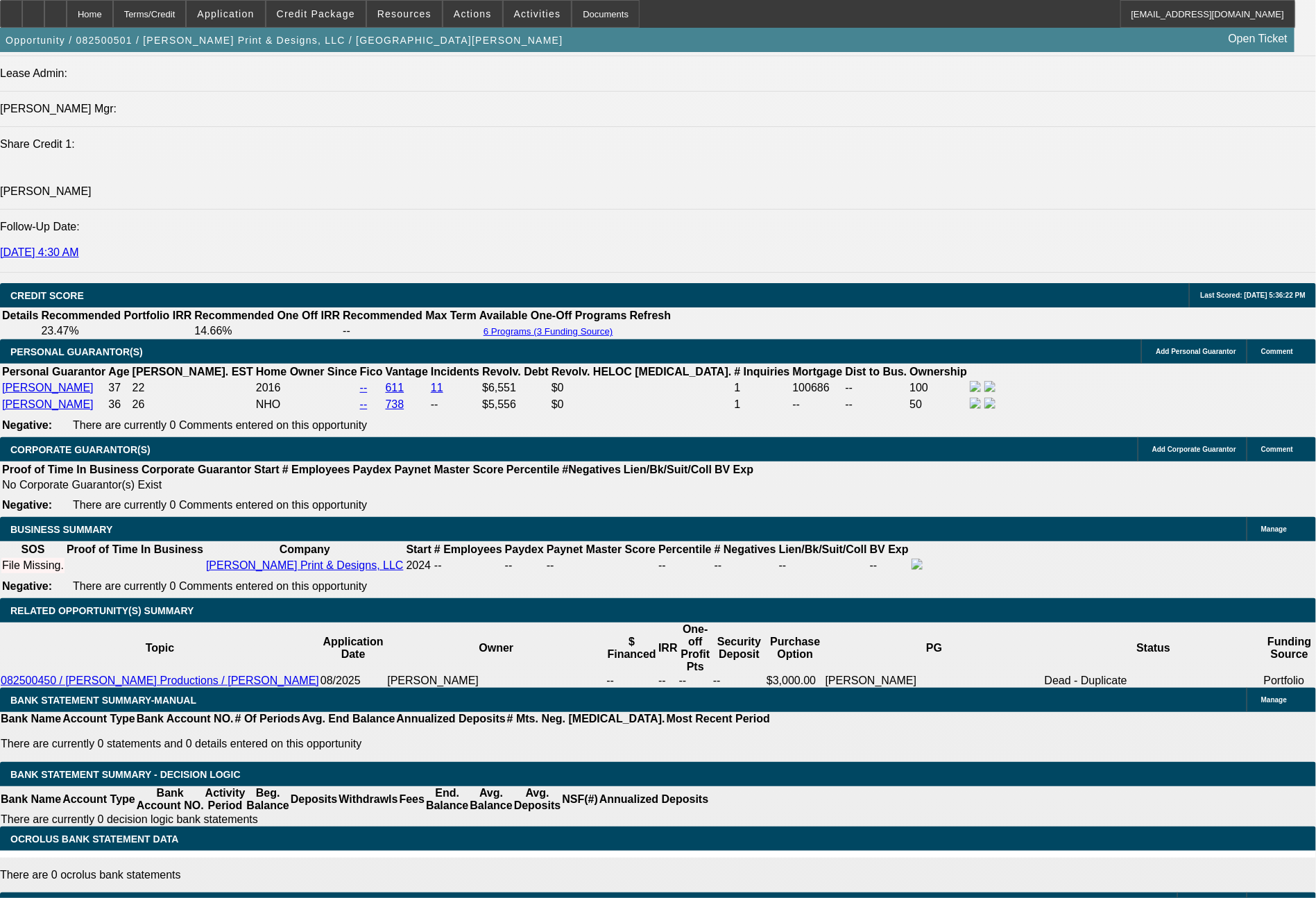
select select "4"
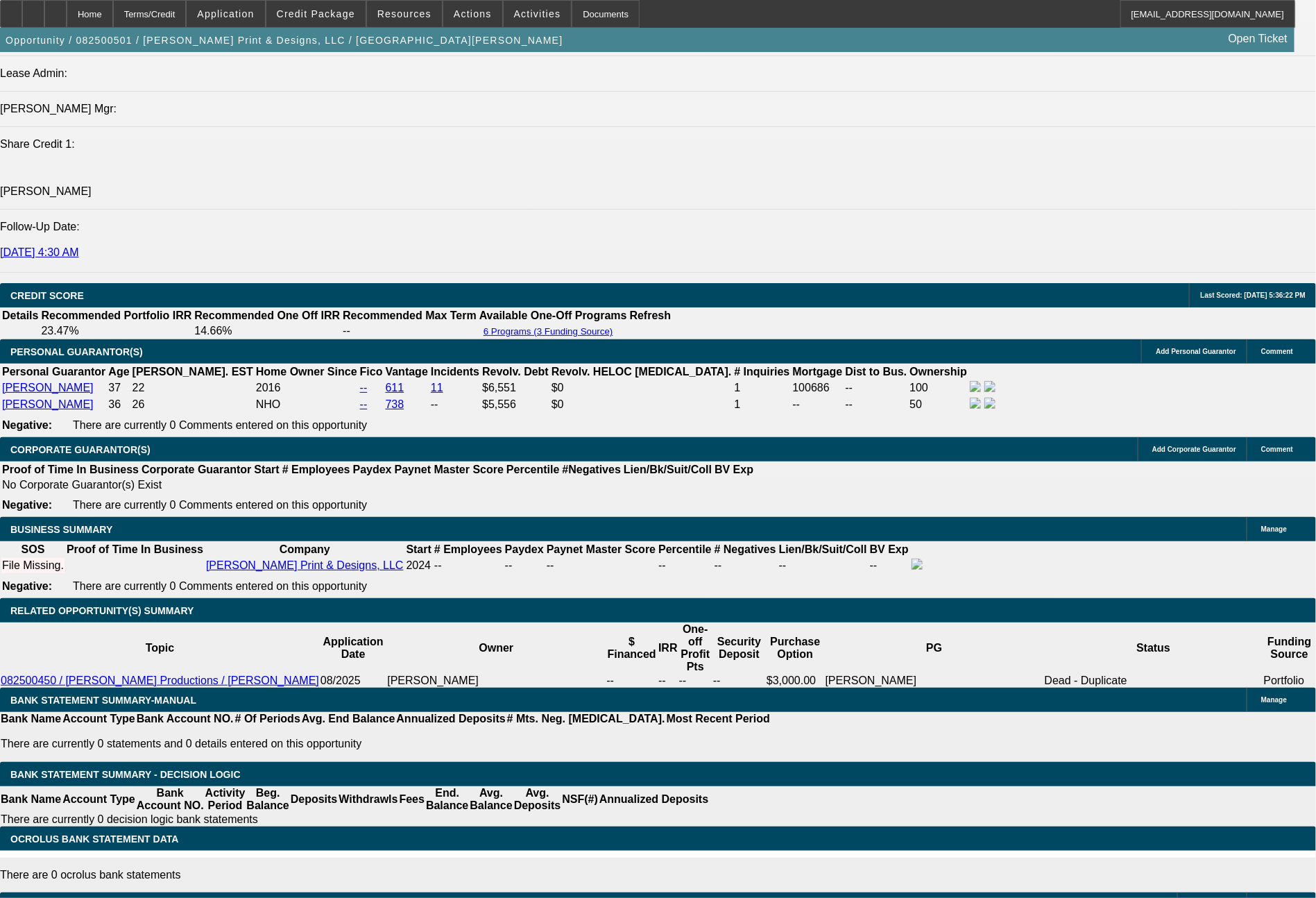
select select "0"
select select "2"
select select "0"
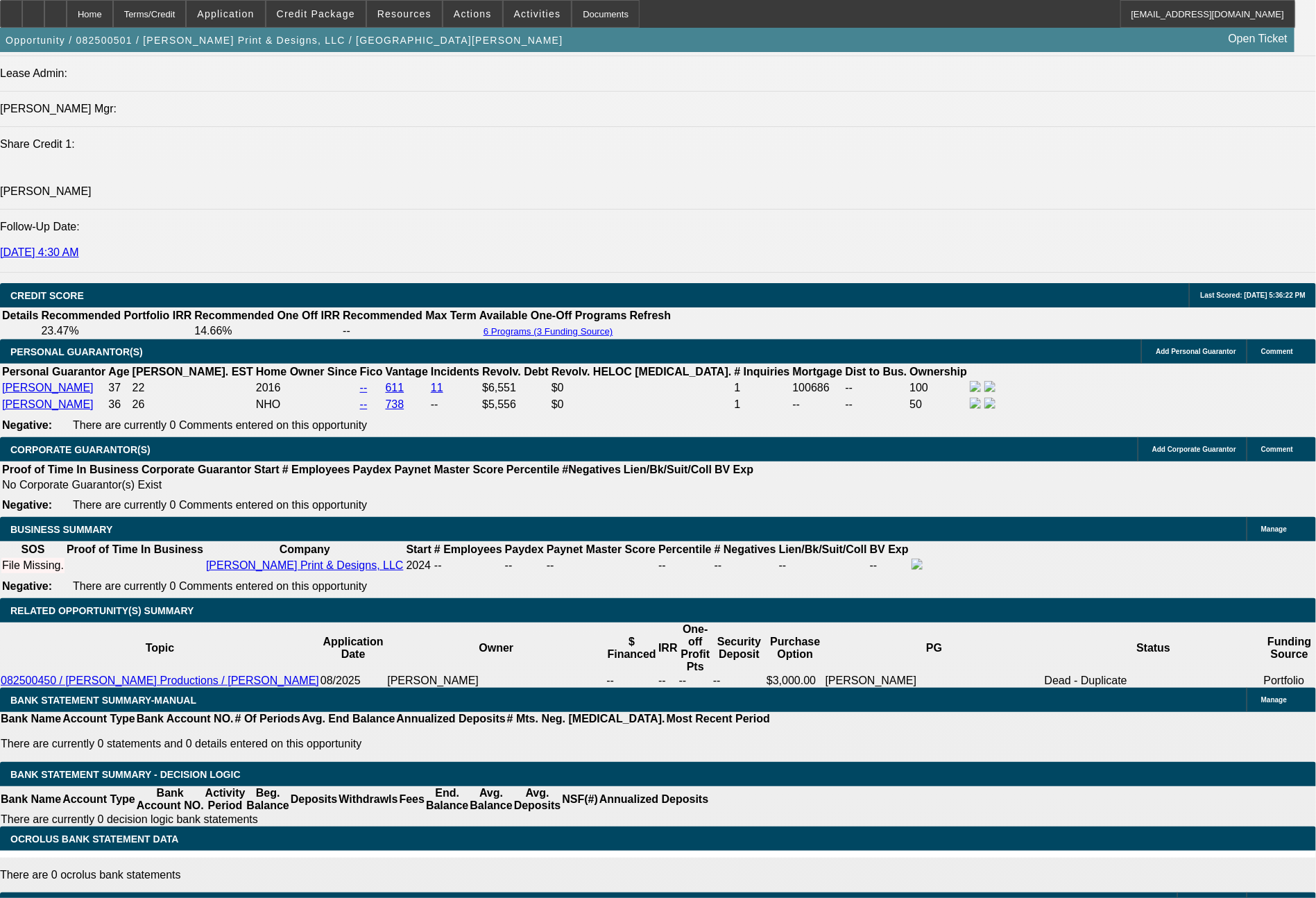
select select "6"
select select "0"
select select "2"
select select "0"
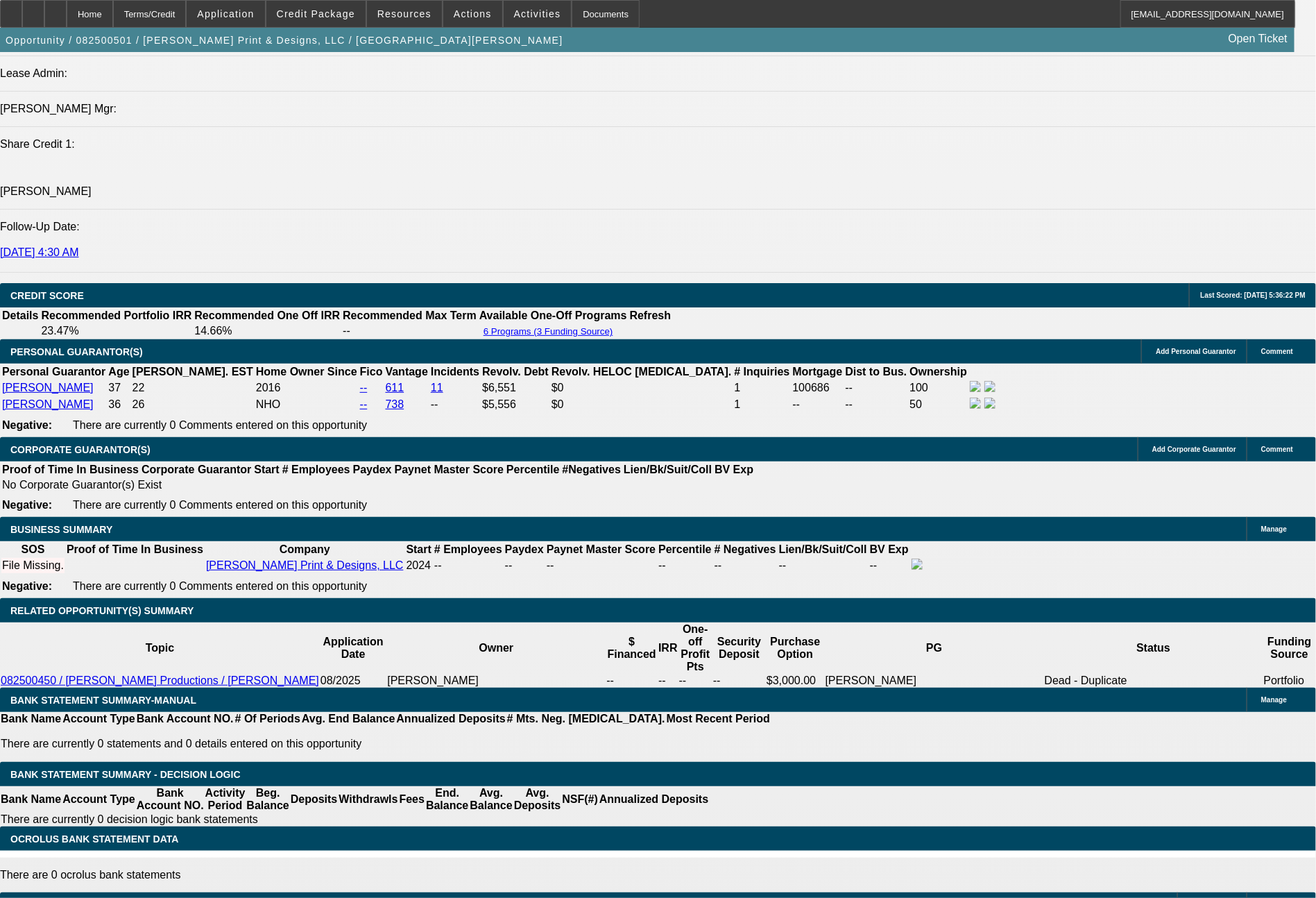
select select "6"
select select "0"
select select "2"
select select "0.1"
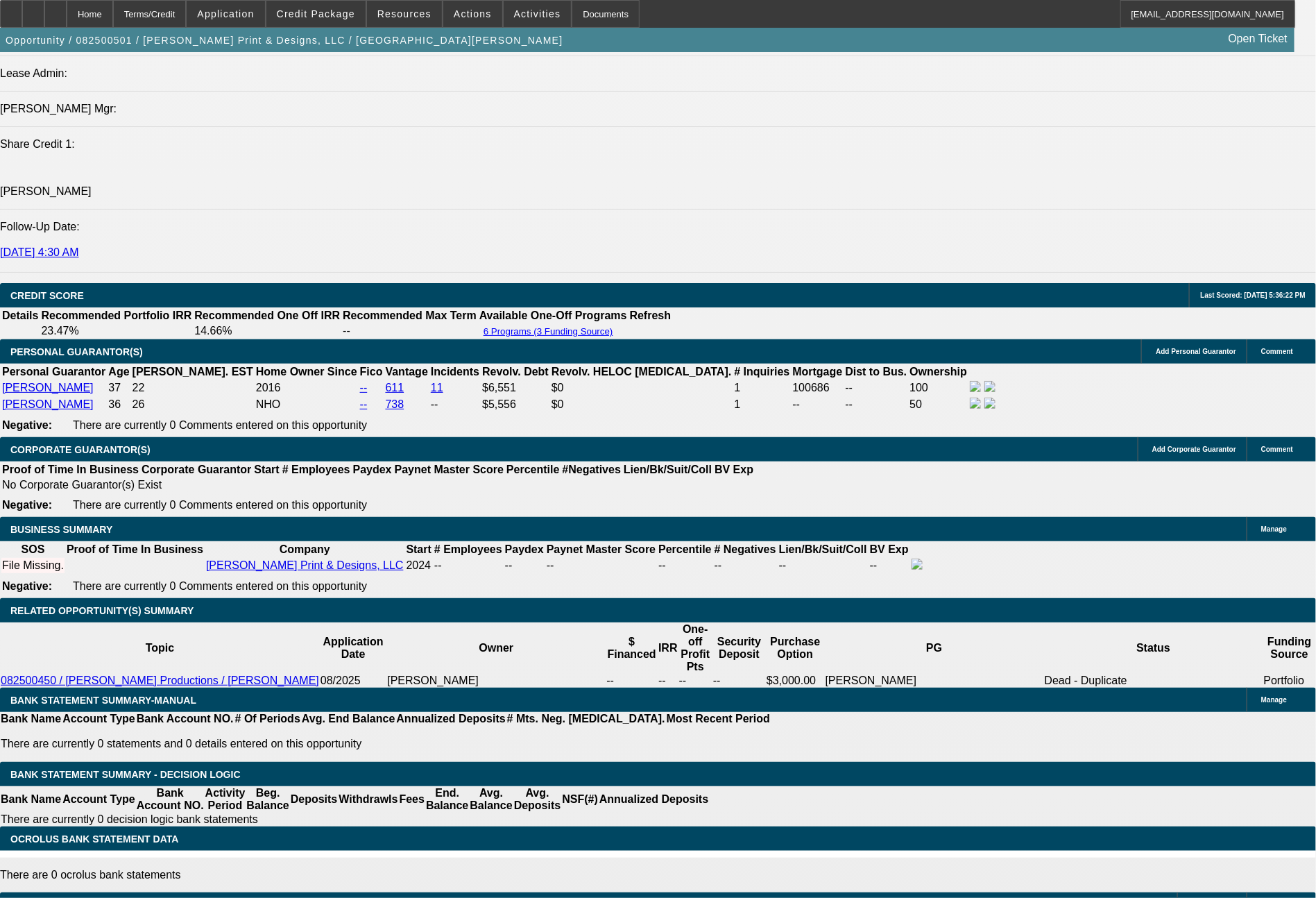
select select "4"
select select "0"
select select "2"
select select "0.1"
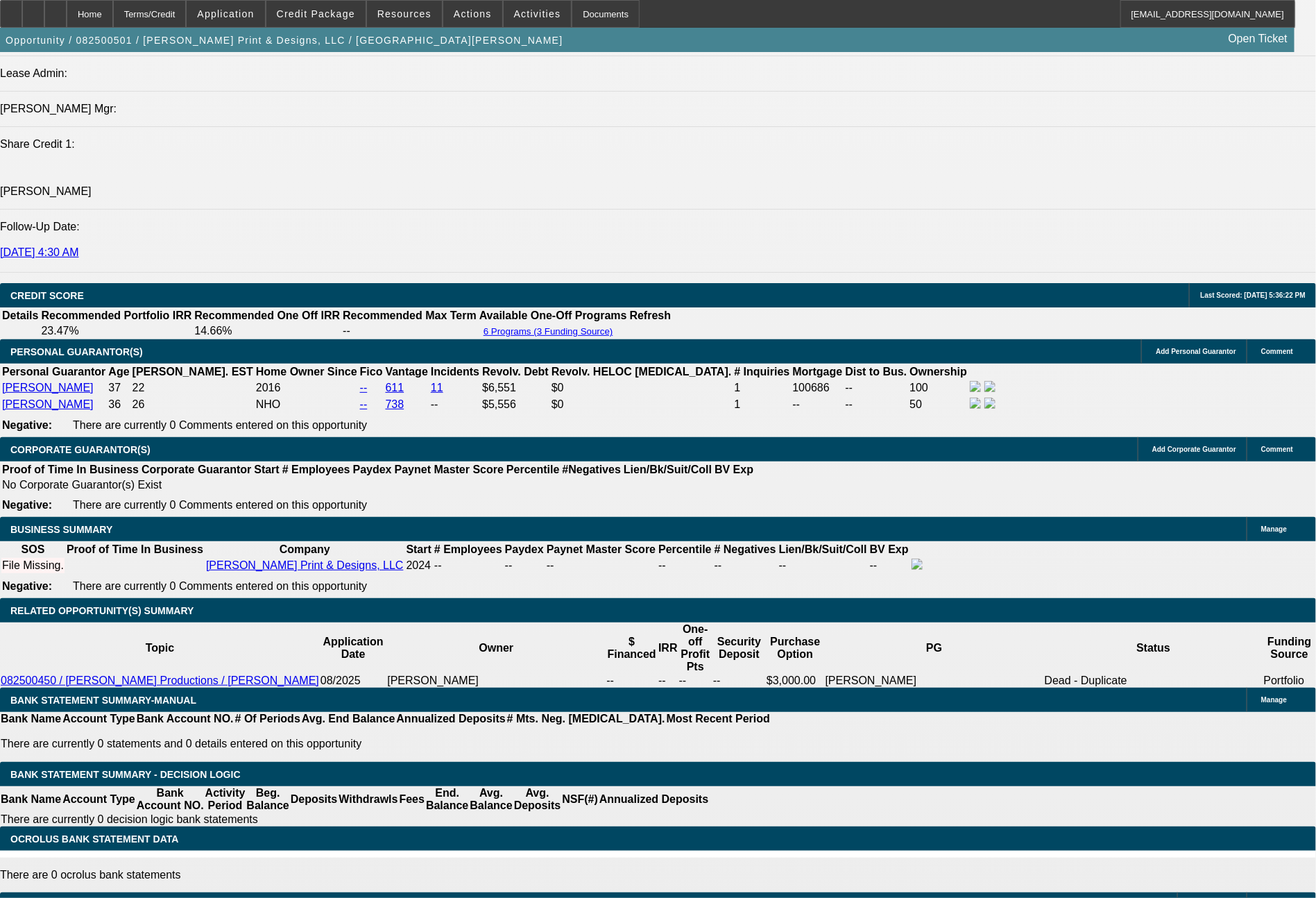
select select "4"
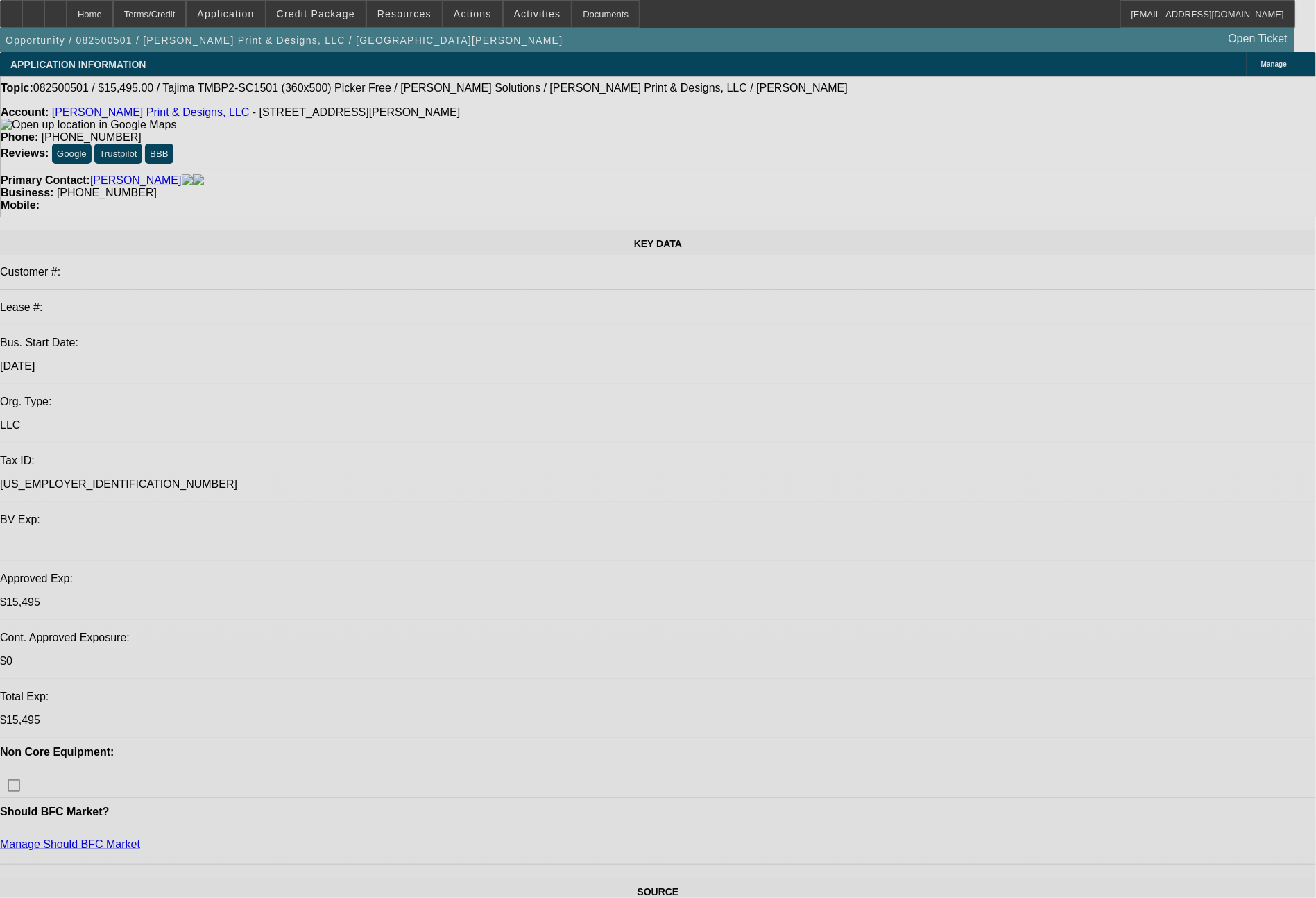
select select "0"
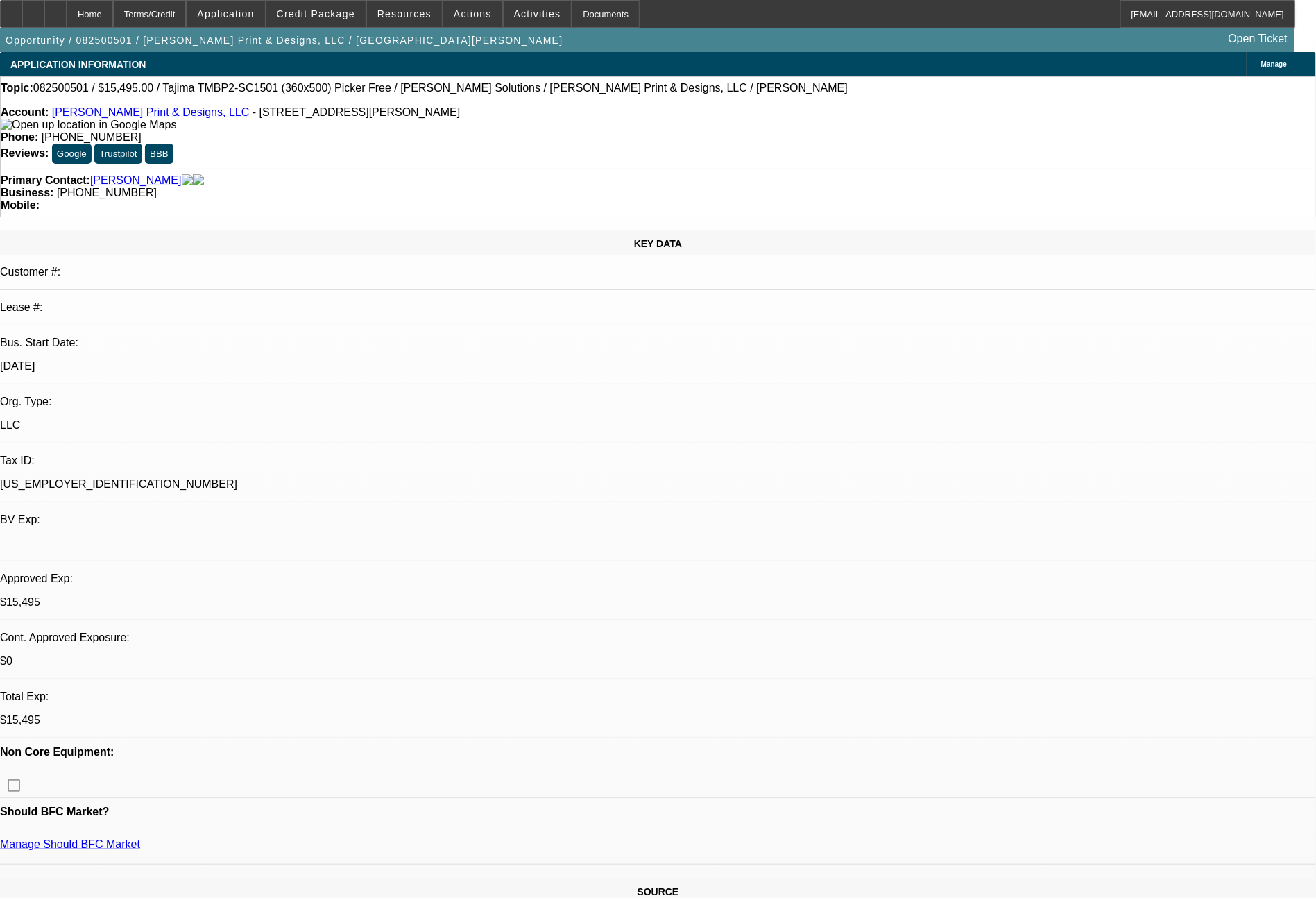
select select "2"
select select "0"
select select "6"
select select "0"
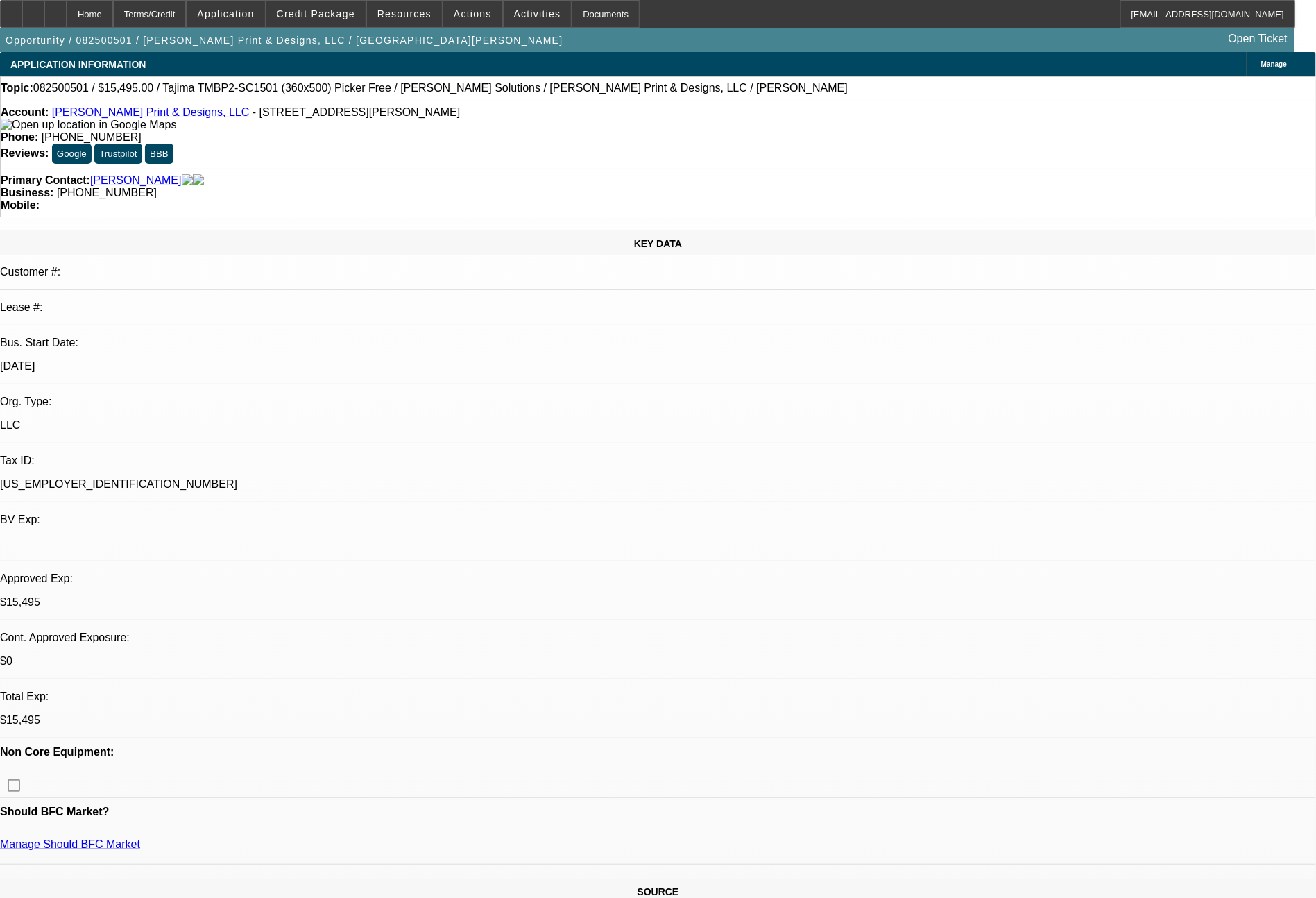
select select "2"
select select "0"
select select "6"
select select "0"
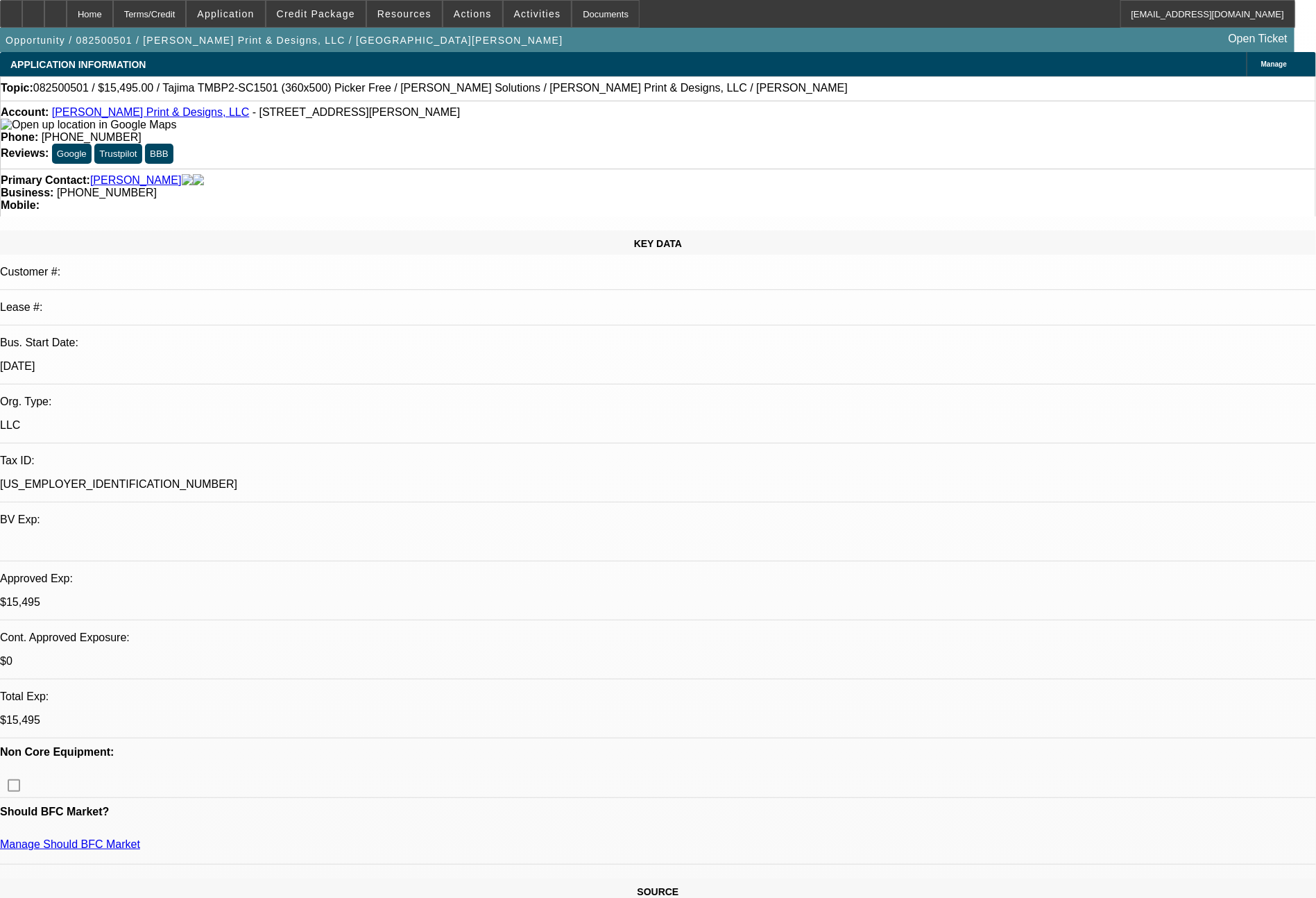
select select "2"
select select "0.1"
select select "4"
select select "0"
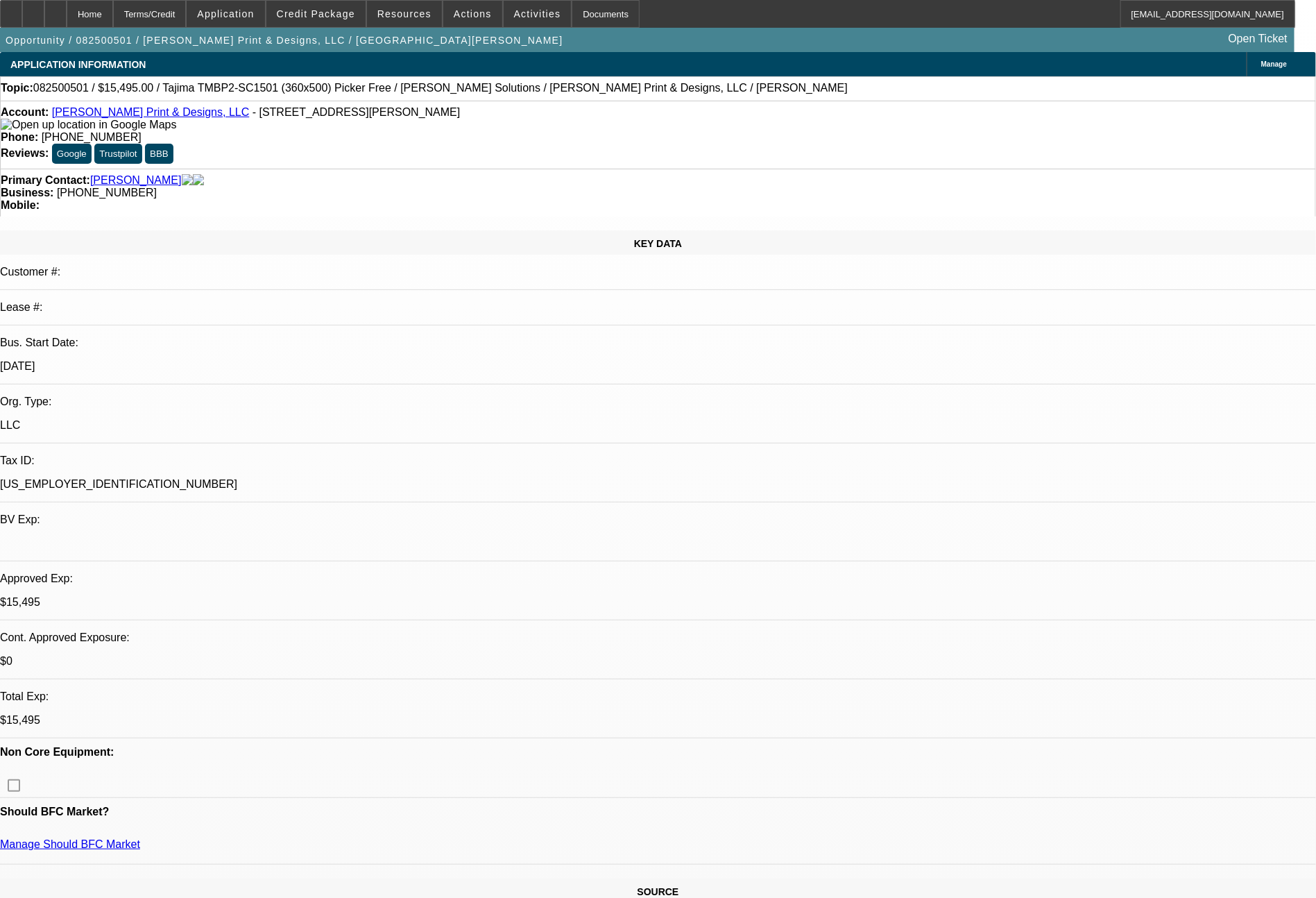
select select "2"
select select "0.1"
select select "4"
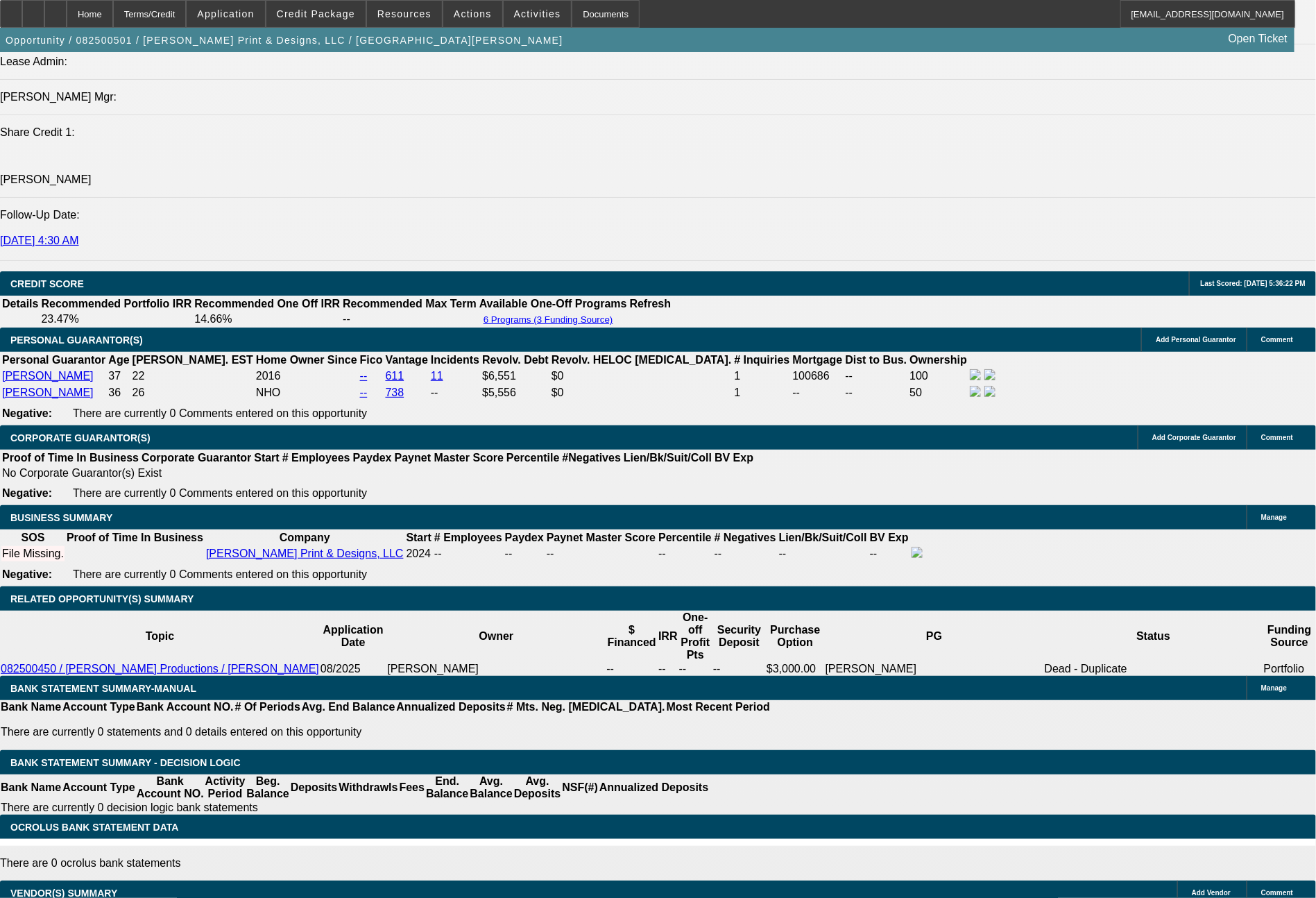
scroll to position [1834, 0]
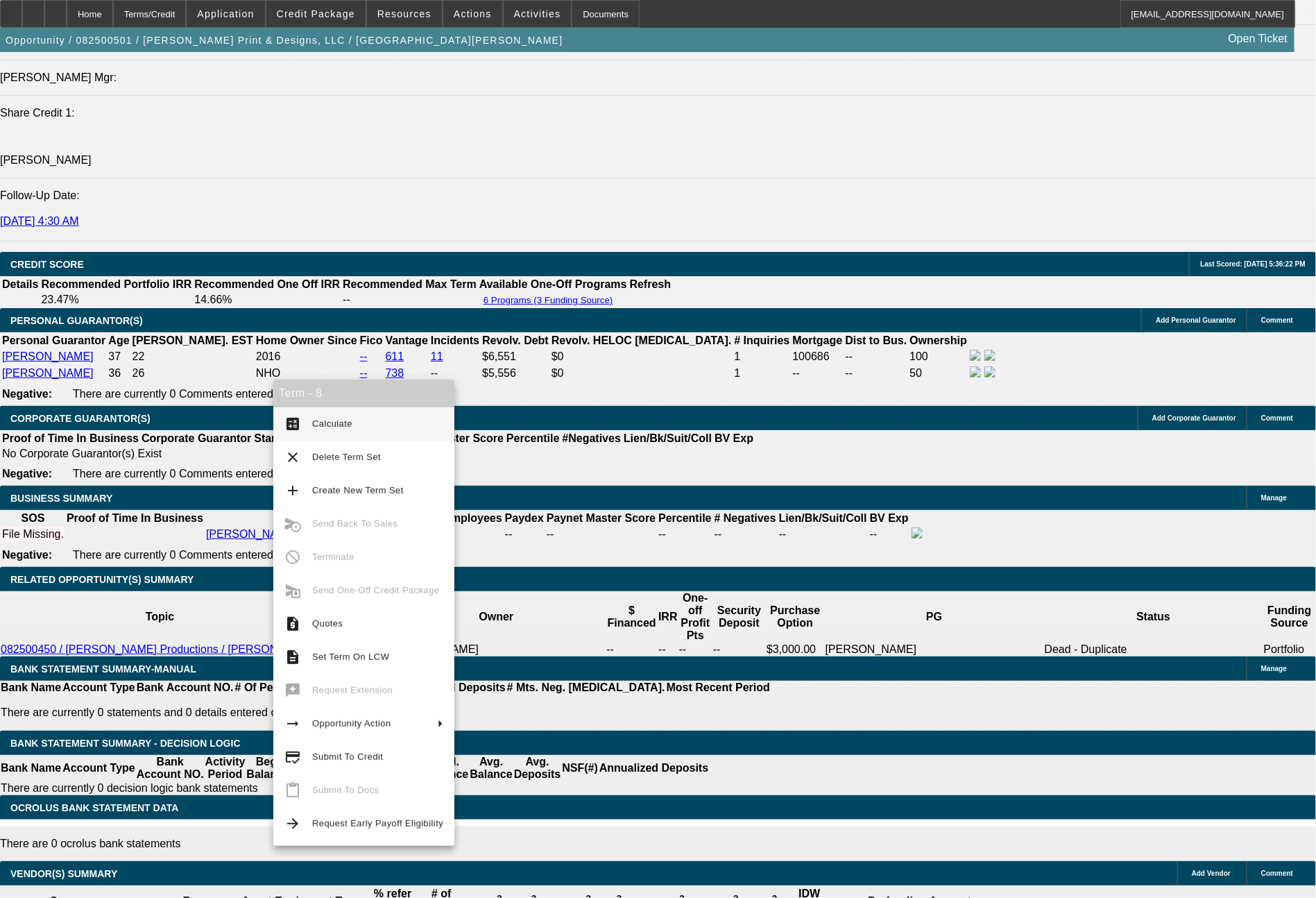
click at [1049, 710] on div "APPLICATION INFORMATION Manage Topic: 082500501 / $15,495.00 / Tajima TMBP2-SC1…" at bounding box center [658, 882] width 1316 height 5329
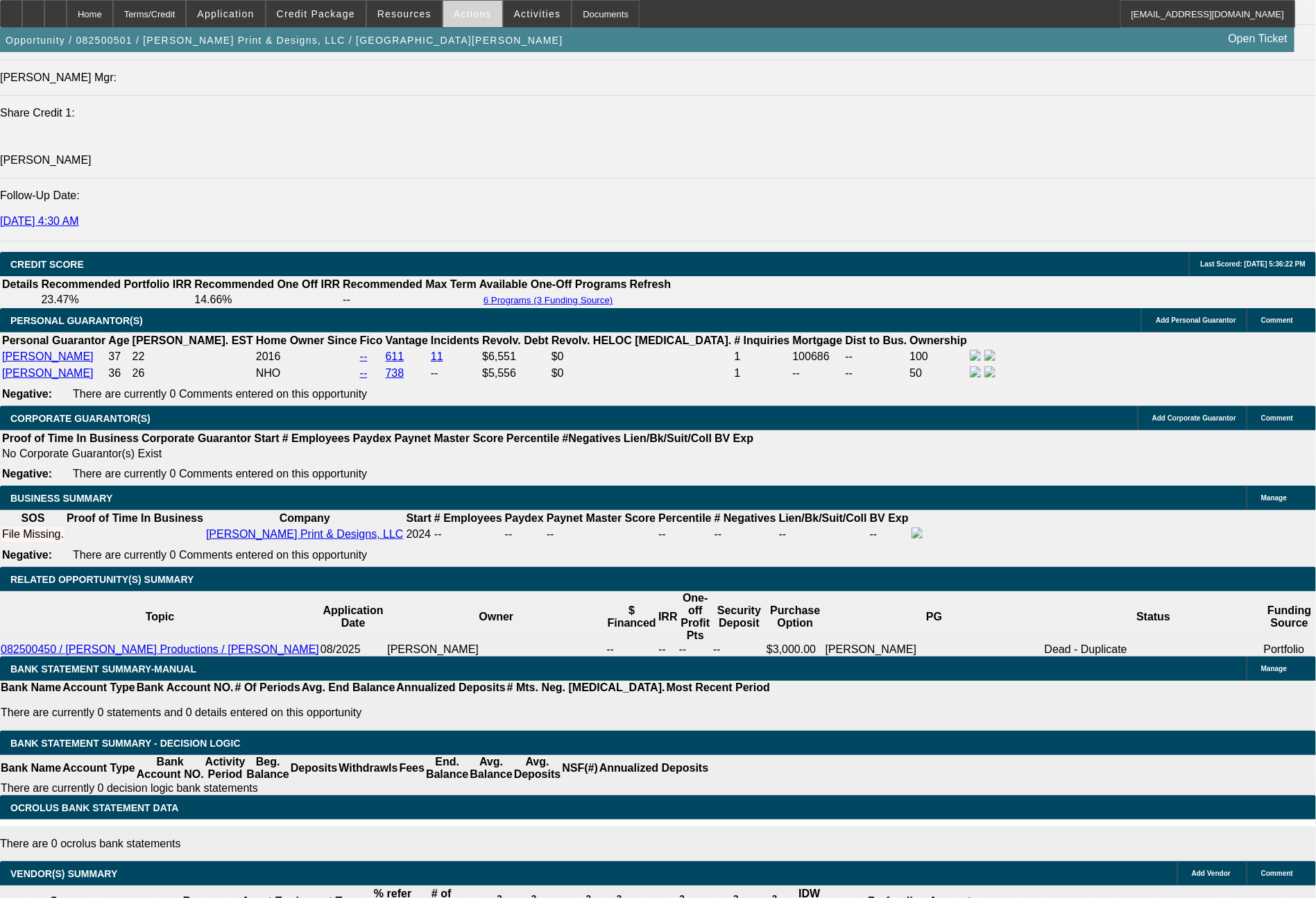
click at [454, 11] on span "Actions" at bounding box center [473, 14] width 38 height 11
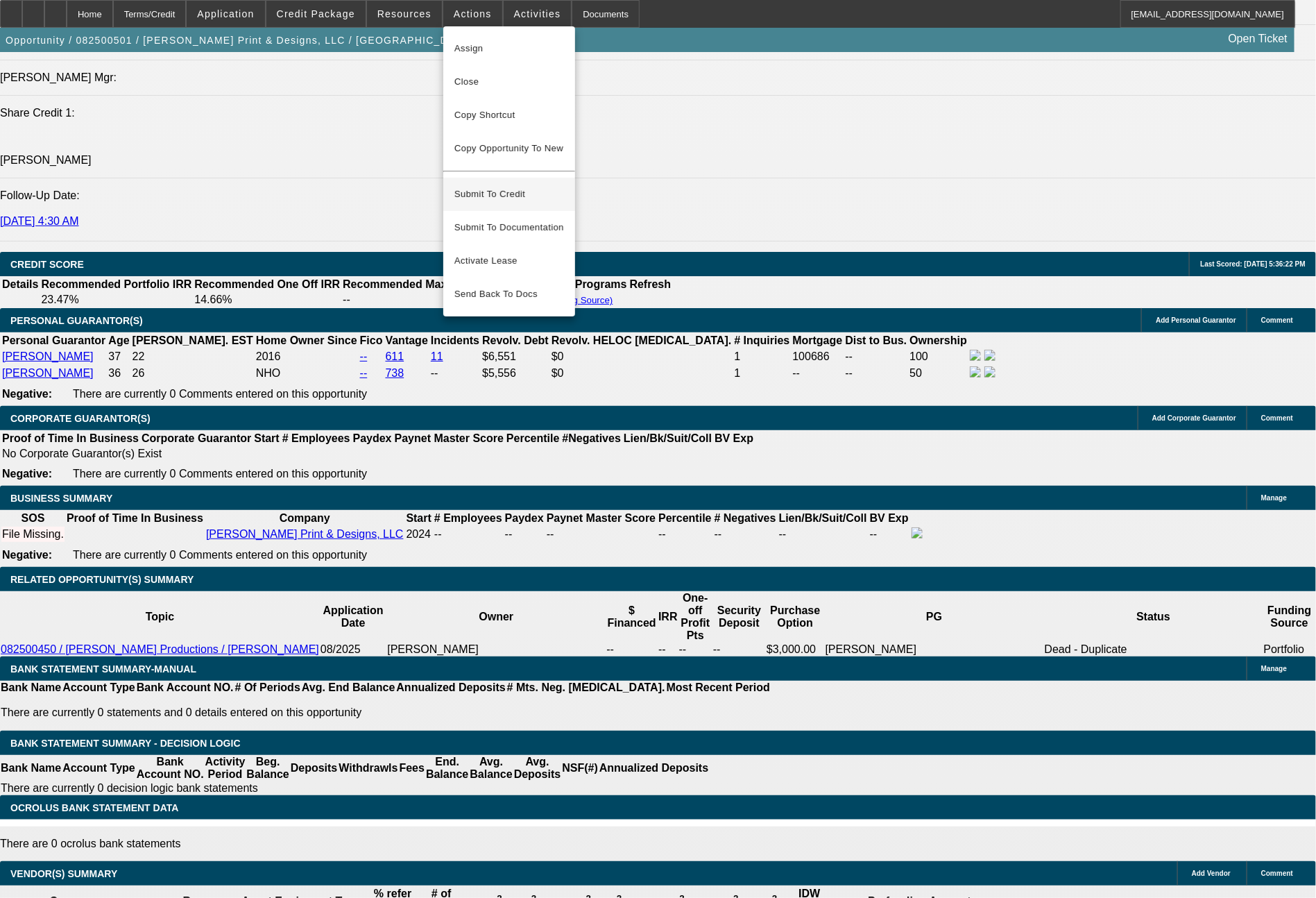
click at [490, 185] on span "Submit To Credit" at bounding box center [509, 194] width 109 height 17
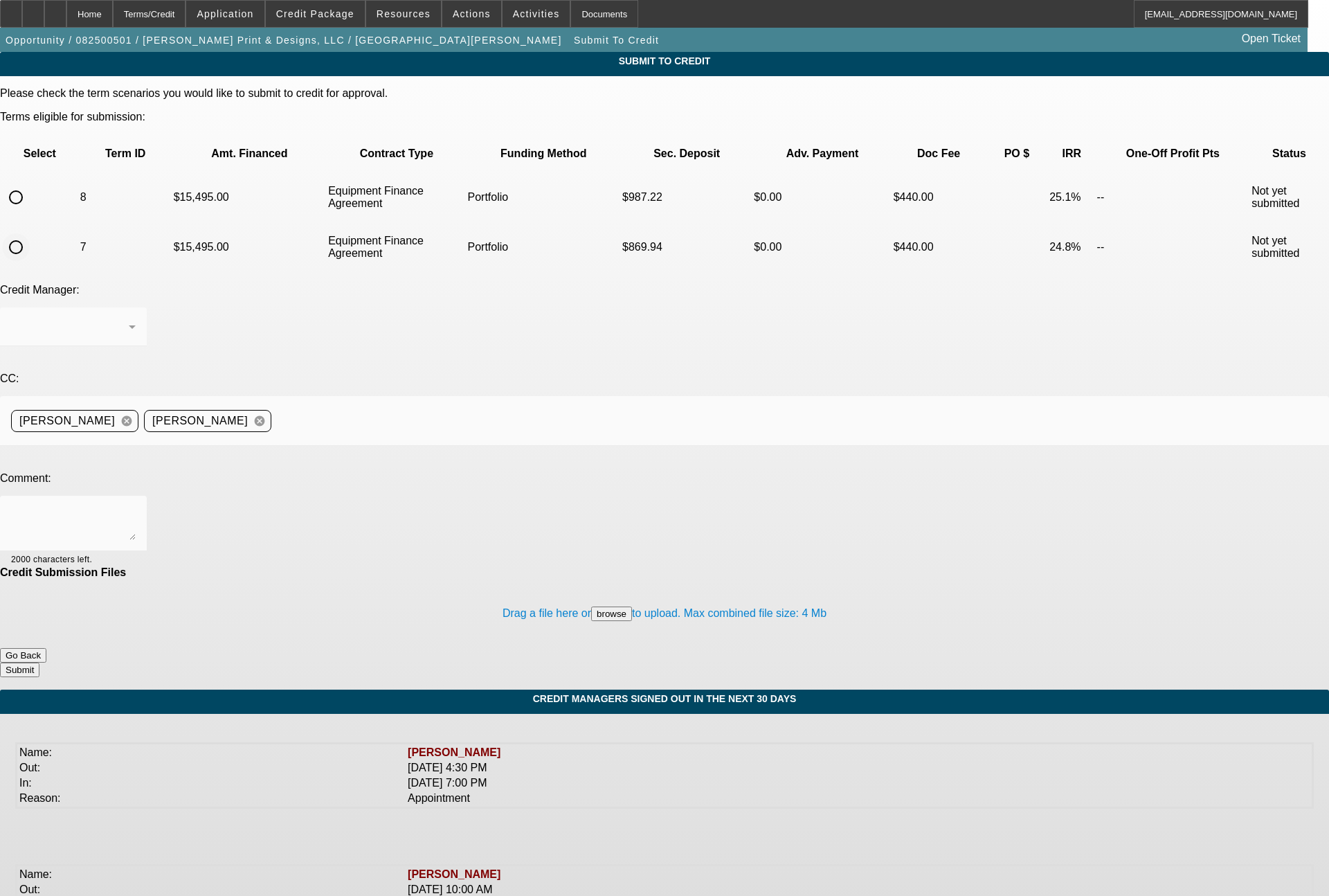
click at [29, 233] on input "radio" at bounding box center [15, 247] width 28 height 28
radio input "true"
click at [106, 321] on span "Arida, George" at bounding box center [59, 327] width 96 height 11
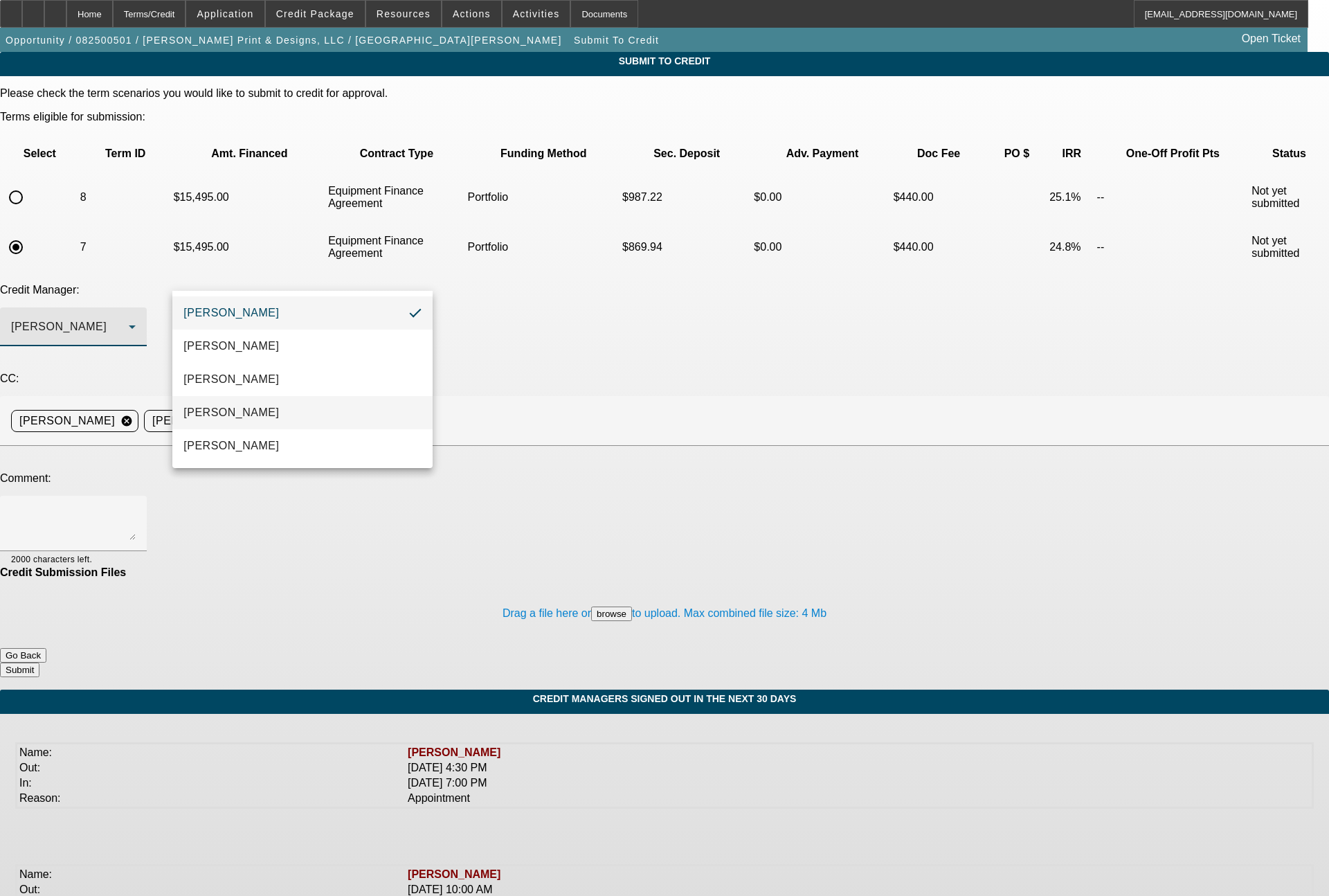
click at [215, 410] on span "[PERSON_NAME]" at bounding box center [231, 413] width 96 height 17
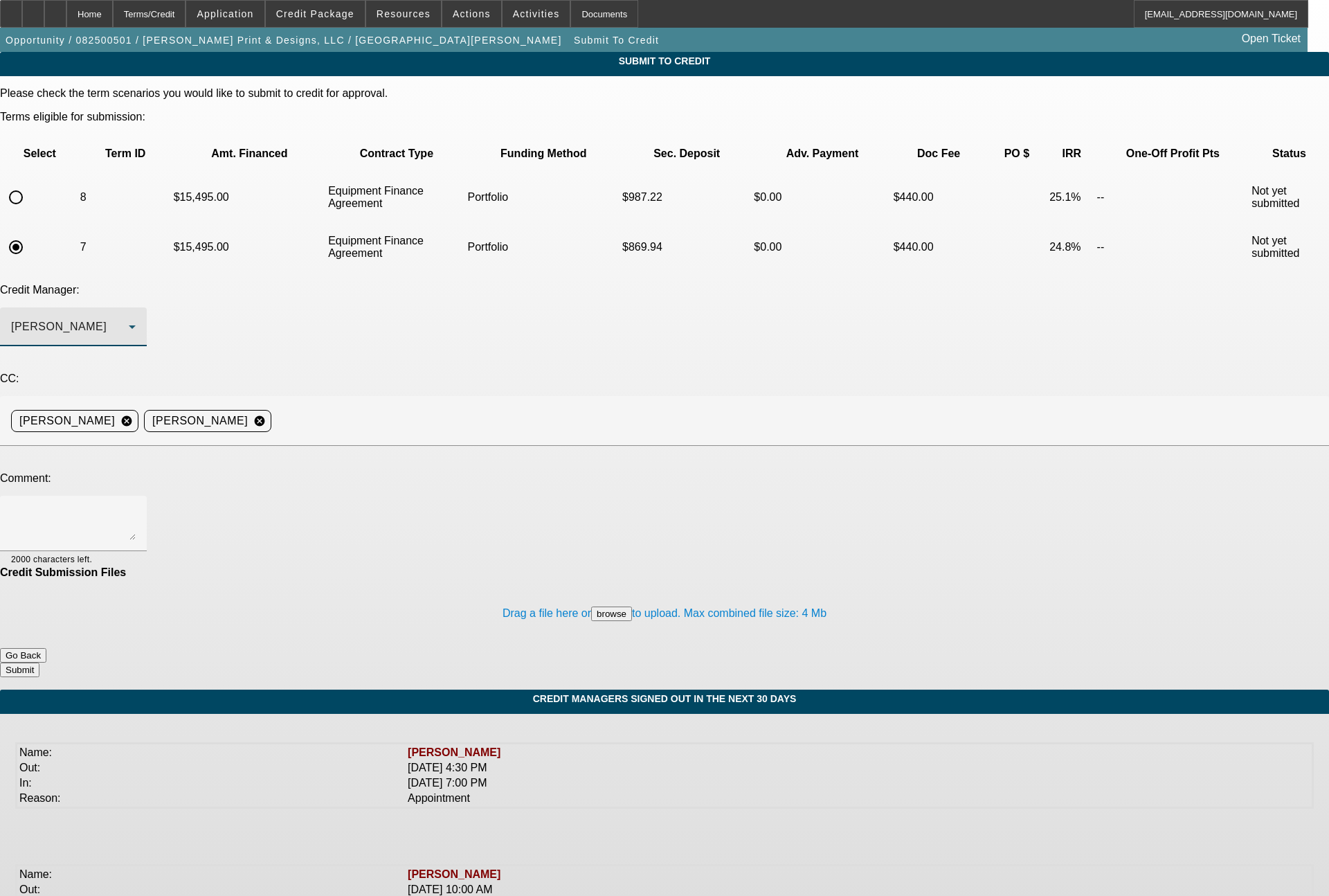
click at [136, 507] on textarea at bounding box center [73, 523] width 124 height 33
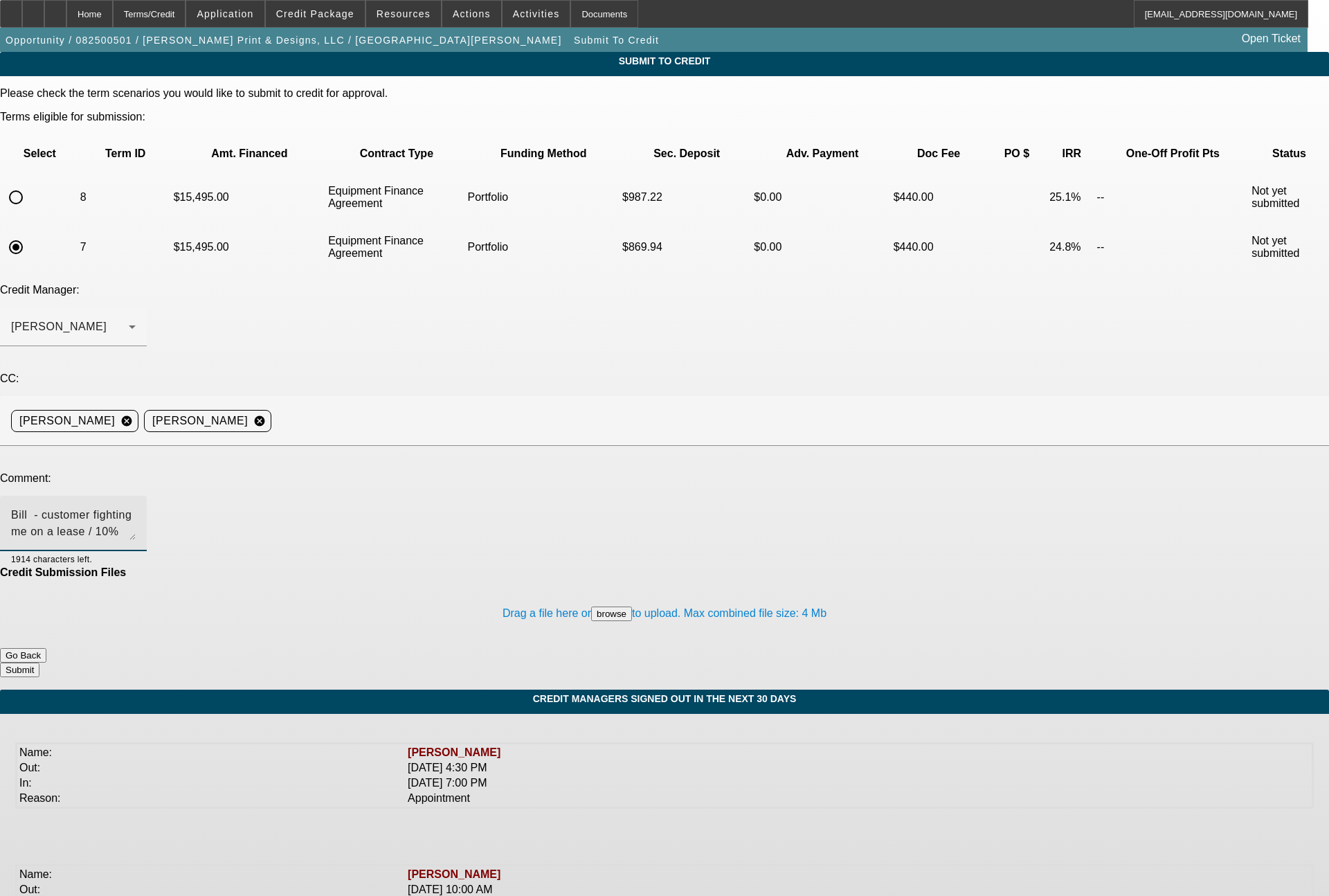
type textarea "Bill - customer fighting me on a lease / 10% option. can we do this as an EFA p…"
click at [40, 663] on button "Submit" at bounding box center [20, 669] width 40 height 14
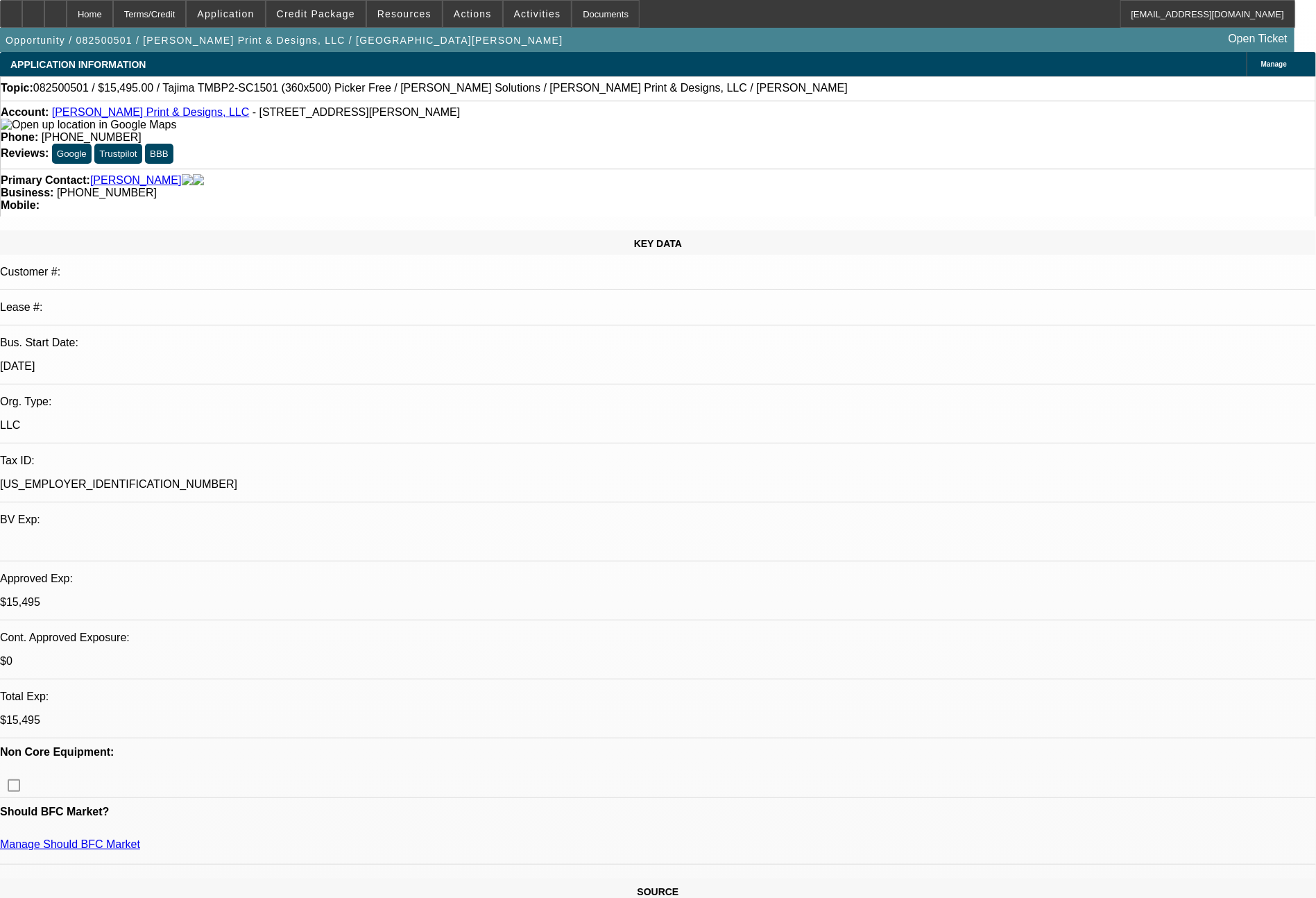
select select "0"
select select "2"
select select "0"
select select "6"
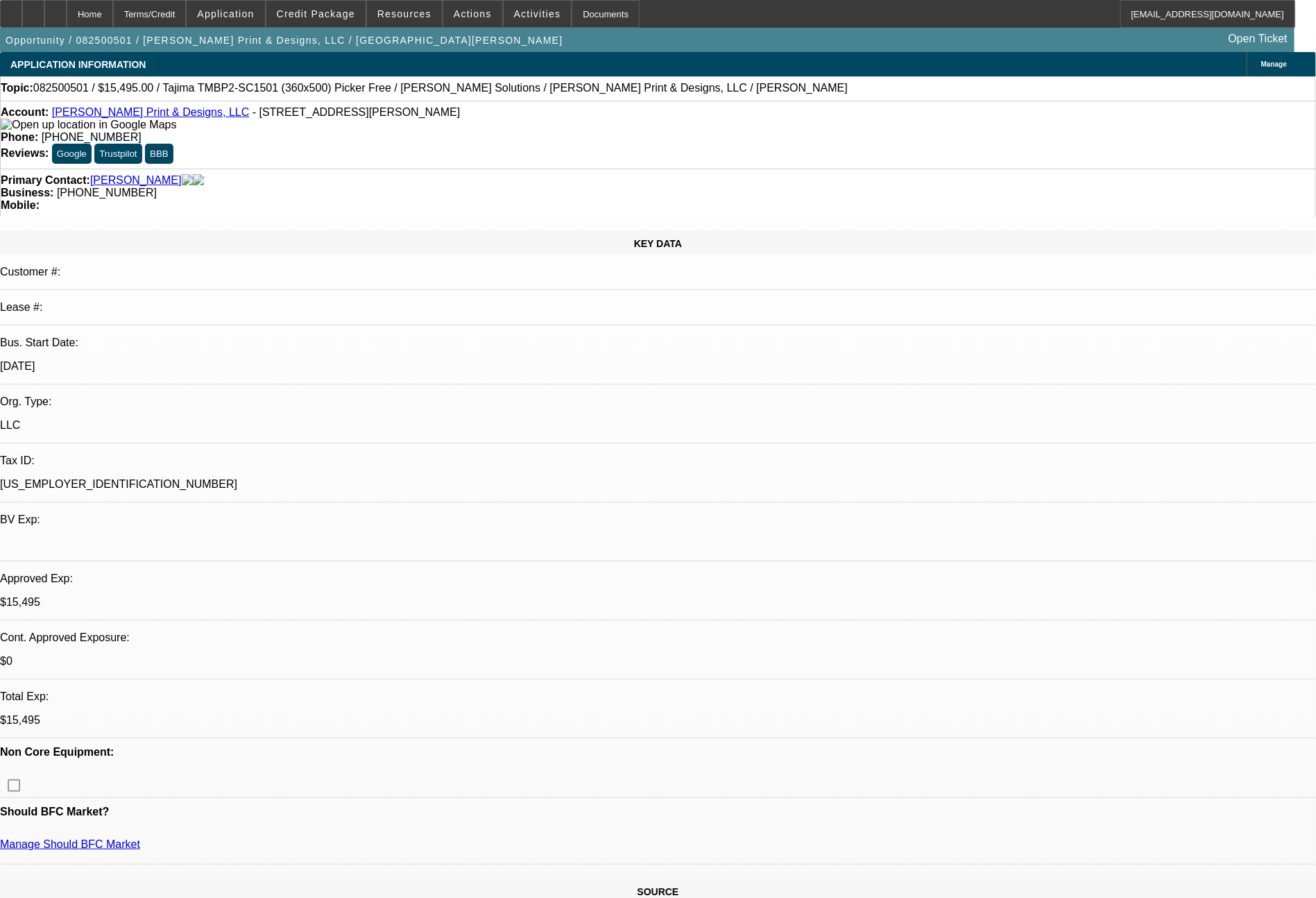
select select "0"
select select "2"
select select "0"
select select "6"
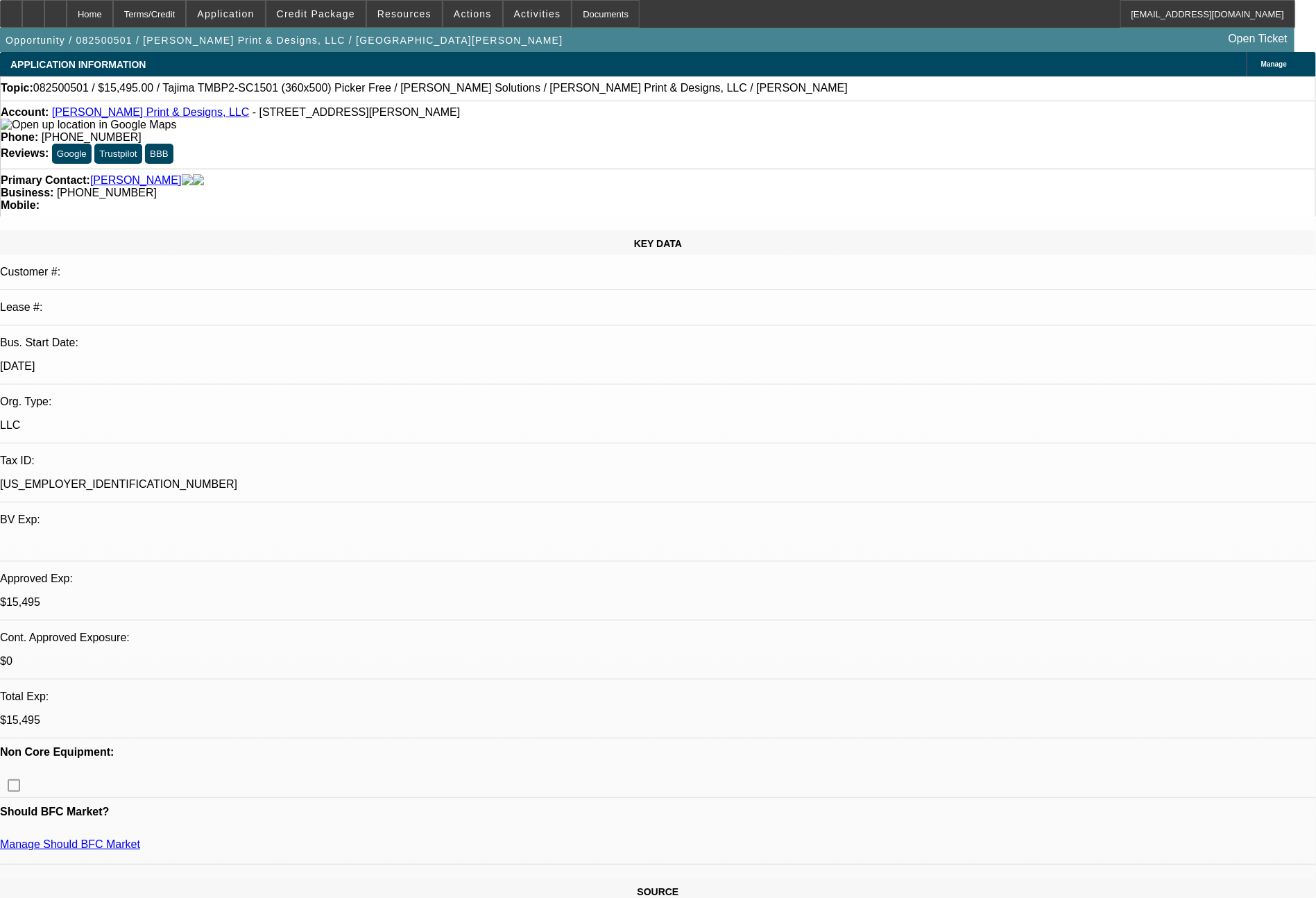
select select "0"
select select "2"
select select "0.1"
select select "4"
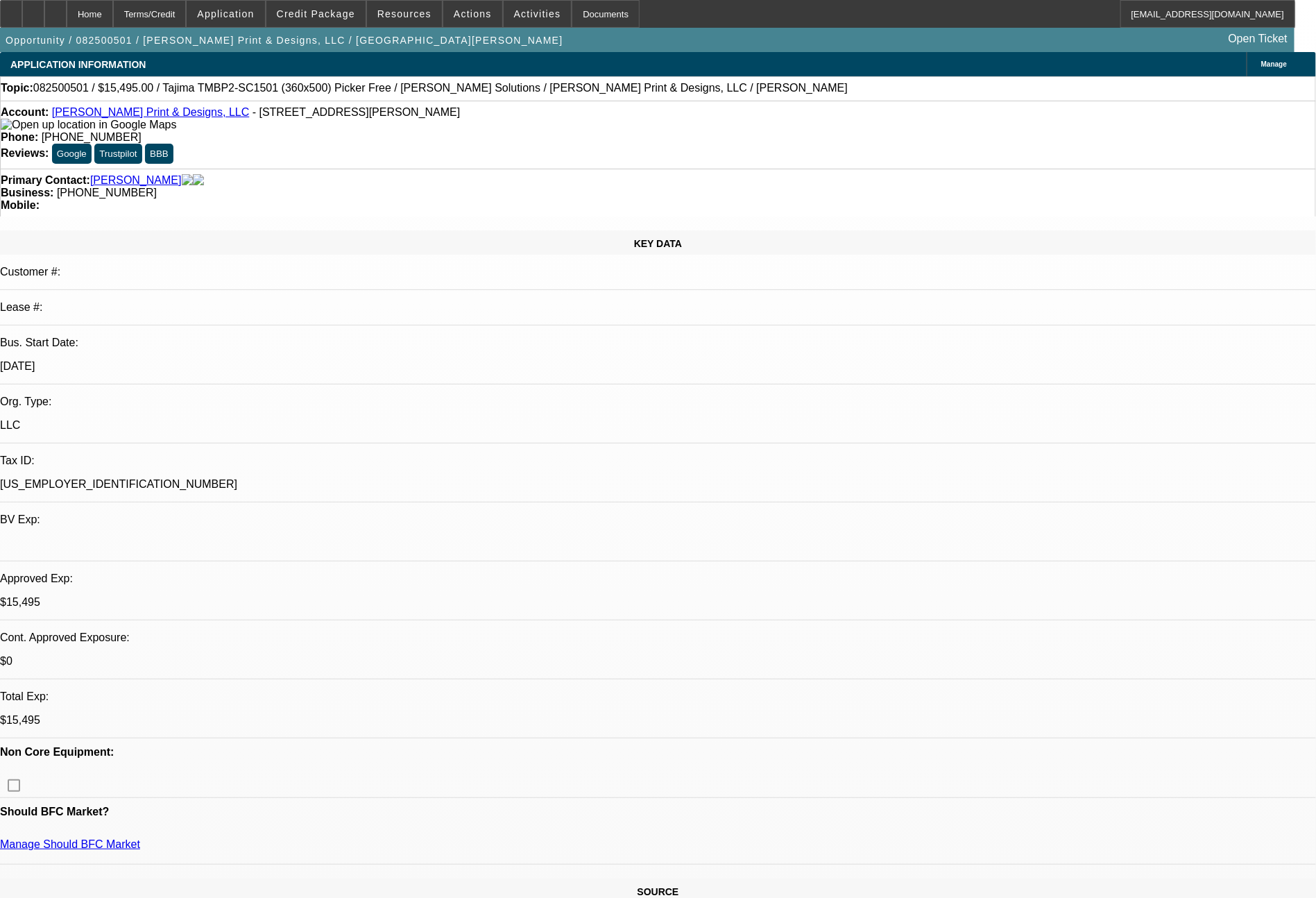
select select "0"
select select "2"
select select "0.1"
select select "4"
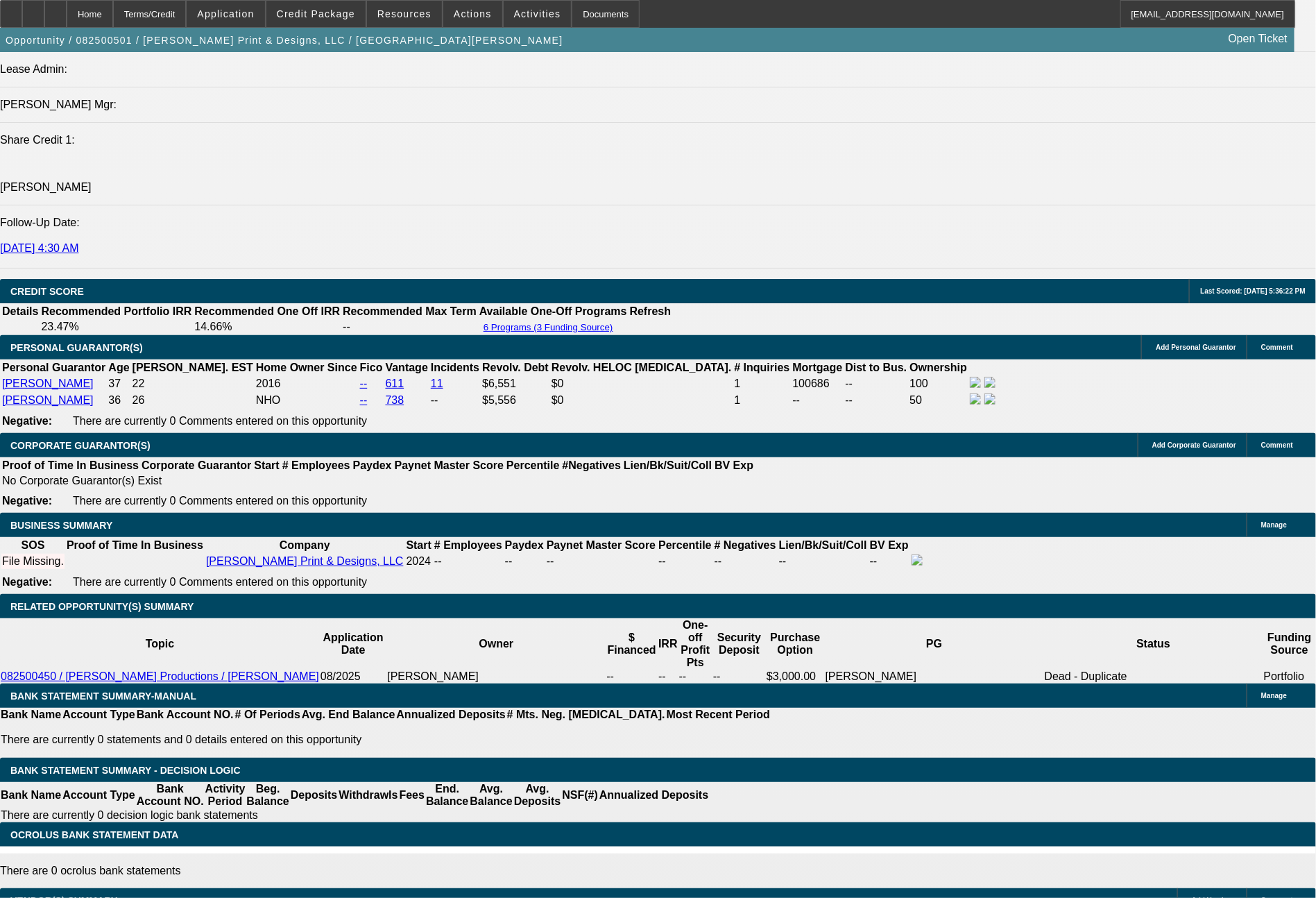
scroll to position [1863, 0]
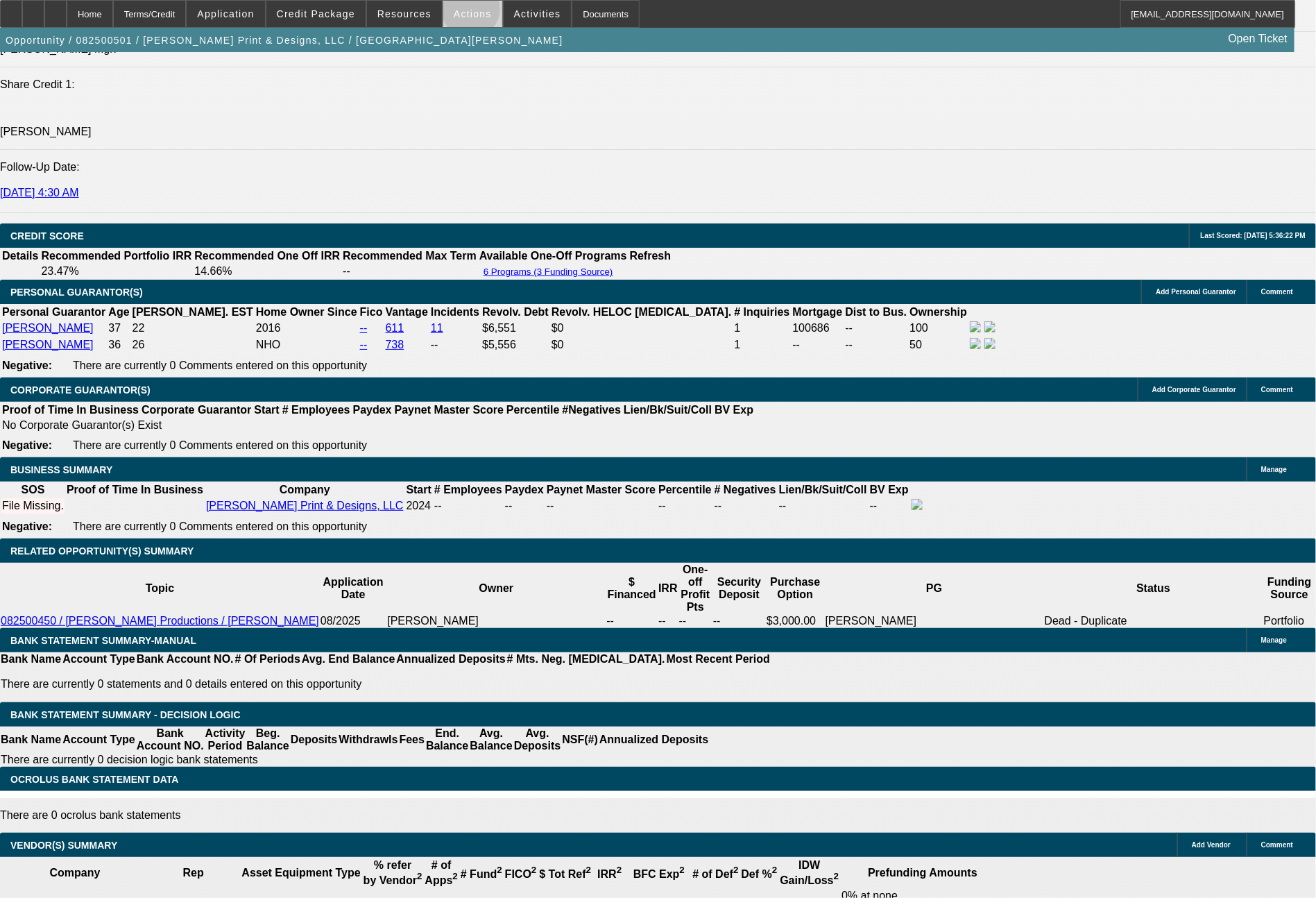
click at [471, 12] on span "Actions" at bounding box center [473, 14] width 38 height 11
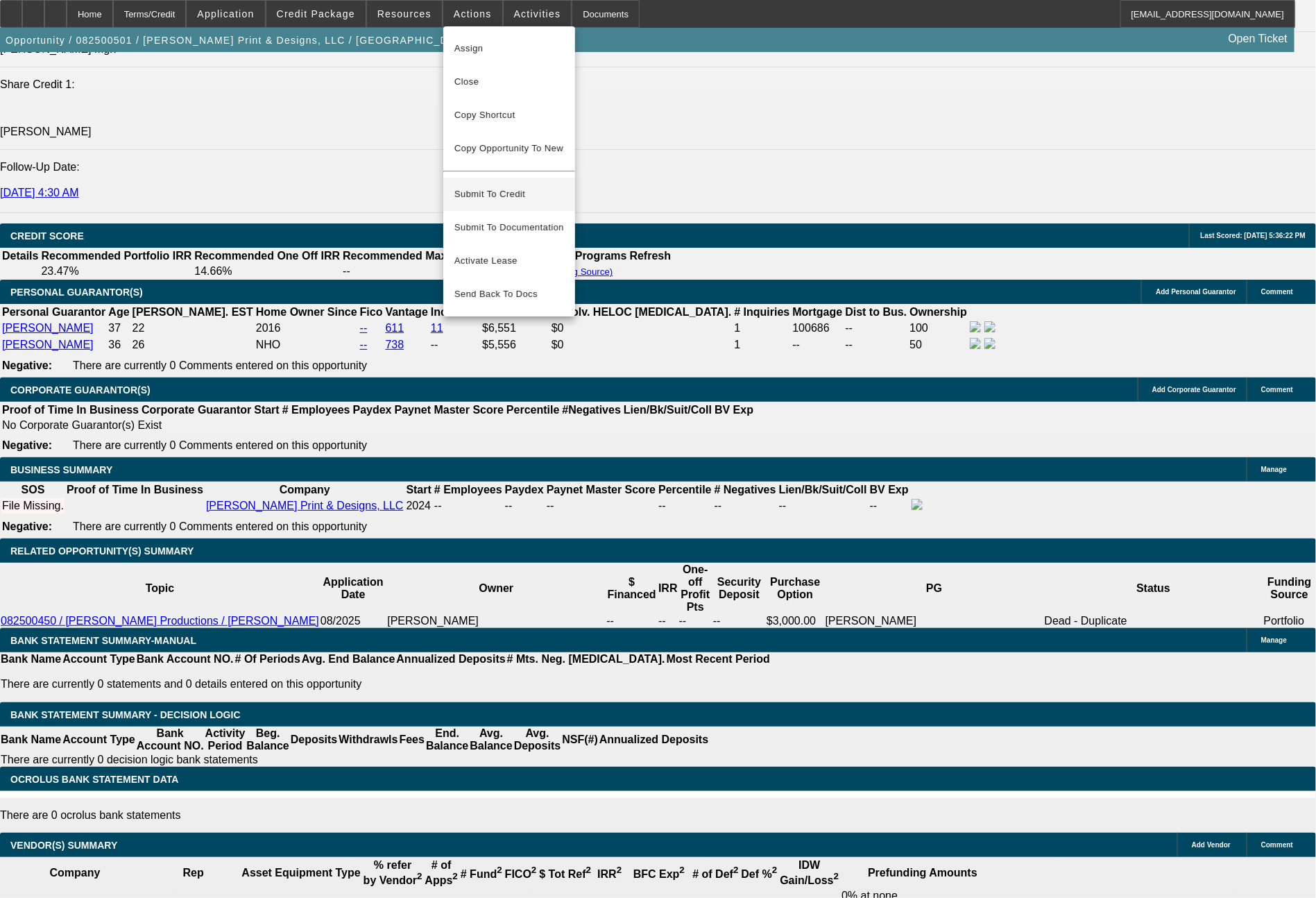
click at [504, 189] on span "Submit To Credit" at bounding box center [509, 194] width 109 height 17
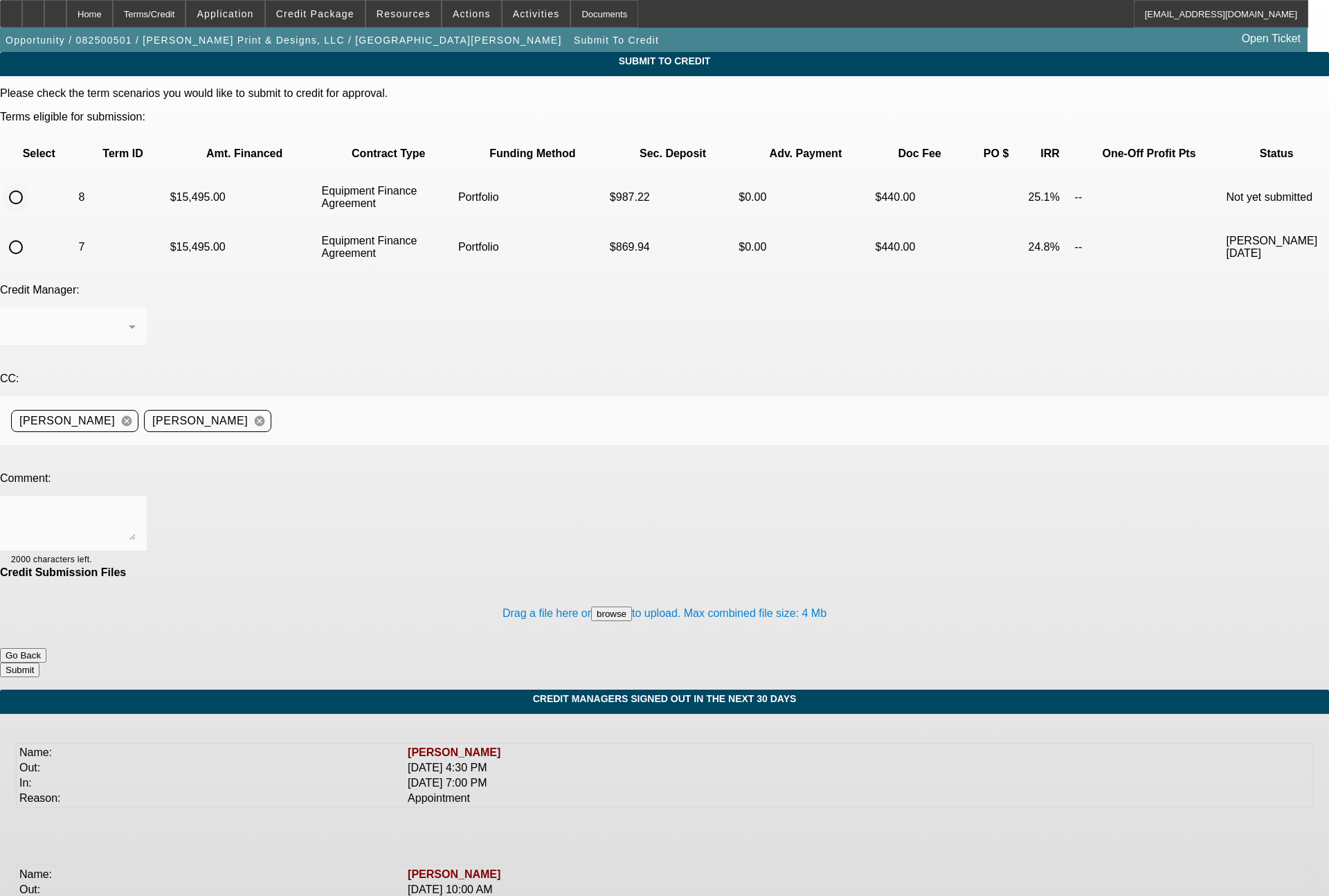
click at [29, 183] on input "radio" at bounding box center [15, 196] width 28 height 28
radio input "true"
click at [106, 321] on span "Arida, George" at bounding box center [59, 327] width 96 height 11
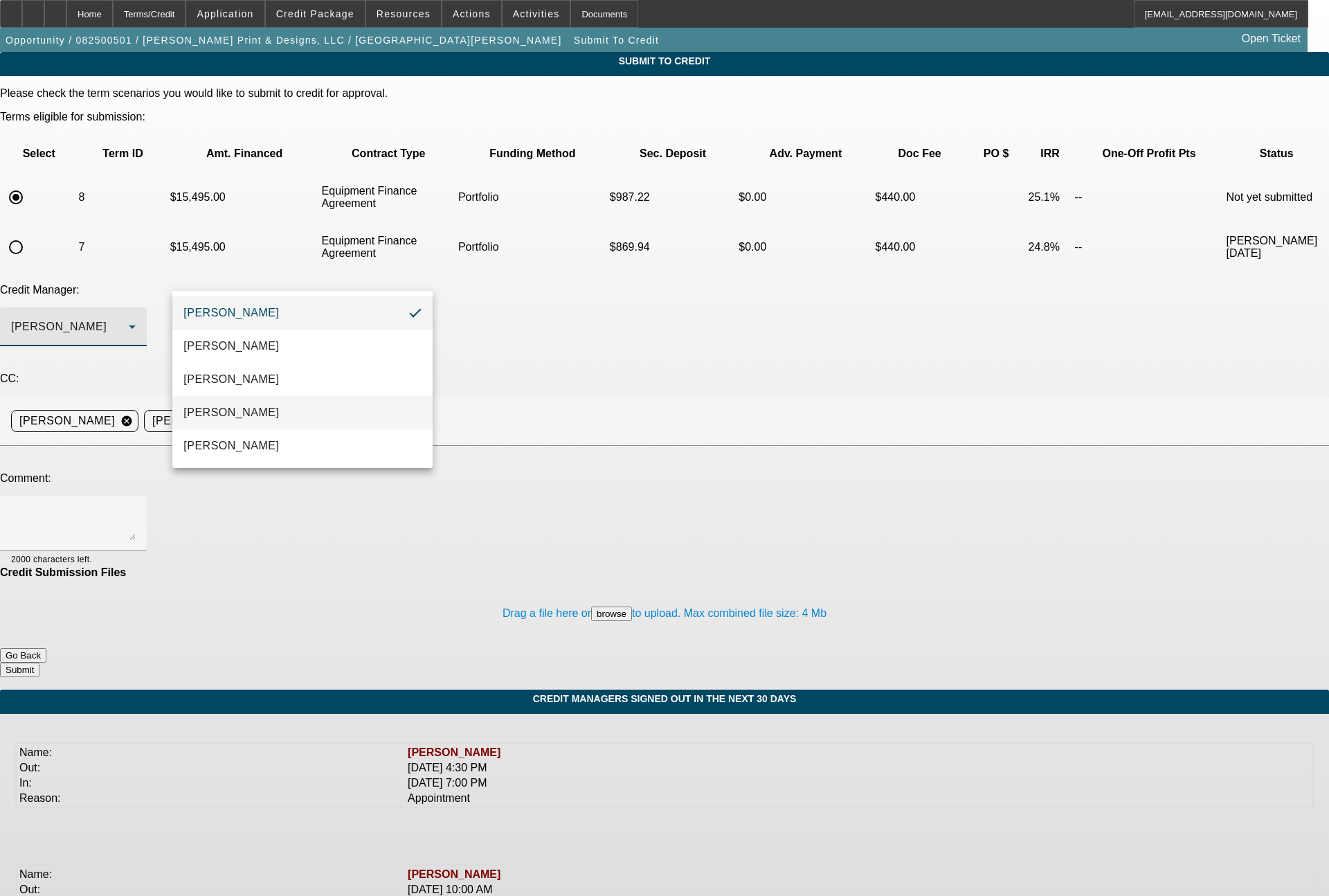
click at [242, 416] on span "[PERSON_NAME]" at bounding box center [231, 413] width 96 height 17
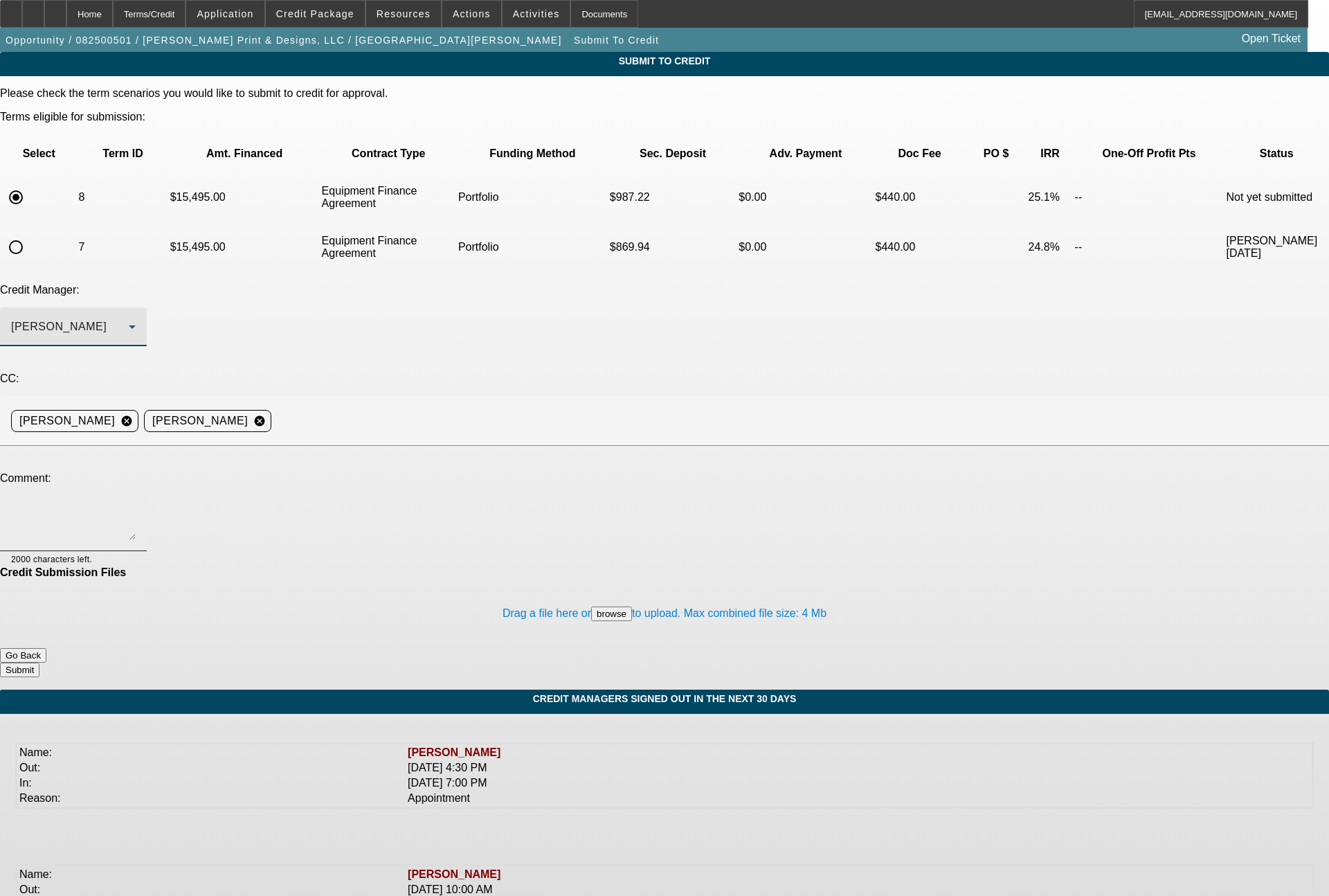
click at [136, 507] on textarea at bounding box center [73, 523] width 124 height 33
type textarea "48 month EFA"
click at [40, 663] on button "Submit" at bounding box center [20, 669] width 40 height 14
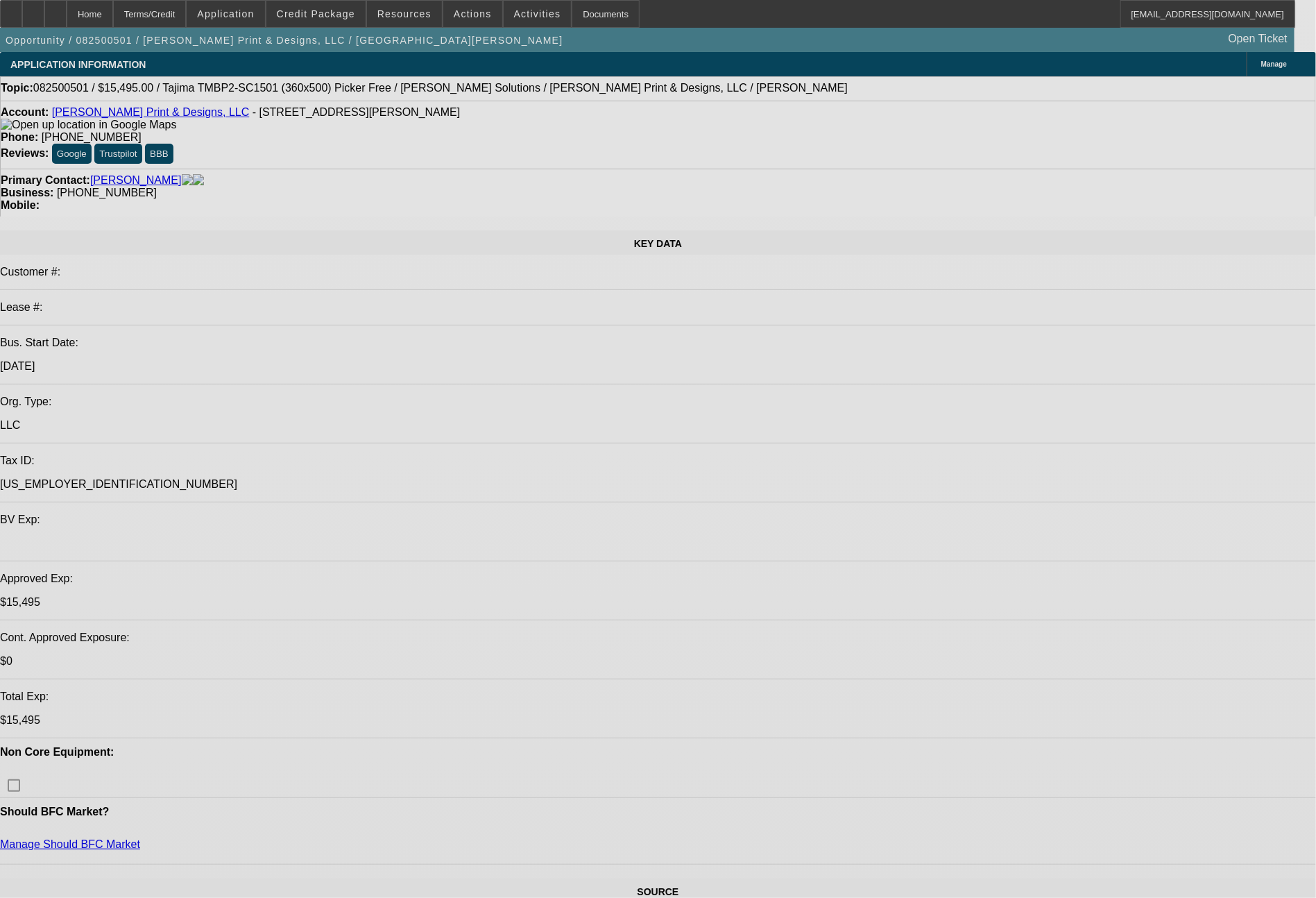
select select "0"
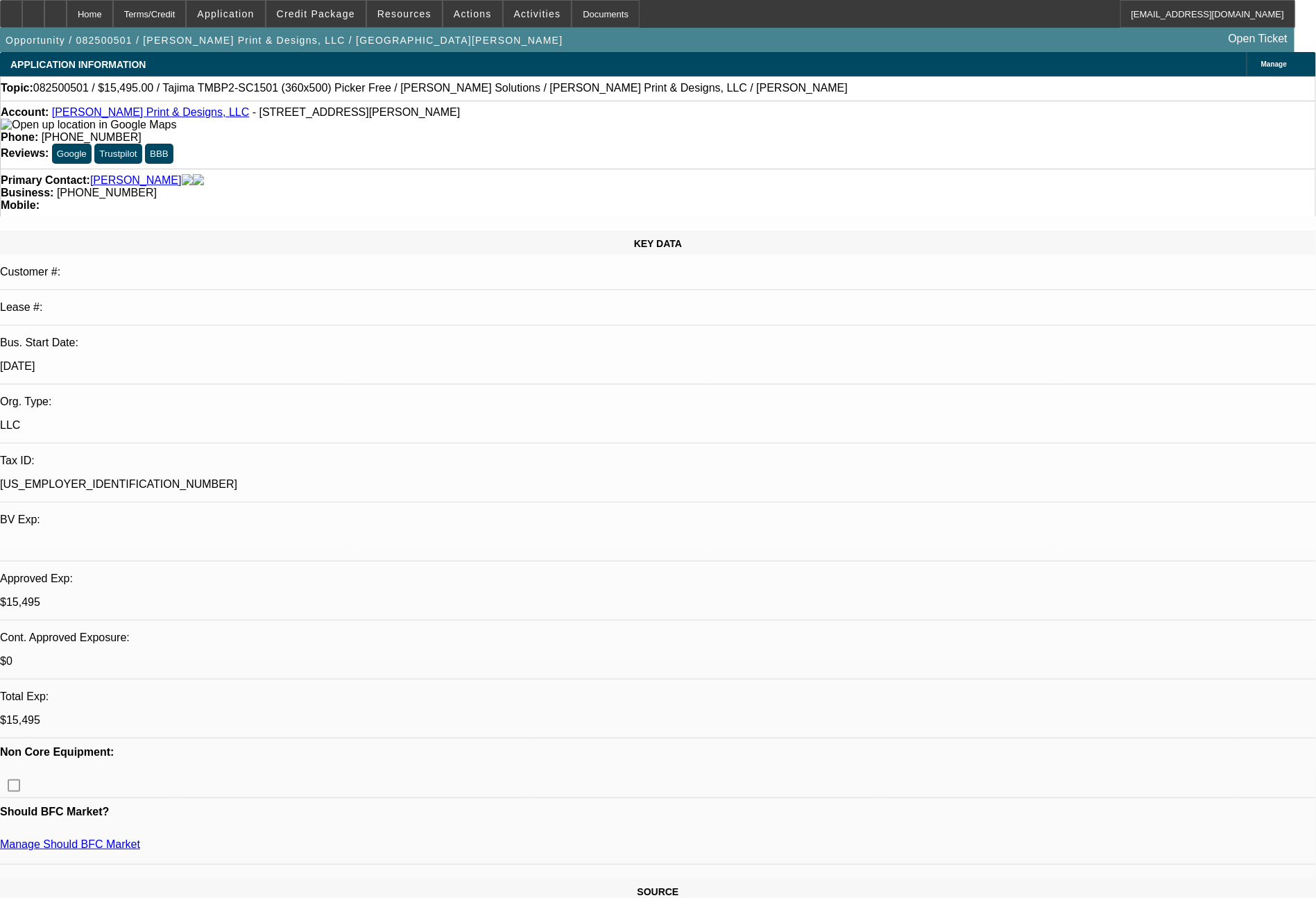
select select "2"
select select "0"
select select "6"
select select "0"
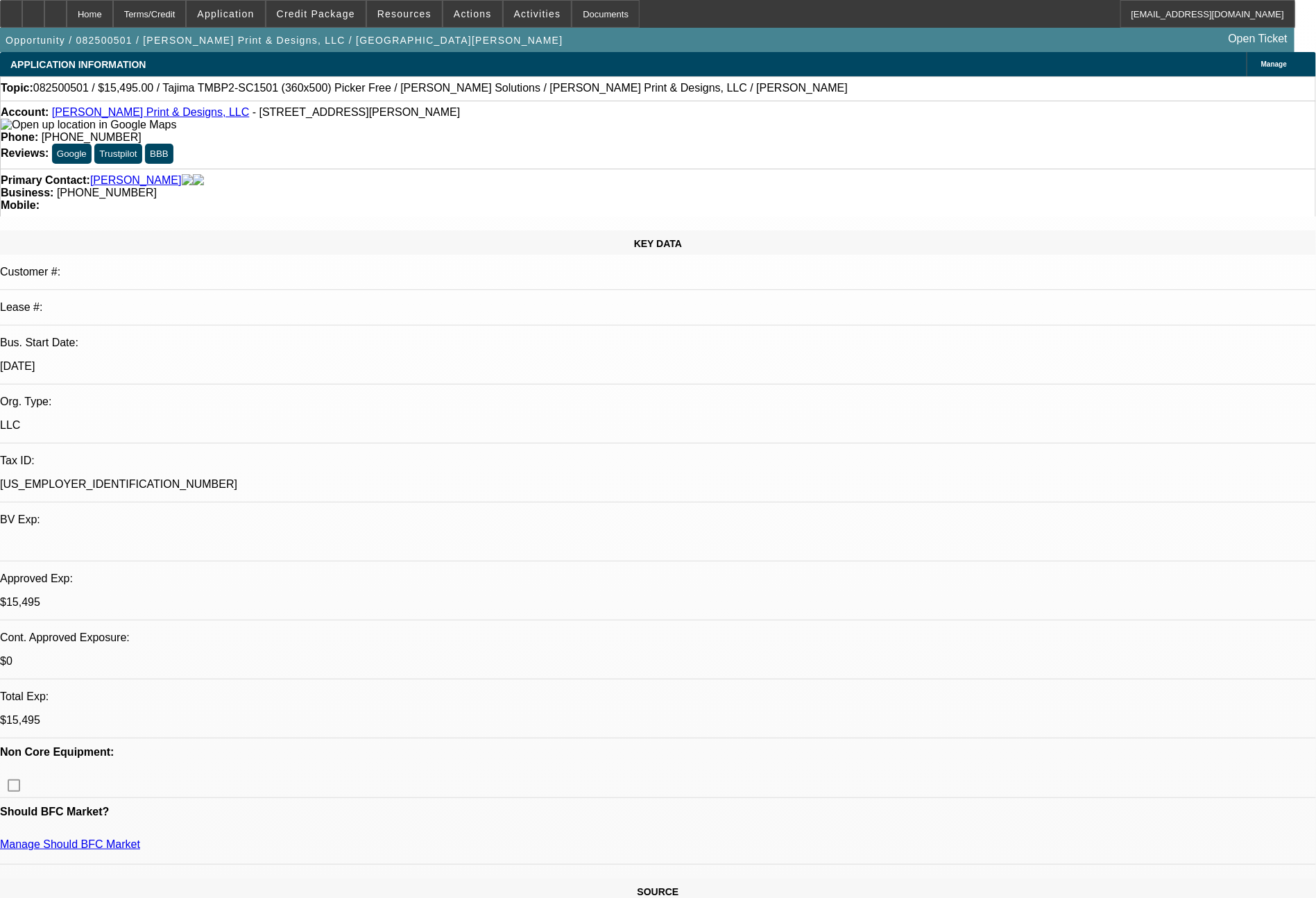
select select "2"
select select "0"
select select "6"
select select "0"
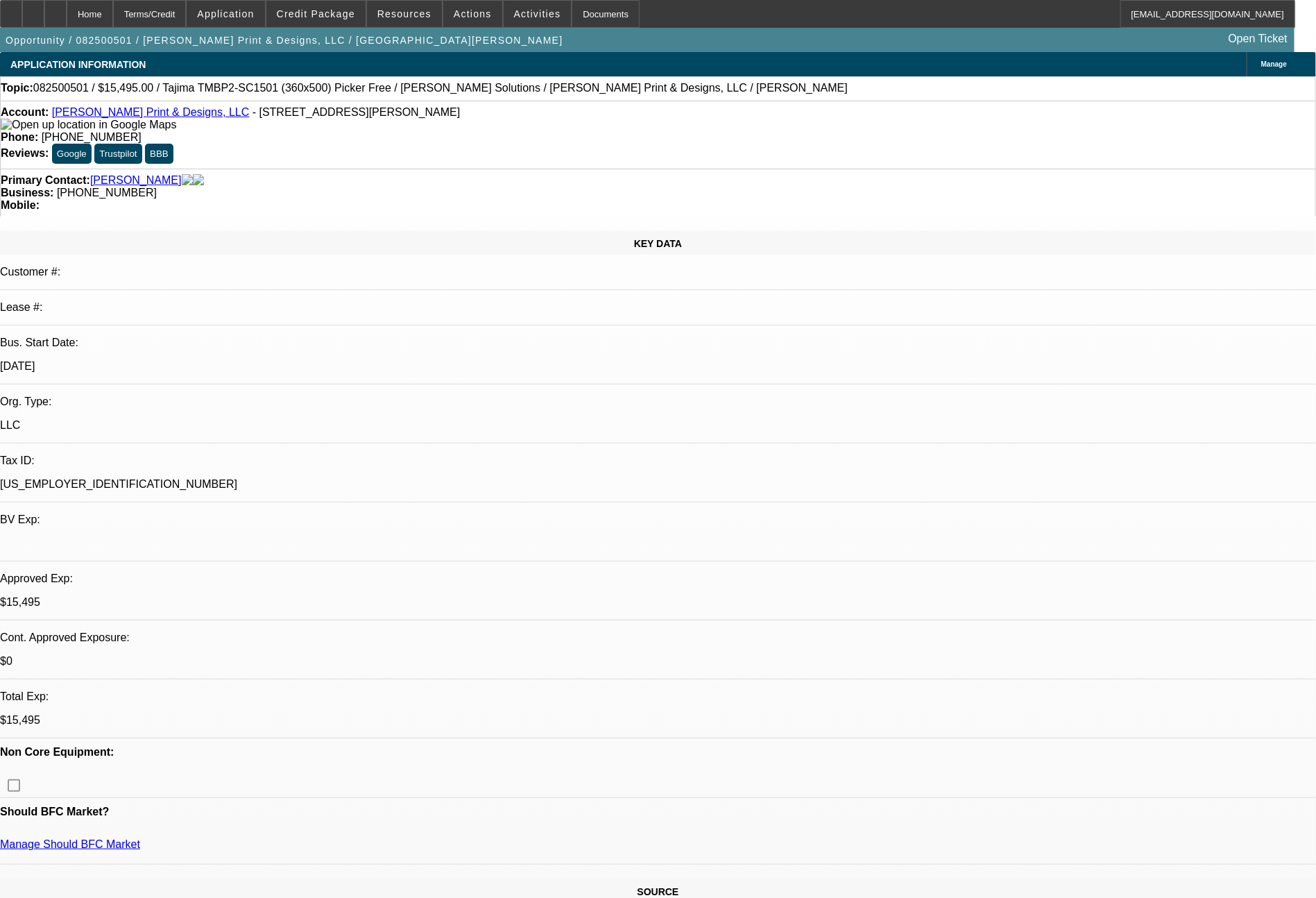
select select "2"
select select "0.1"
select select "4"
select select "0"
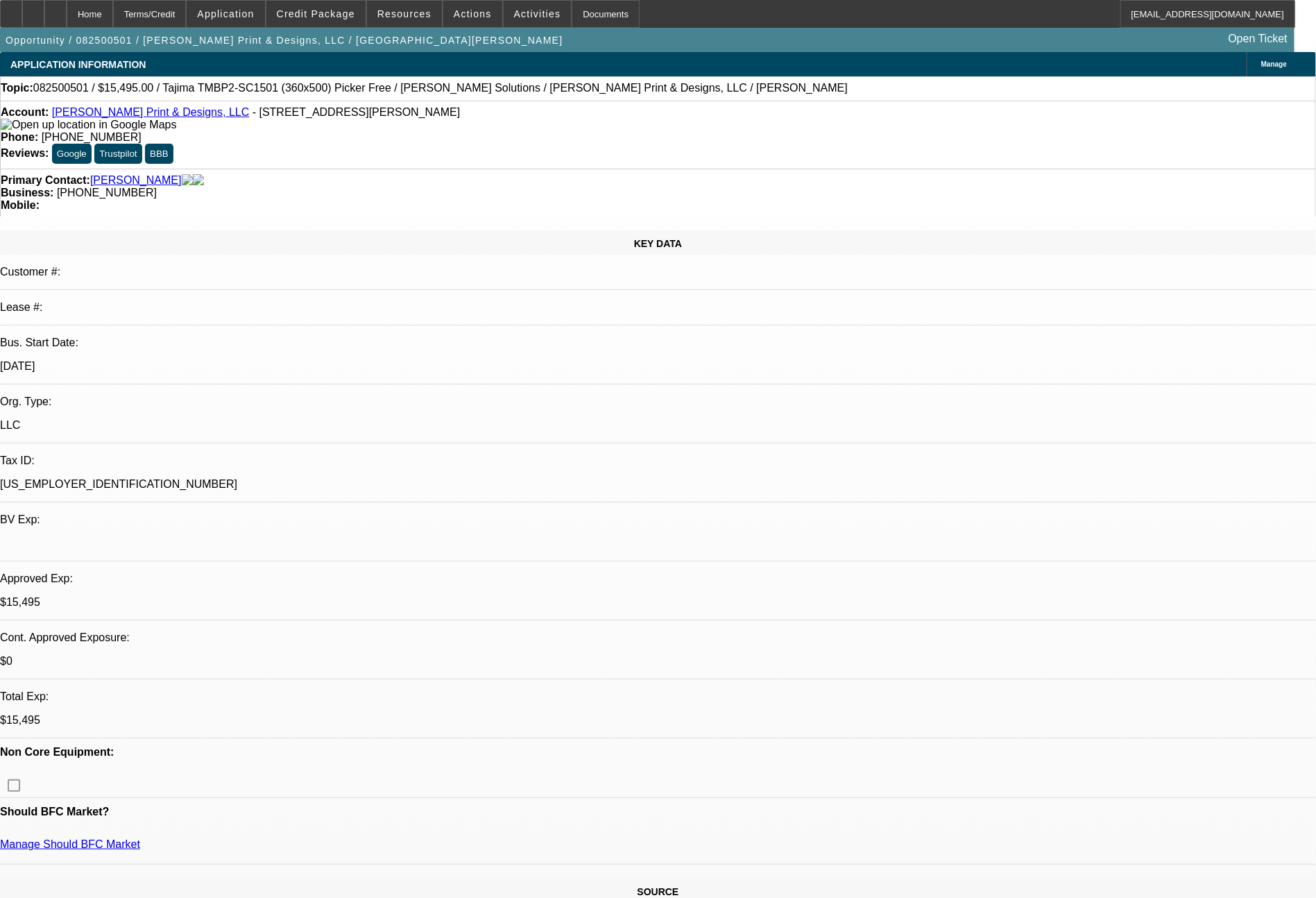
select select "2"
select select "0.1"
select select "4"
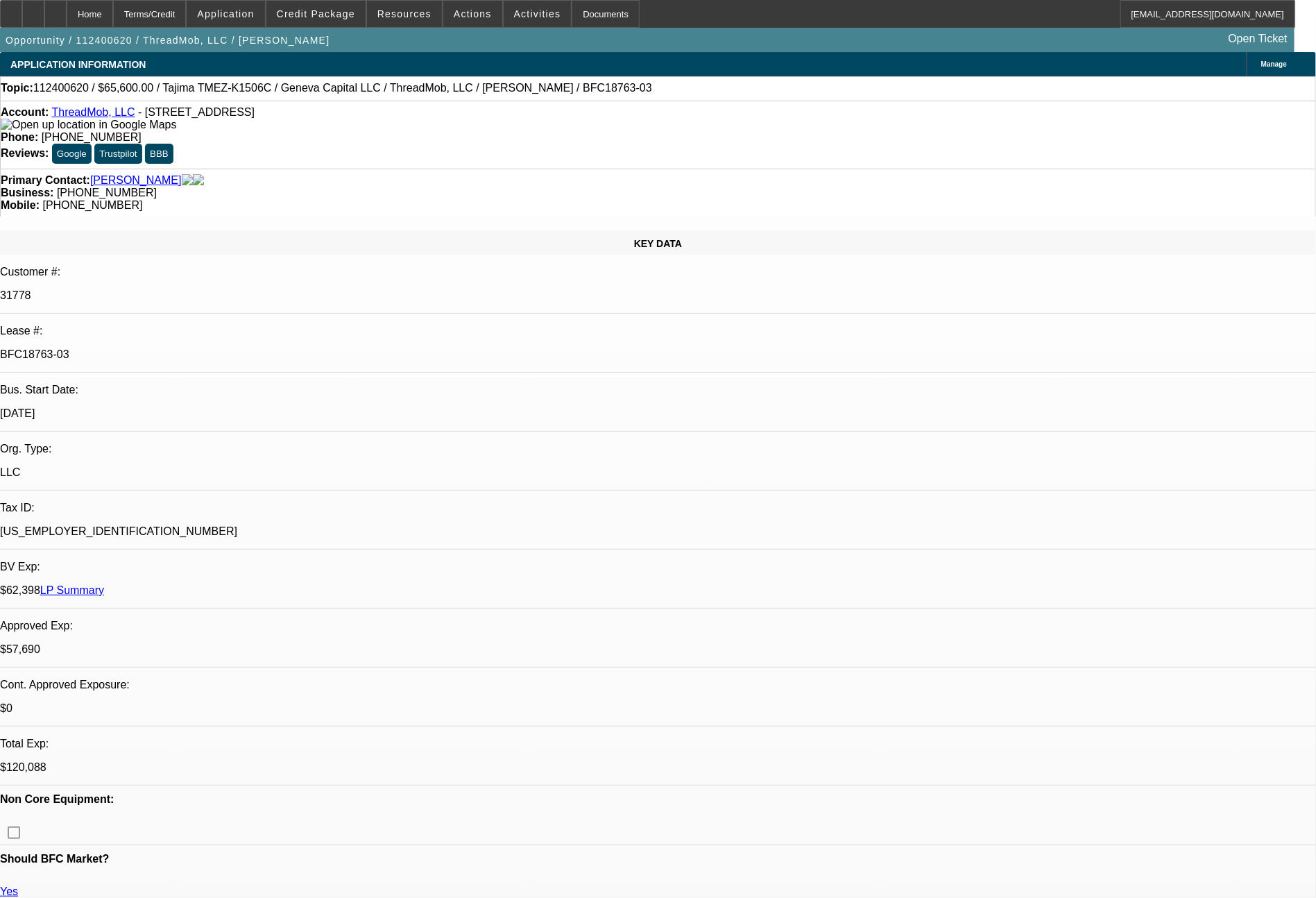
select select "0"
select select "2"
select select "0"
select select "6"
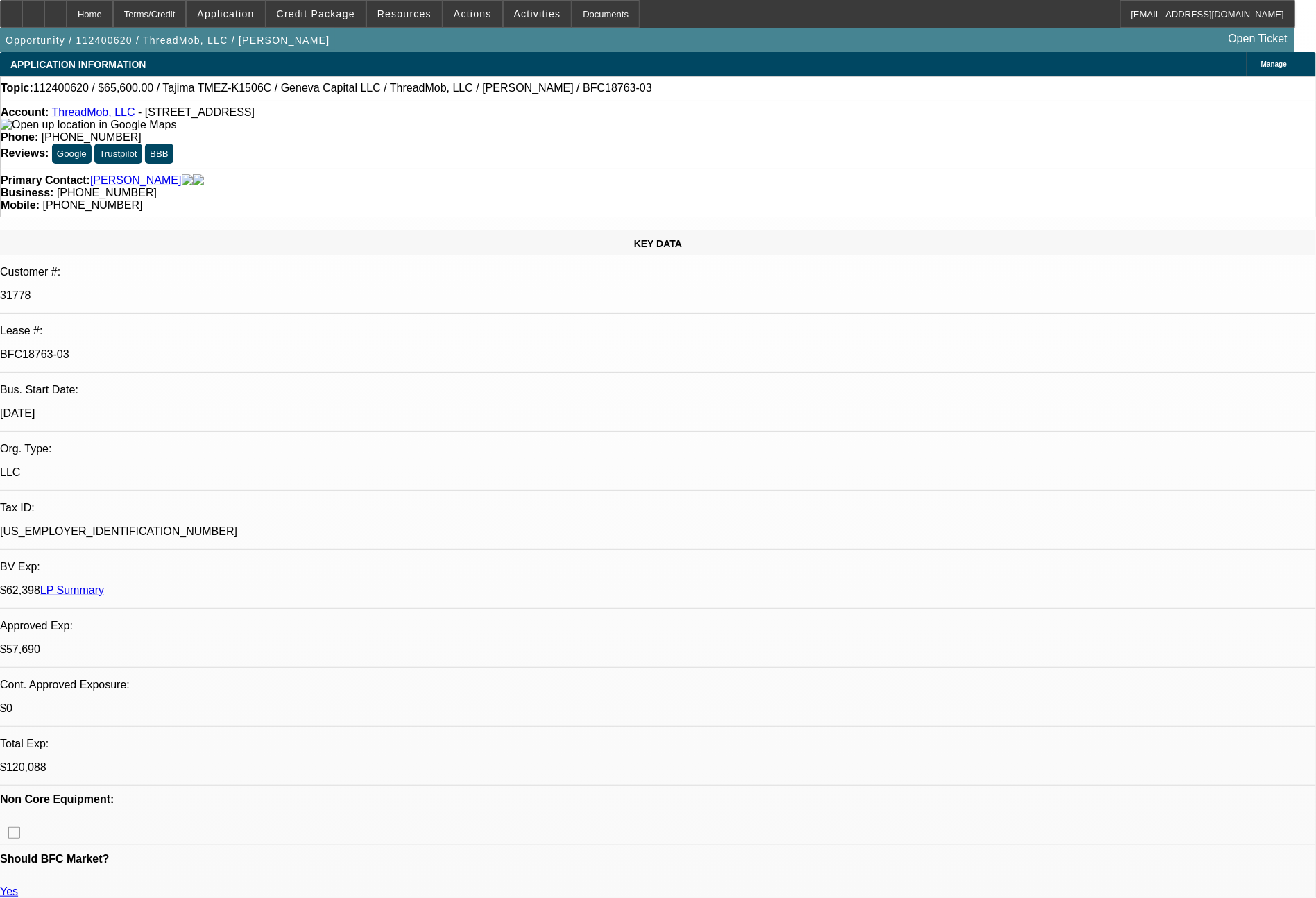
select select "0"
select select "2"
select select "0"
select select "6"
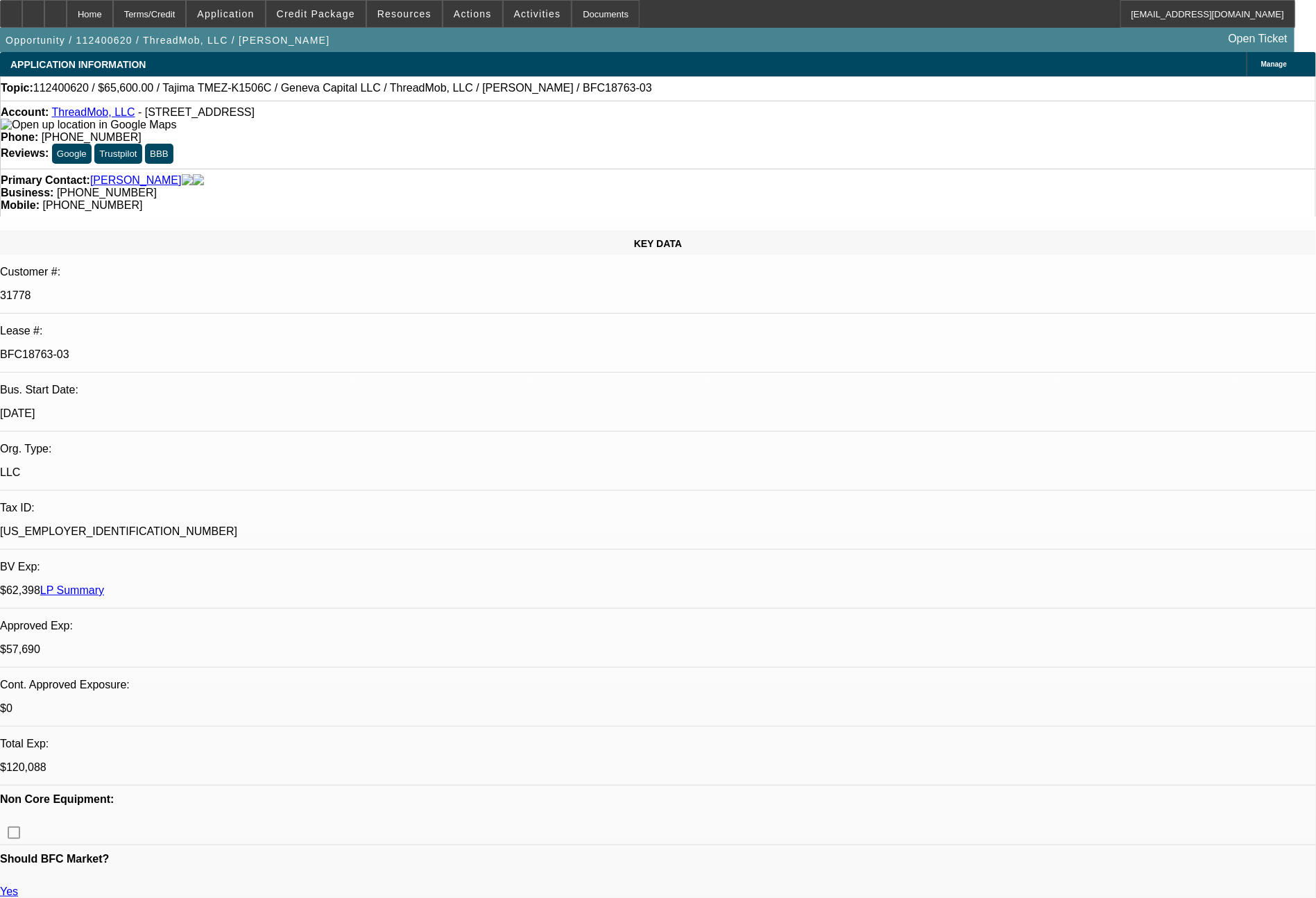
select select "0"
select select "2"
select select "0"
select select "6"
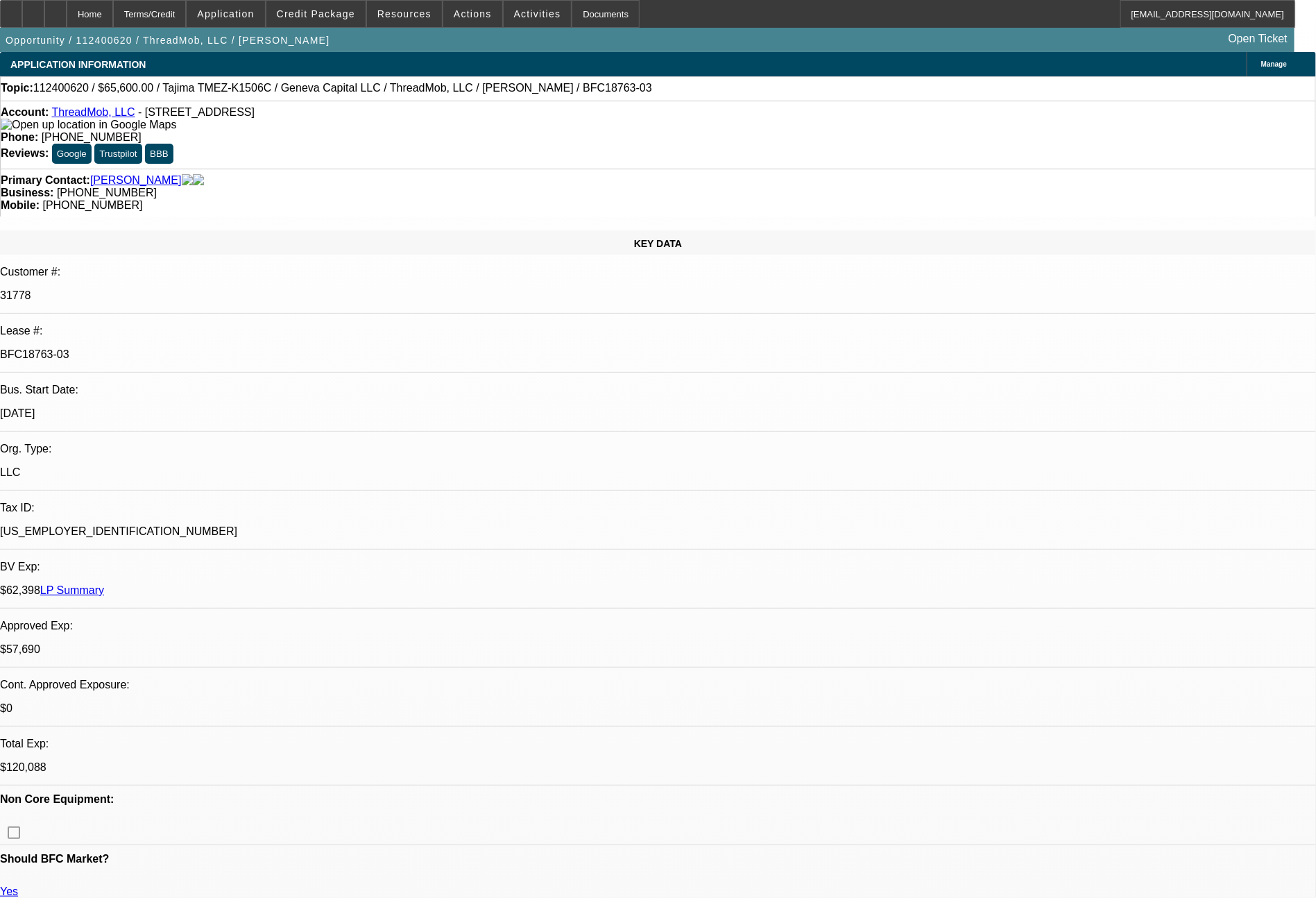
select select "0"
select select "2"
select select "0"
select select "6"
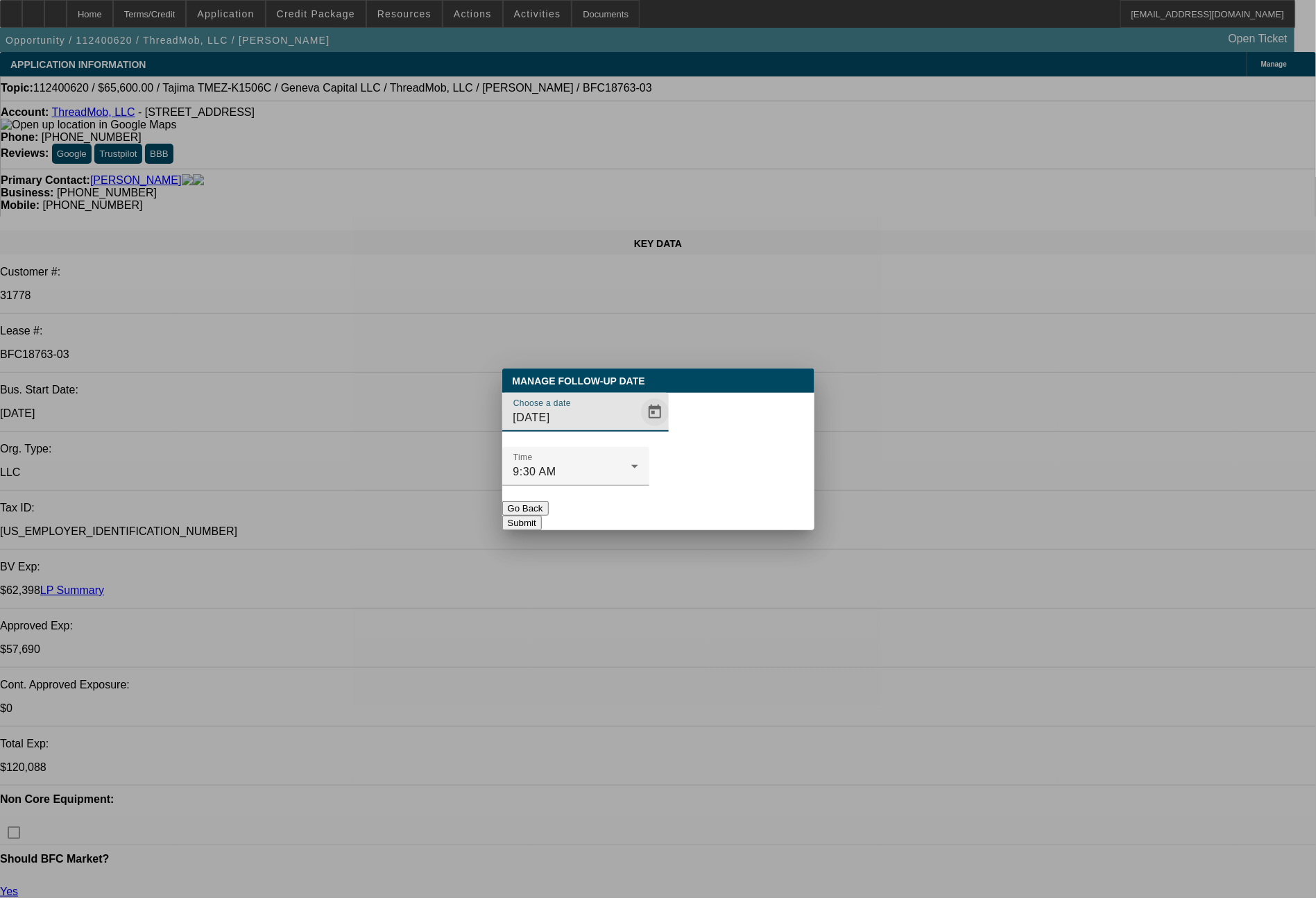
click at [638, 429] on span "Open calendar" at bounding box center [654, 412] width 33 height 33
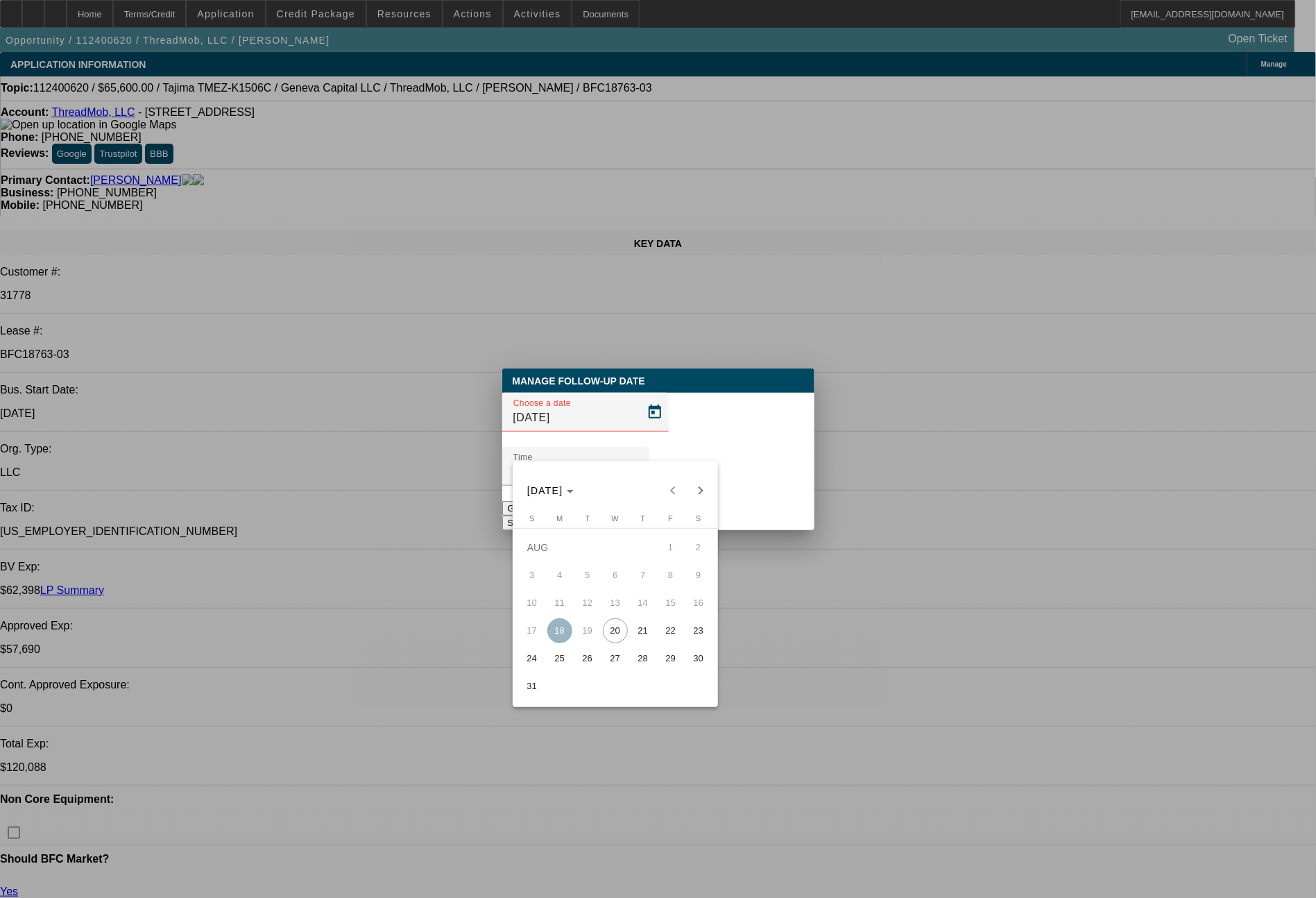
click at [668, 637] on span "22" at bounding box center [670, 631] width 25 height 25
type input "[DATE]"
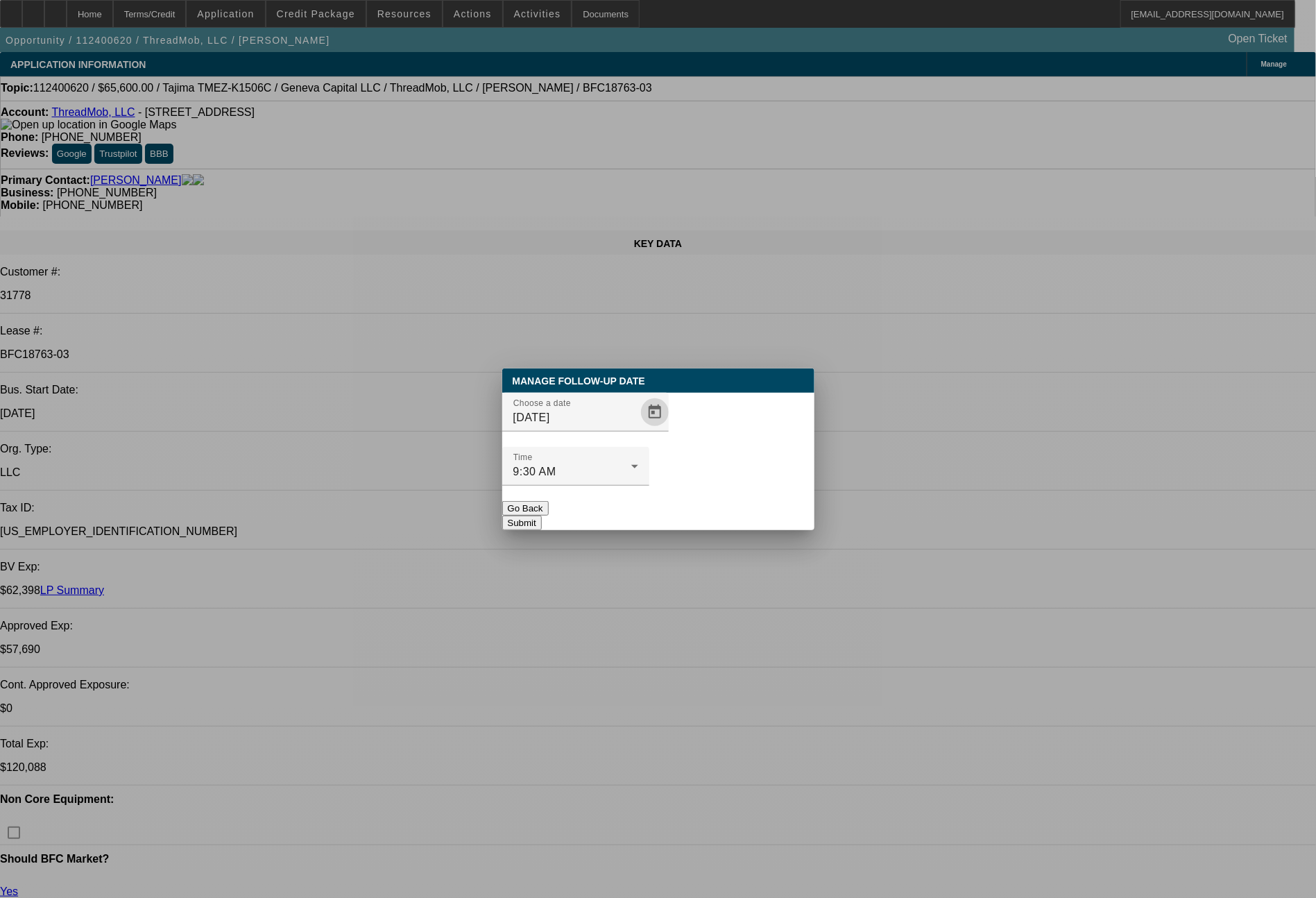
click at [542, 516] on button "Submit" at bounding box center [522, 522] width 40 height 14
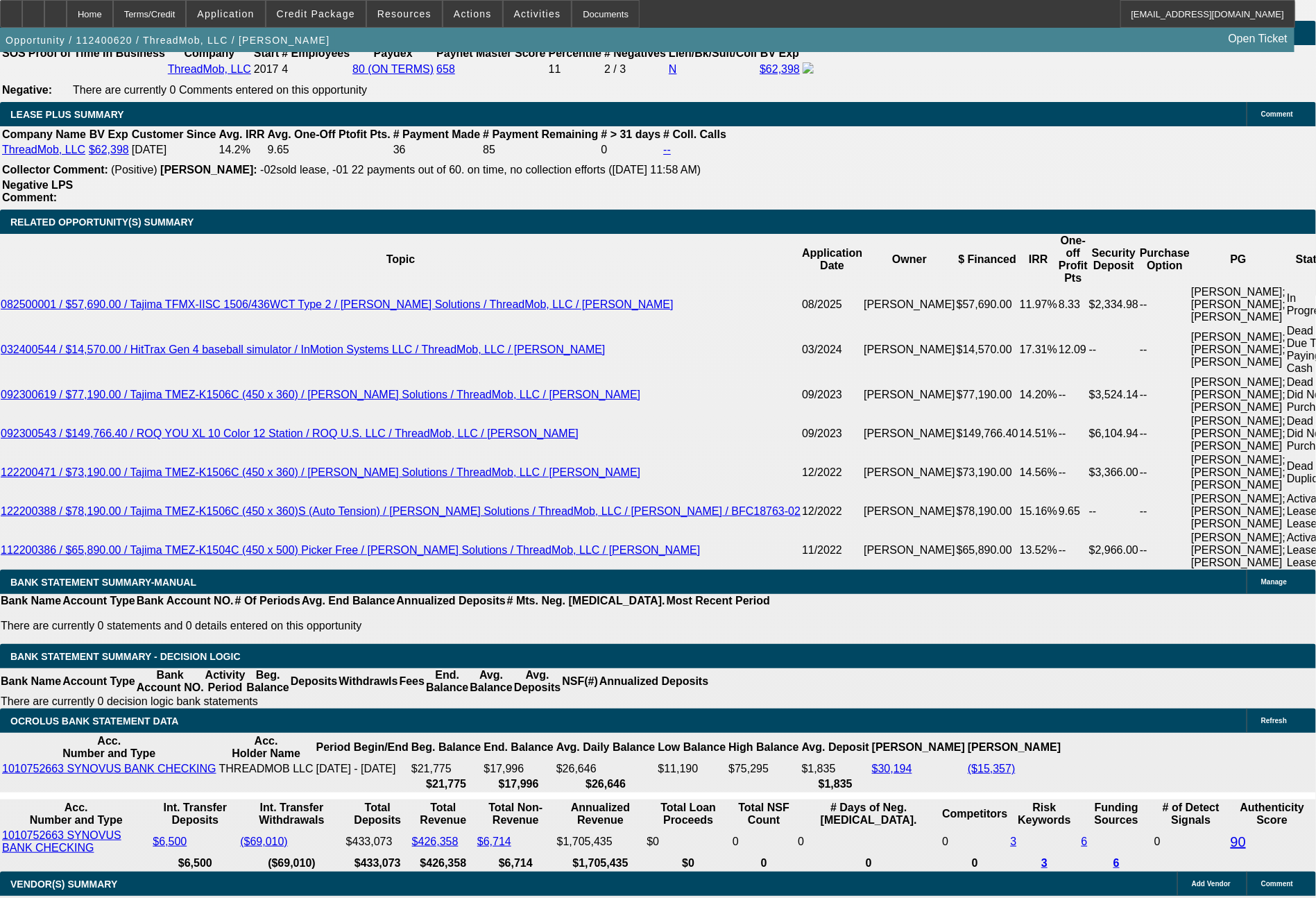
scroll to position [2417, 0]
